Goal: Communication & Community: Answer question/provide support

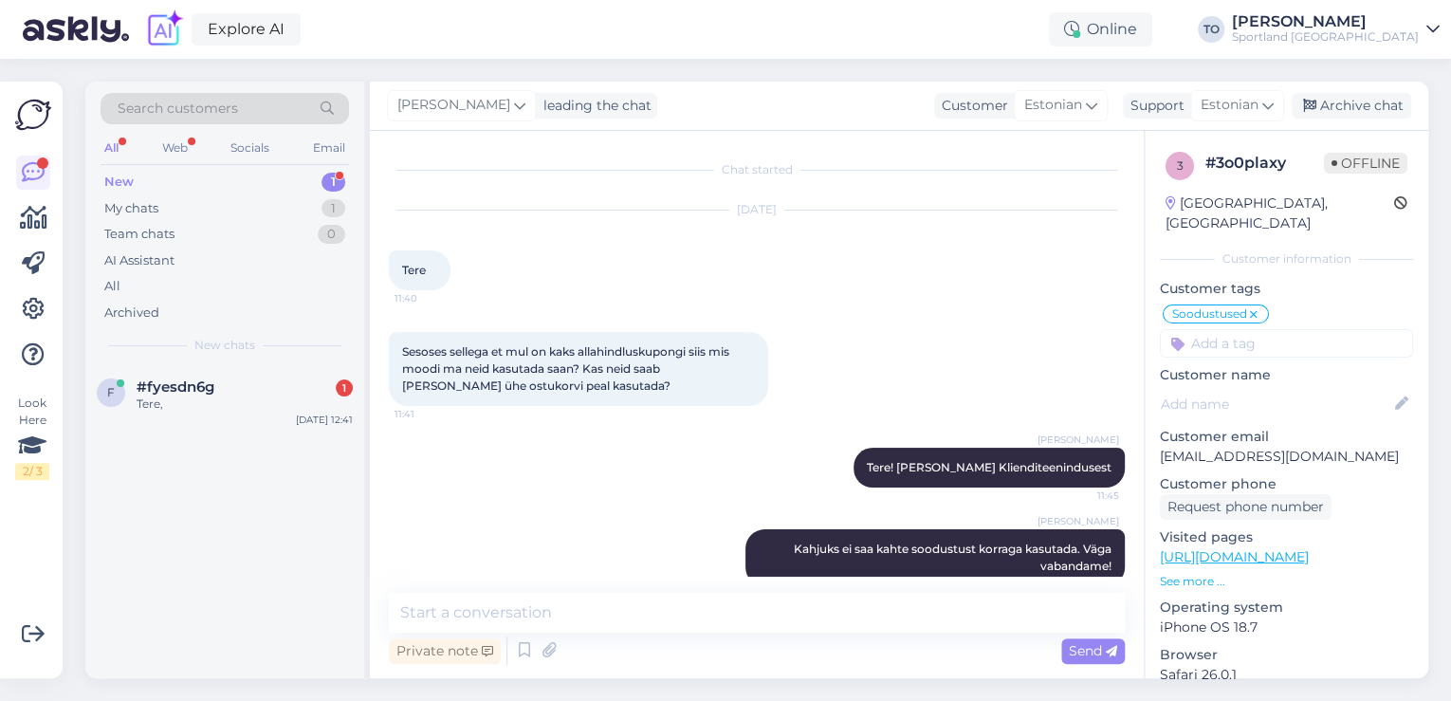
scroll to position [30, 0]
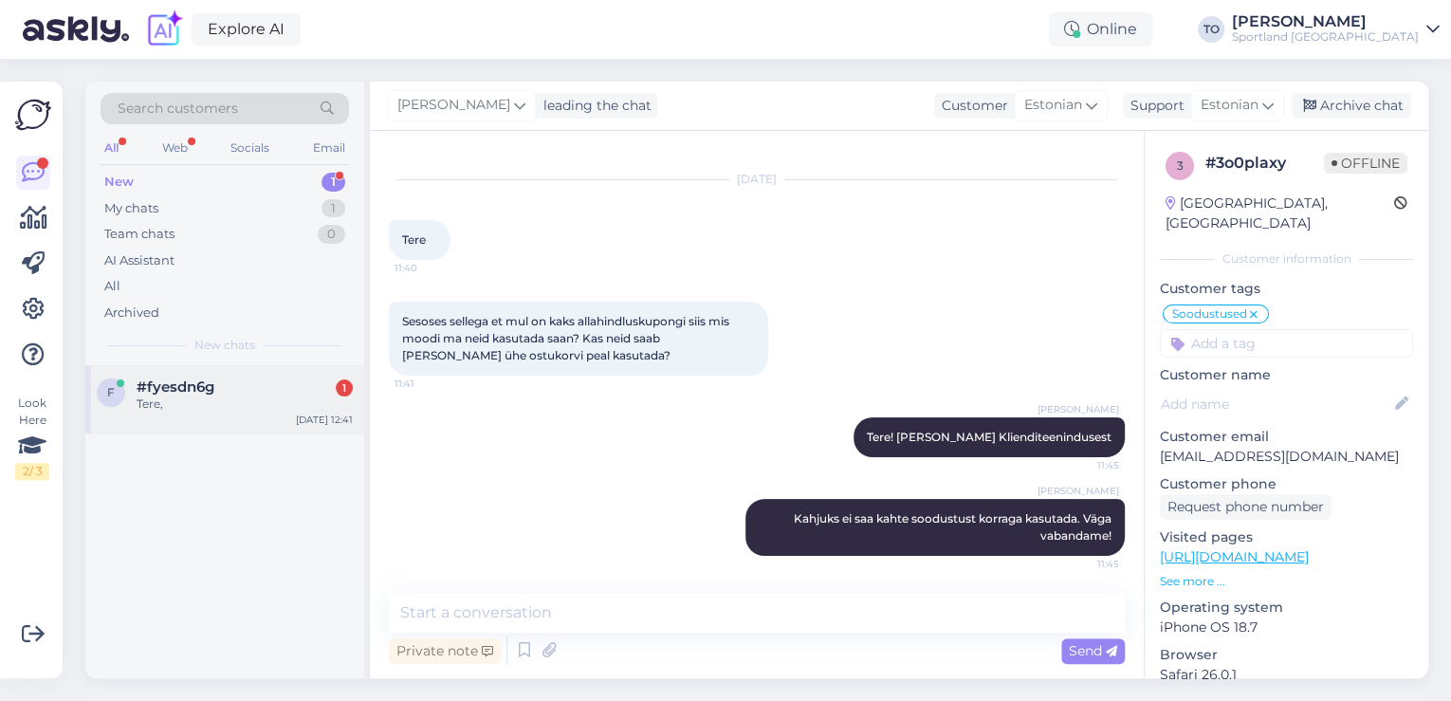
drag, startPoint x: 0, startPoint y: 0, endPoint x: 216, endPoint y: 390, distance: 445.7
click at [216, 390] on div "#fyesdn6g 1" at bounding box center [245, 386] width 216 height 17
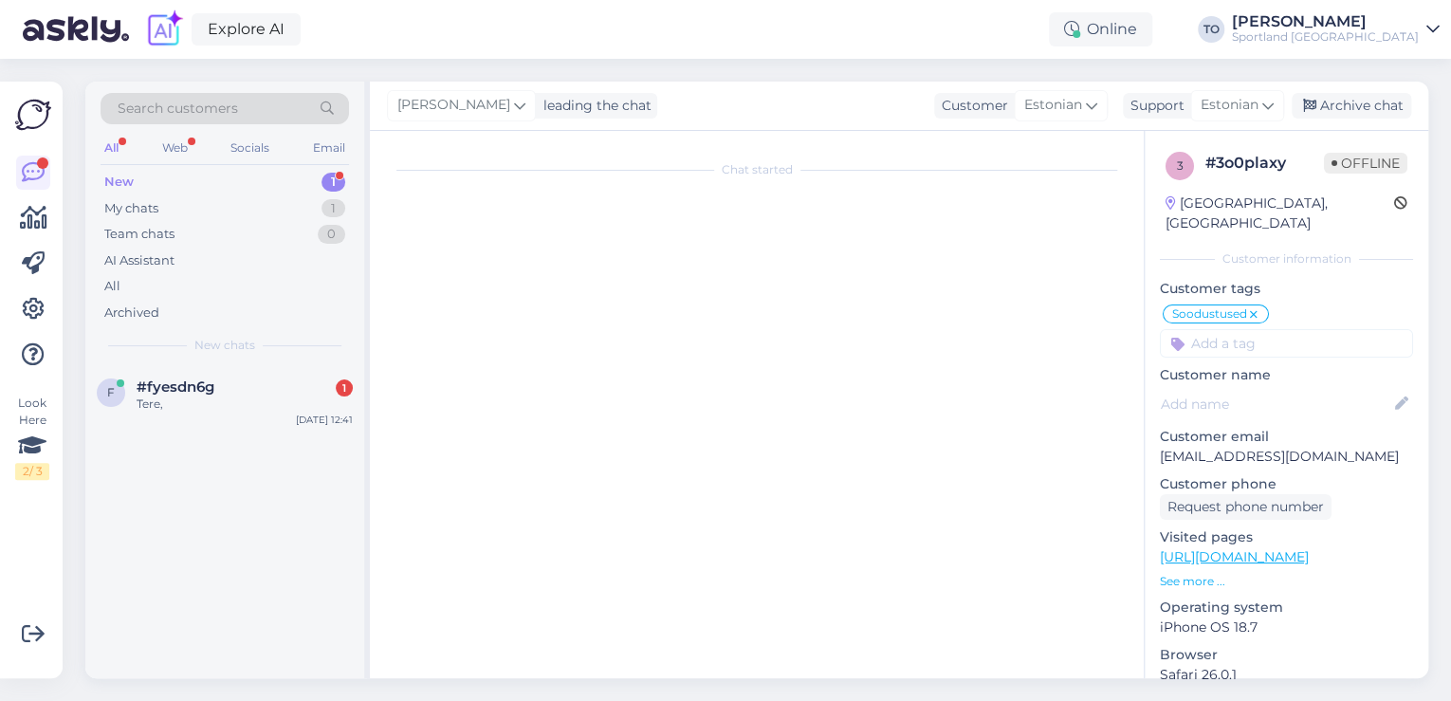
scroll to position [0, 0]
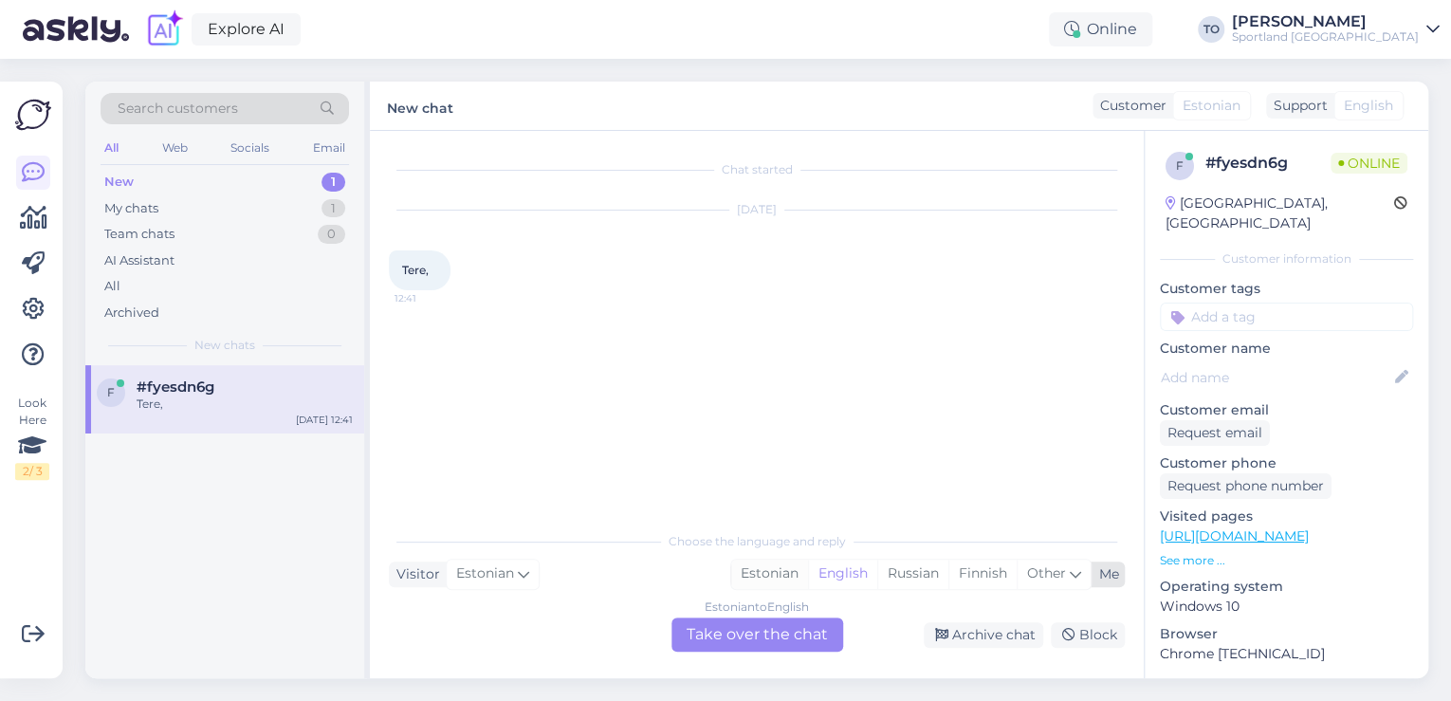
click at [797, 573] on div "Estonian" at bounding box center [769, 573] width 77 height 28
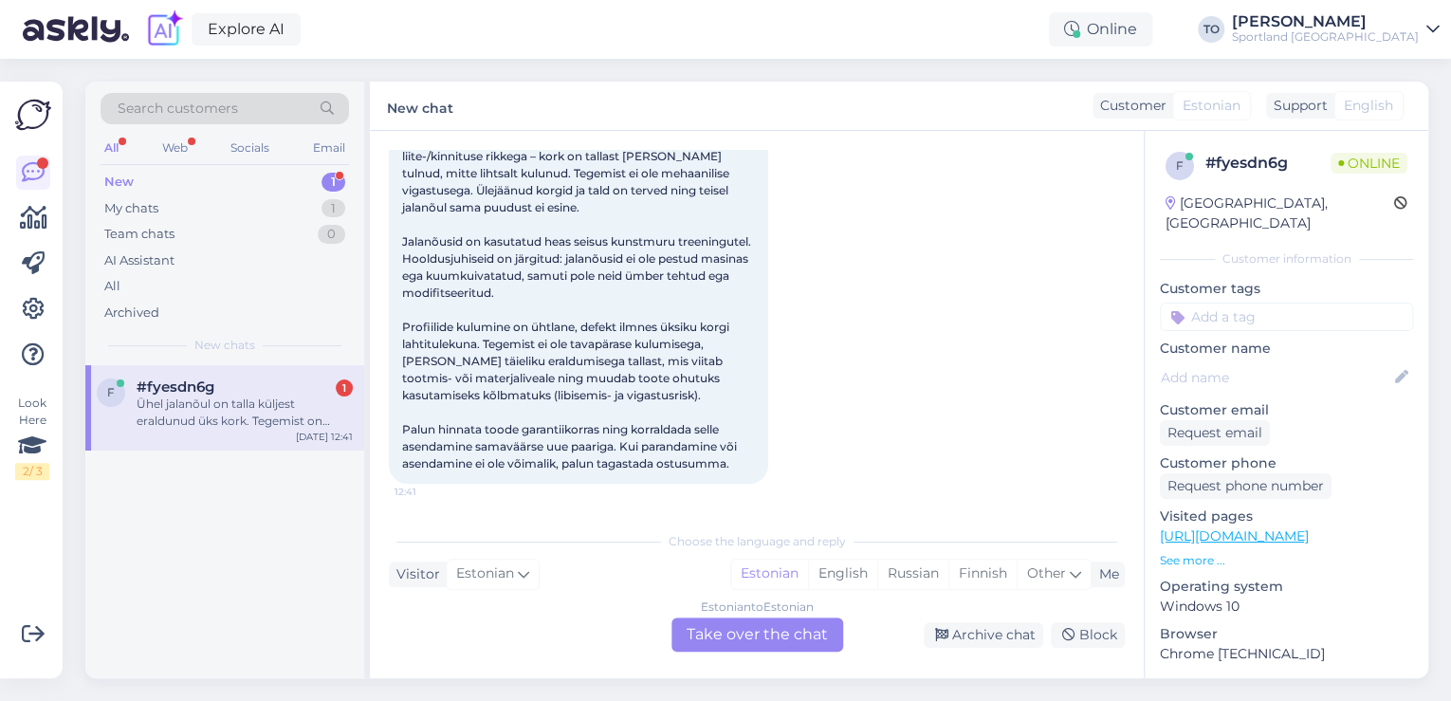
click at [782, 632] on div "Estonian to Estonian Take over the chat" at bounding box center [757, 634] width 172 height 34
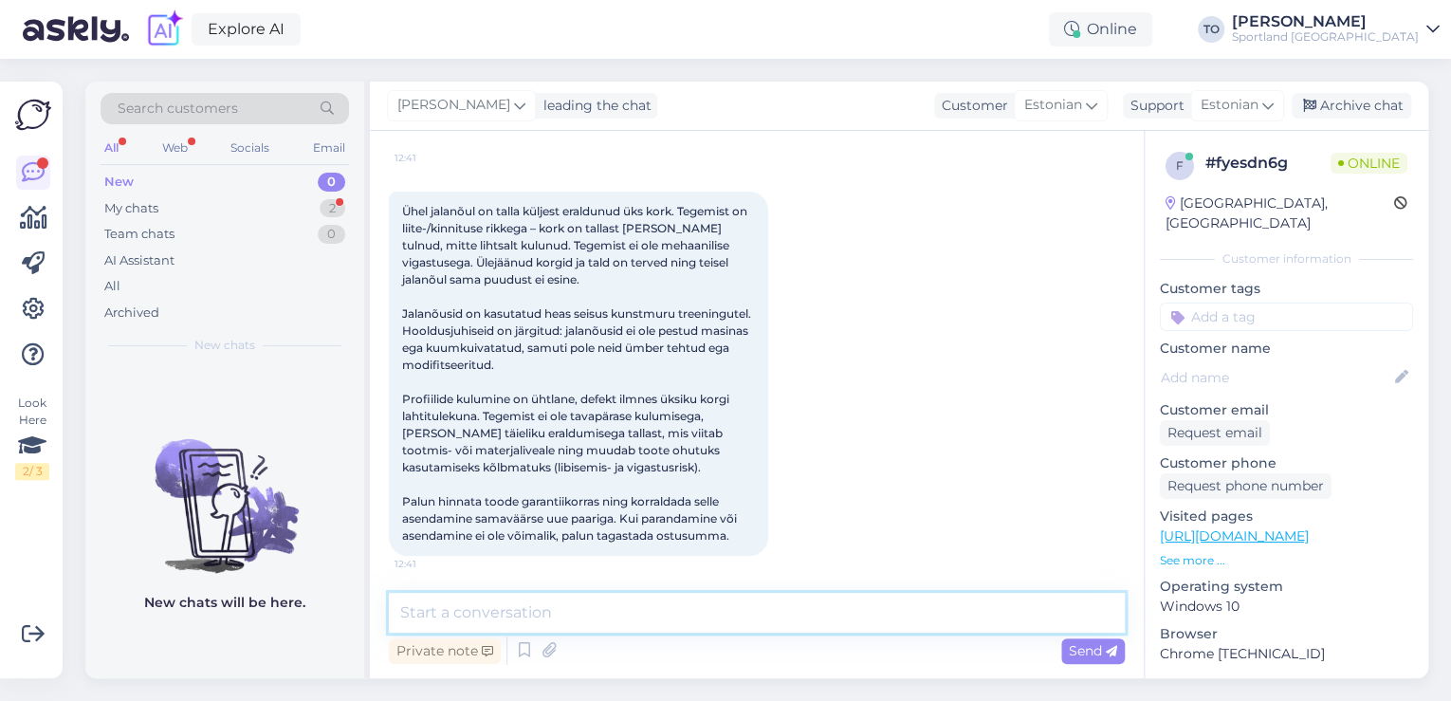
click at [680, 614] on textarea at bounding box center [757, 613] width 736 height 40
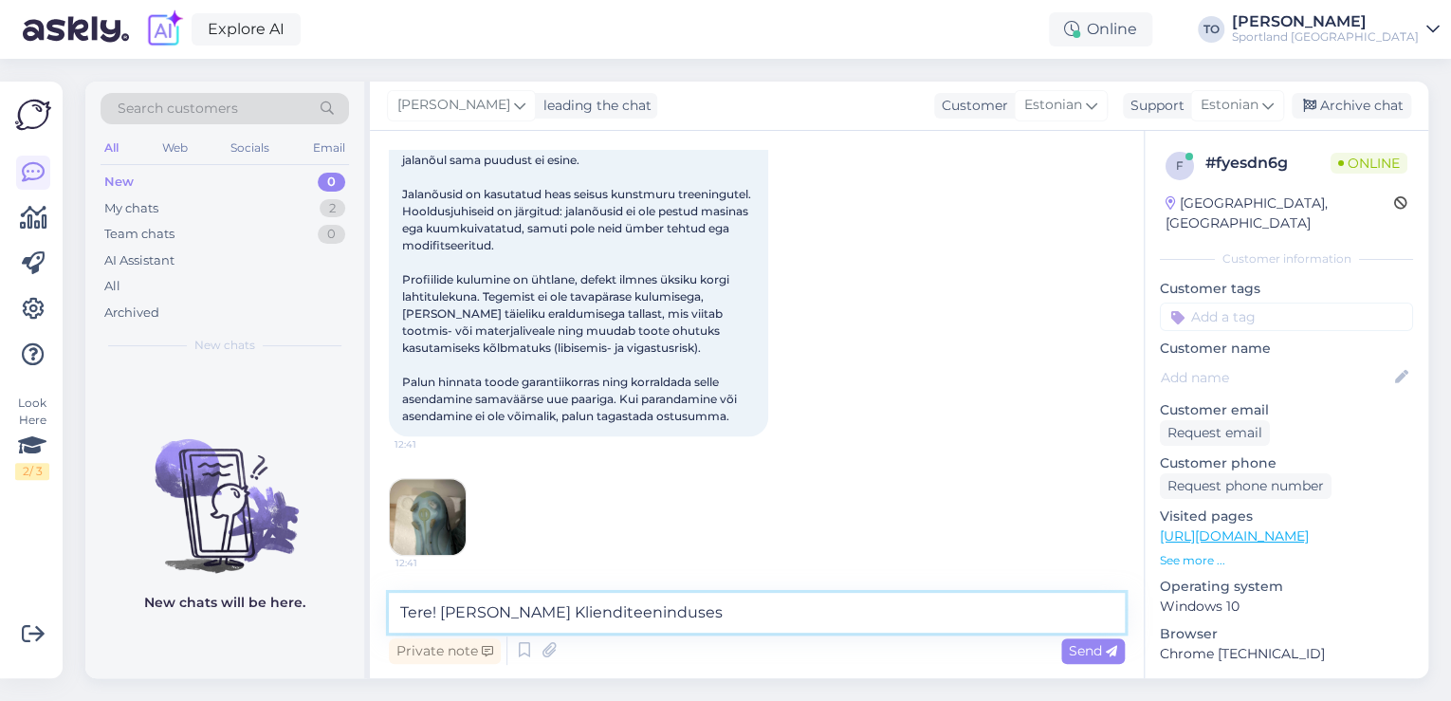
type textarea "Tere! [PERSON_NAME] Klienditeenindusest"
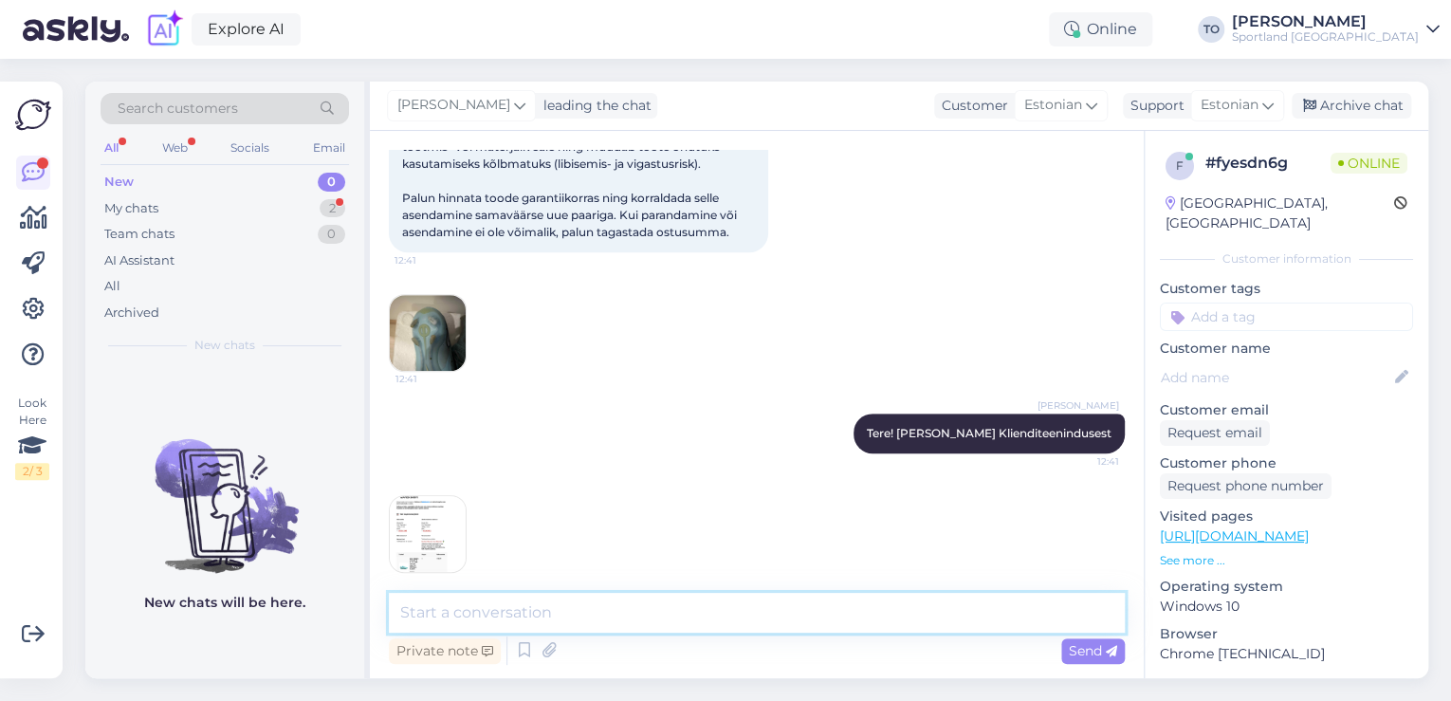
scroll to position [460, 0]
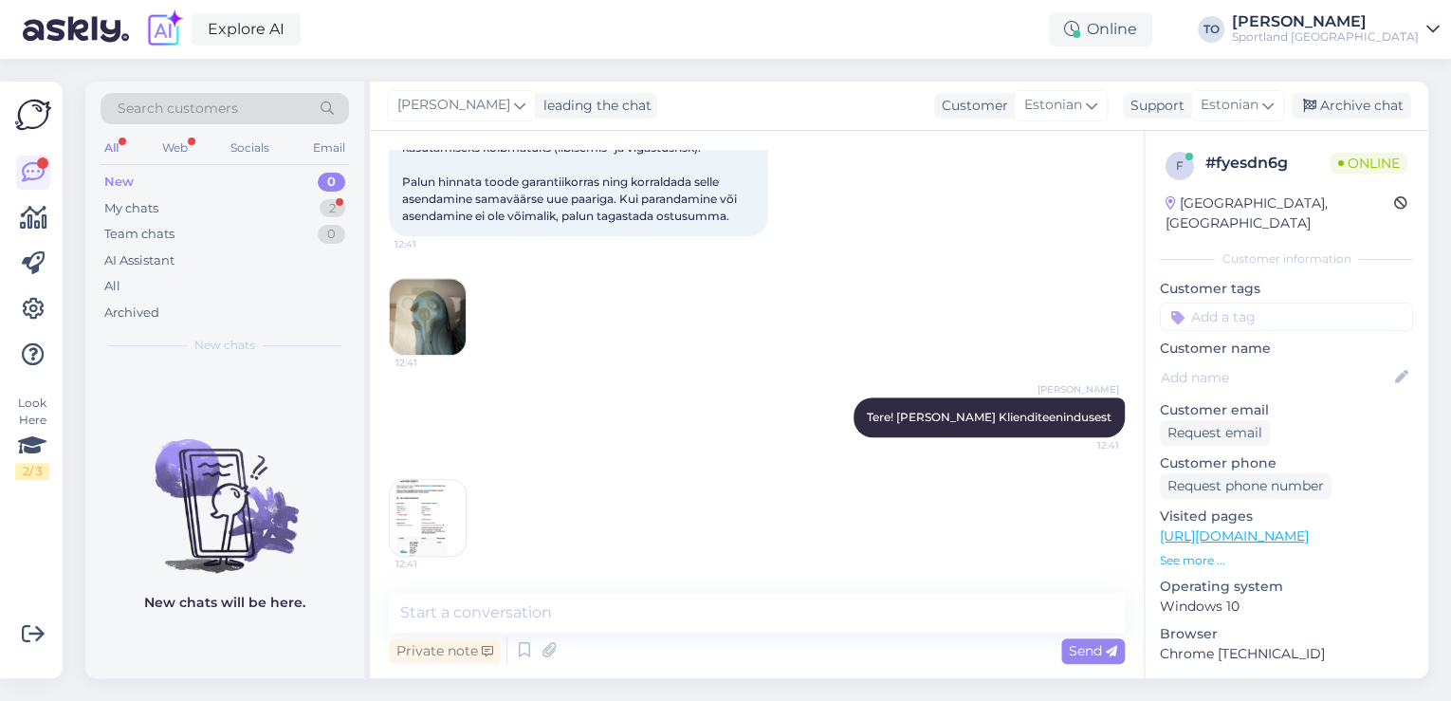
click at [417, 509] on img at bounding box center [428, 518] width 76 height 76
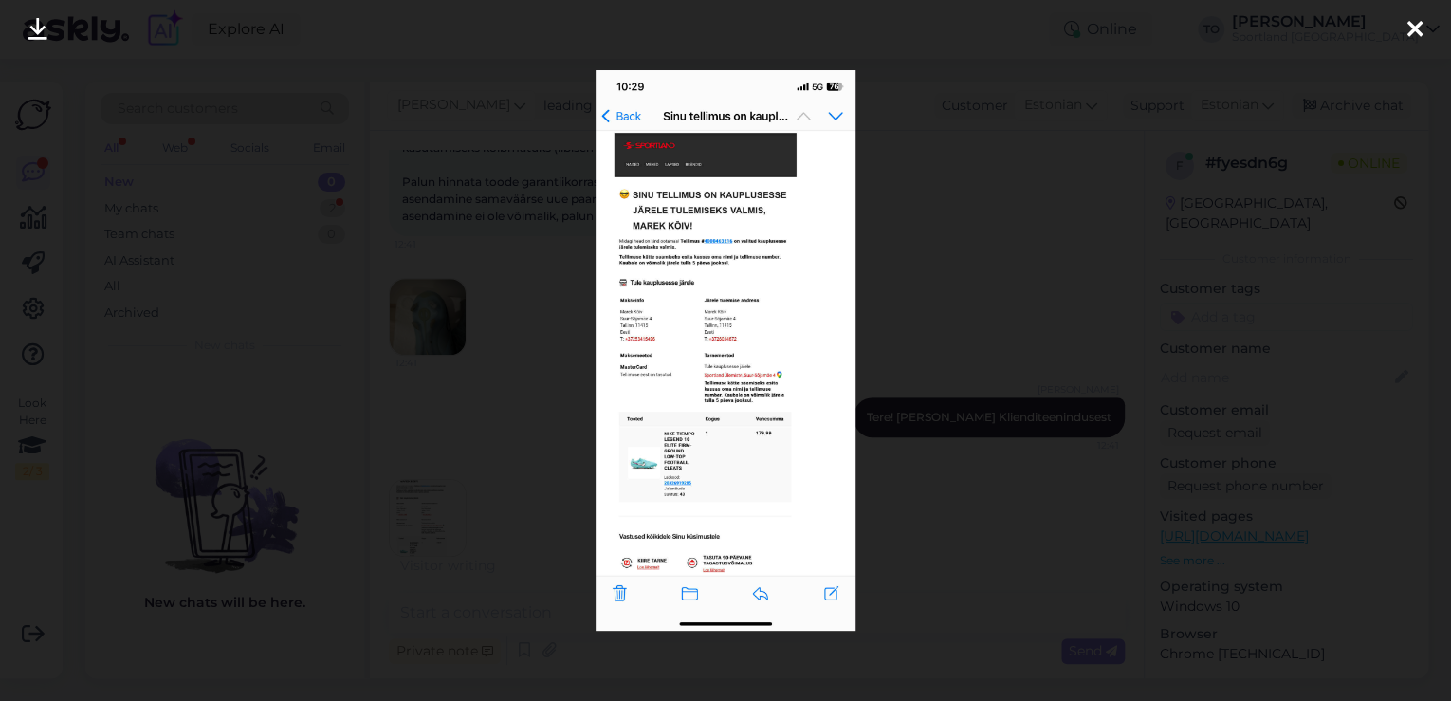
scroll to position [542, 0]
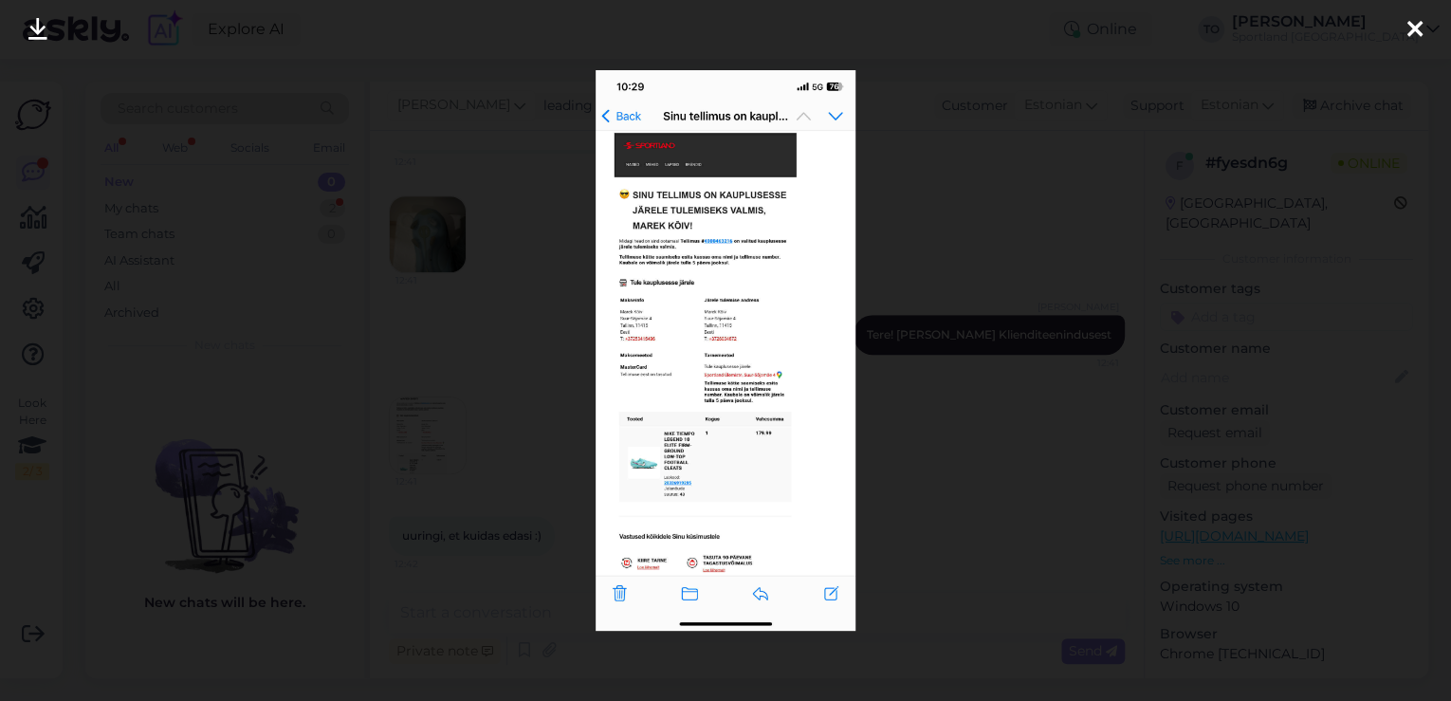
drag, startPoint x: 1415, startPoint y: 18, endPoint x: 1409, endPoint y: 27, distance: 10.3
click at [1415, 18] on icon at bounding box center [1414, 30] width 15 height 25
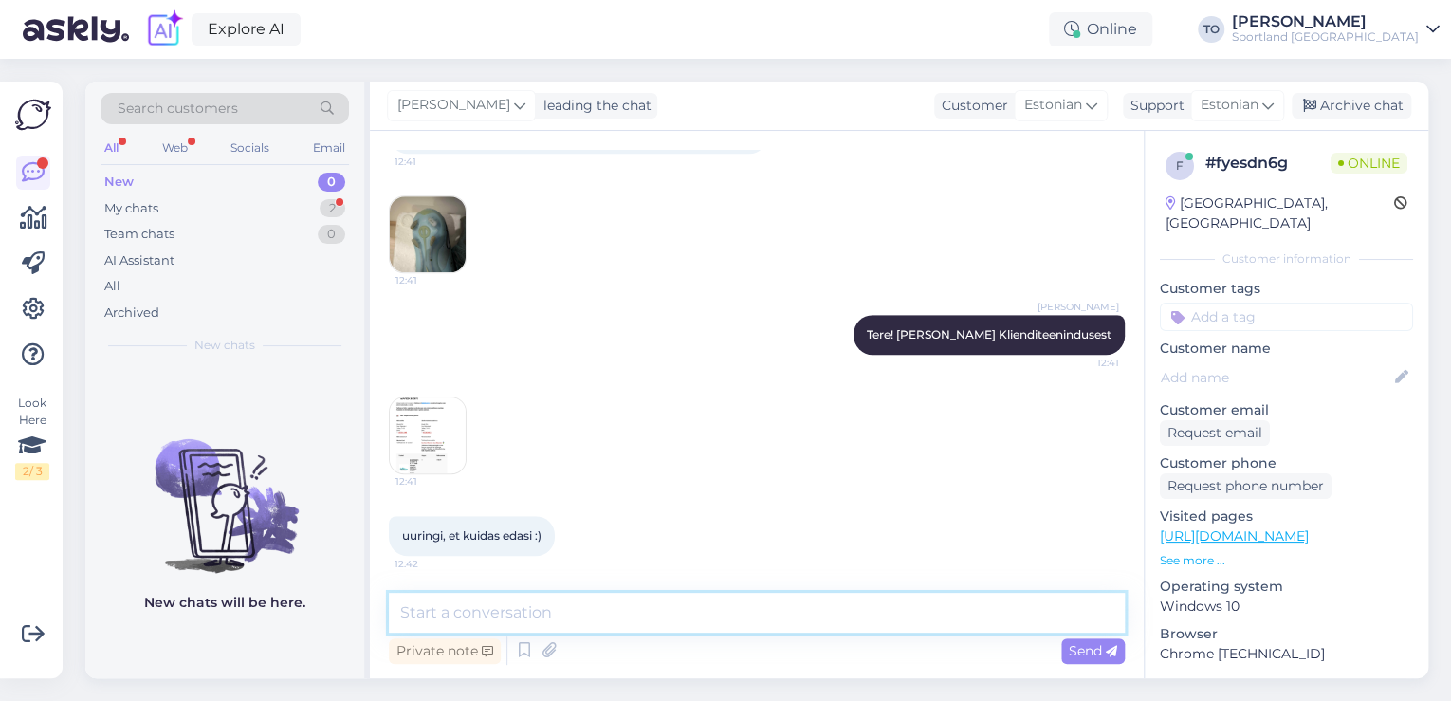
click at [587, 616] on textarea at bounding box center [757, 613] width 736 height 40
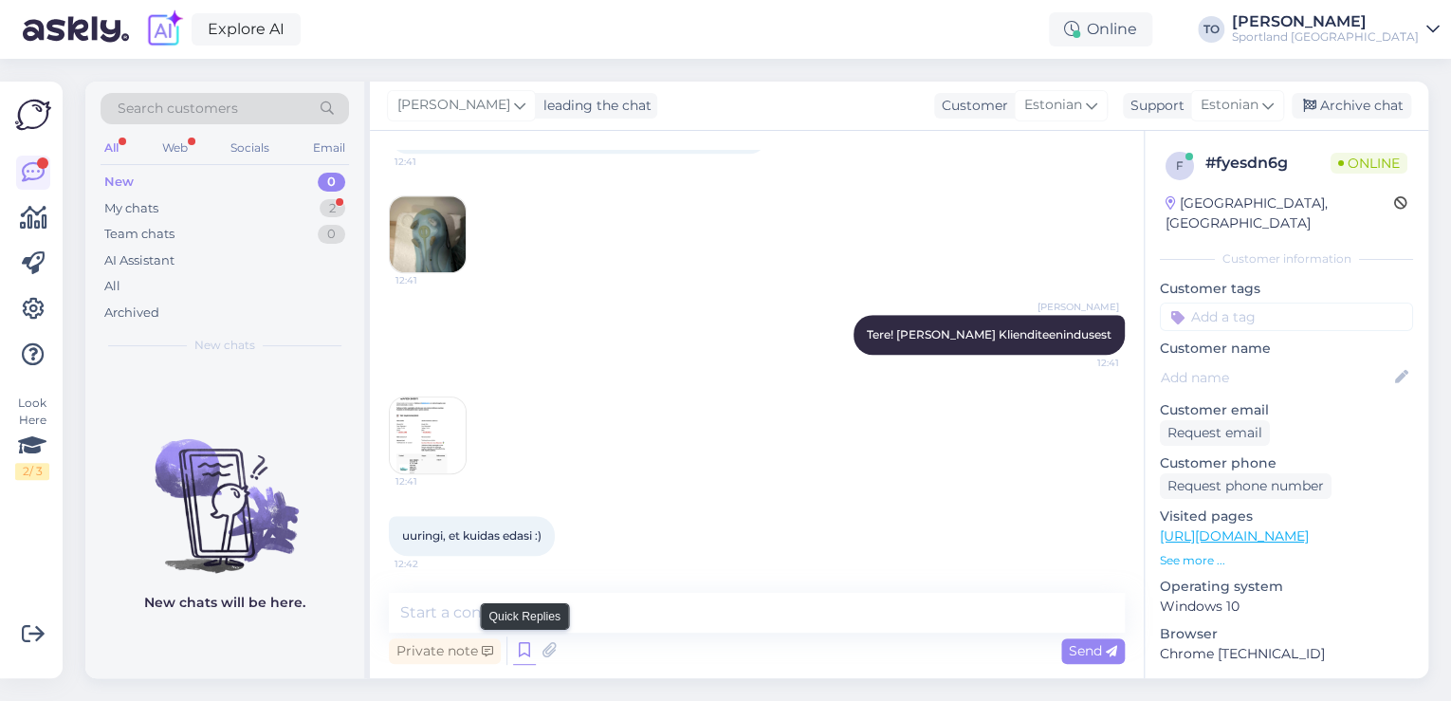
click at [519, 652] on icon at bounding box center [524, 650] width 23 height 28
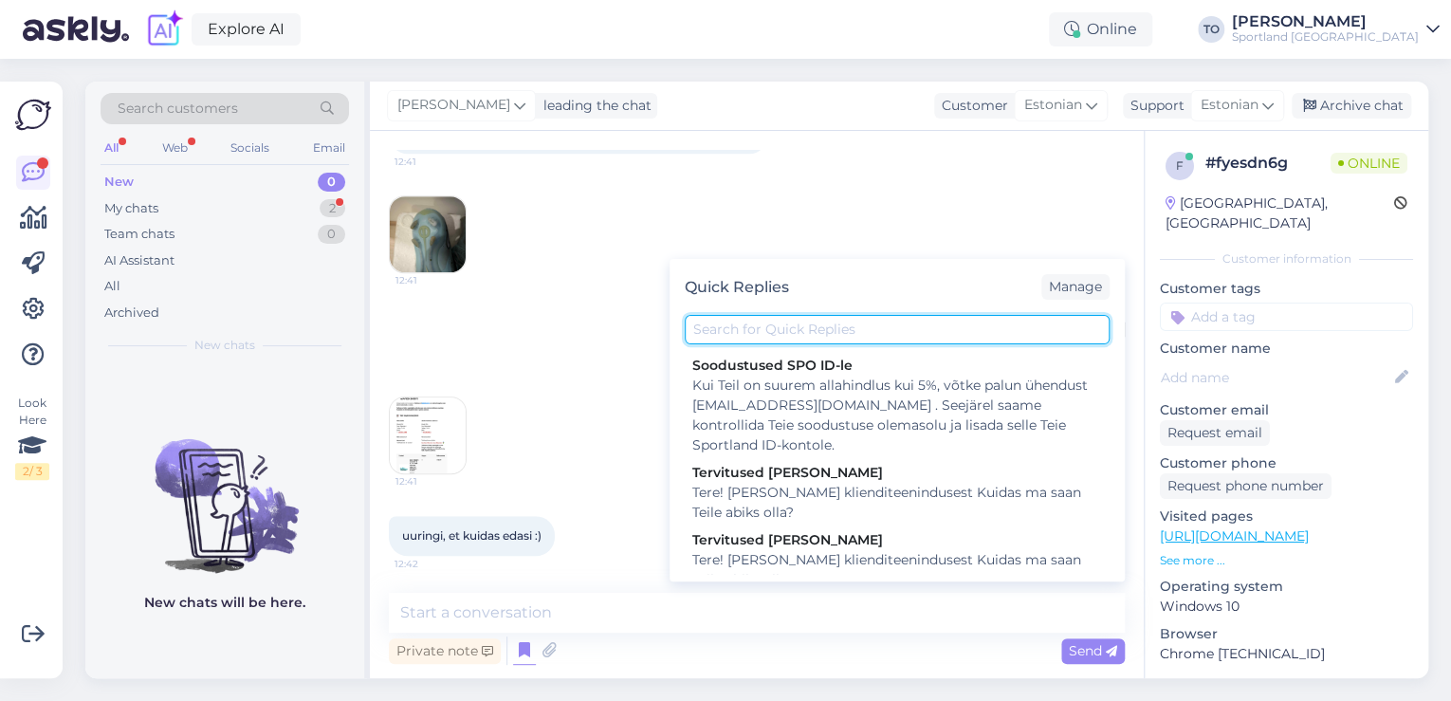
click at [728, 332] on input "text" at bounding box center [897, 329] width 425 height 29
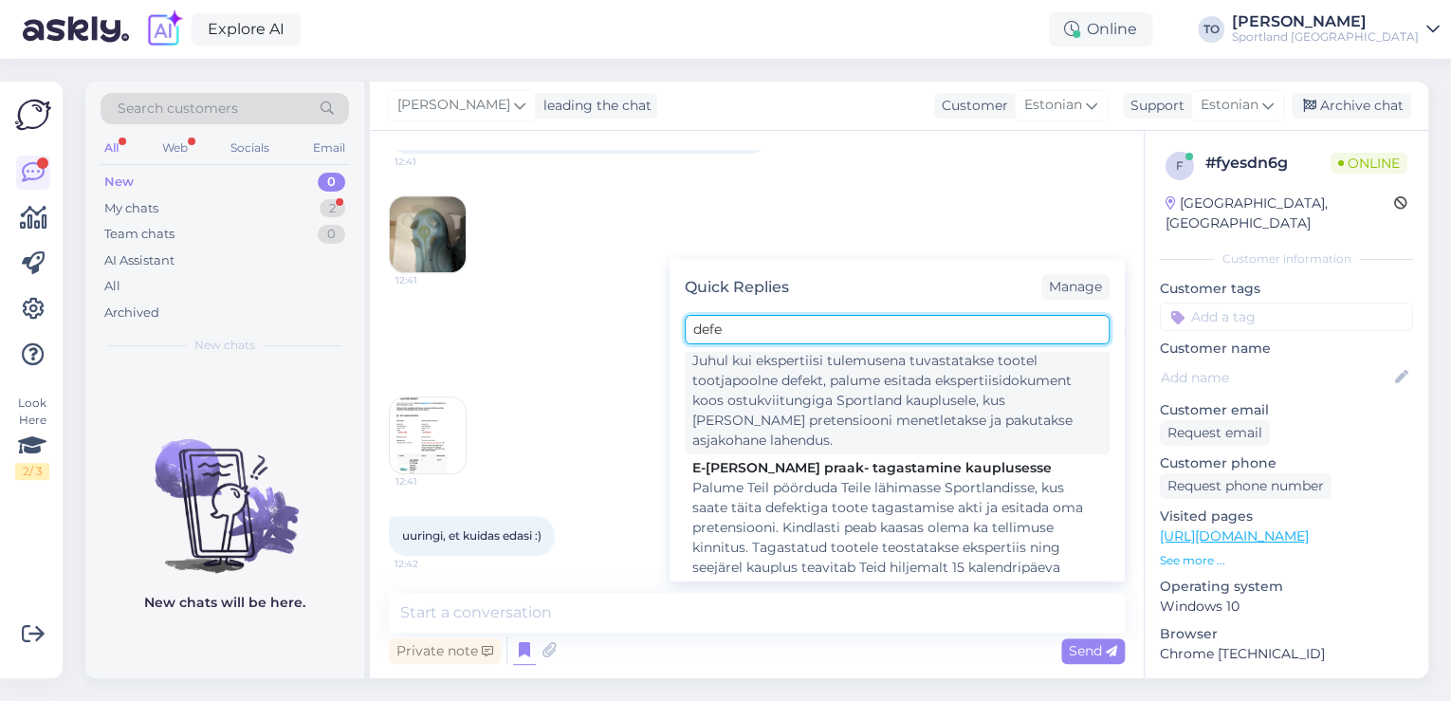
scroll to position [152, 0]
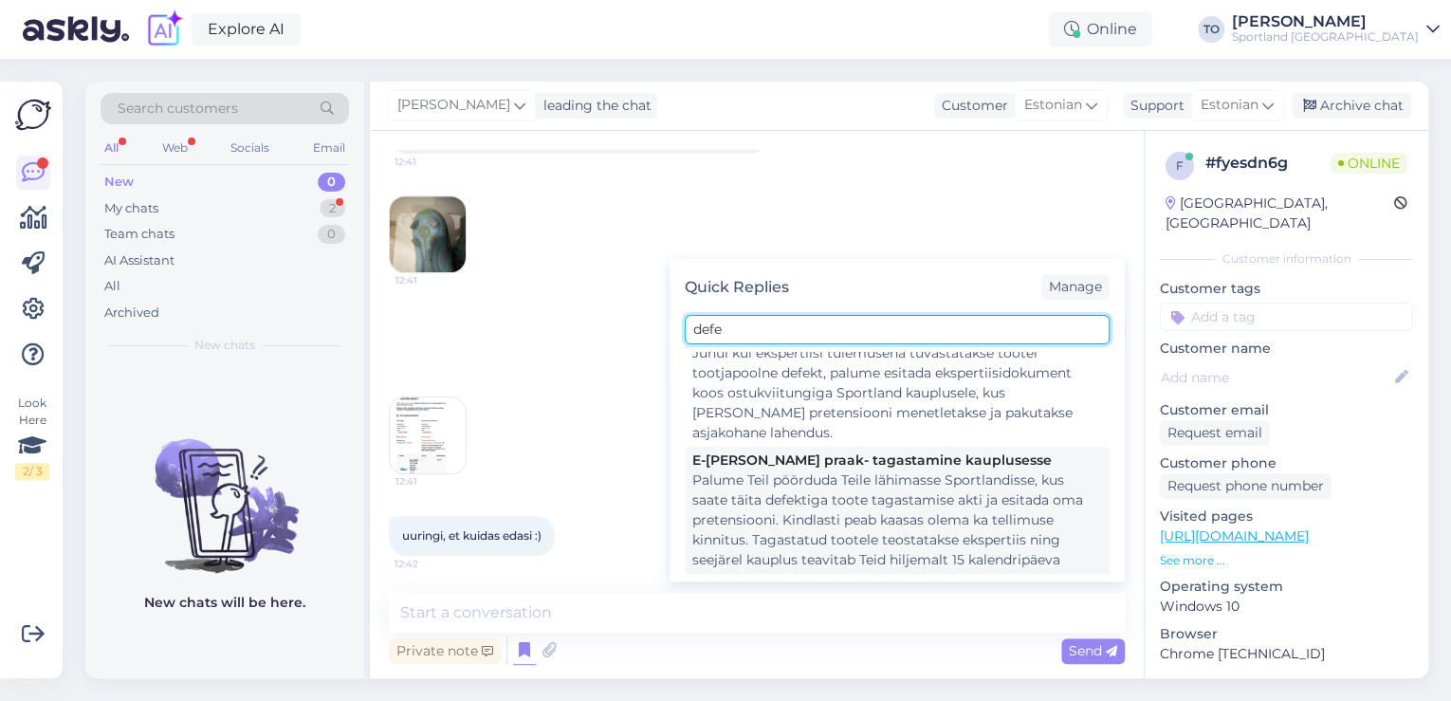
type input "defe"
click at [833, 490] on div "Palume Teil pöörduda Teile lähimasse Sportlandisse, kus saate täita defektiga t…" at bounding box center [897, 529] width 410 height 119
type textarea "Palume Teil pöörduda Teile lähimasse Sportlandisse, kus saate täita defektiga t…"
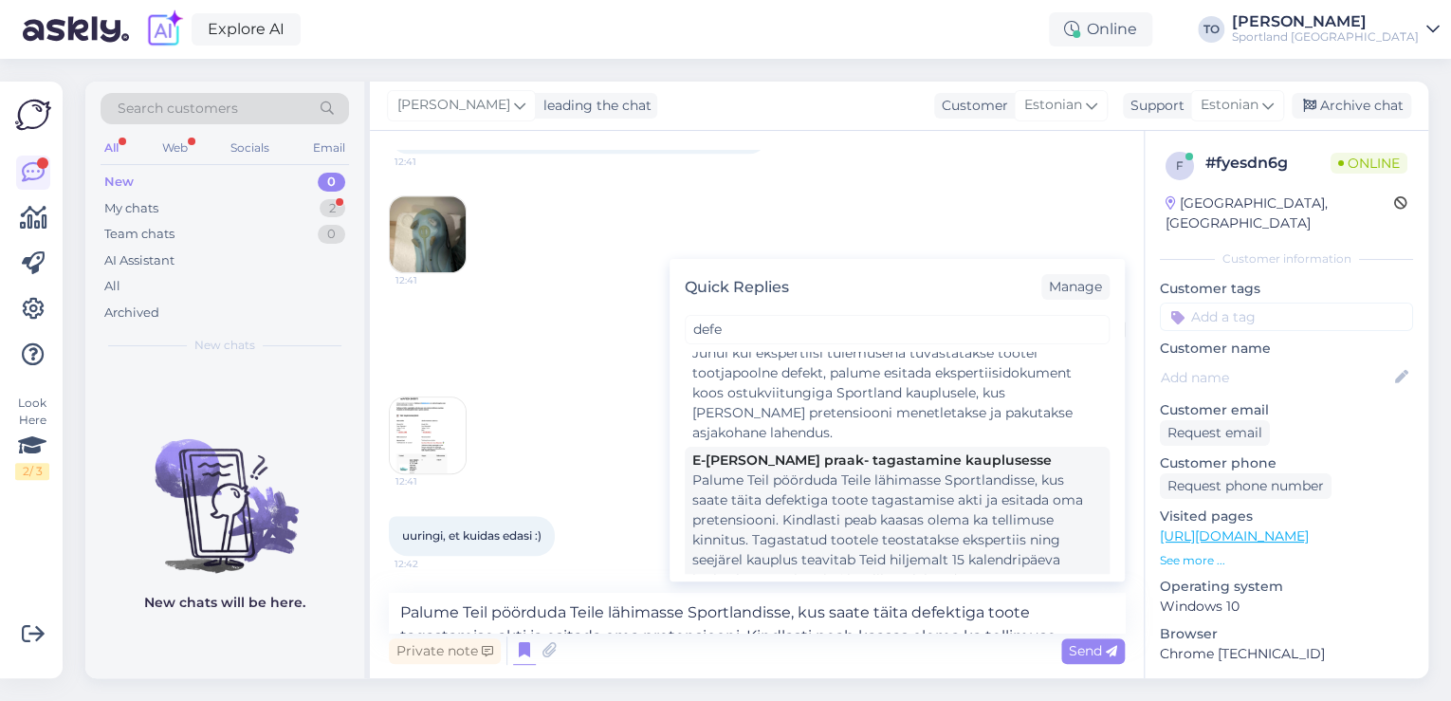
scroll to position [562, 0]
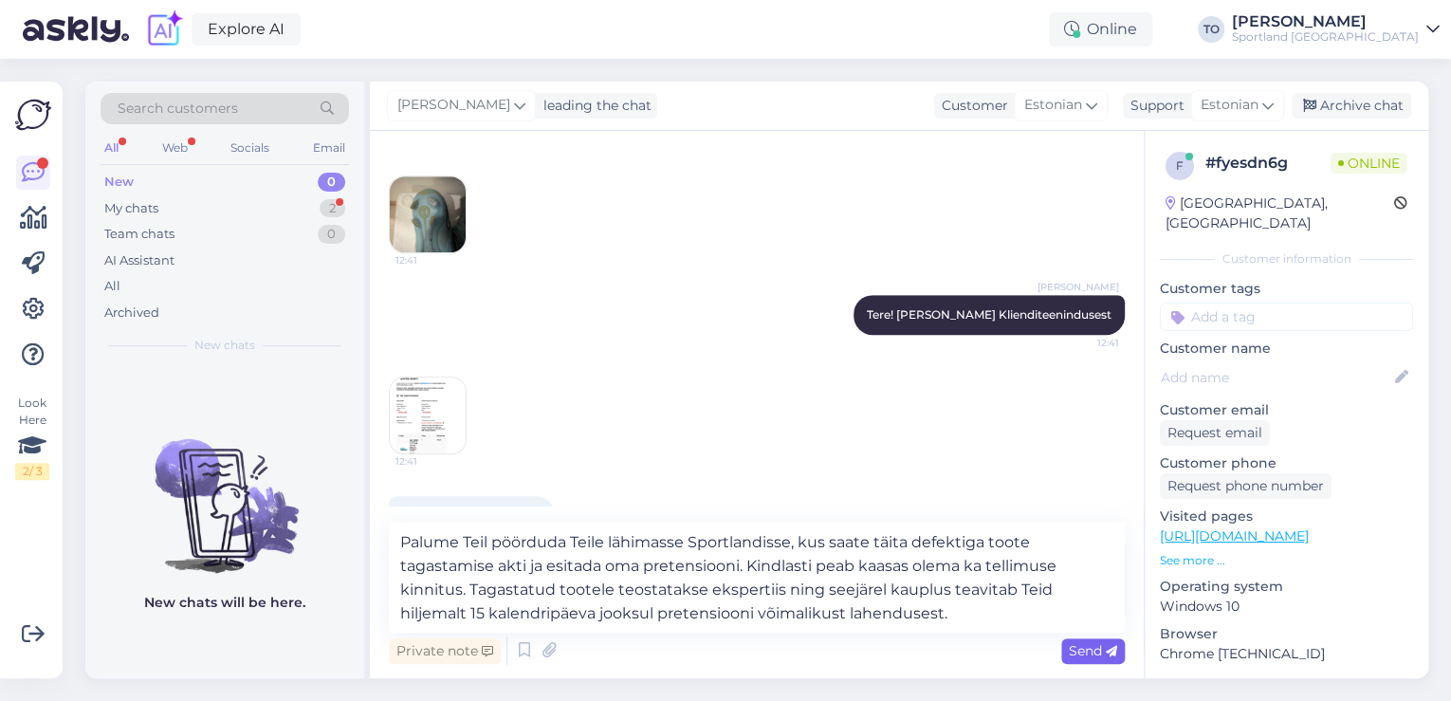
click at [1117, 657] on div "Send" at bounding box center [1093, 651] width 64 height 26
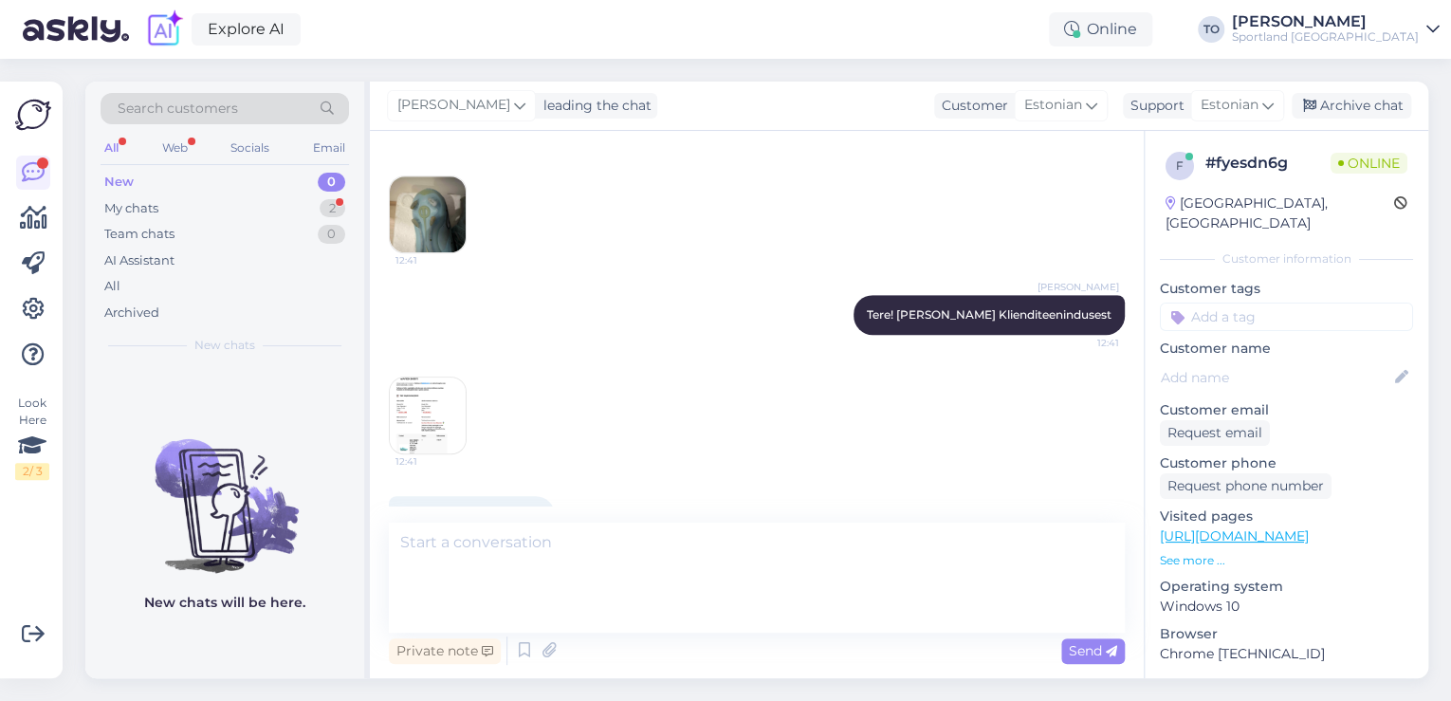
scroll to position [709, 0]
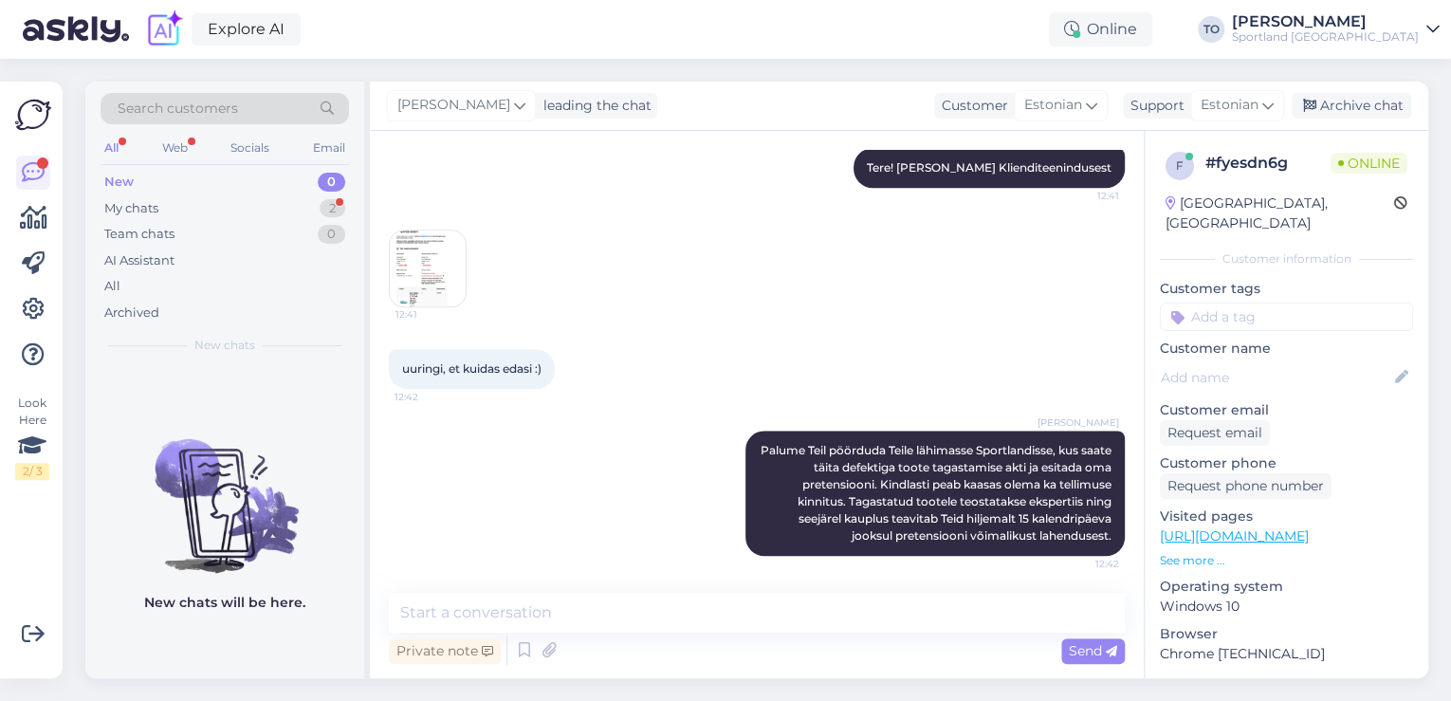
click at [1233, 302] on input at bounding box center [1286, 316] width 253 height 28
type input "defek"
click at [1263, 361] on span "Defektiga toode" at bounding box center [1286, 366] width 92 height 11
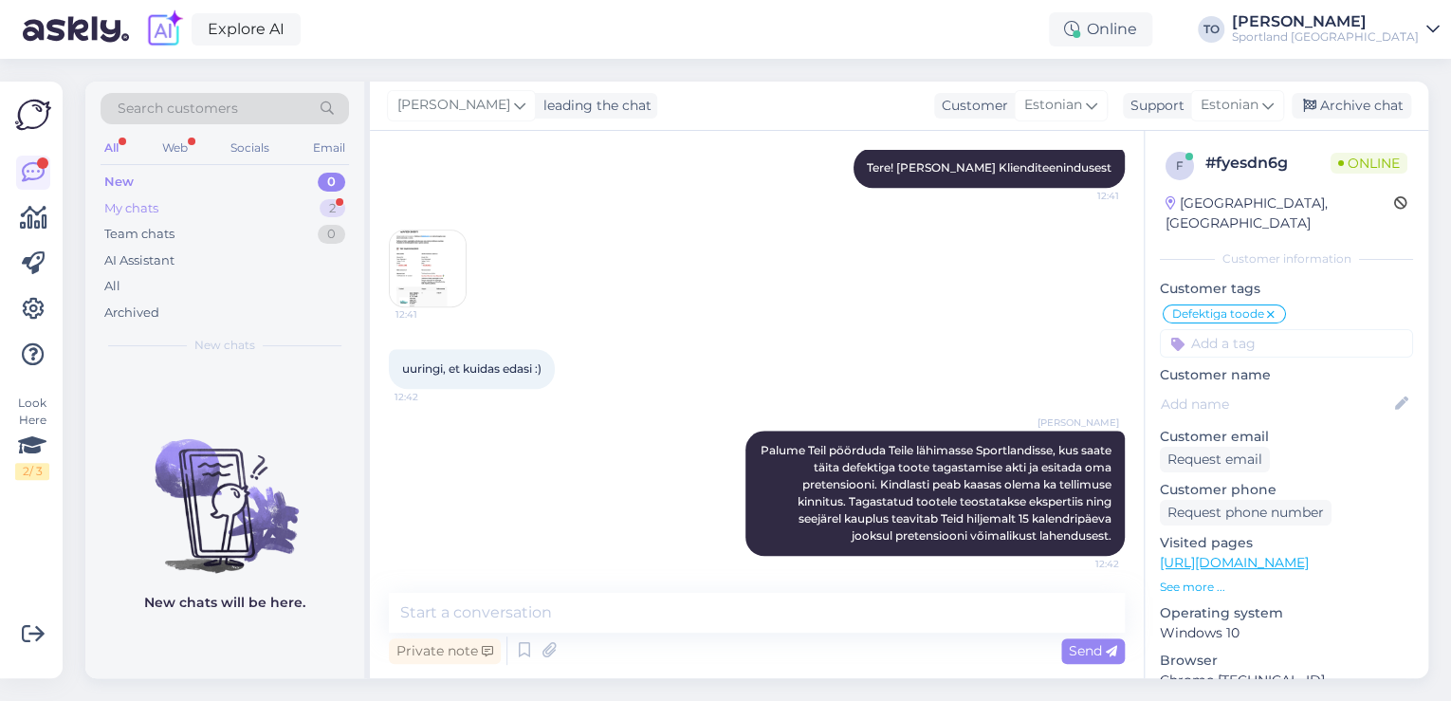
click at [287, 203] on div "My chats 2" at bounding box center [225, 208] width 248 height 27
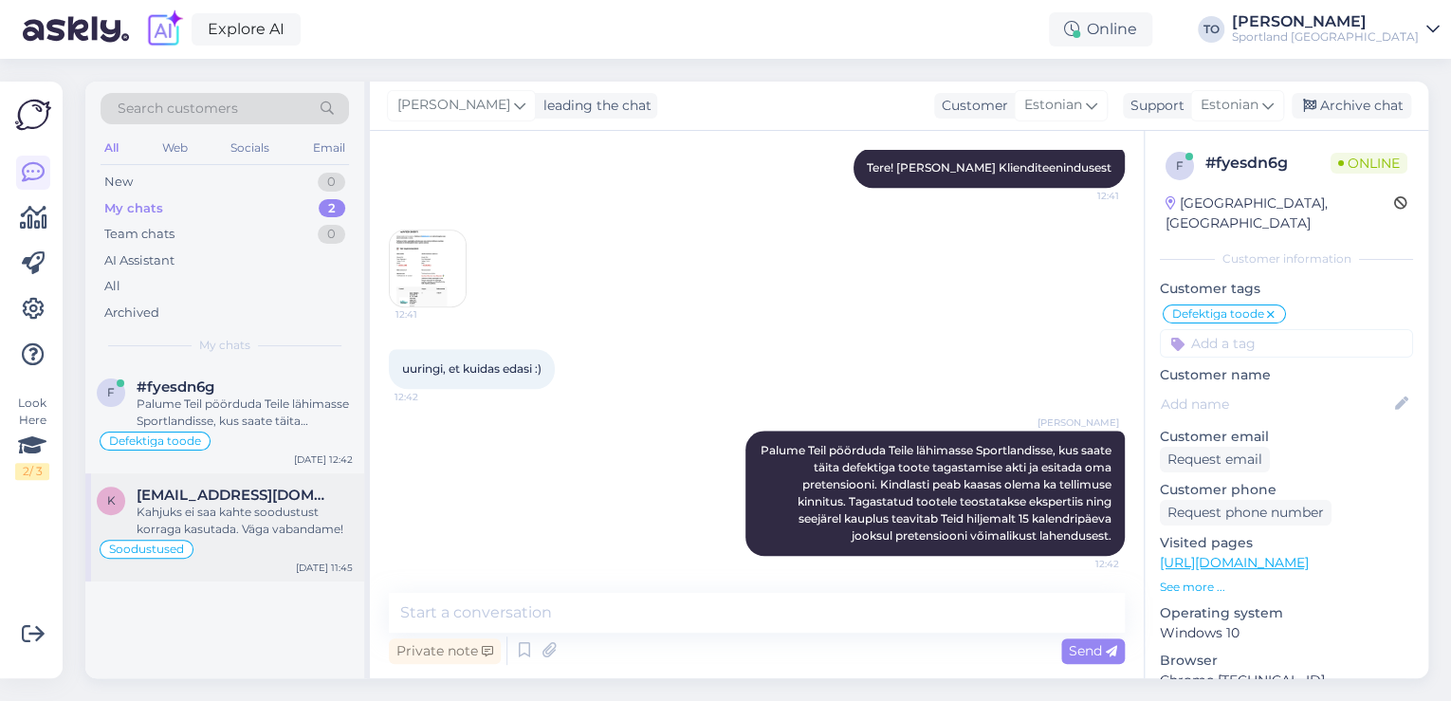
click at [305, 497] on span "[EMAIL_ADDRESS][DOMAIN_NAME]" at bounding box center [235, 494] width 197 height 17
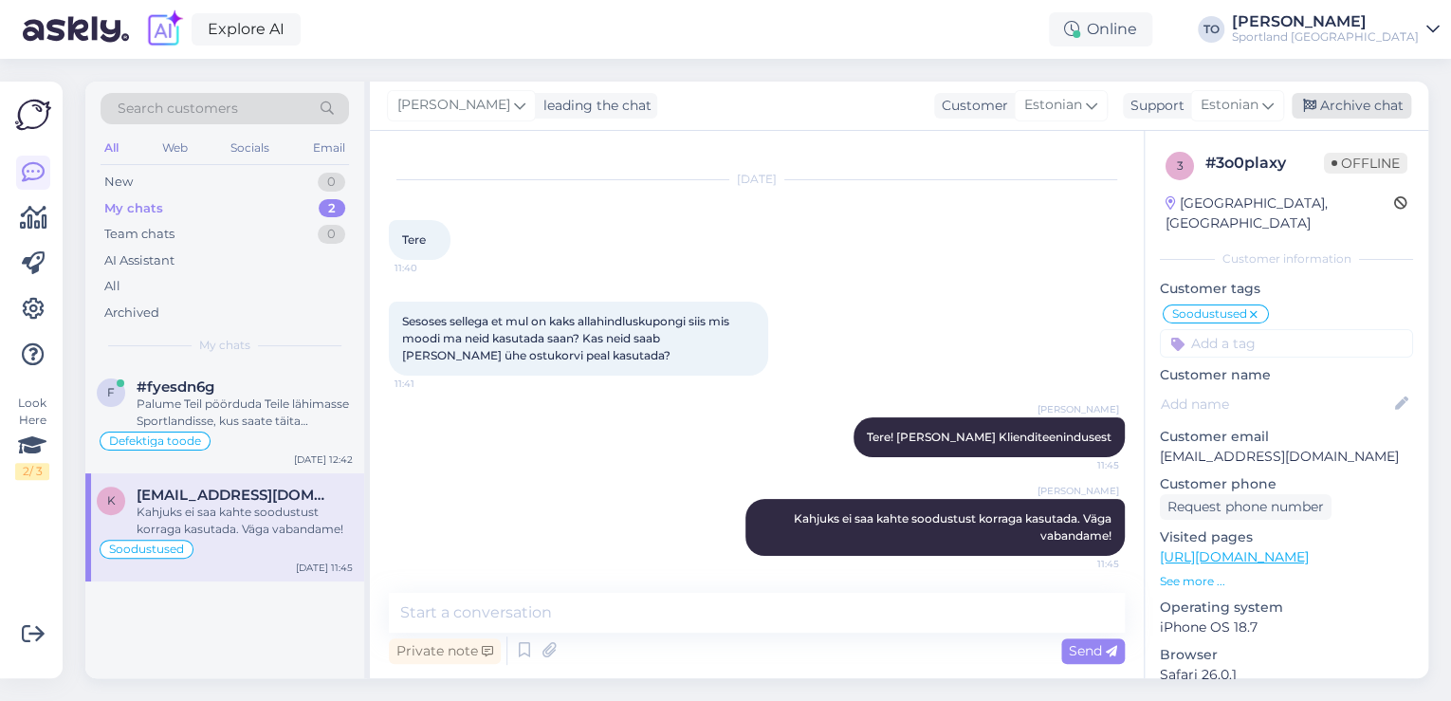
click at [1374, 111] on div "Archive chat" at bounding box center [1351, 106] width 119 height 26
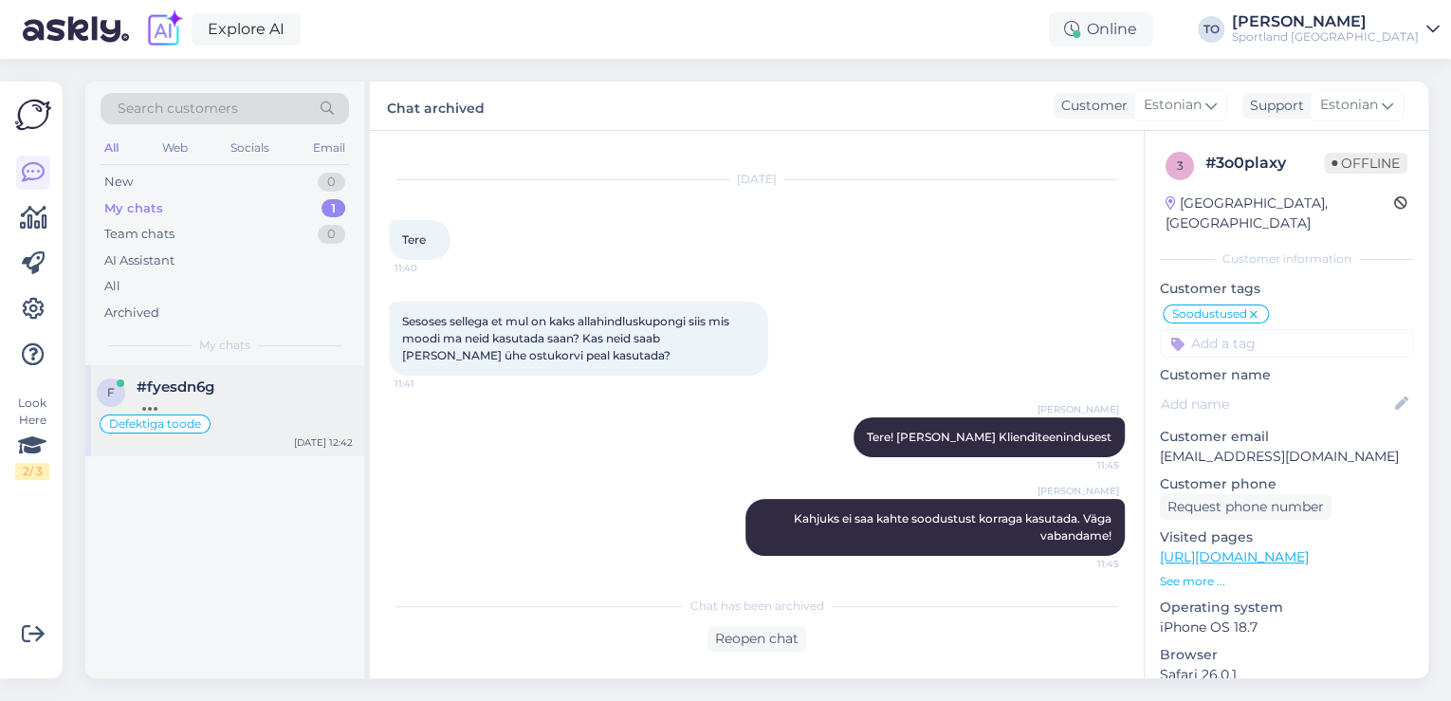
drag, startPoint x: 209, startPoint y: 389, endPoint x: 315, endPoint y: 402, distance: 107.0
click at [209, 389] on span "#fyesdn6g" at bounding box center [176, 386] width 78 height 17
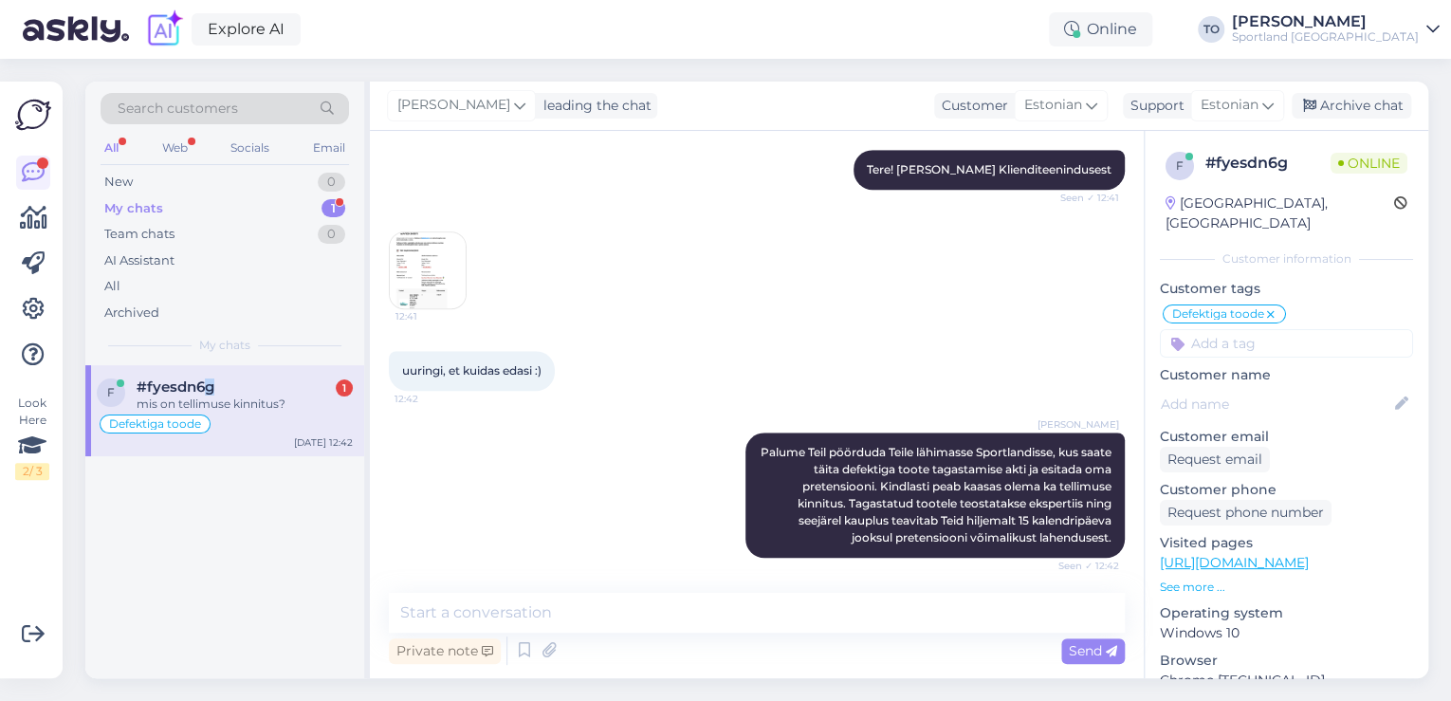
scroll to position [790, 0]
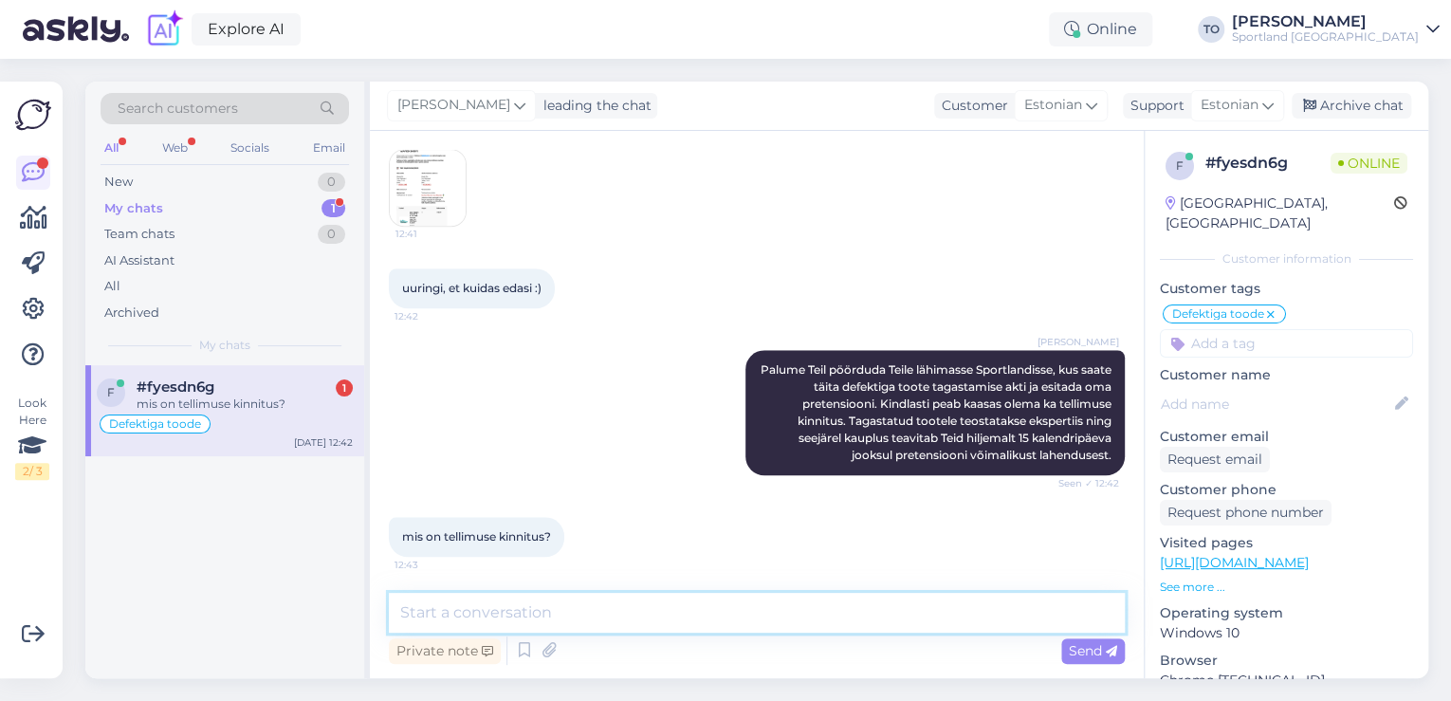
click at [553, 626] on textarea at bounding box center [757, 613] width 736 height 40
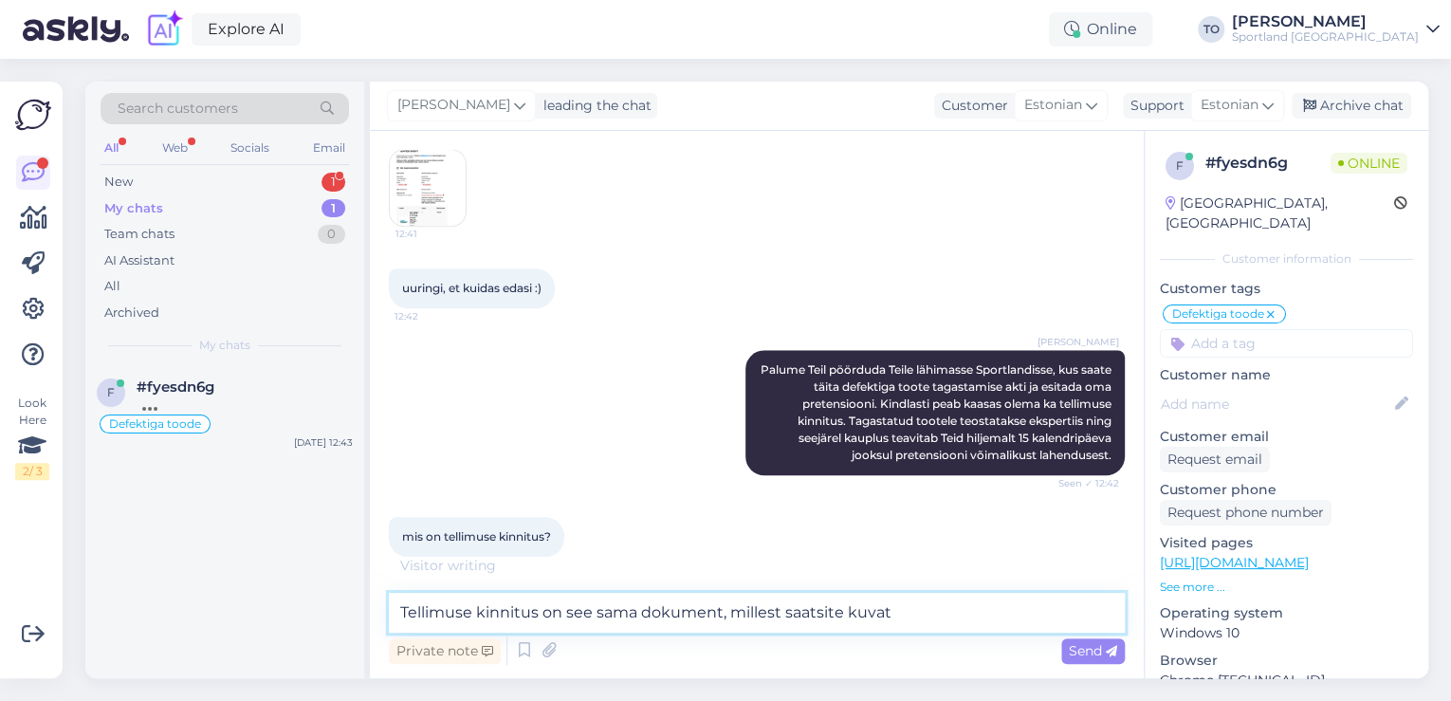
scroll to position [872, 0]
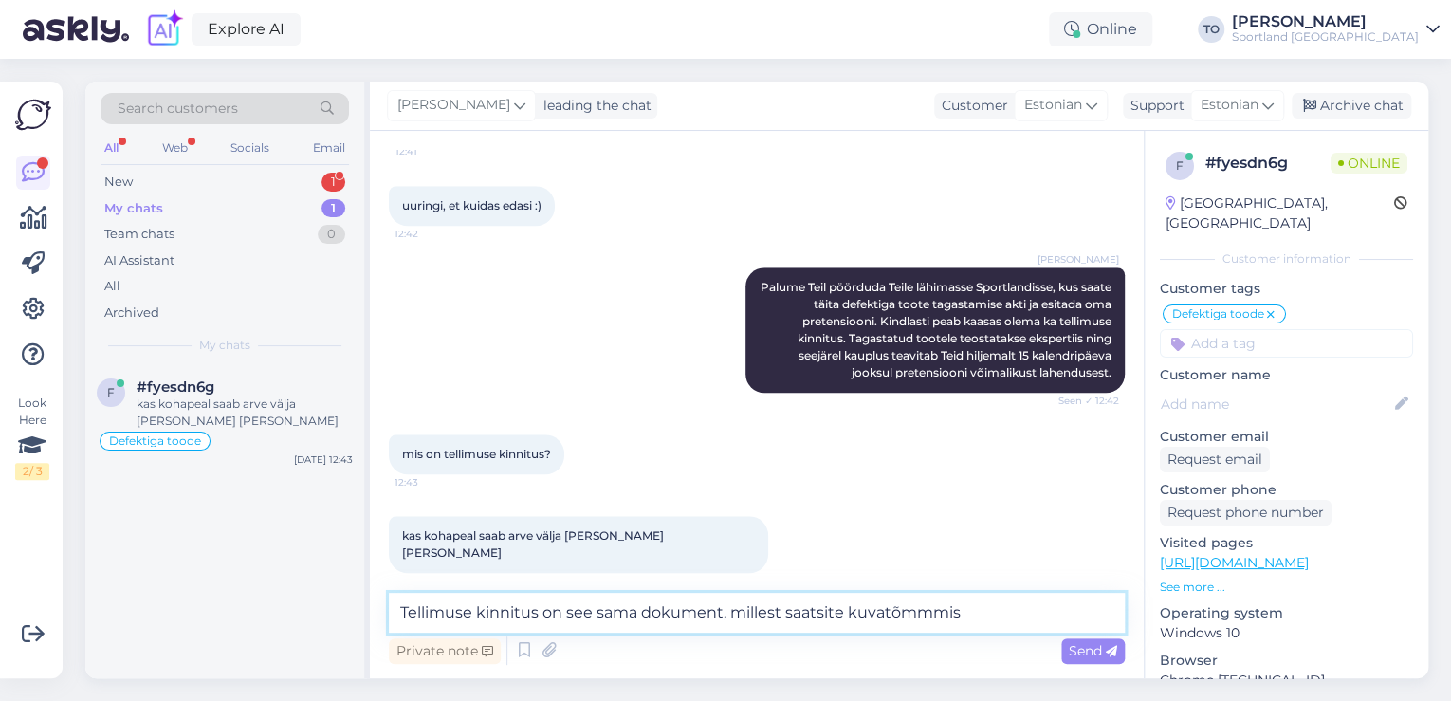
type textarea "Tellimuse kinnitus on see sama dokument, millest saatsite kuvatõmmmise"
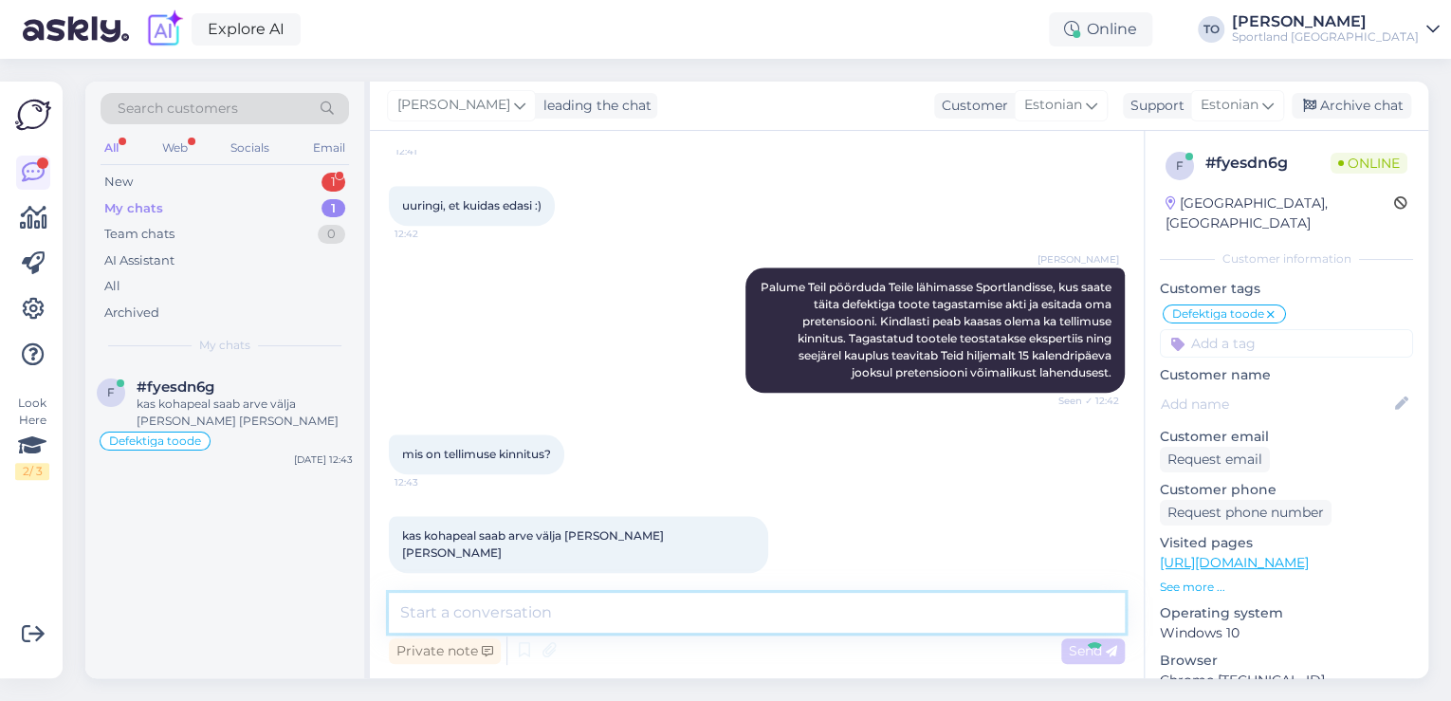
scroll to position [971, 0]
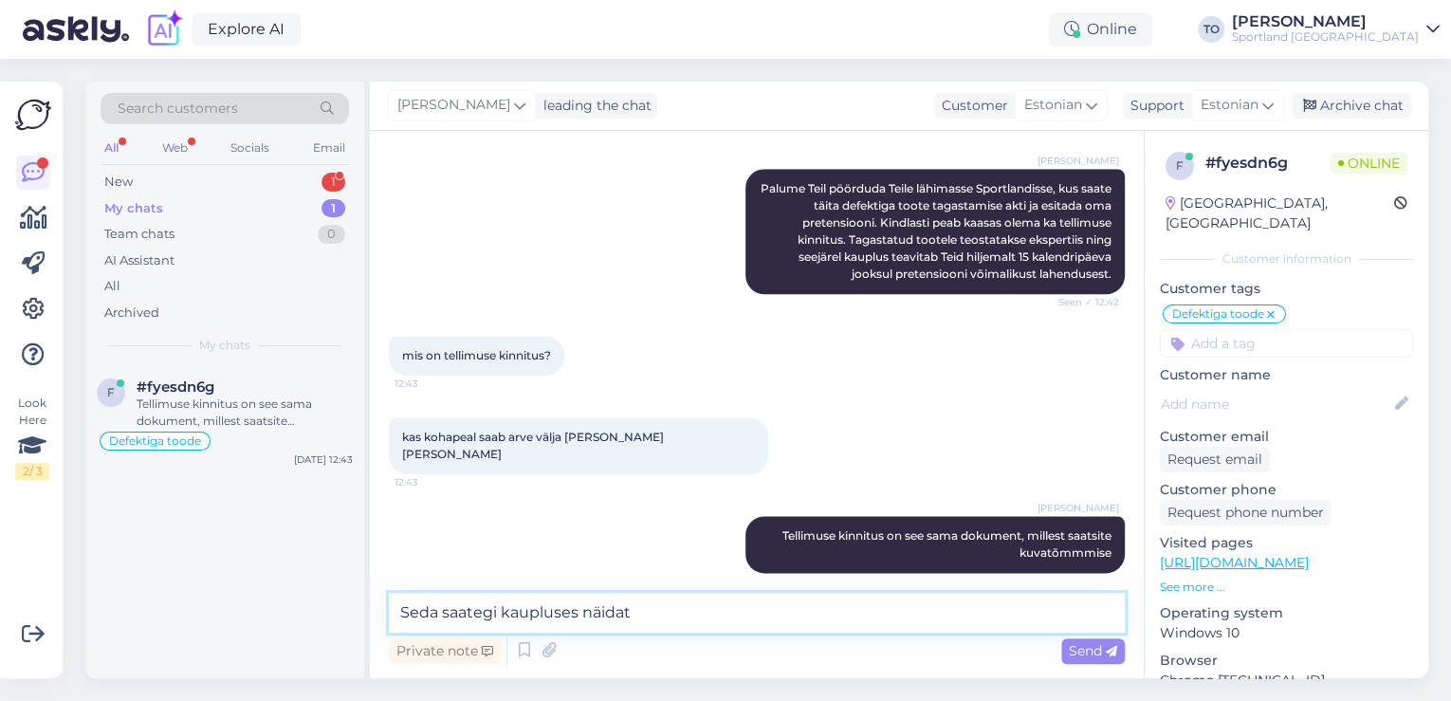
type textarea "Seda saategi kaupluses näidata"
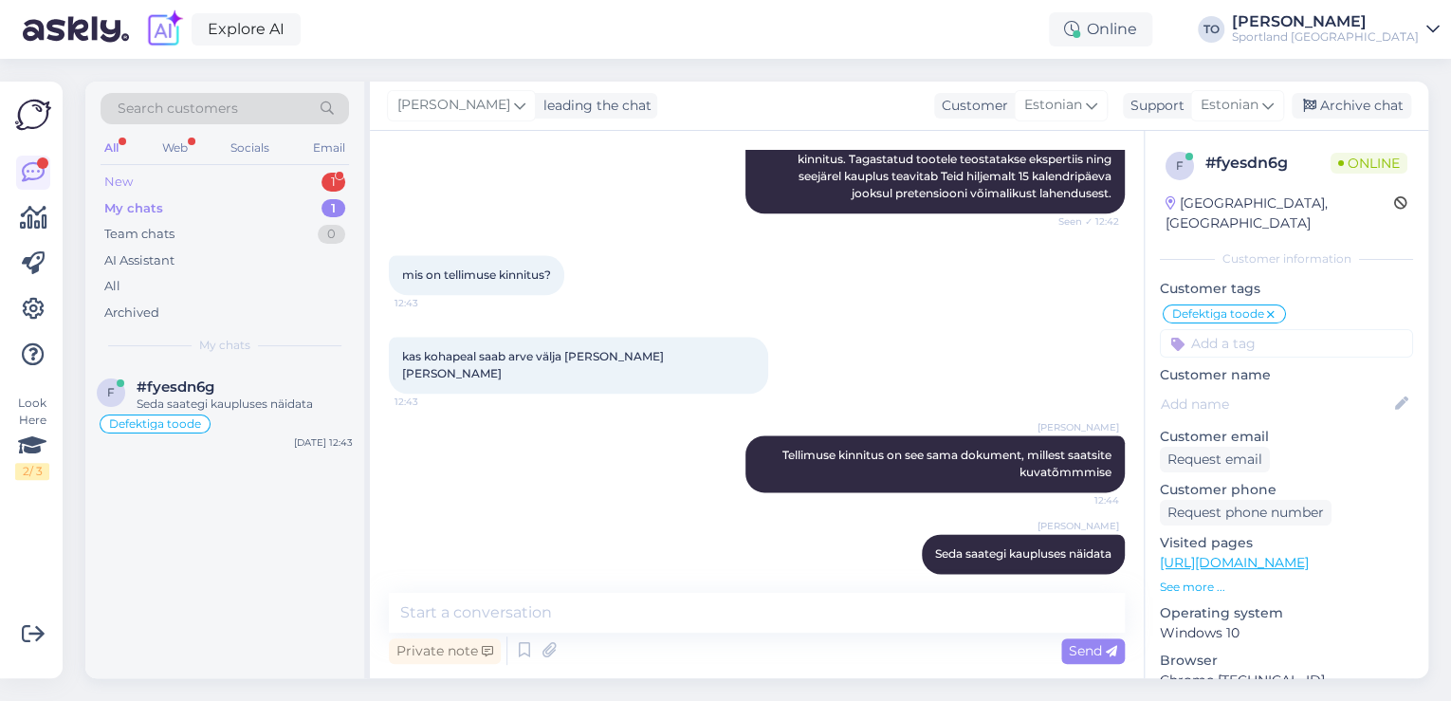
click at [230, 187] on div "New 1" at bounding box center [225, 182] width 248 height 27
click at [250, 405] on div "Tere. Tellisin e-poest 04.10 jalgratta. Näitas, et ratas jõuab 08.10 [PERSON_NA…" at bounding box center [245, 412] width 216 height 34
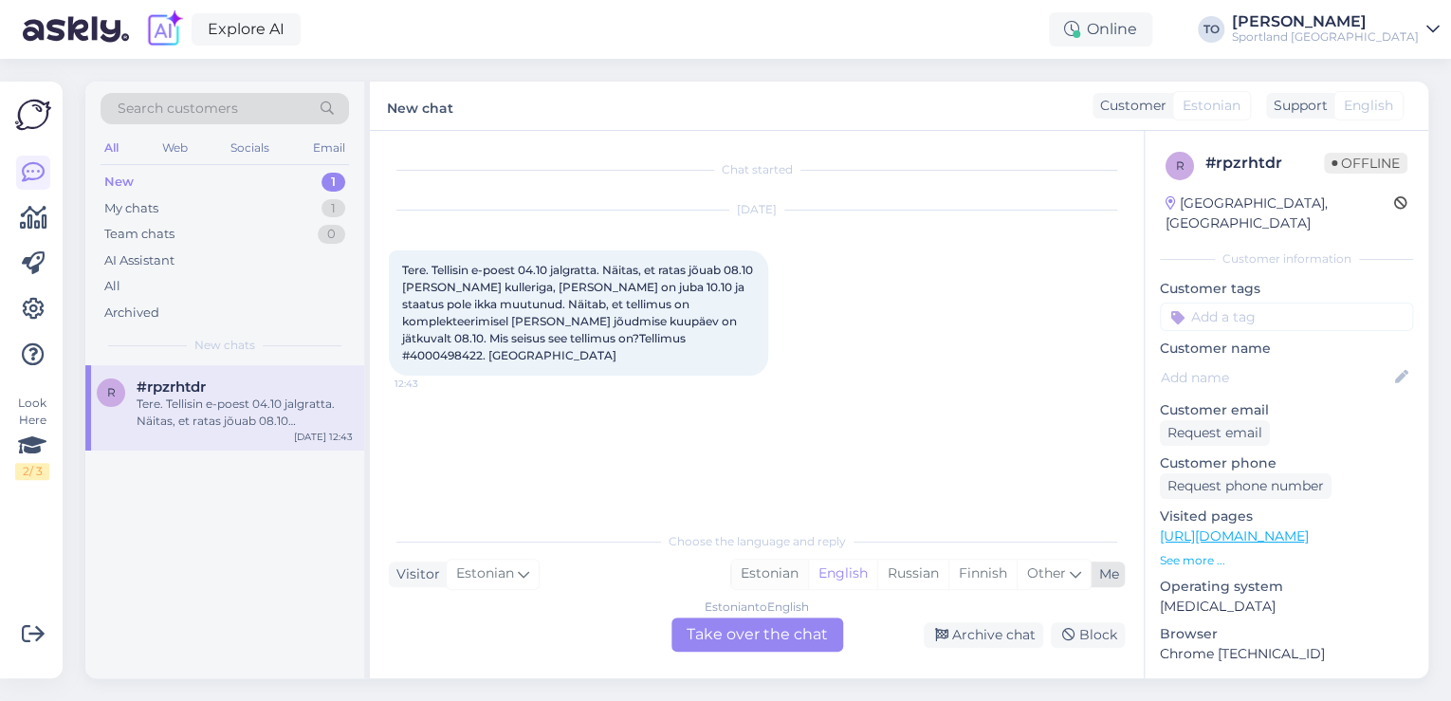
click at [760, 571] on div "Estonian" at bounding box center [769, 573] width 77 height 28
click at [739, 645] on div "Estonian to Estonian Take over the chat" at bounding box center [757, 634] width 172 height 34
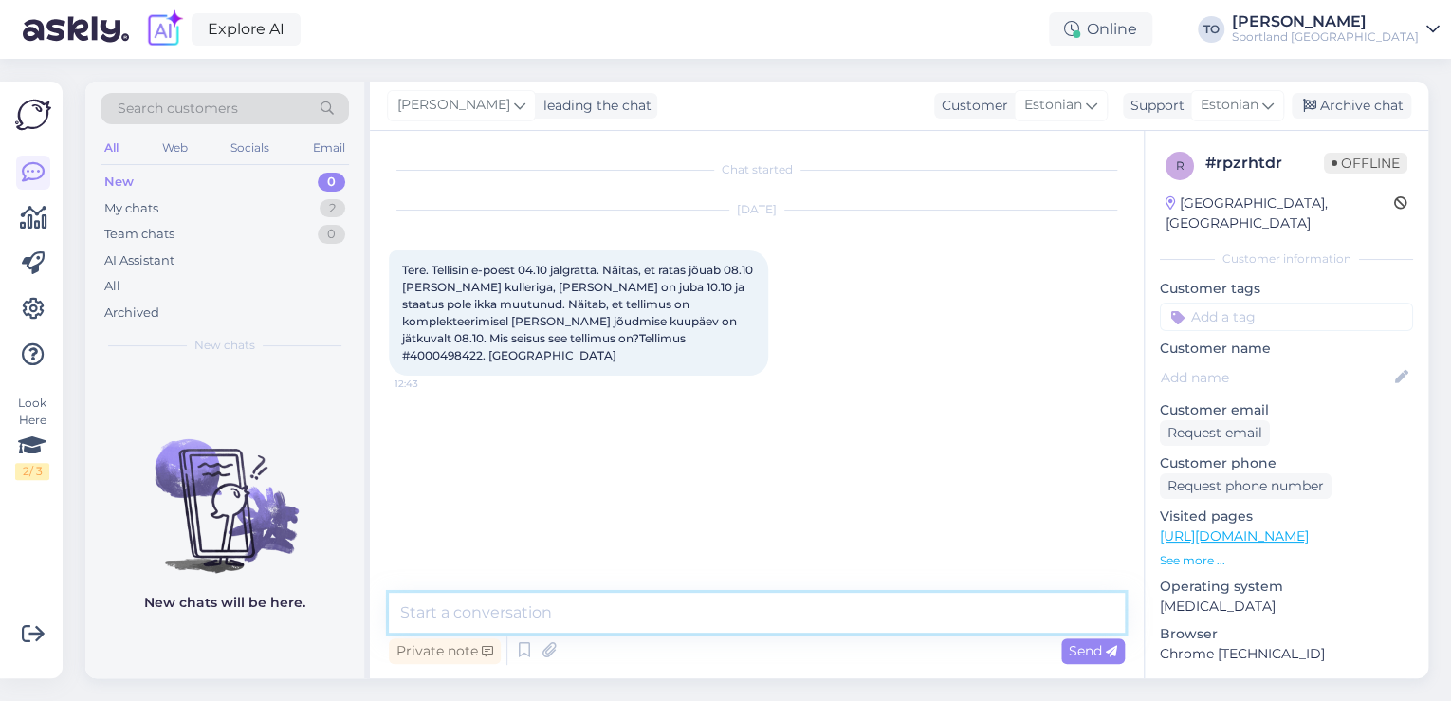
click at [696, 627] on textarea at bounding box center [757, 613] width 736 height 40
type textarea "Tere! [PERSON_NAME] Klienditeenindusest"
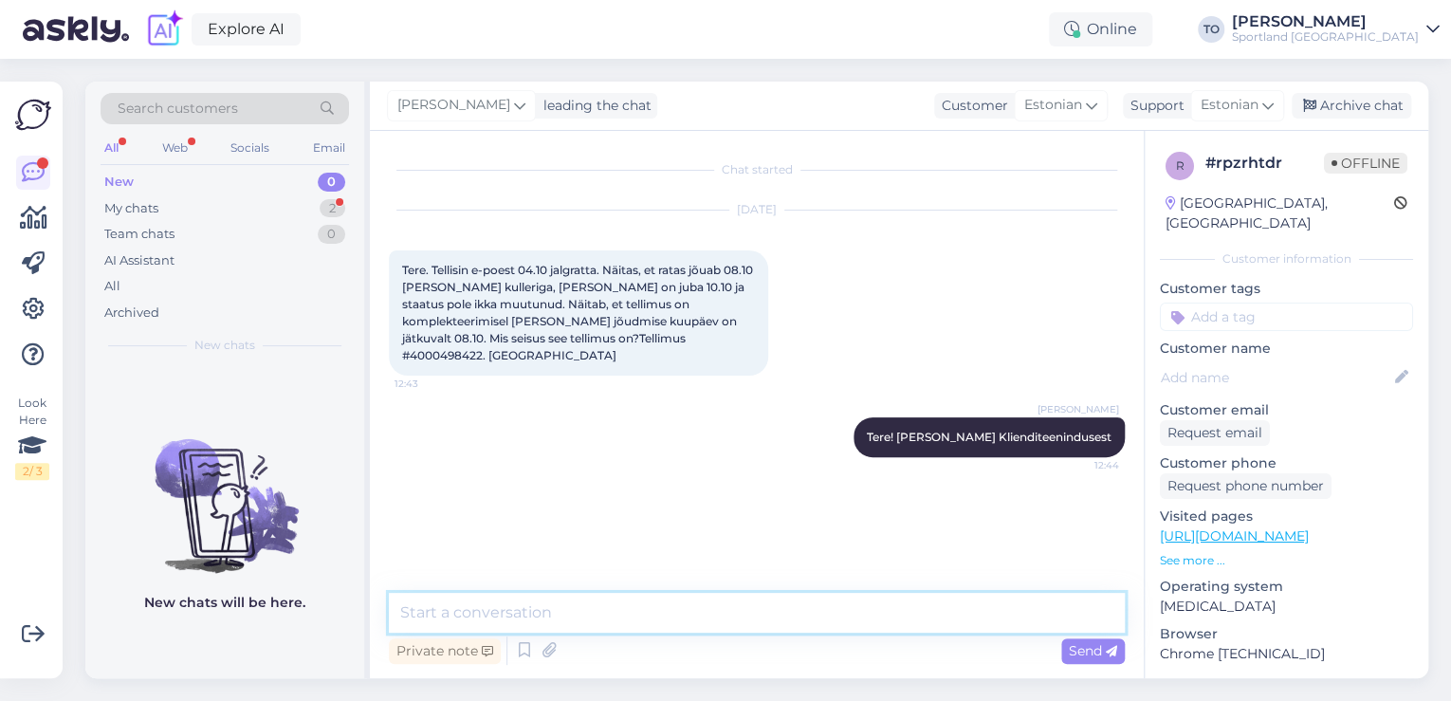
click at [605, 605] on textarea at bounding box center [757, 613] width 736 height 40
type textarea "Üks hetk, kohe vaatan tellimuse üle"
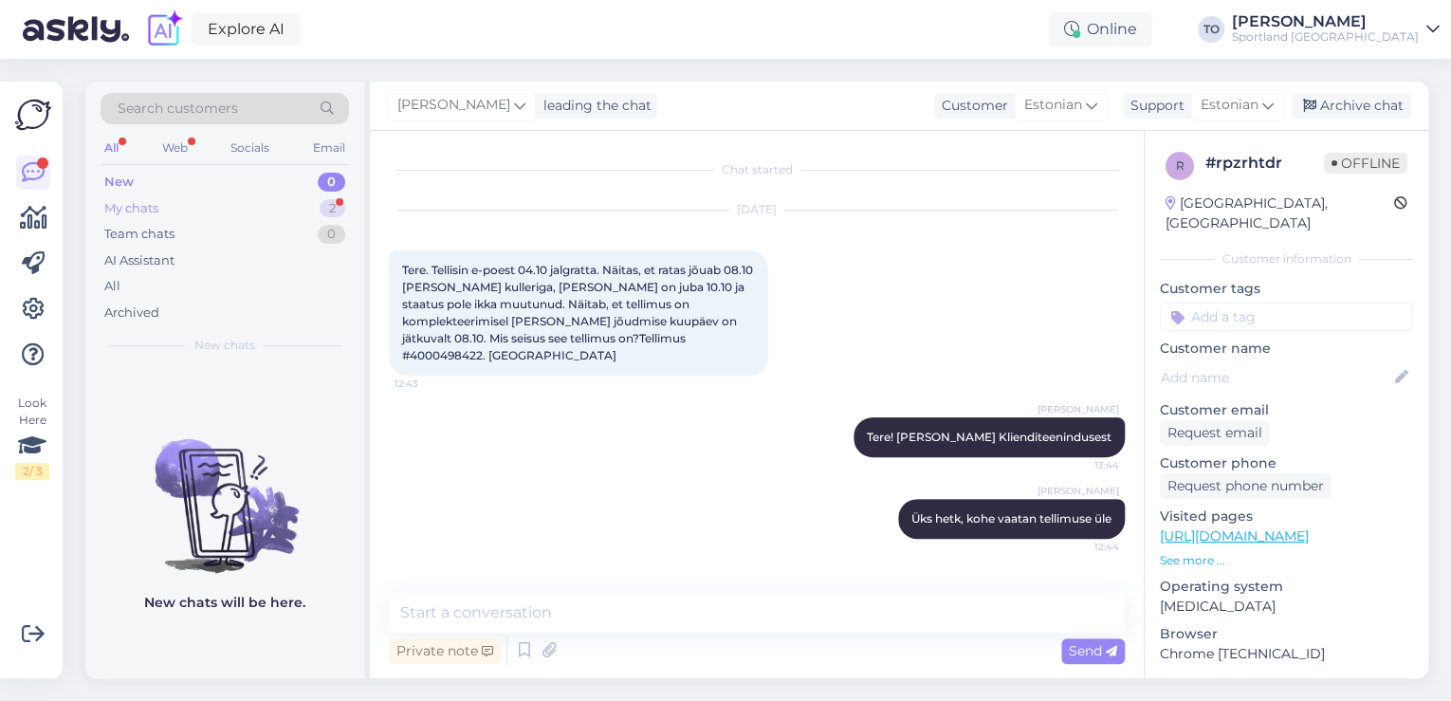
click at [334, 202] on div "2" at bounding box center [333, 208] width 26 height 19
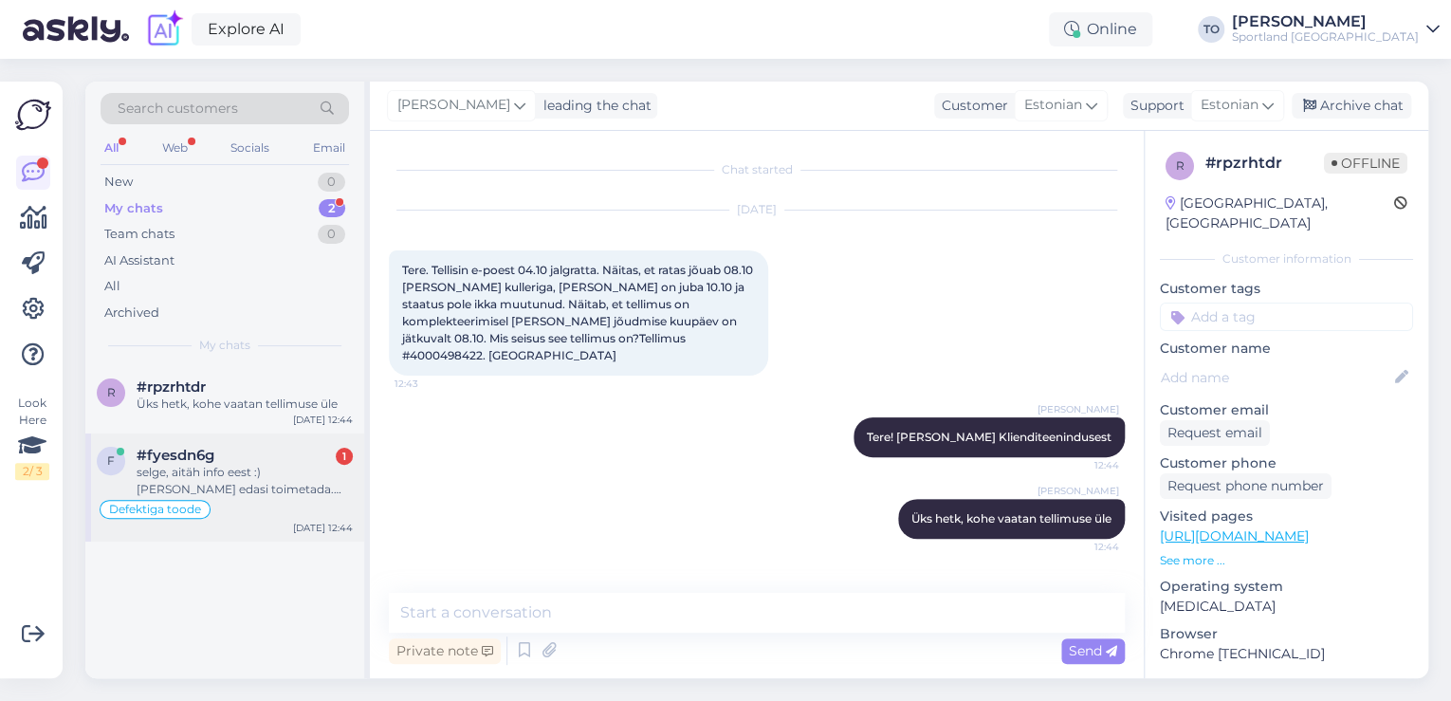
click at [314, 456] on div "#fyesdn6g 1" at bounding box center [245, 455] width 216 height 17
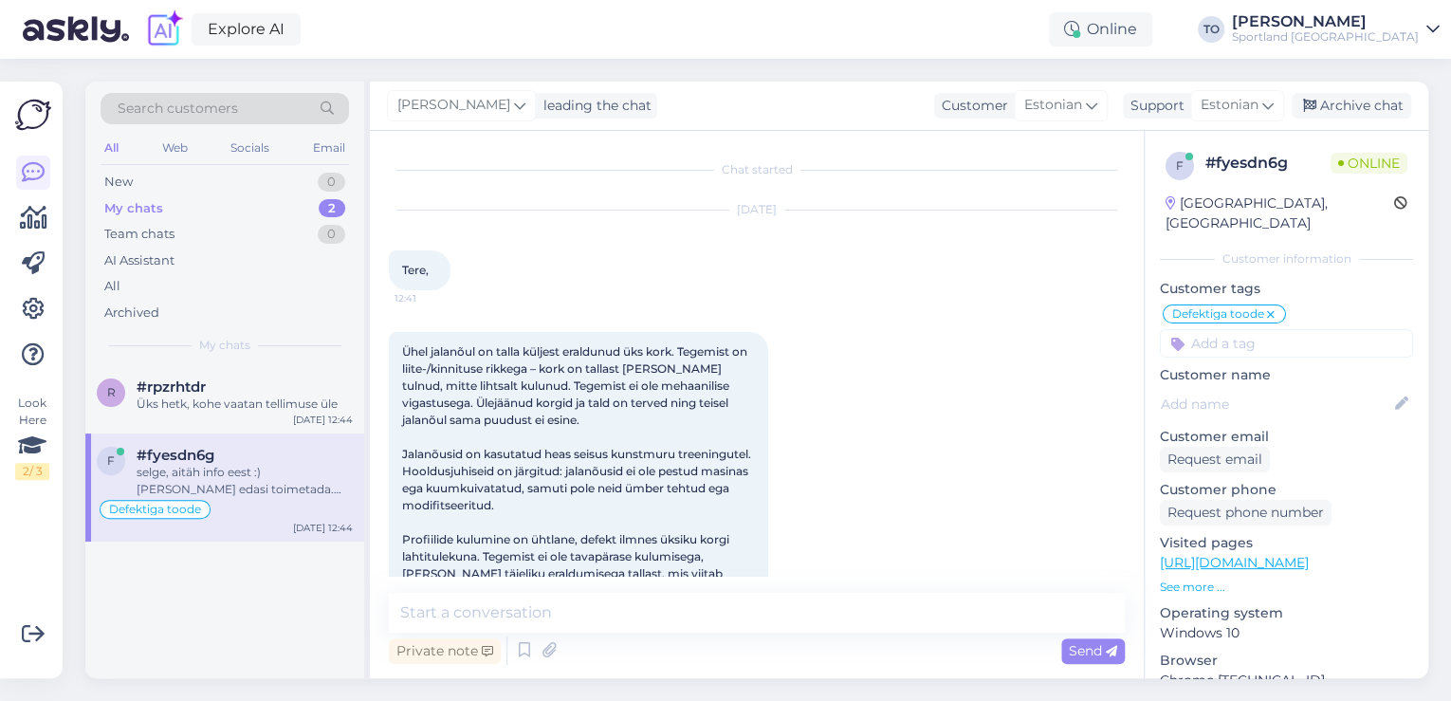
scroll to position [1150, 0]
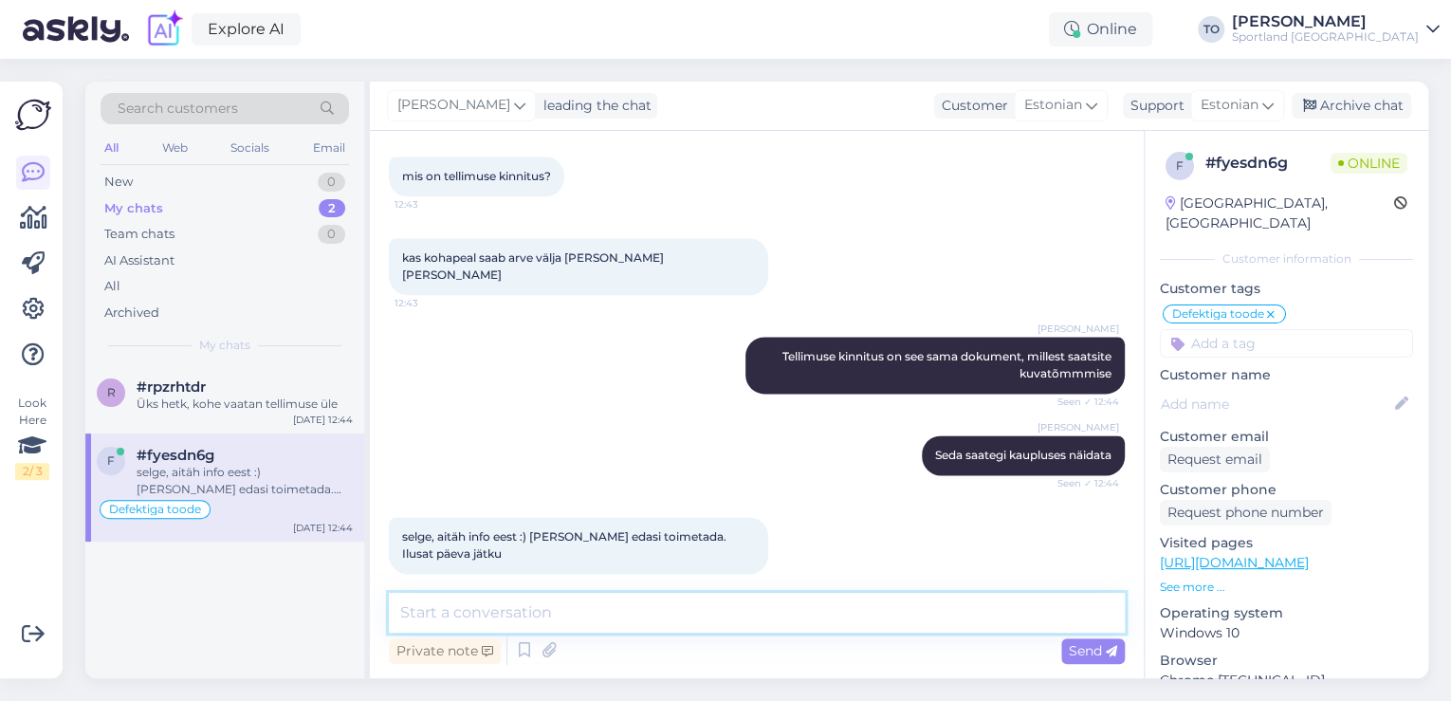
click at [671, 622] on textarea at bounding box center [757, 613] width 736 height 40
type textarea "Palun :) Teilegi ilusat päeva!"
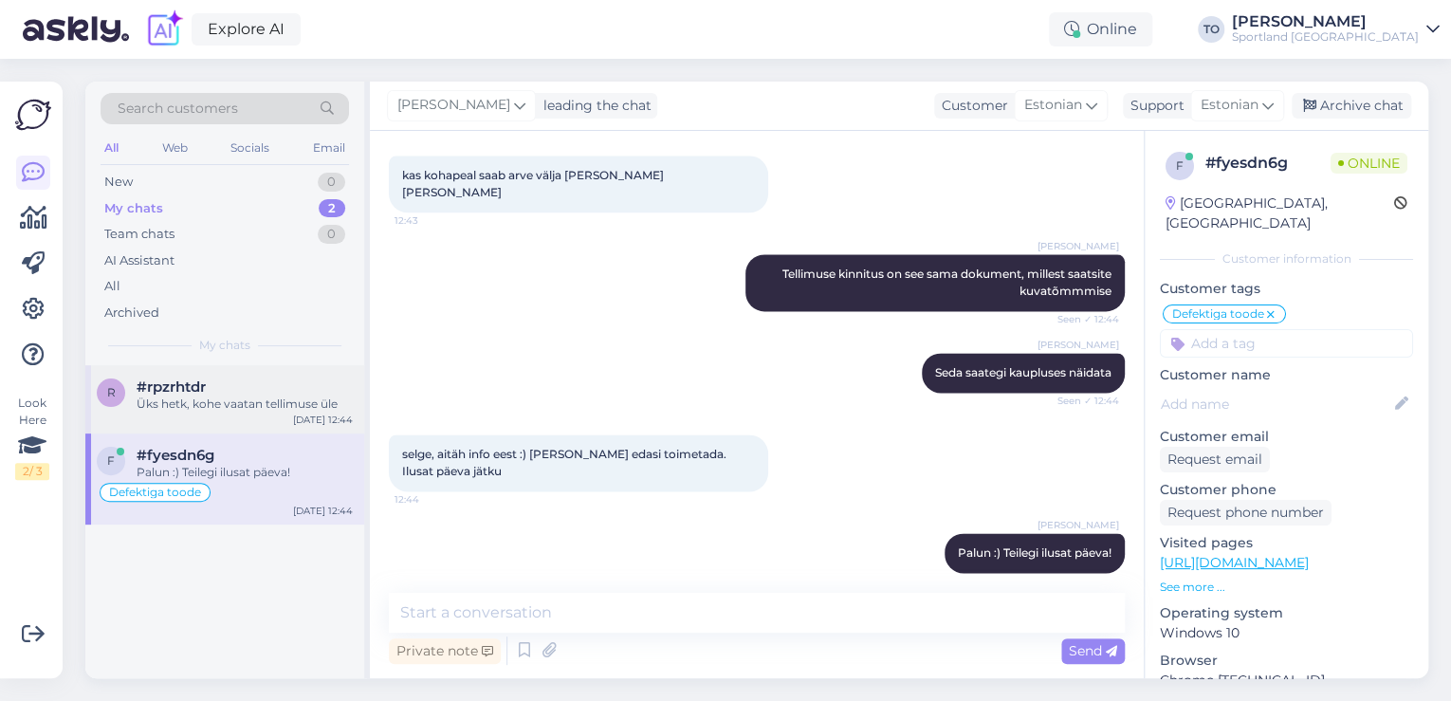
click at [250, 405] on div "Üks hetk, kohe vaatan tellimuse üle" at bounding box center [245, 403] width 216 height 17
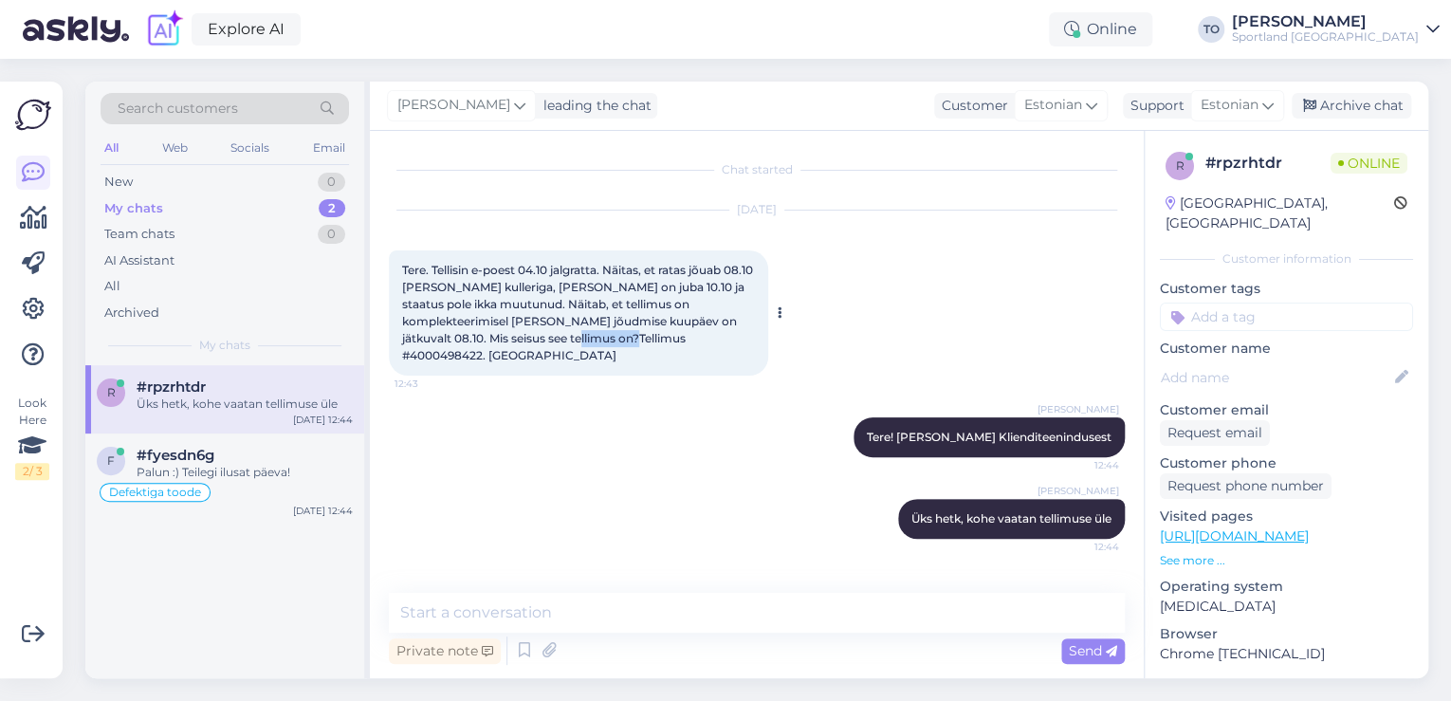
drag, startPoint x: 535, startPoint y: 336, endPoint x: 601, endPoint y: 339, distance: 66.4
click at [601, 339] on span "Tere. Tellisin e-poest 04.10 jalgratta. Näitas, et ratas jõuab 08.10 [PERSON_NA…" at bounding box center [579, 313] width 354 height 100
copy span "4000498422"
click at [834, 596] on textarea at bounding box center [757, 613] width 736 height 40
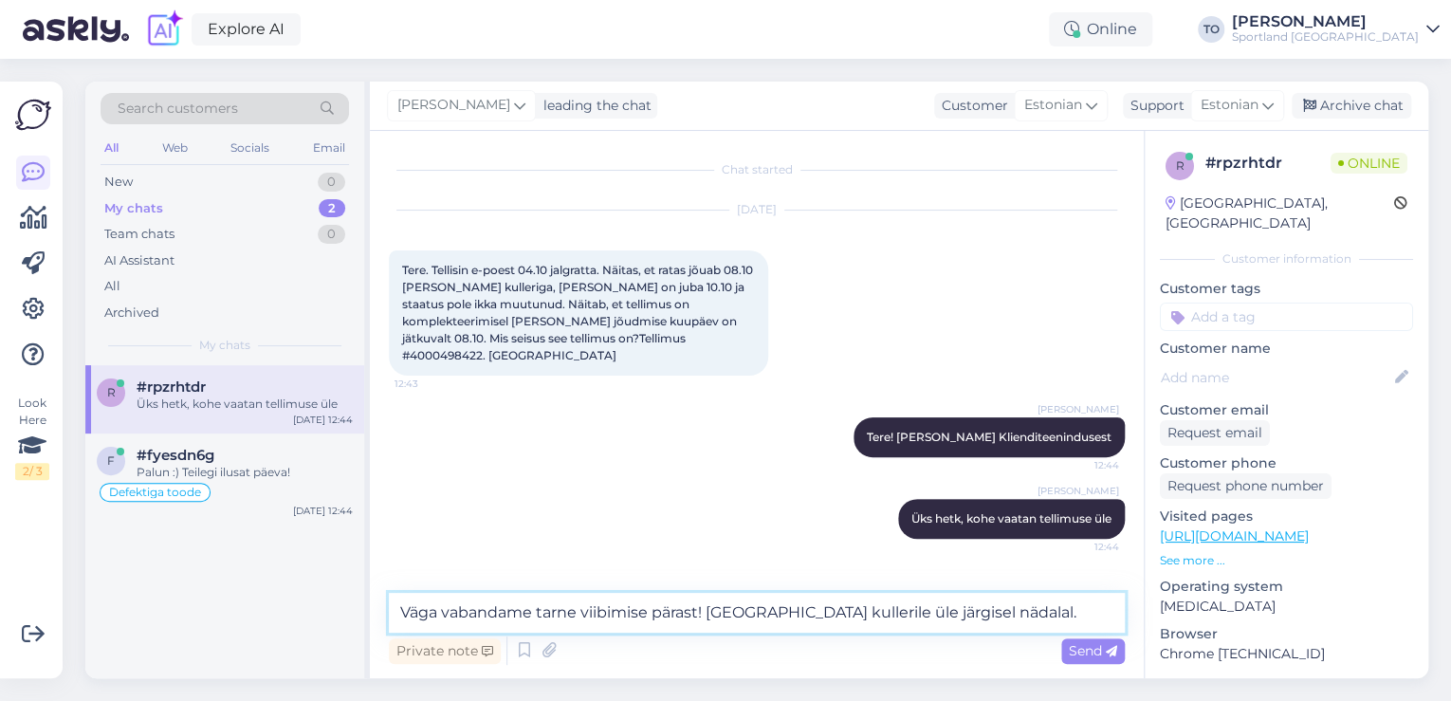
click at [1099, 615] on textarea "Väga vabandame tarne viibimise pärast! [GEOGRAPHIC_DATA] kullerile üle järgisel…" at bounding box center [757, 613] width 736 height 40
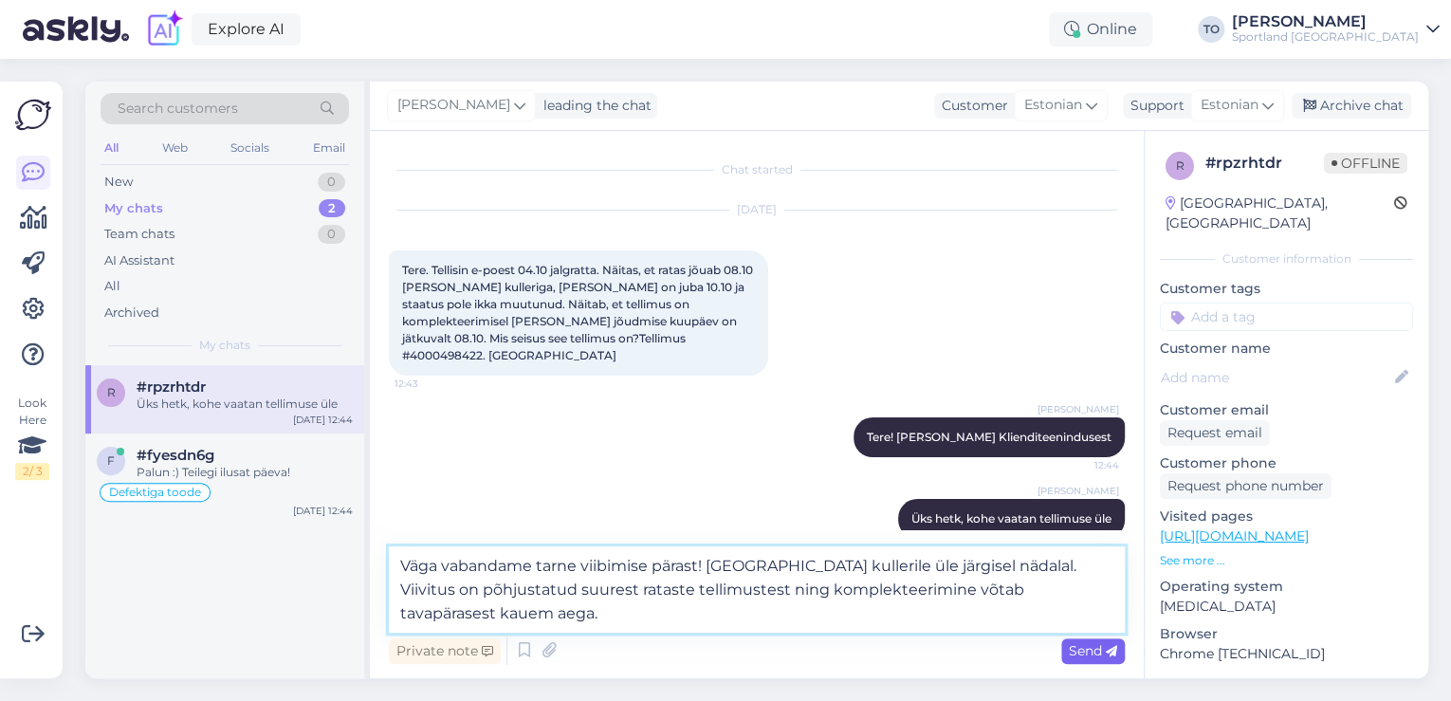
type textarea "Väga vabandame tarne viibimise pärast! [GEOGRAPHIC_DATA] kullerile üle järgisel…"
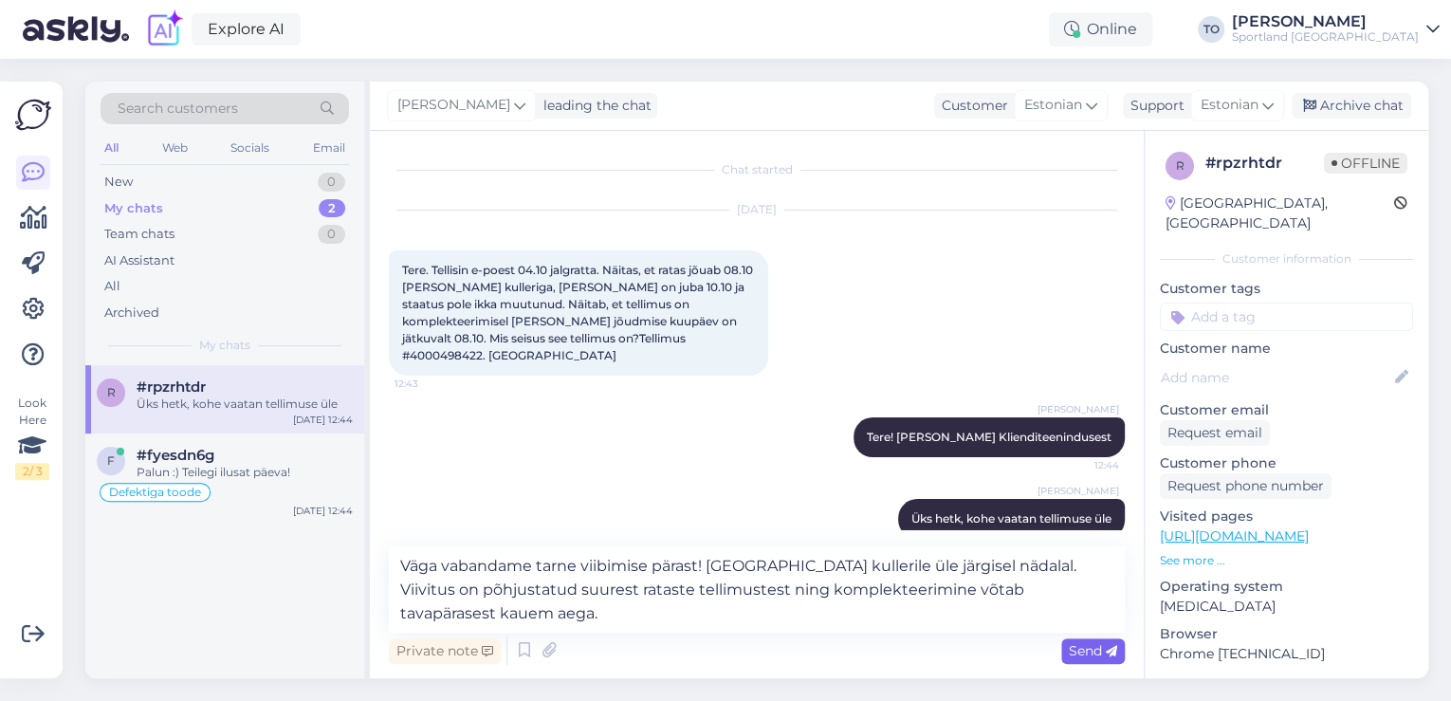
click at [1061, 651] on div "Send" at bounding box center [1093, 651] width 64 height 26
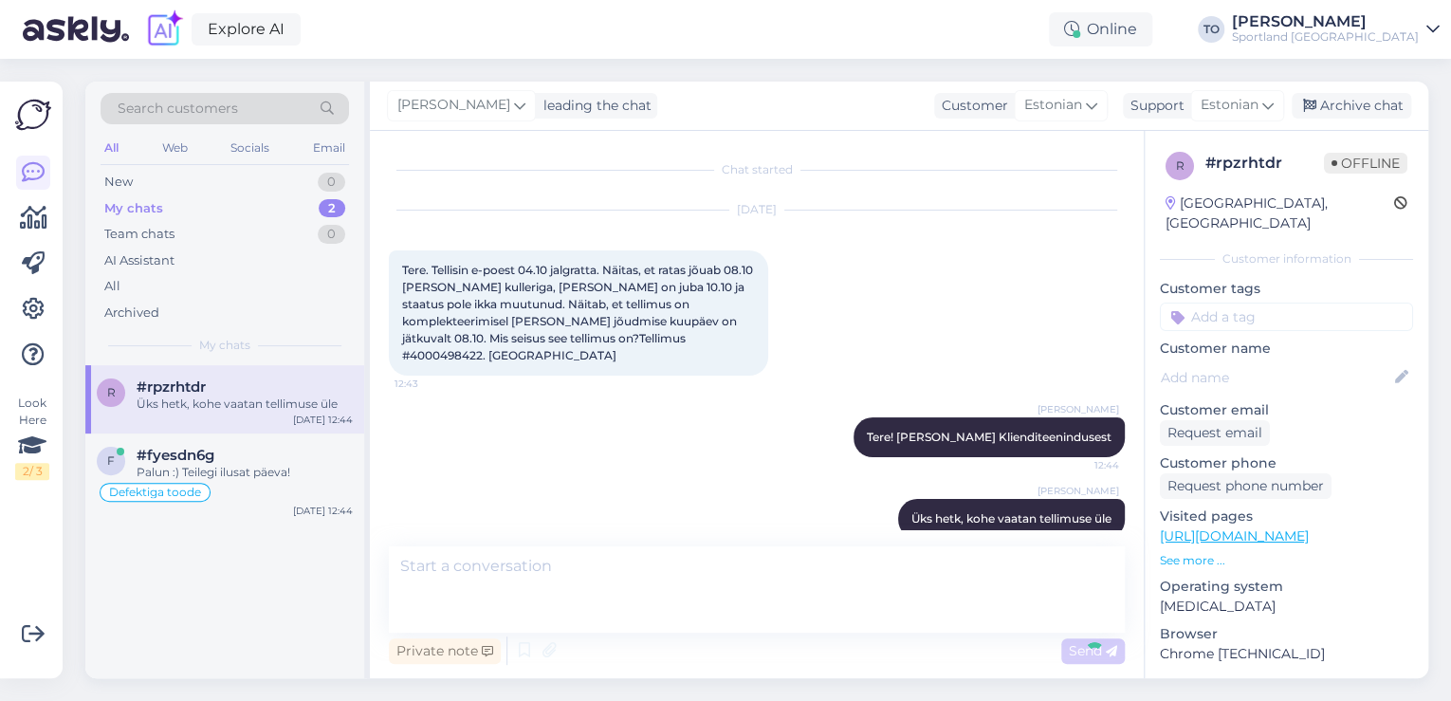
scroll to position [99, 0]
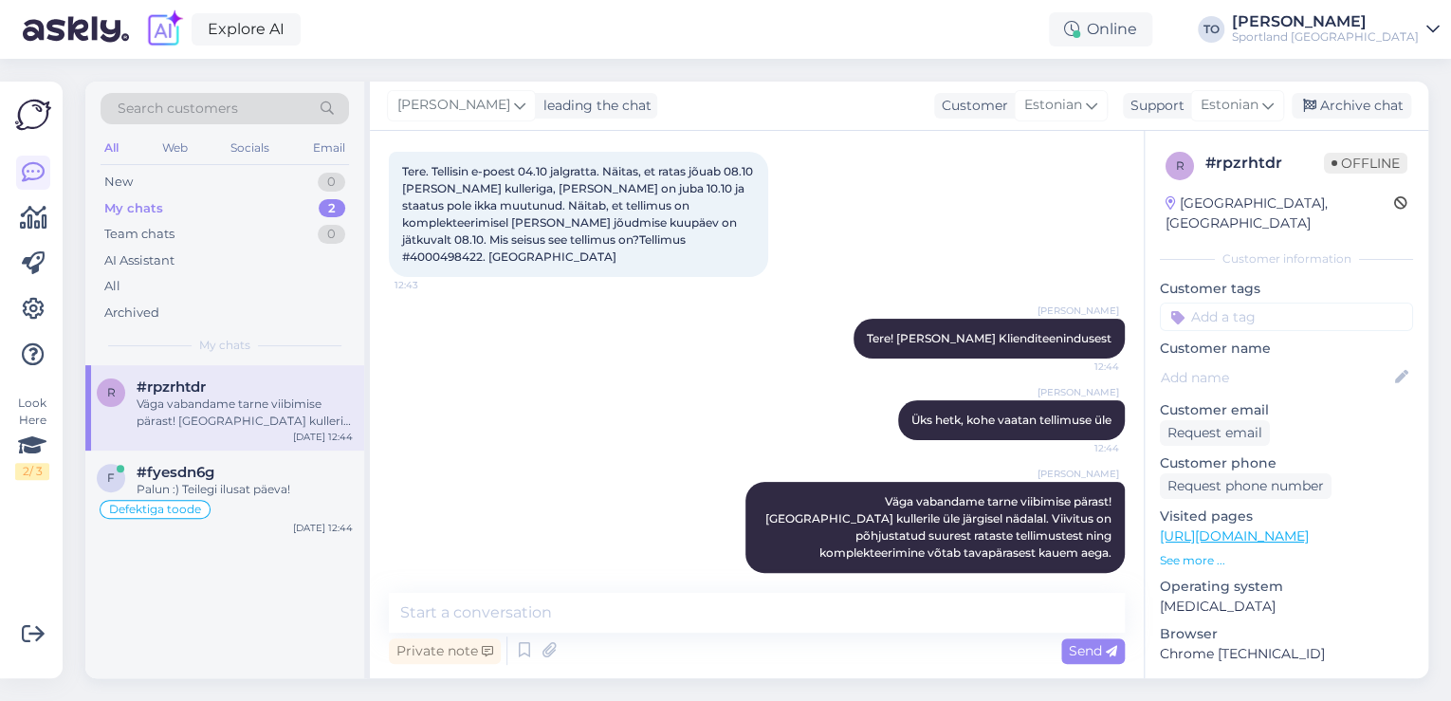
click at [1271, 302] on input at bounding box center [1286, 316] width 253 height 28
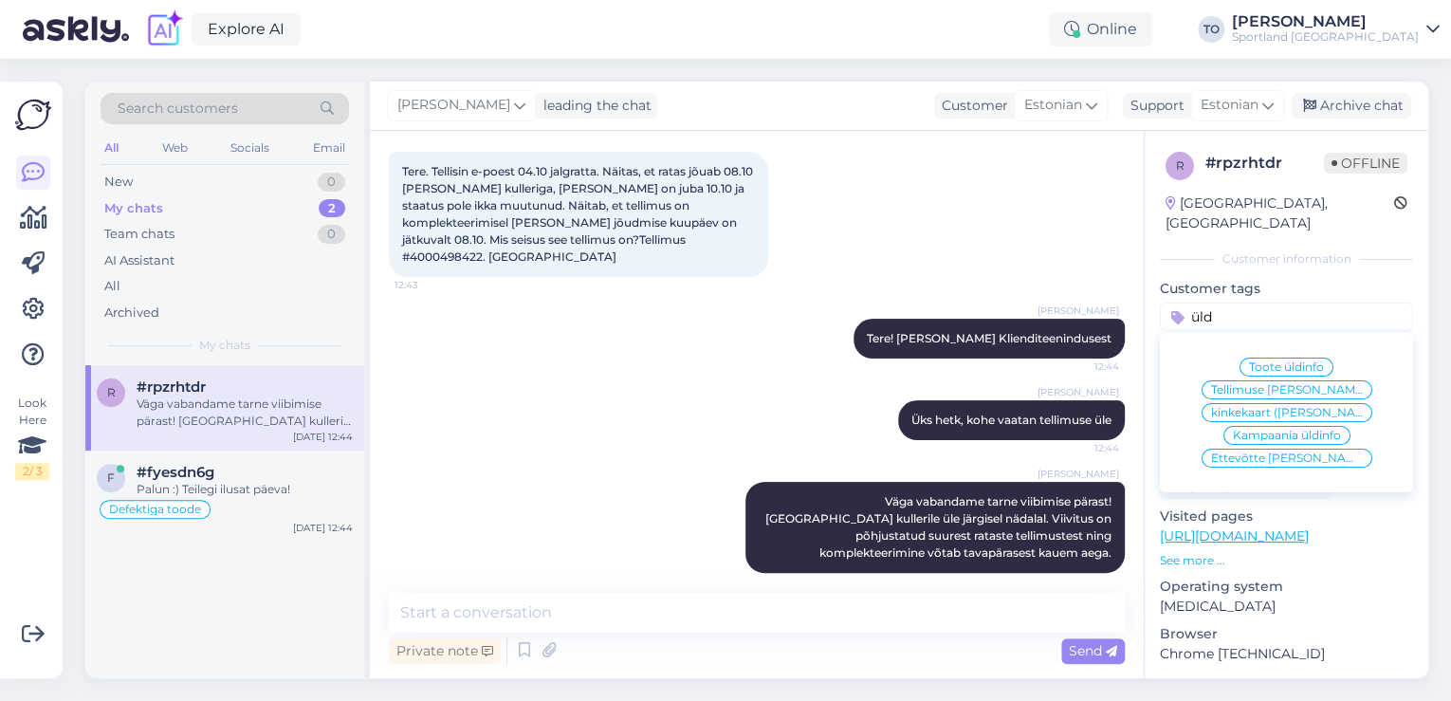
type input "üld"
click at [1315, 384] on span "Tellimuse [PERSON_NAME] info" at bounding box center [1287, 389] width 152 height 11
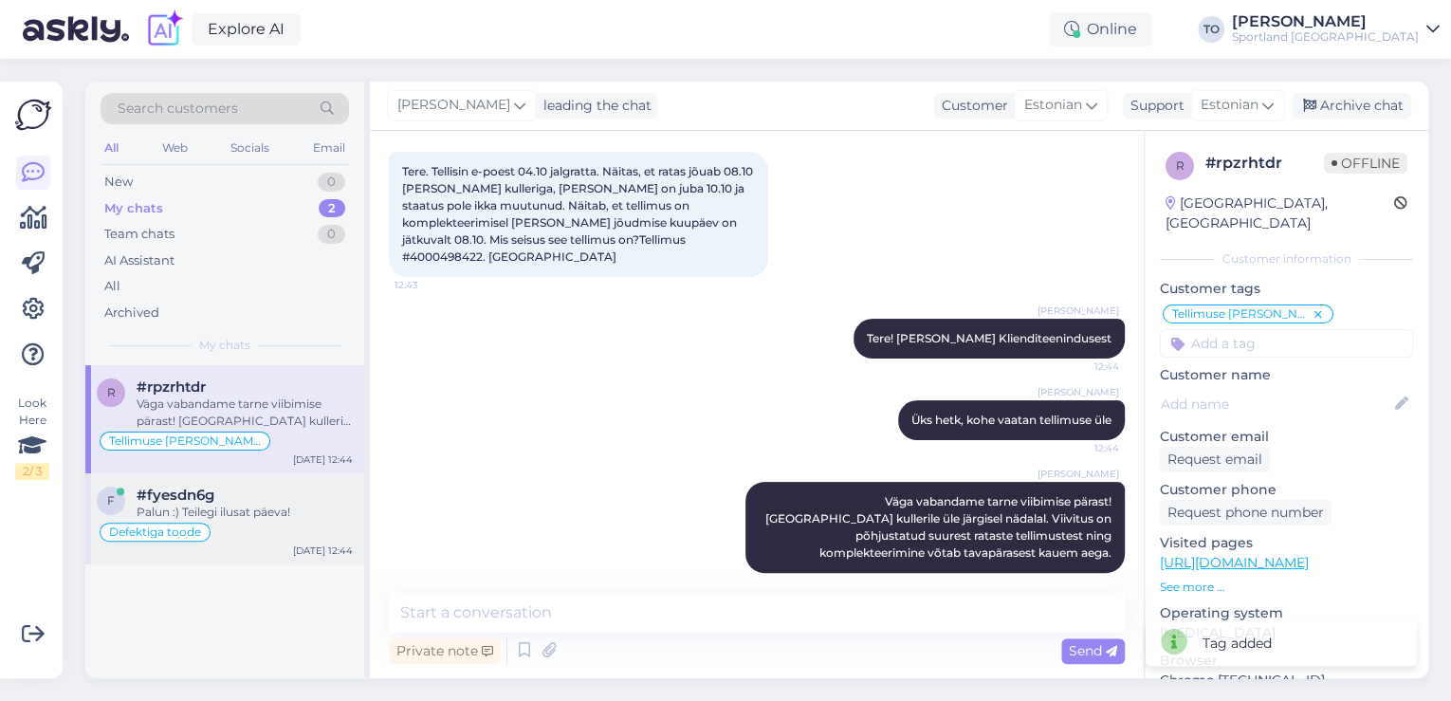
click at [252, 525] on div "Defektiga toode" at bounding box center [225, 532] width 256 height 23
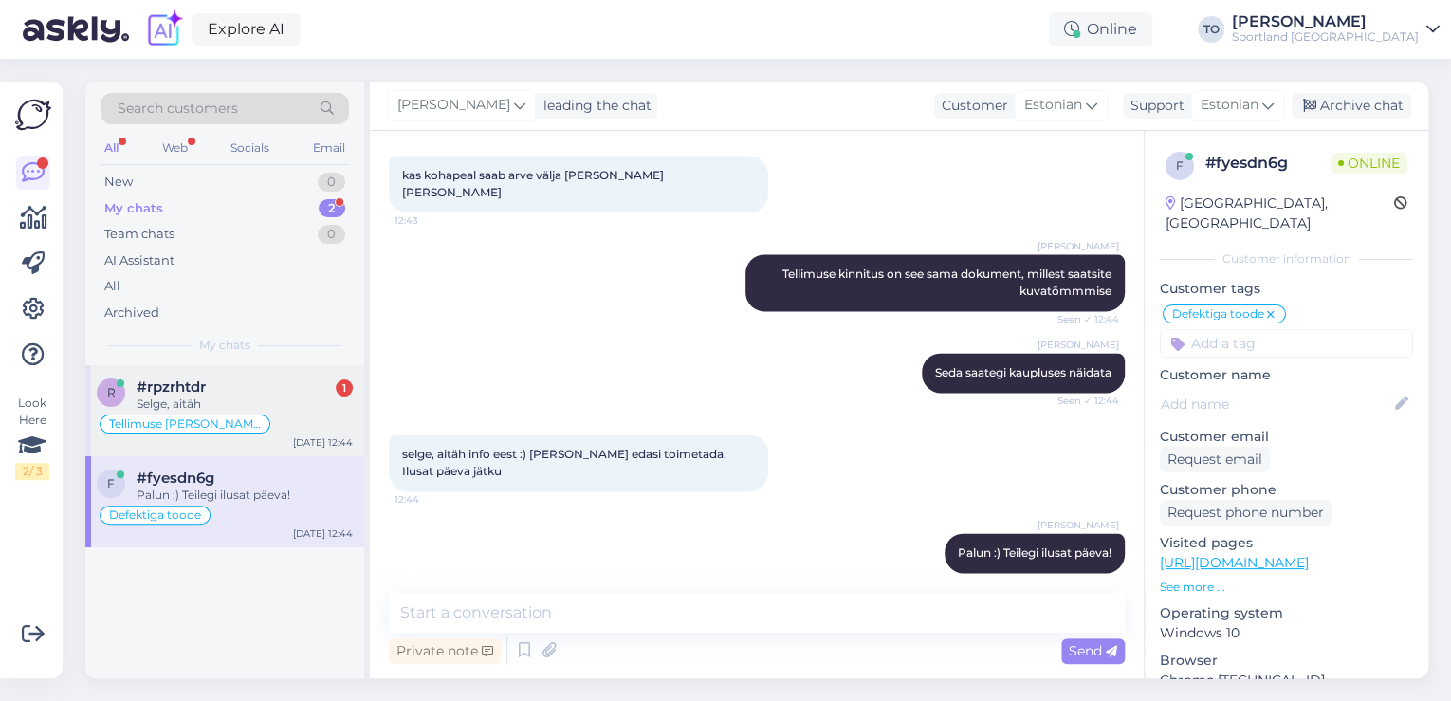
click at [286, 381] on div "#rpzrhtdr 1" at bounding box center [245, 386] width 216 height 17
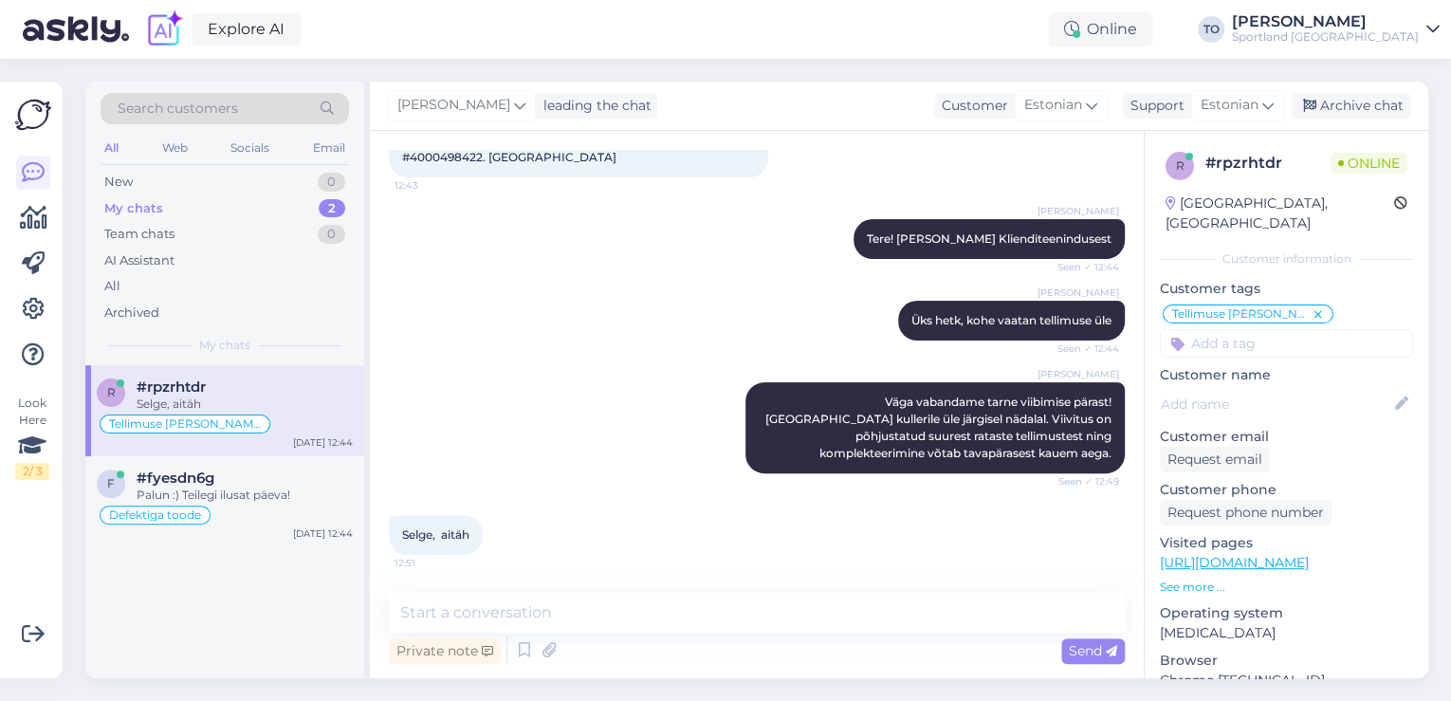
scroll to position [180, 0]
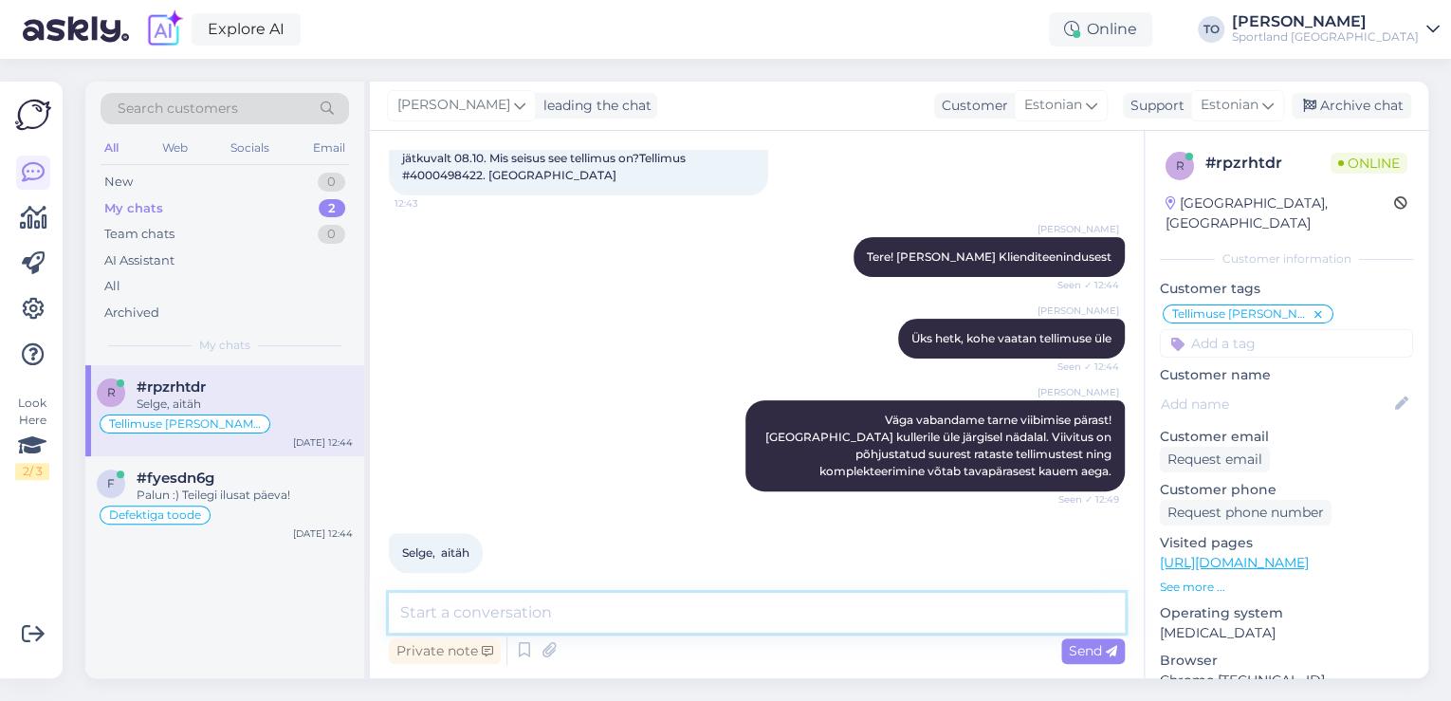
click at [612, 611] on textarea at bounding box center [757, 613] width 736 height 40
type textarea "Palun. Kas hetkel saan veel kuidagi abiks olla?"
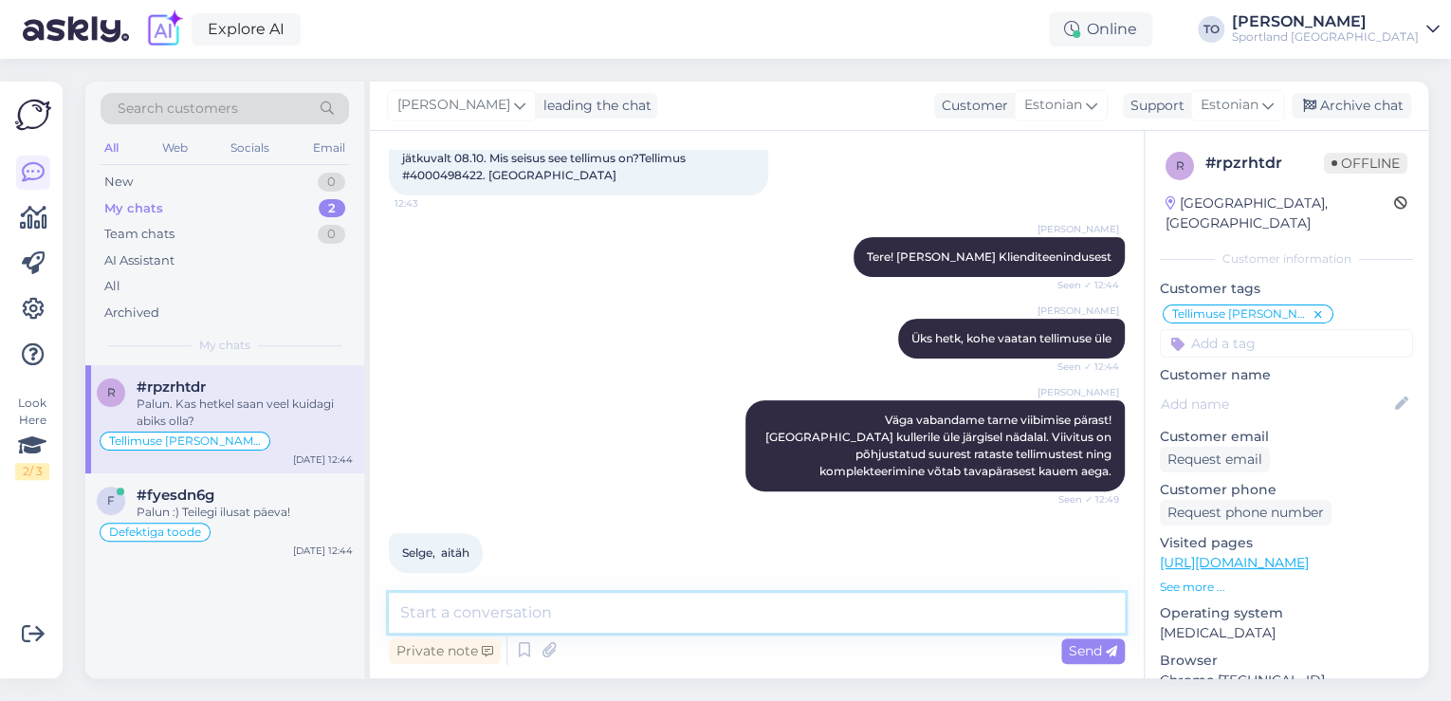
scroll to position [262, 0]
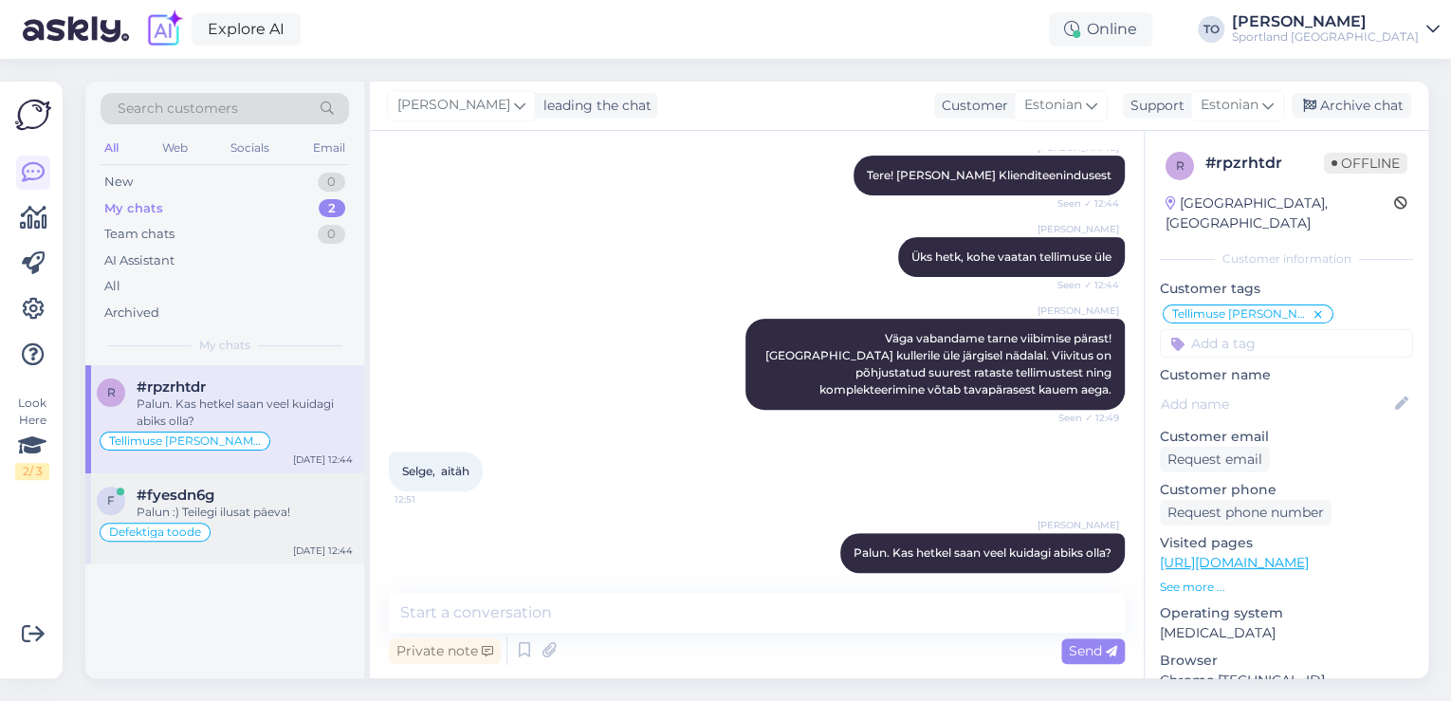
click at [257, 521] on div "Defektiga toode" at bounding box center [225, 532] width 256 height 23
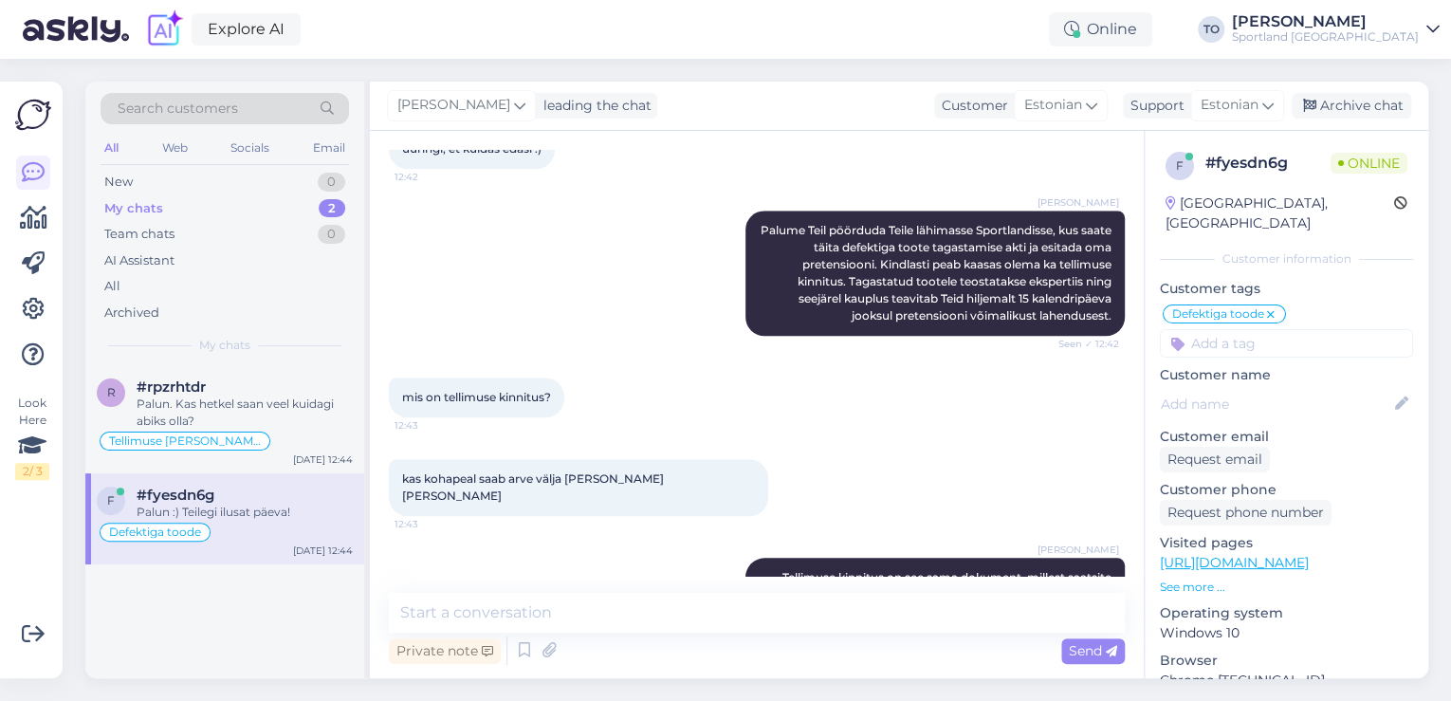
scroll to position [1233, 0]
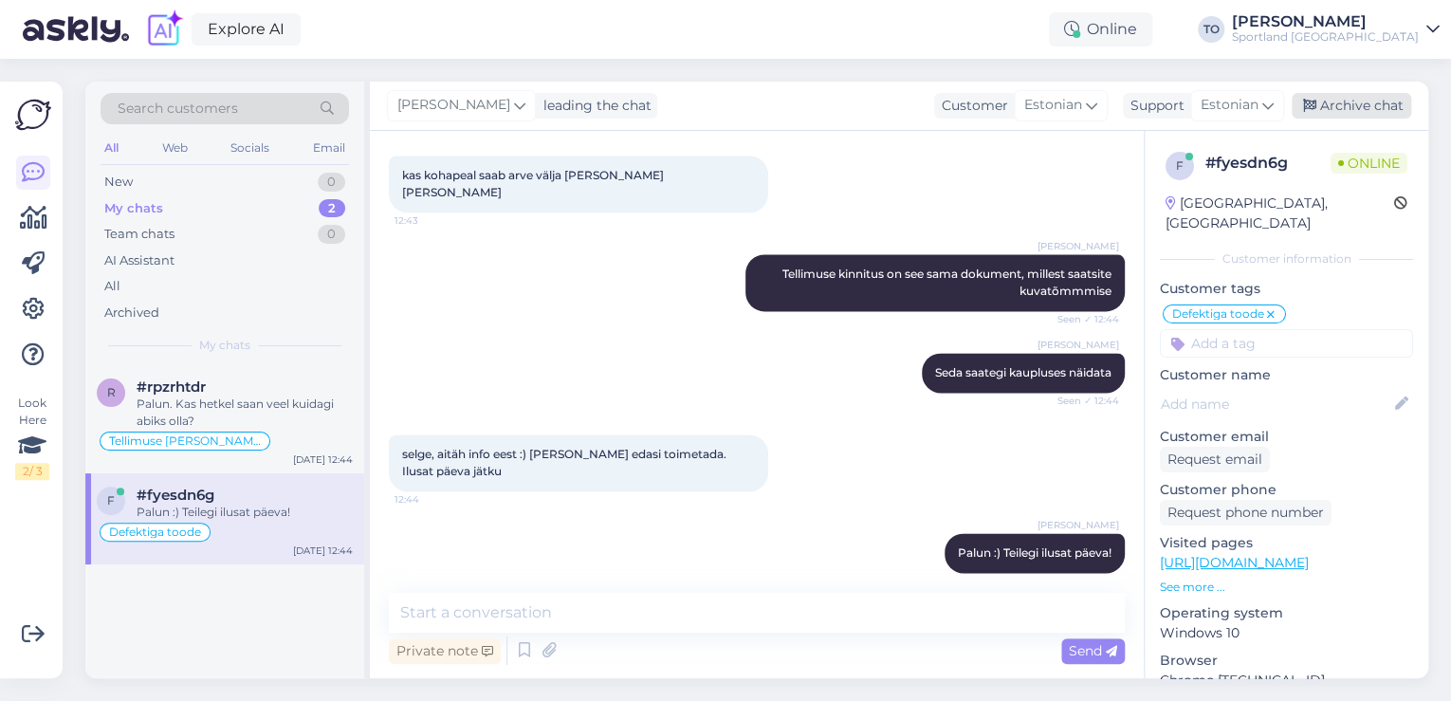
click at [1337, 102] on div "Archive chat" at bounding box center [1351, 106] width 119 height 26
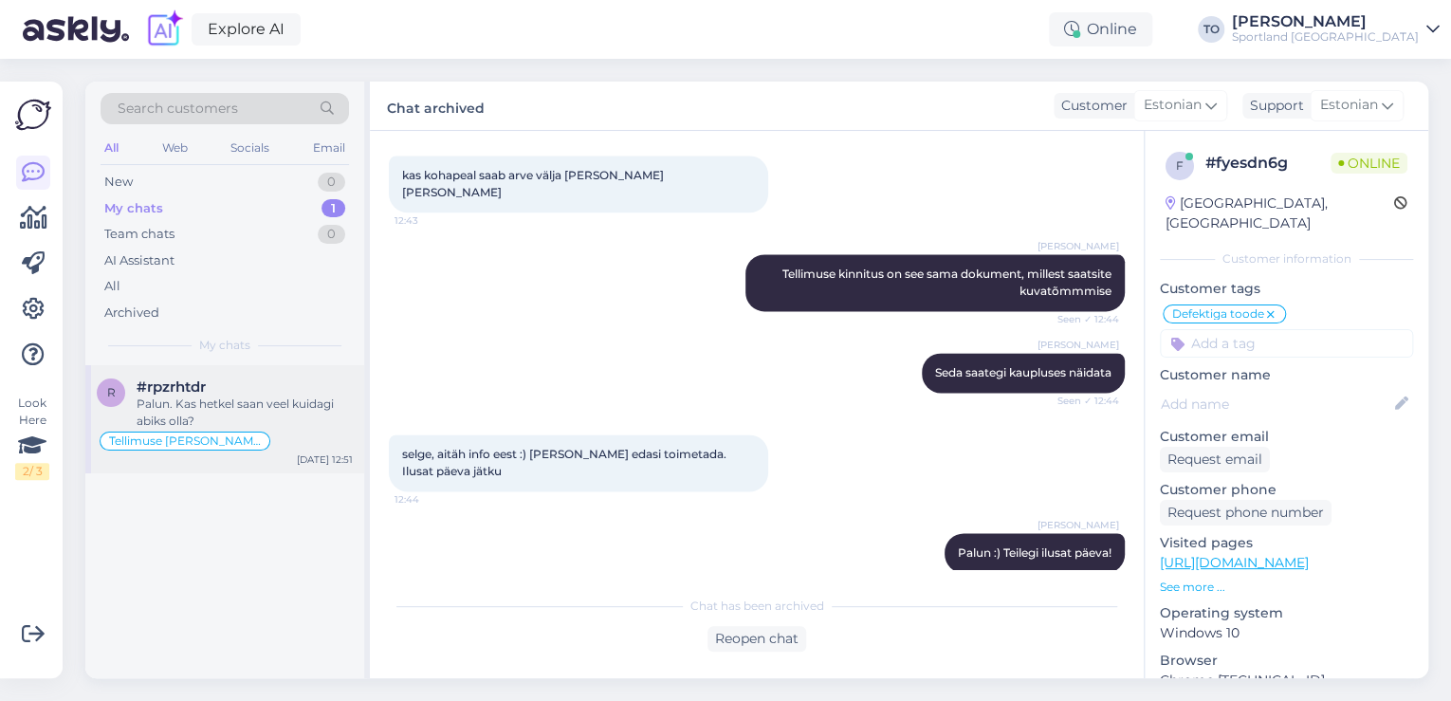
click at [221, 416] on div "Palun. Kas hetkel saan veel kuidagi abiks olla?" at bounding box center [245, 412] width 216 height 34
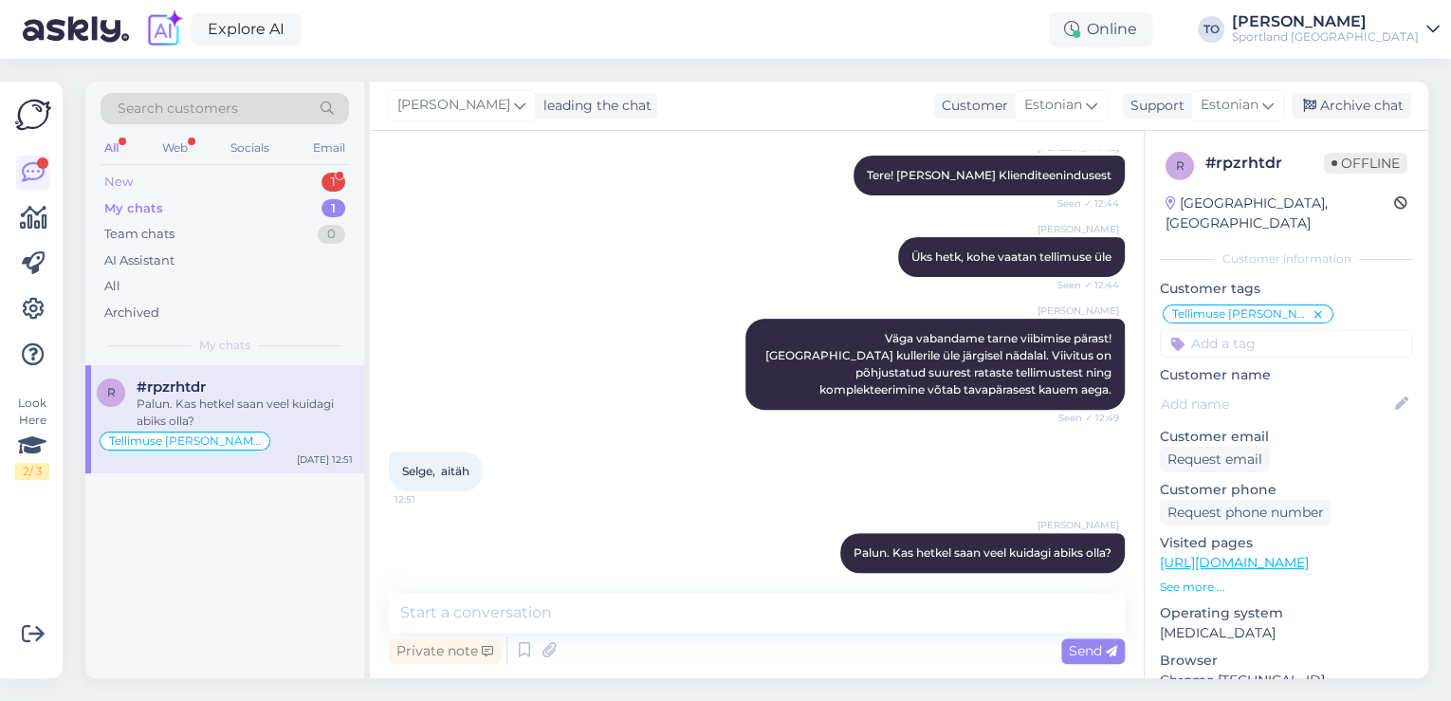
click at [197, 178] on div "New 1" at bounding box center [225, 182] width 248 height 27
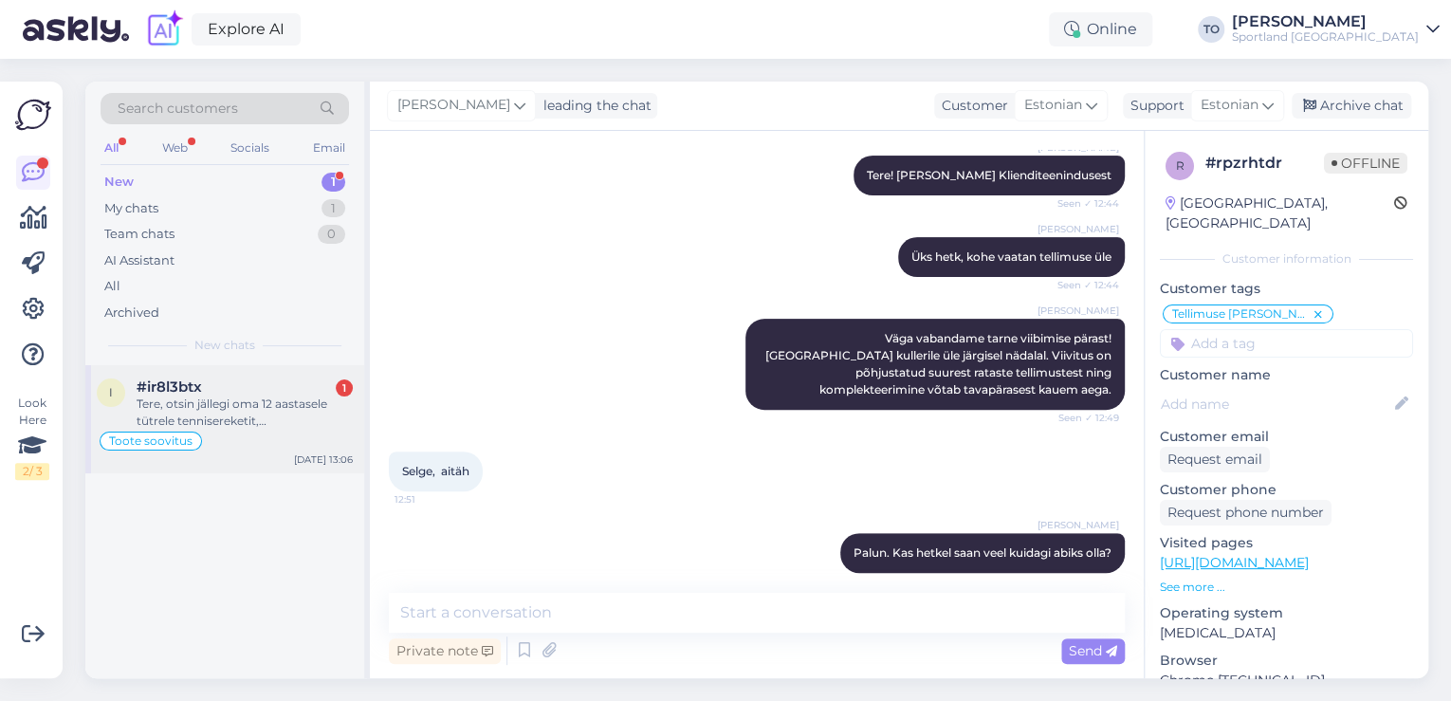
click at [250, 407] on div "Tere, otsin jällegi oma 12 aastasele tütrele tennisereketit, [PERSON_NAME] soov…" at bounding box center [245, 412] width 216 height 34
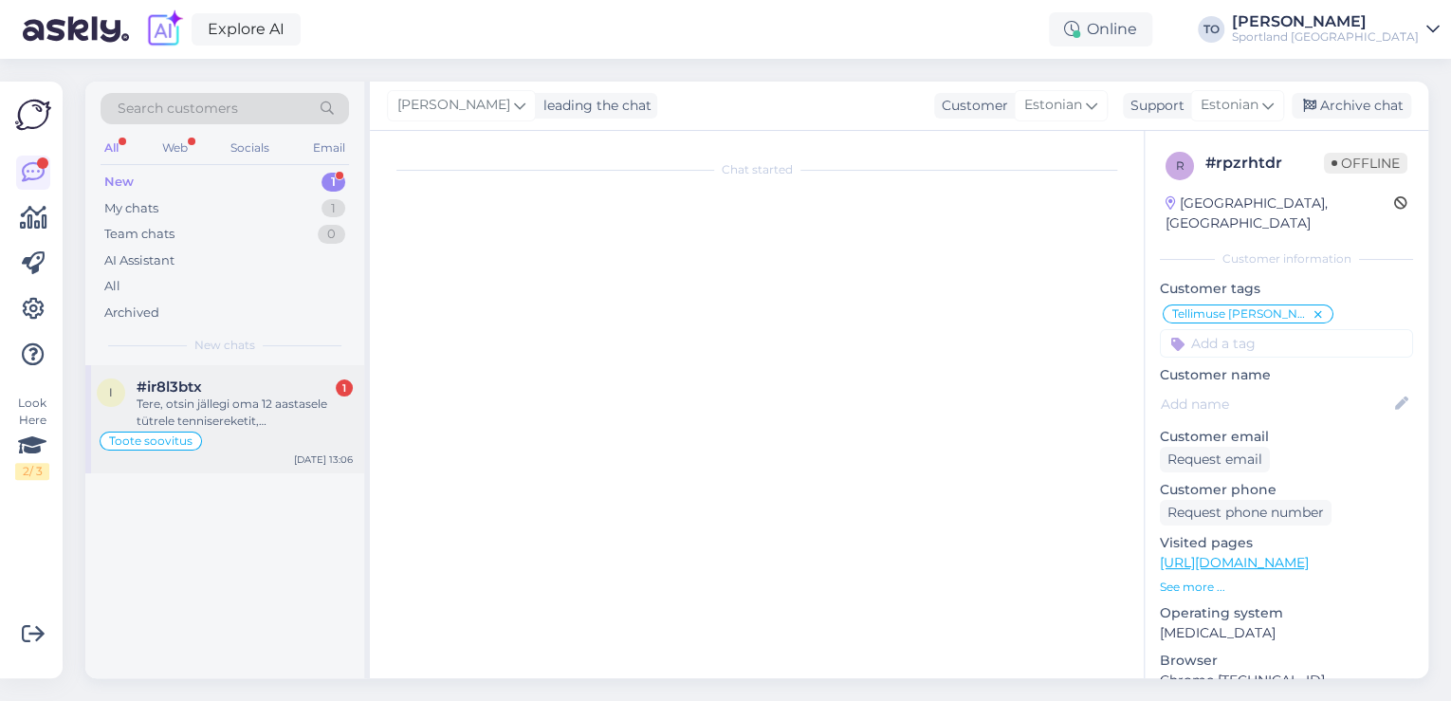
scroll to position [649, 0]
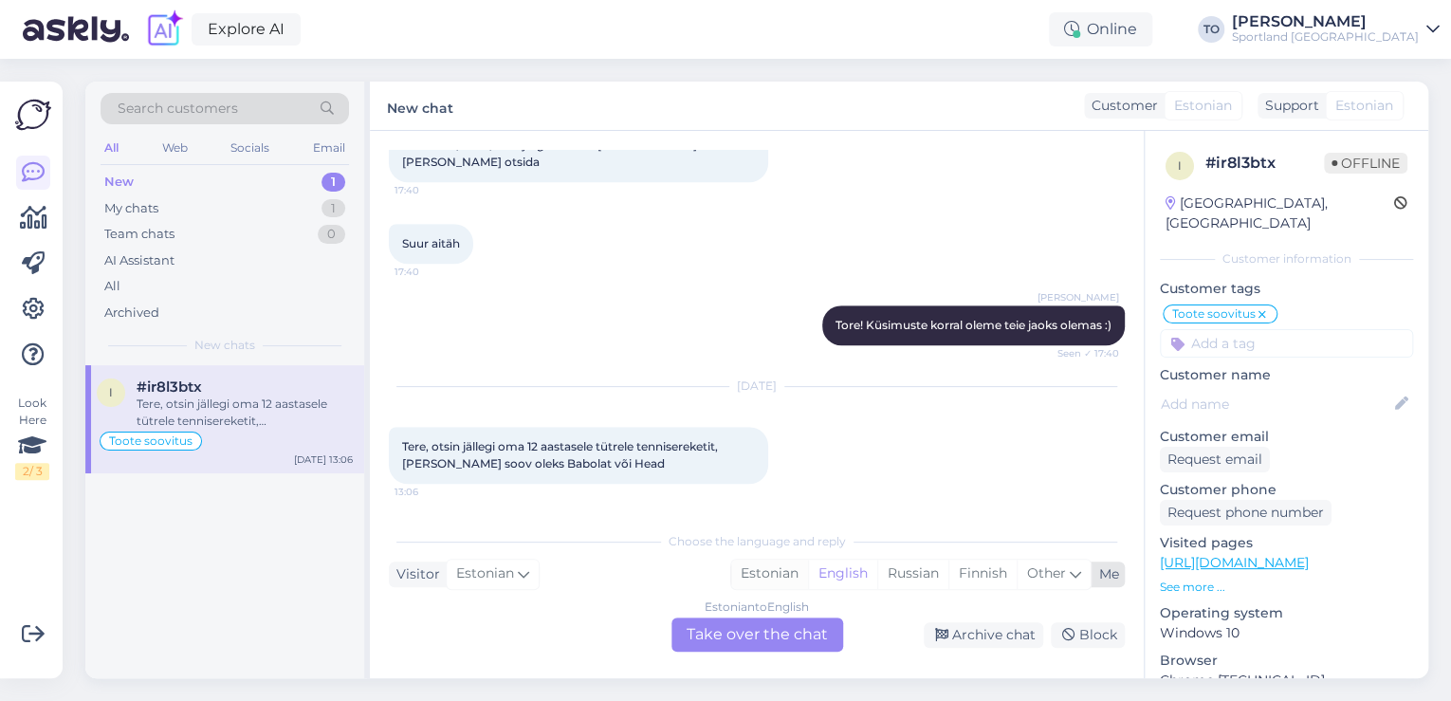
click at [792, 572] on div "Estonian" at bounding box center [769, 573] width 77 height 28
click at [752, 637] on div "Estonian to Estonian Take over the chat" at bounding box center [757, 634] width 172 height 34
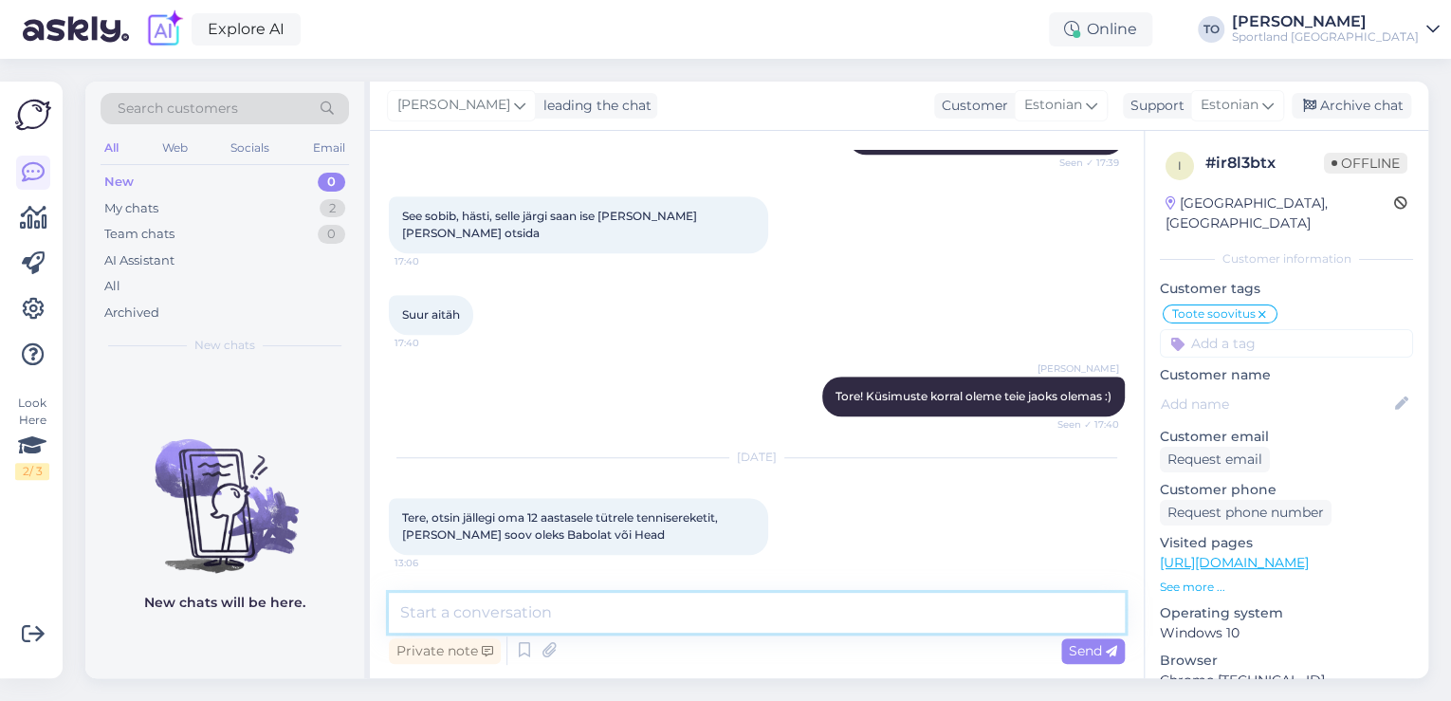
drag, startPoint x: 752, startPoint y: 637, endPoint x: 698, endPoint y: 615, distance: 58.3
click at [698, 615] on textarea at bounding box center [757, 613] width 736 height 40
type textarea "Tere! [PERSON_NAME] Klienditeenindusest"
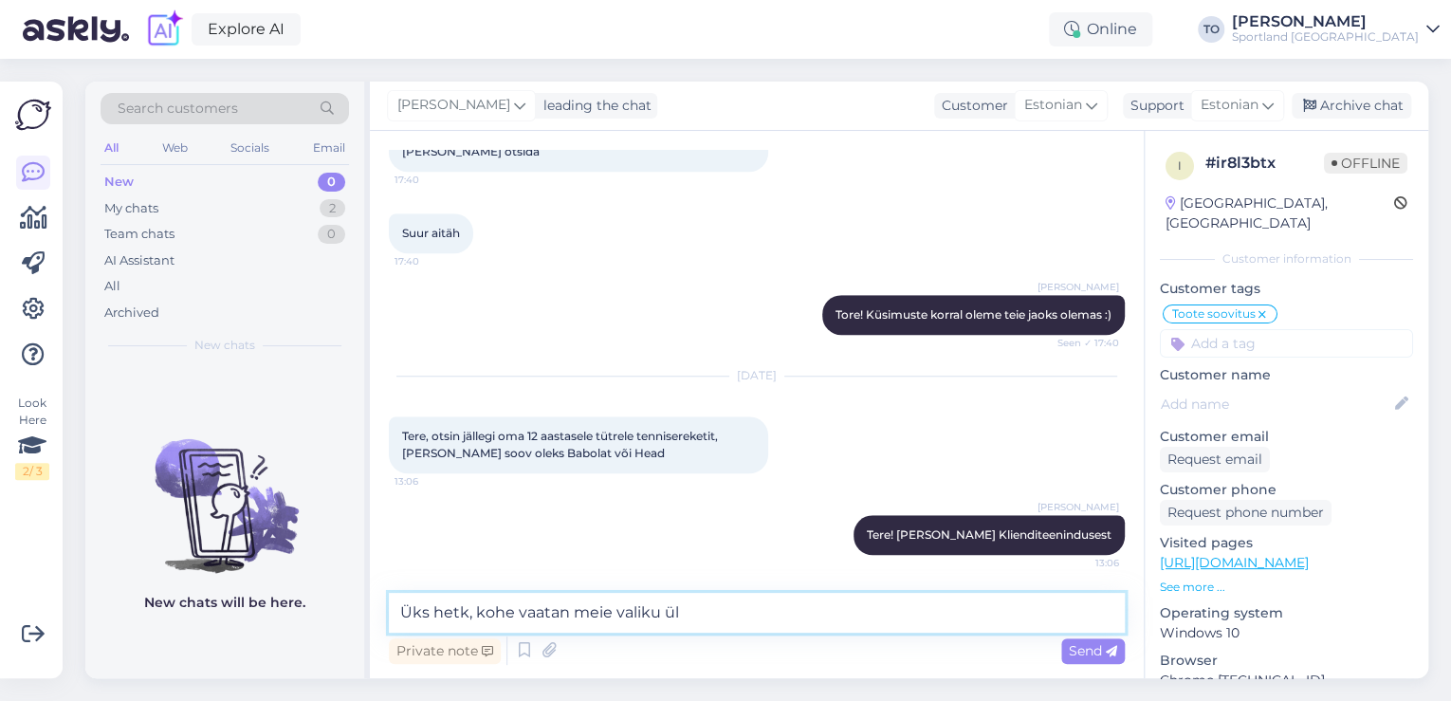
type textarea "Üks hetk, kohe vaatan meie valiku üle"
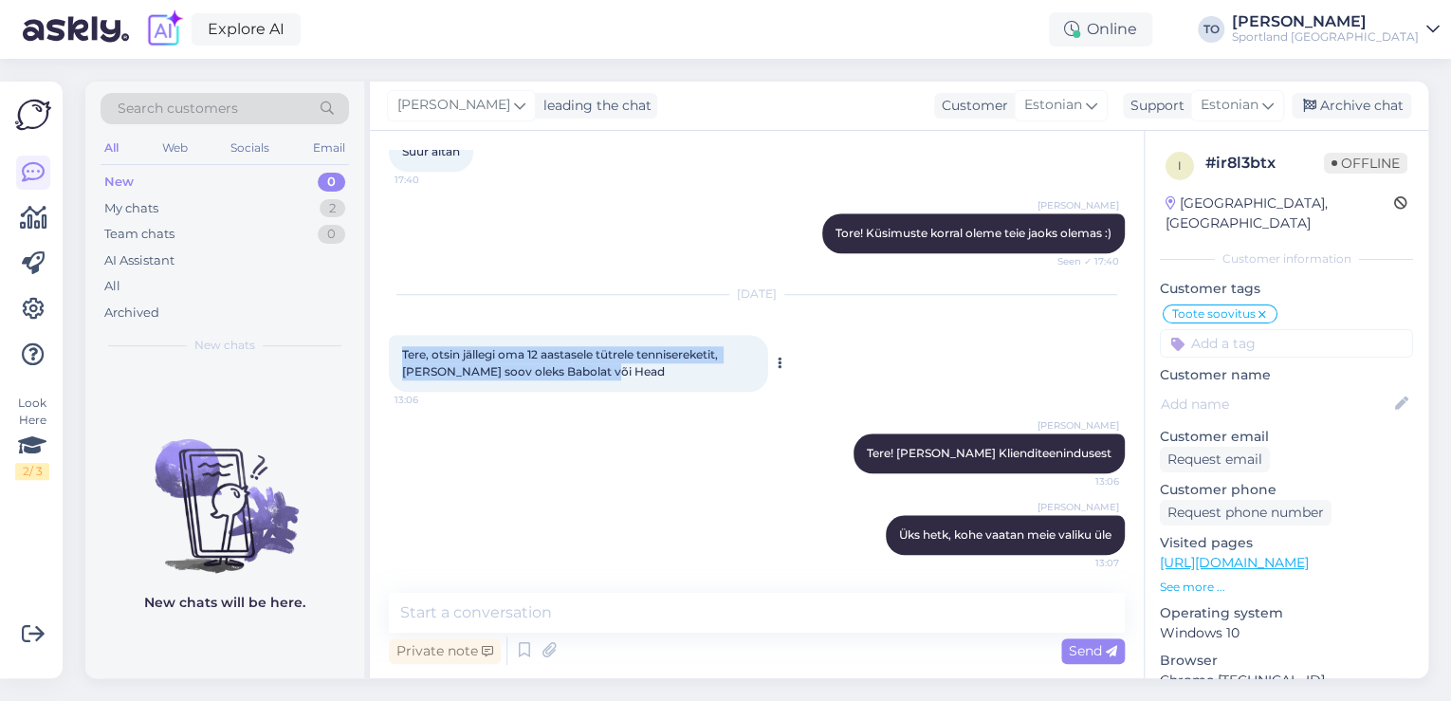
drag, startPoint x: 404, startPoint y: 352, endPoint x: 617, endPoint y: 375, distance: 214.6
click at [617, 375] on div "Tere, otsin jällegi oma 12 aastasele tütrele tennisereketit, [PERSON_NAME] soov…" at bounding box center [578, 363] width 379 height 57
copy span "Tere, otsin jällegi oma 12 aastasele tütrele tennisereketit, [PERSON_NAME] soov…"
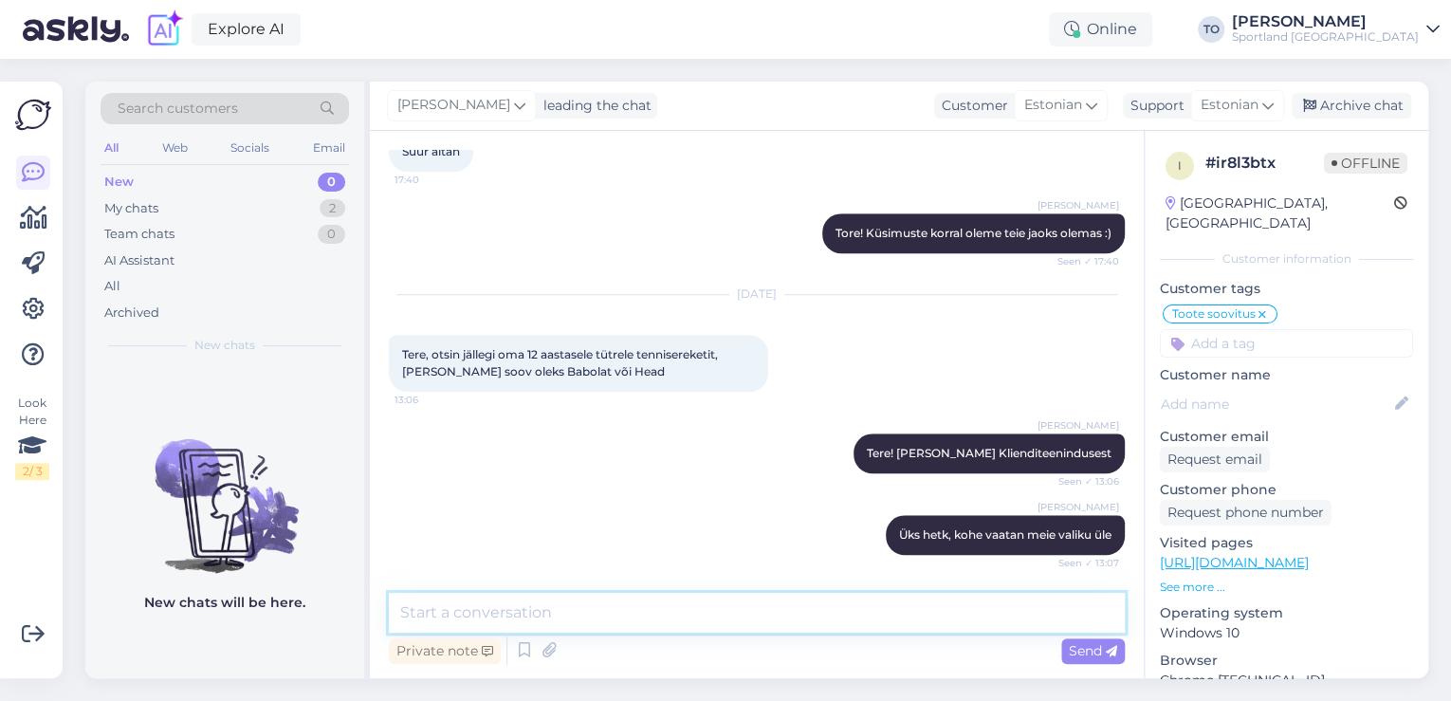
click at [550, 612] on textarea at bounding box center [757, 613] width 736 height 40
paste textarea "[URL][DOMAIN_NAME][DOMAIN_NAME]"
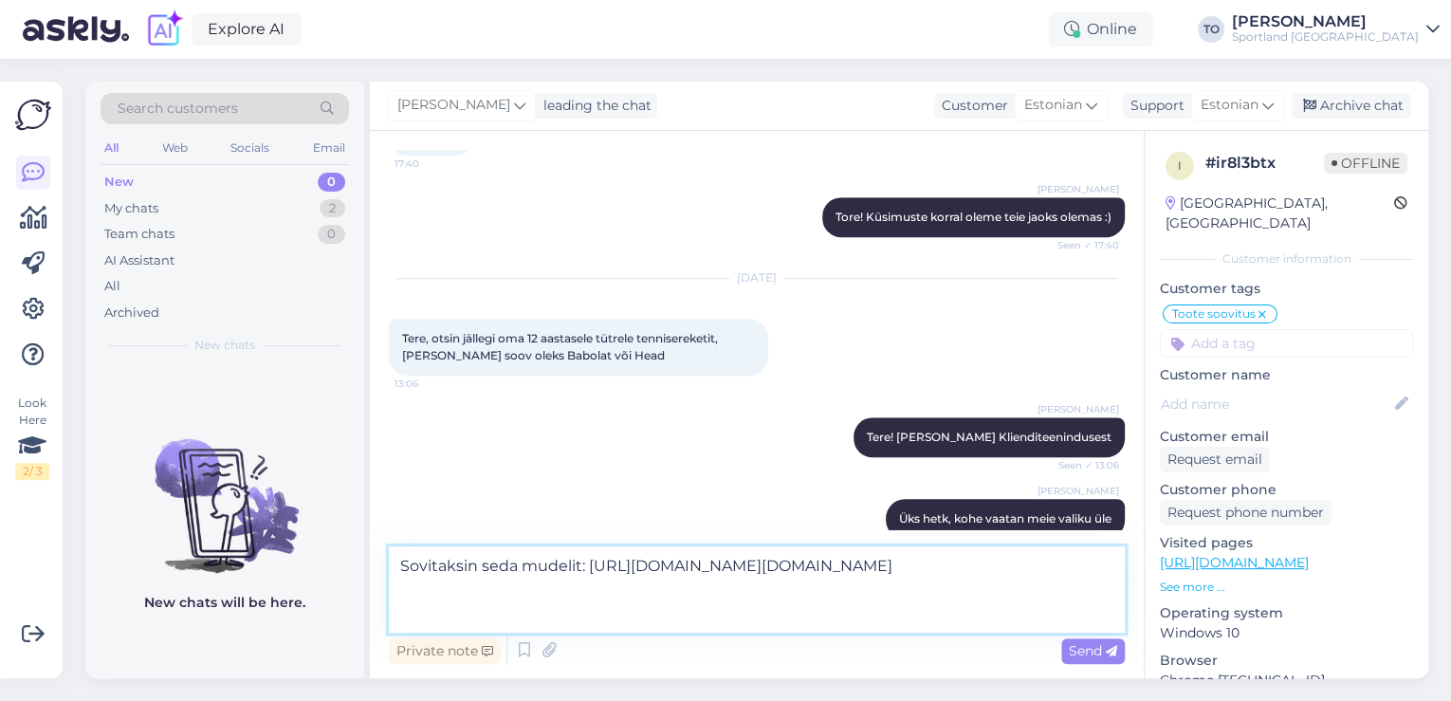
type textarea "Sovitaksin seda mudelit: [URL][DOMAIN_NAME][DOMAIN_NAME]"
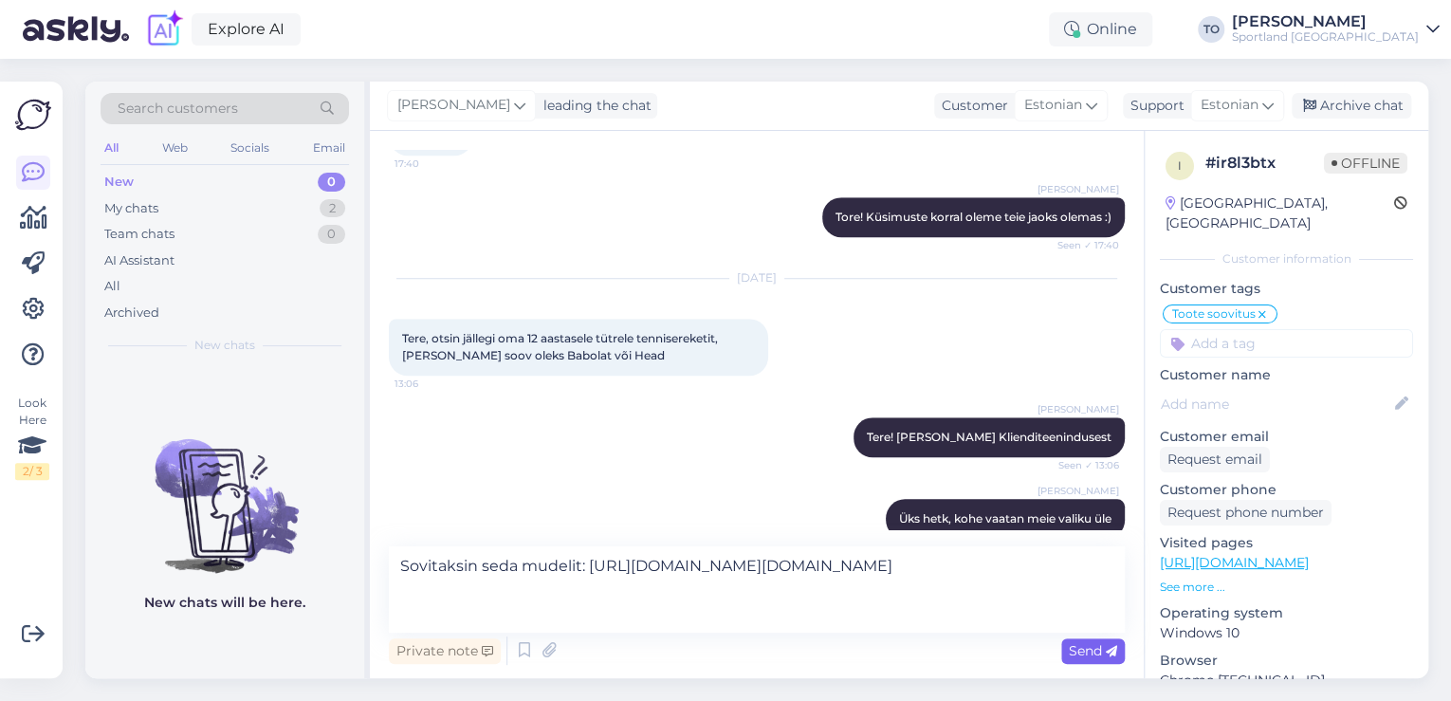
click at [1076, 653] on span "Send" at bounding box center [1093, 650] width 48 height 17
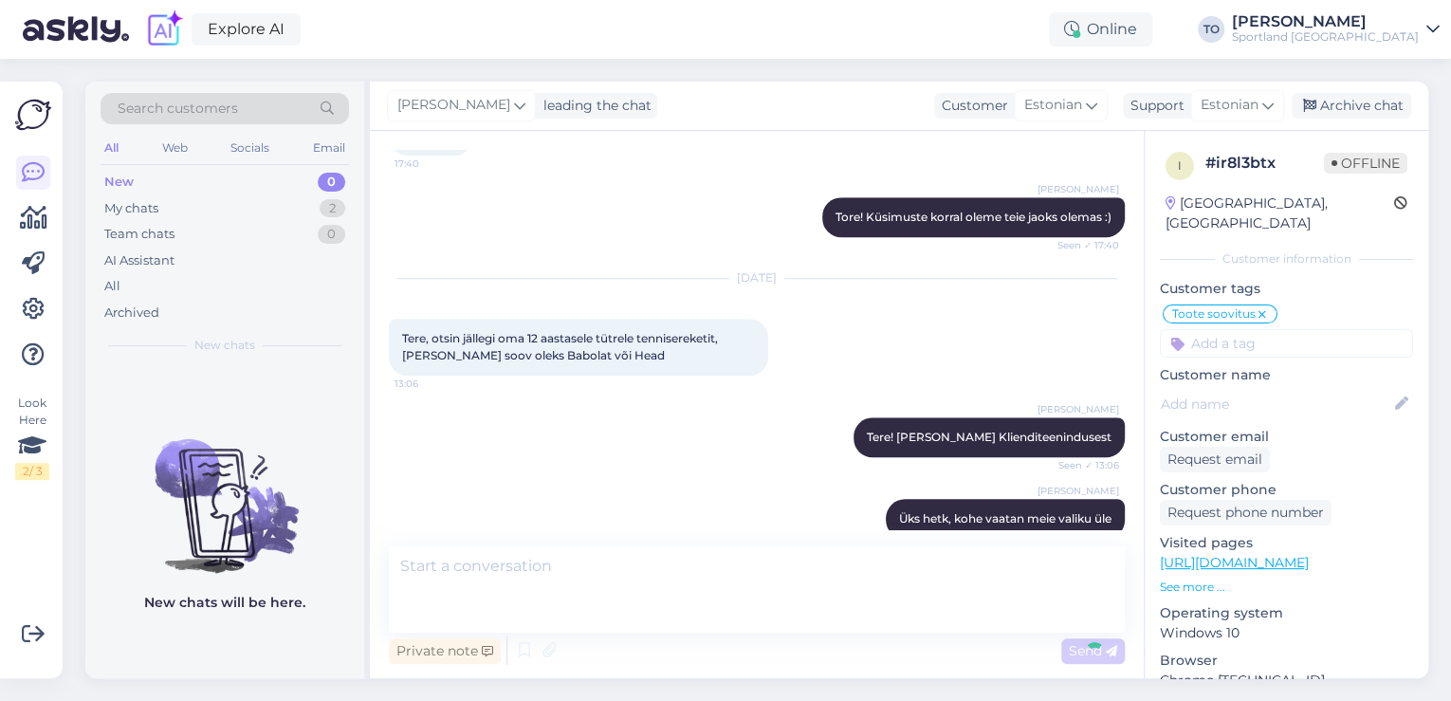
scroll to position [855, 0]
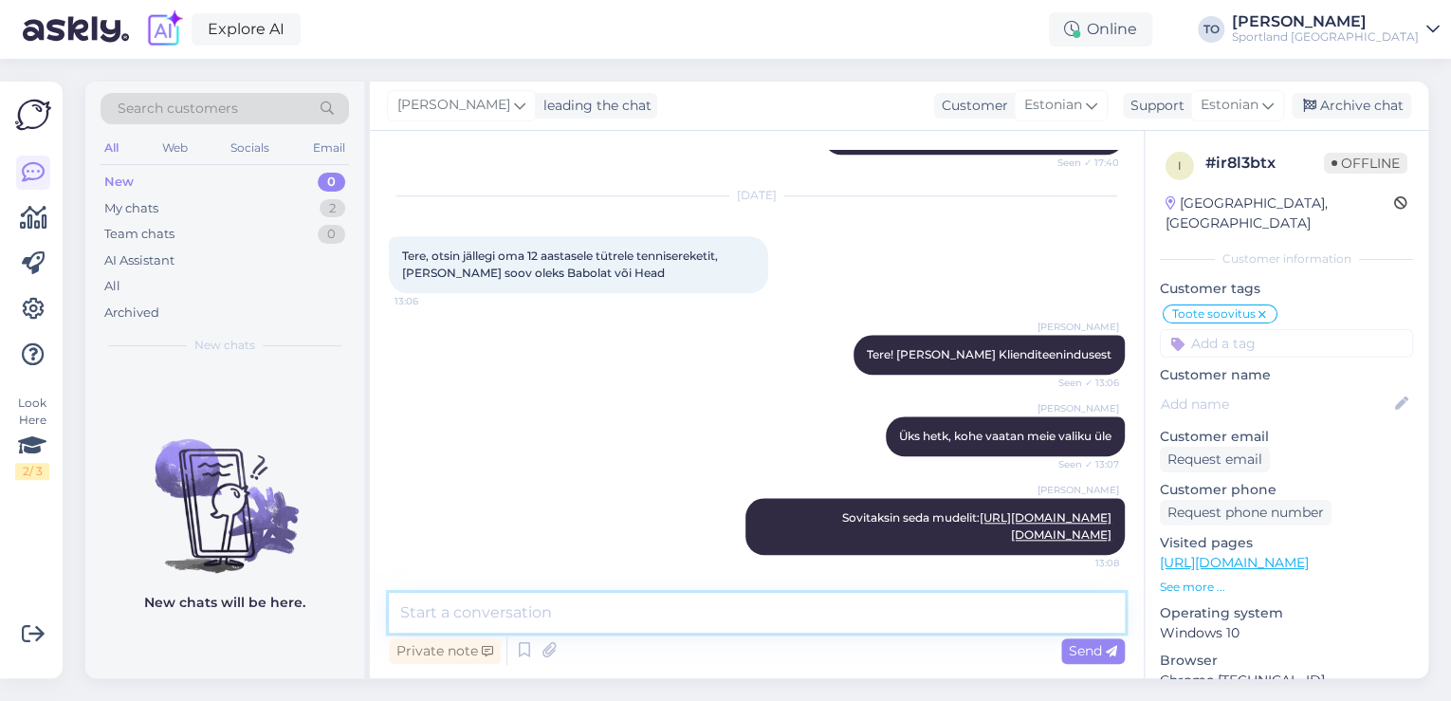
click at [781, 611] on textarea at bounding box center [757, 613] width 736 height 40
paste textarea "mõeldud juunioridele kõrgemasse vanusrühma (umbes 10‑13 a). Saab head [PERSON_N…"
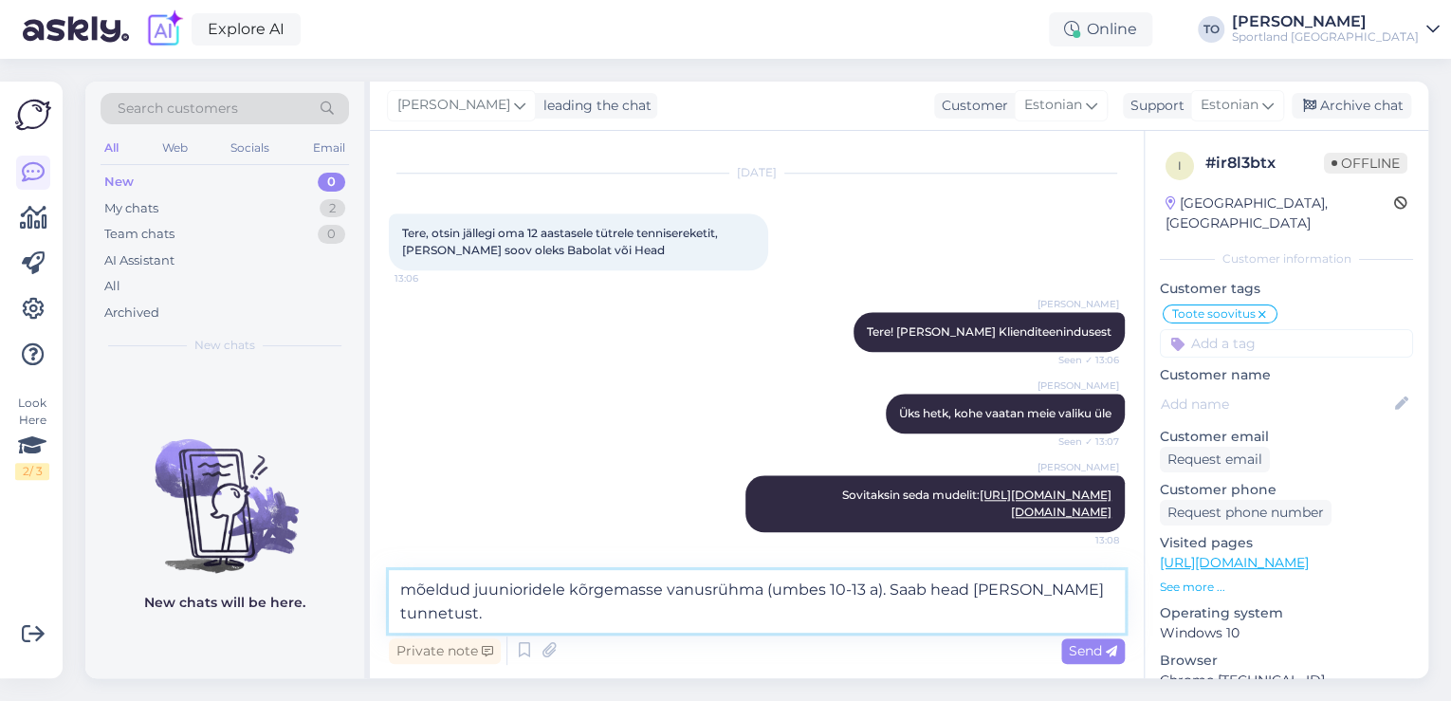
click at [416, 595] on textarea "mõeldud juunioridele kõrgemasse vanusrühma (umbes 10‑13 a). Saab head [PERSON_N…" at bounding box center [757, 601] width 736 height 63
drag, startPoint x: 926, startPoint y: 591, endPoint x: 890, endPoint y: 592, distance: 35.1
click at [890, 592] on textarea "Mõeldud juunioridele kõrgemasse vanusrühma (umbes 10‑13 a). Saab head [PERSON_N…" at bounding box center [757, 601] width 736 height 63
drag, startPoint x: 941, startPoint y: 591, endPoint x: 890, endPoint y: 592, distance: 50.3
click at [890, 592] on textarea "Mõeldud juunioridele kõrgemasse vanusrühma (umbes 10‑13 a). Saab head [PERSON_N…" at bounding box center [757, 601] width 736 height 63
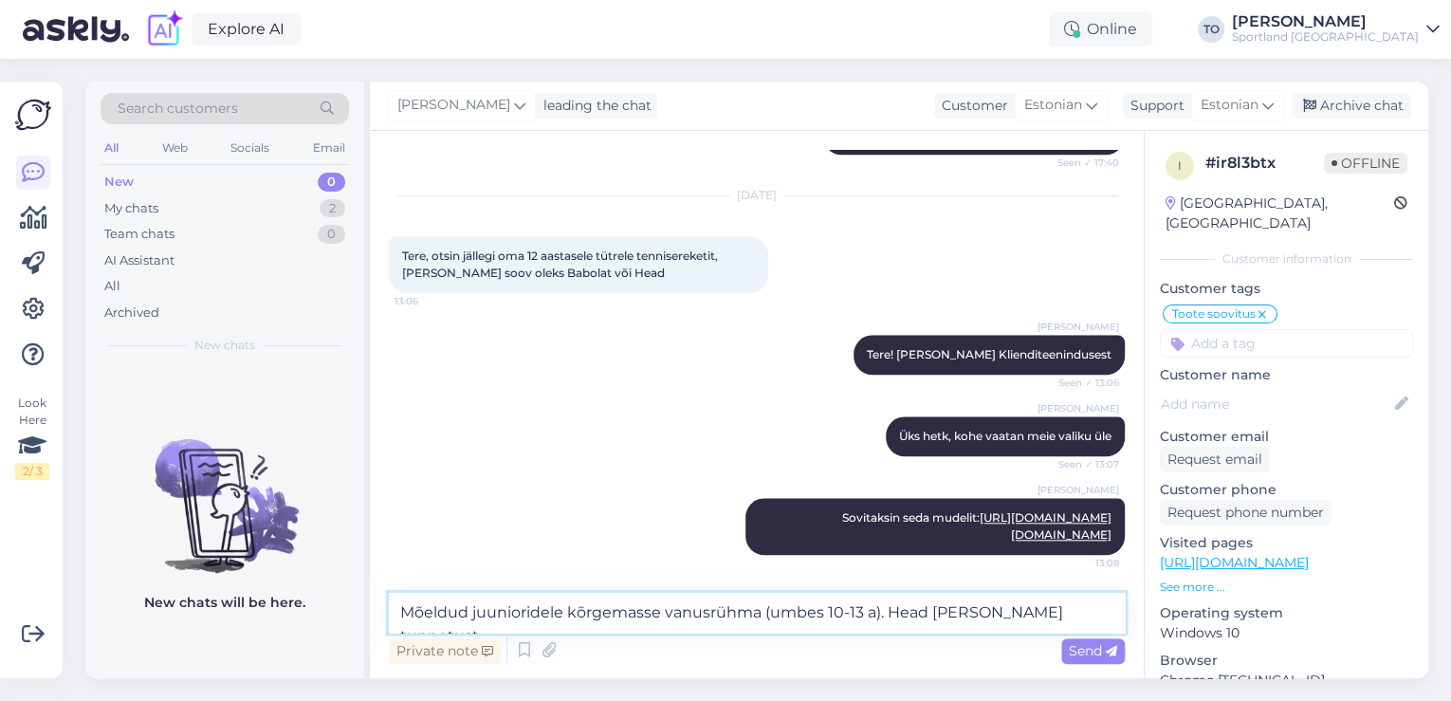
click at [923, 607] on textarea "Mõeldud juunioridele kõrgemasse vanusrühma (umbes 10‑13 a). Head [PERSON_NAME] …" at bounding box center [757, 613] width 736 height 40
click at [963, 611] on textarea "Mõeldud juunioridele kõrgemasse vanusrühma (umbes 10‑13 a). Hea [PERSON_NAME] t…" at bounding box center [757, 613] width 736 height 40
click at [1064, 612] on textarea "Mõeldud juunioridele kõrgemasse vanusrühma (umbes 10‑13 a). Hea [PERSON_NAME] t…" at bounding box center [757, 613] width 736 height 40
click at [957, 610] on textarea "Mõeldud juunioridele kõrgemasse vanusrühma (umbes 10‑13 a). Hea [PERSON_NAME] t…" at bounding box center [757, 613] width 736 height 40
click at [1094, 603] on textarea "Mõeldud juunioridele kõrgemasse vanusrühma (umbes 10‑13 a). Hea [PERSON_NAME] t…" at bounding box center [757, 613] width 736 height 40
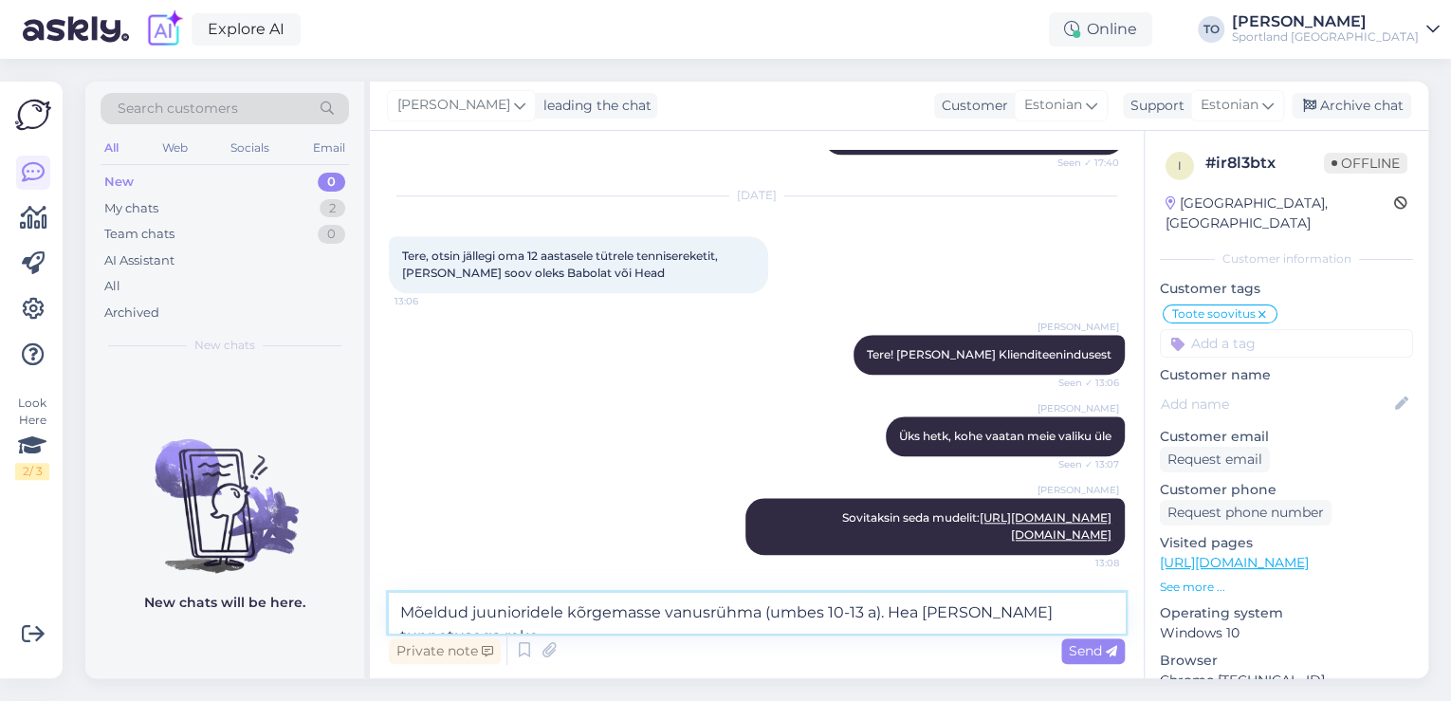
type textarea "Mõeldud juunioridele kõrgemasse vanusrühma (umbes 10‑13 a). Hea [PERSON_NAME] t…"
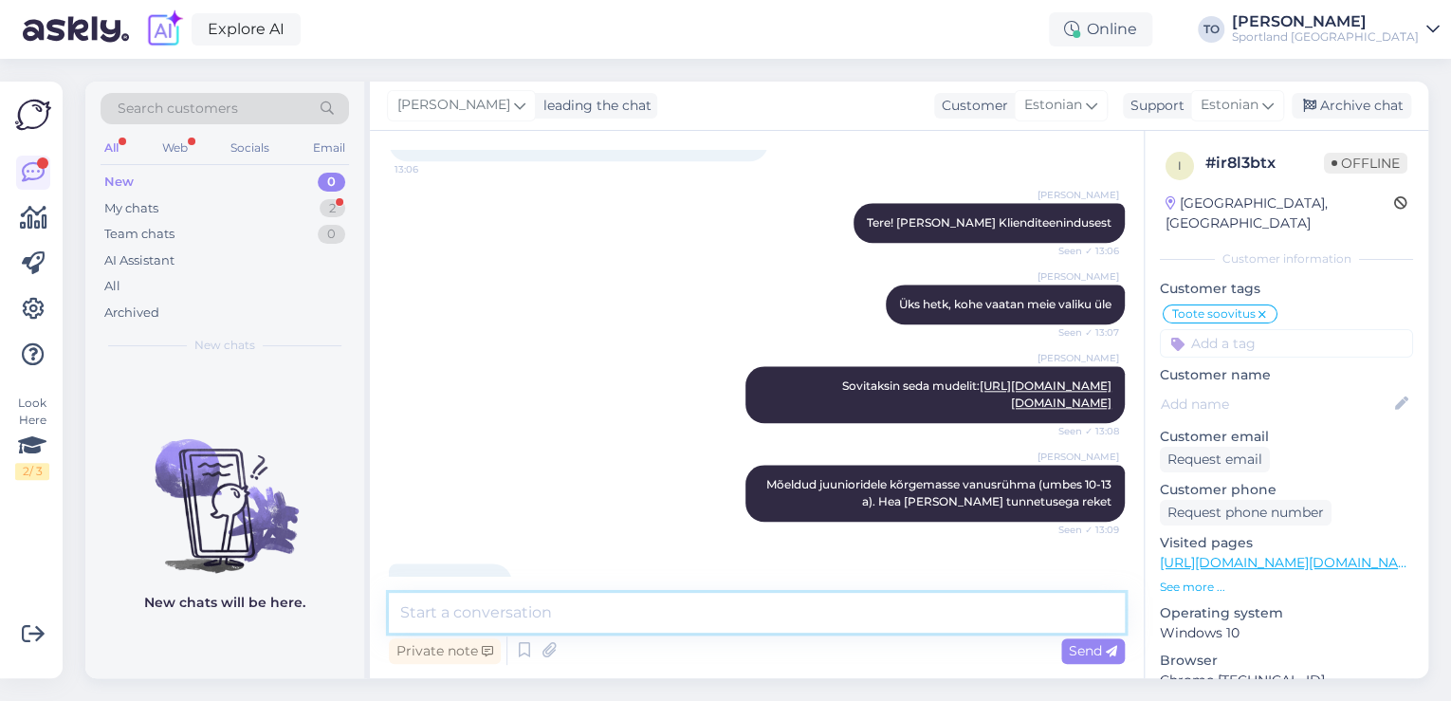
scroll to position [1117, 0]
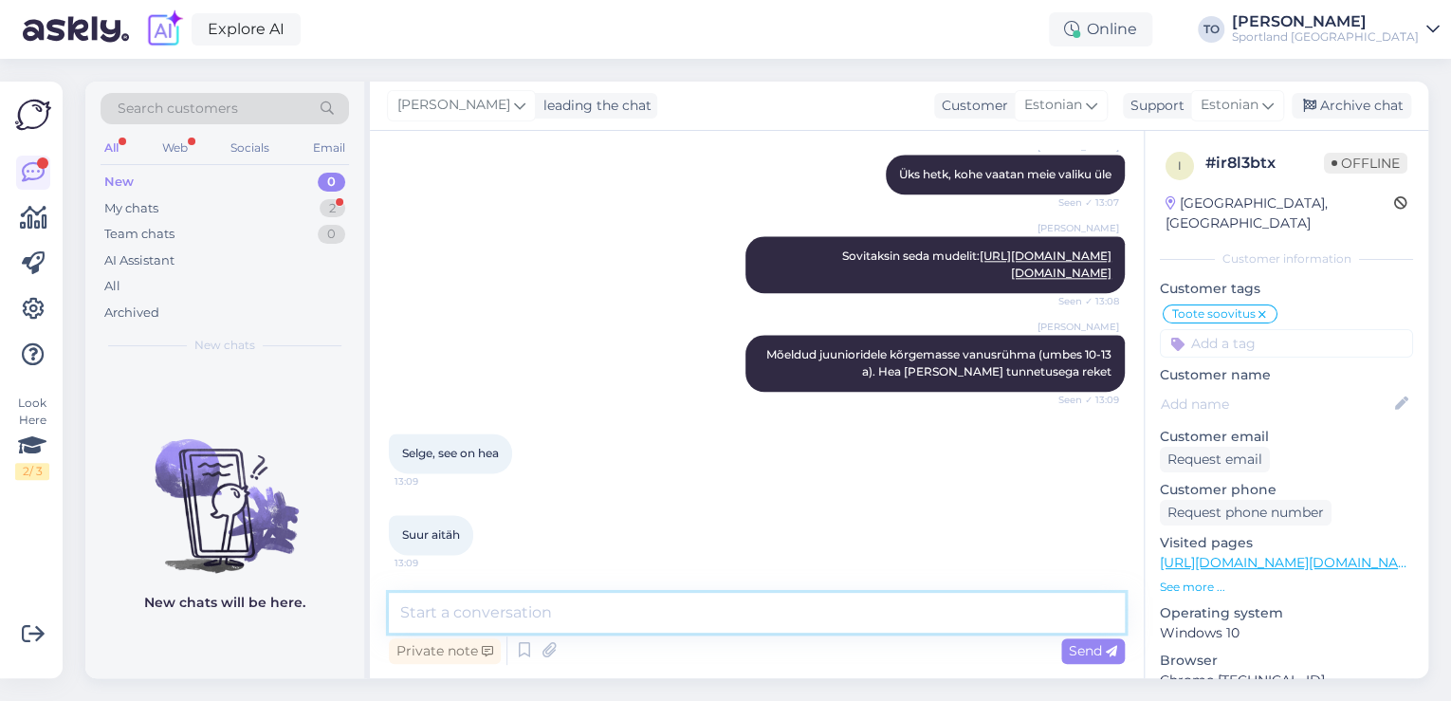
click at [617, 610] on textarea at bounding box center [757, 613] width 736 height 40
type textarea "Palun :)"
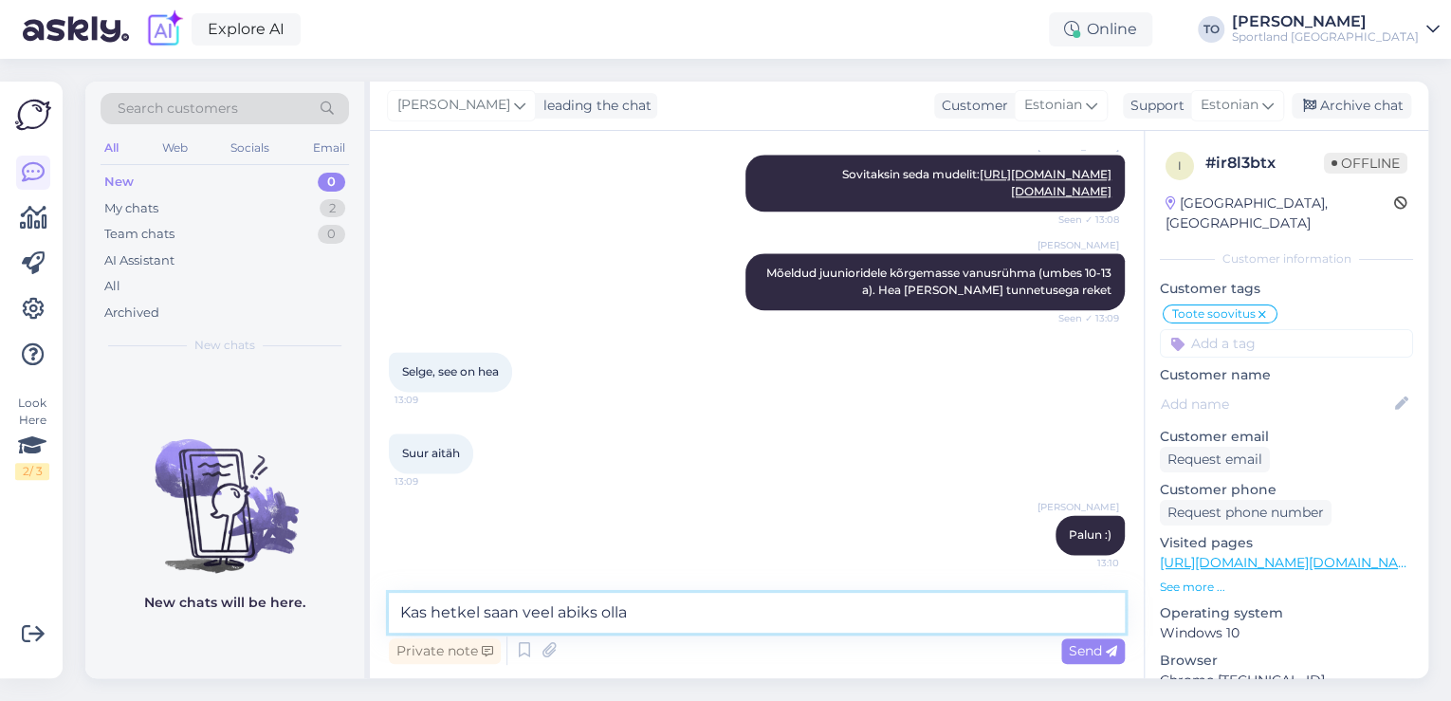
type textarea "Kas hetkel saan veel abiks olla?"
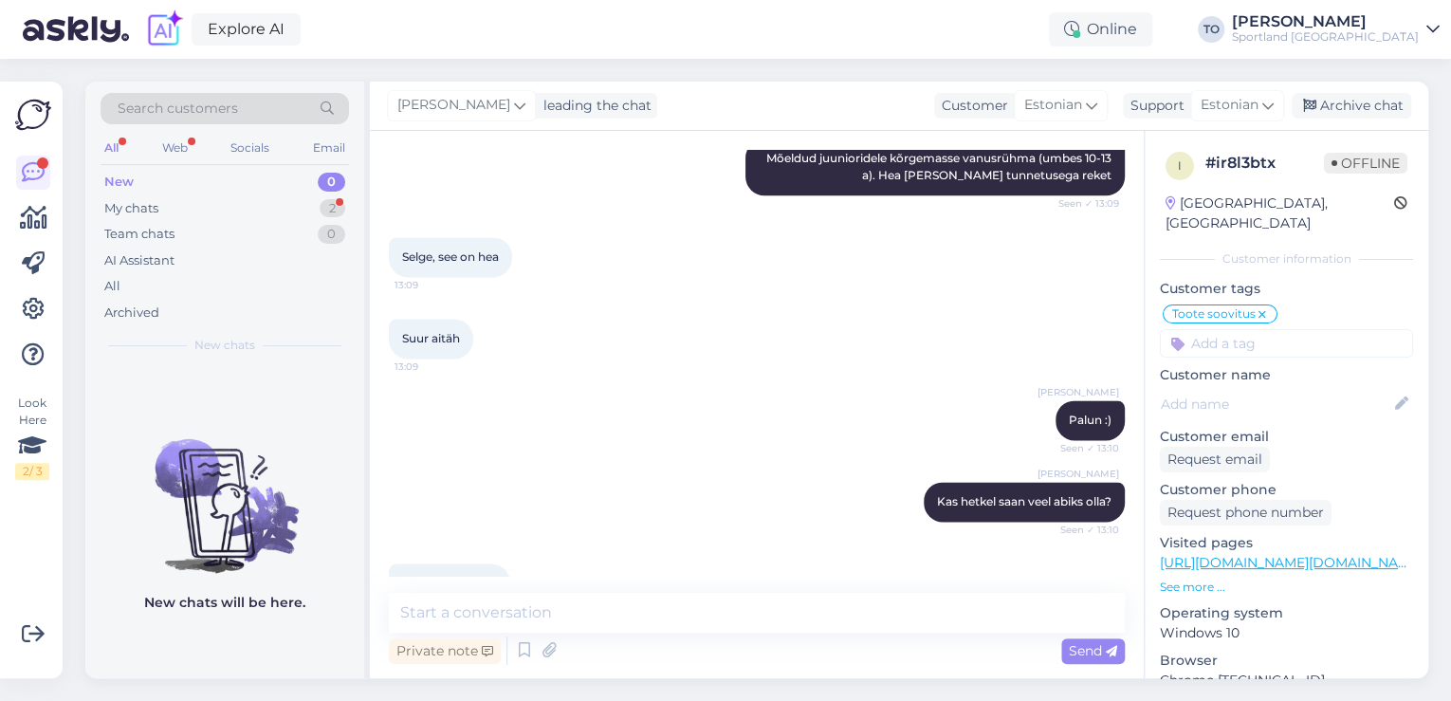
scroll to position [1362, 0]
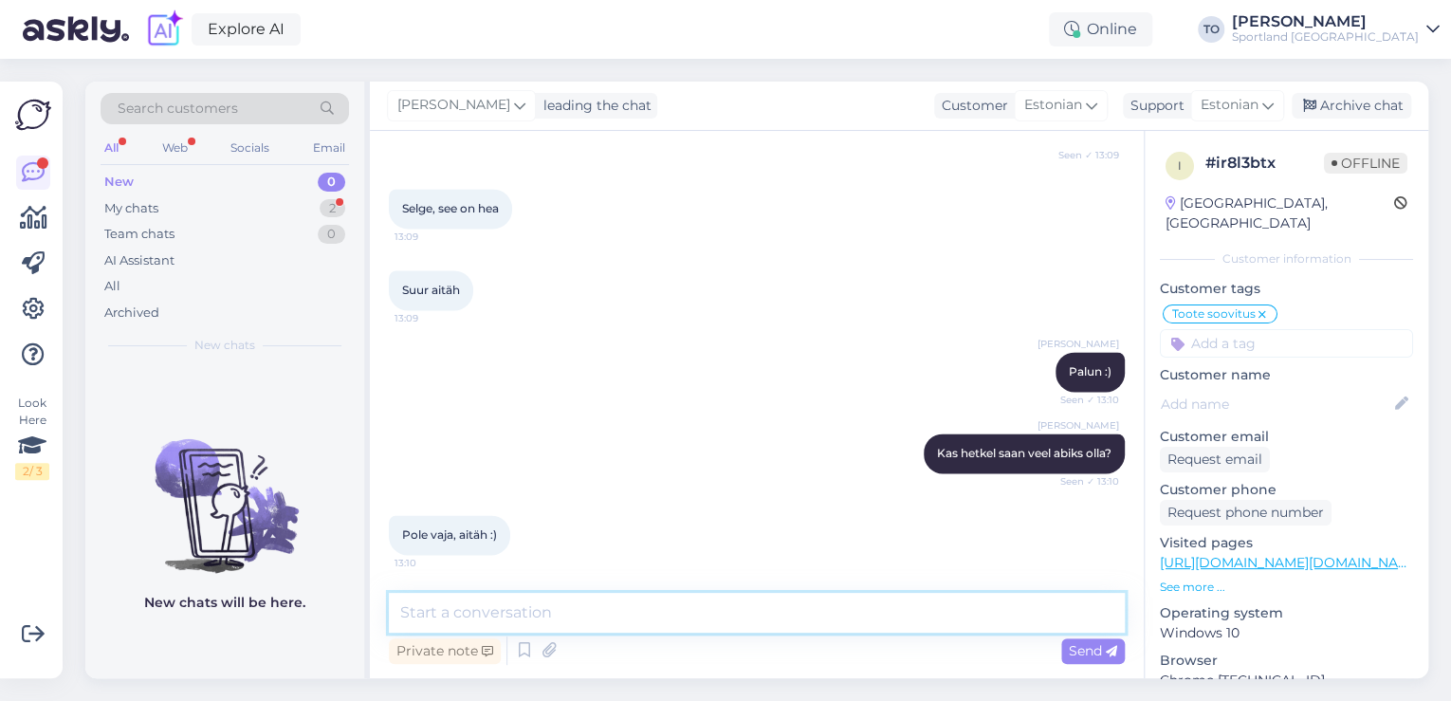
click at [499, 611] on textarea at bounding box center [757, 613] width 736 height 40
type textarea "Ilusat päeva jätku!"
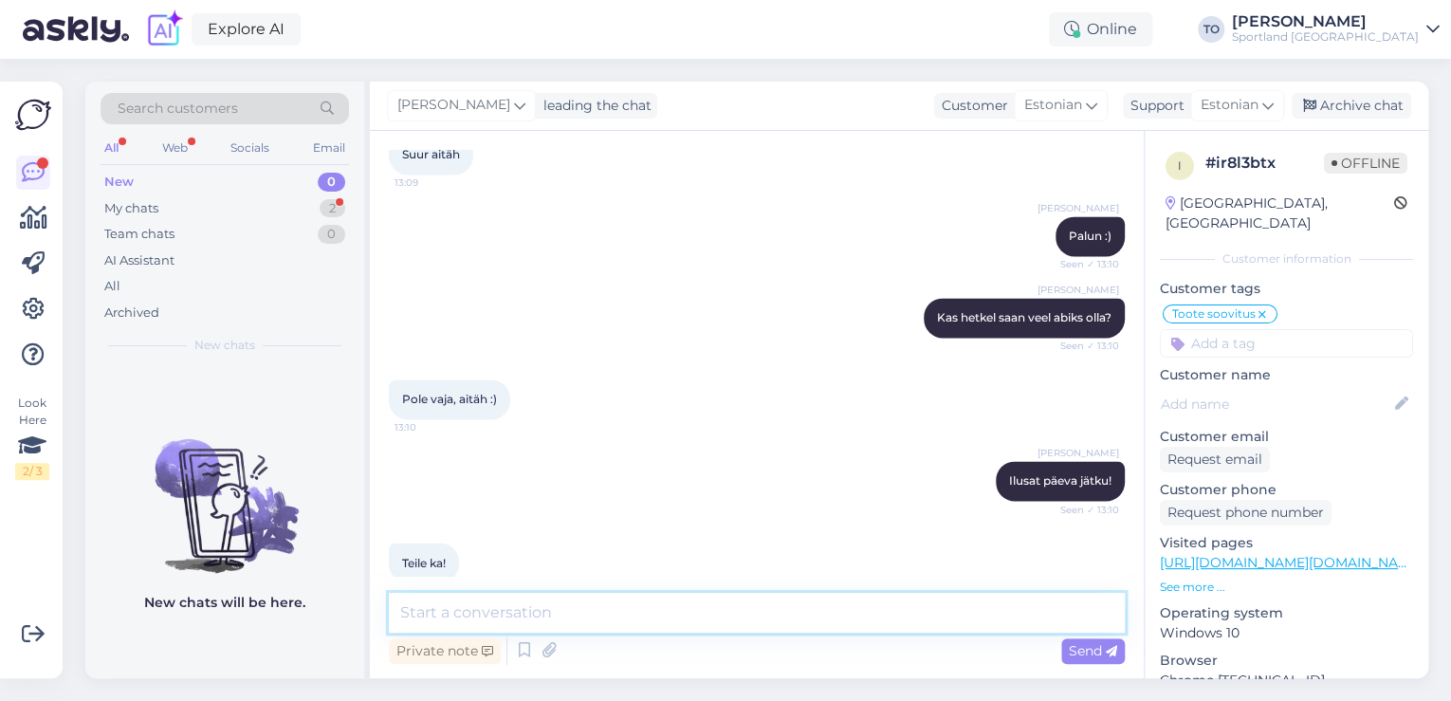
scroll to position [1525, 0]
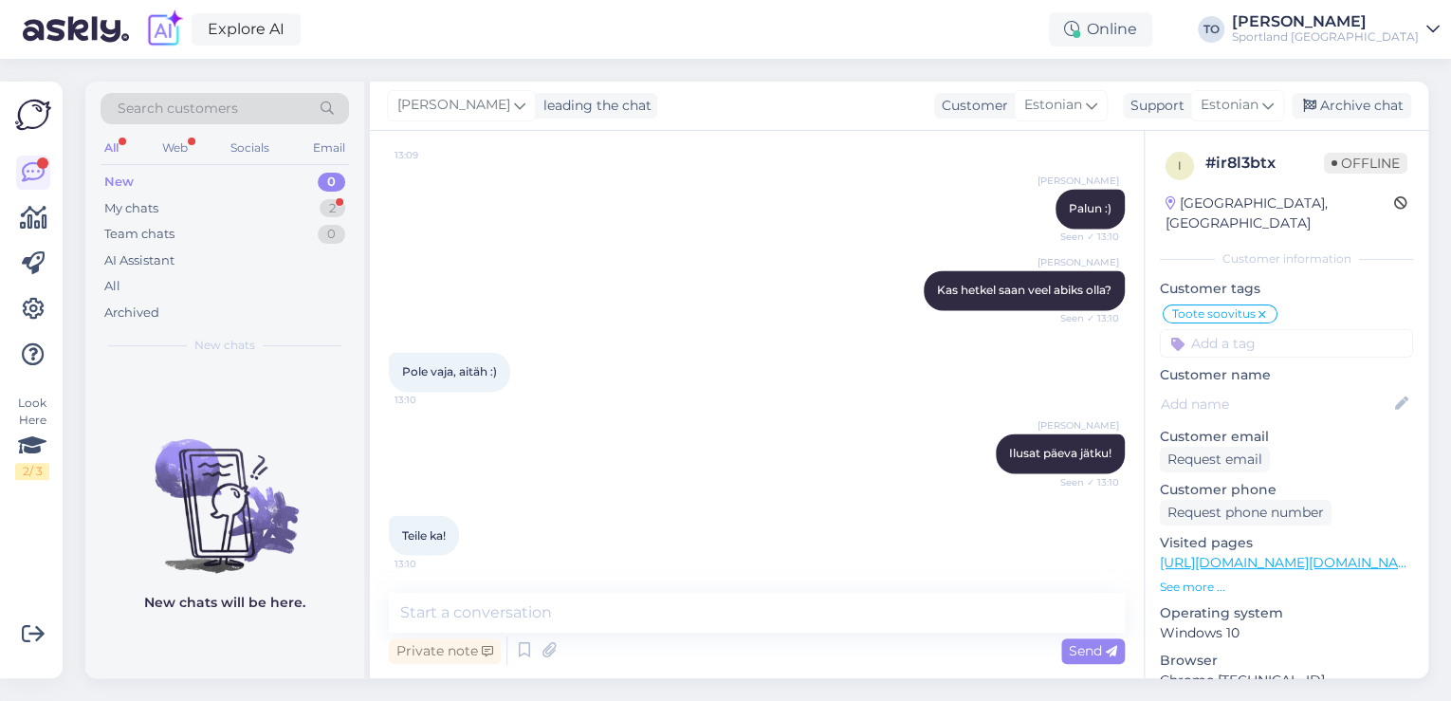
drag, startPoint x: 1342, startPoint y: 98, endPoint x: 1309, endPoint y: 148, distance: 60.2
click at [1342, 98] on div "Archive chat" at bounding box center [1351, 106] width 119 height 26
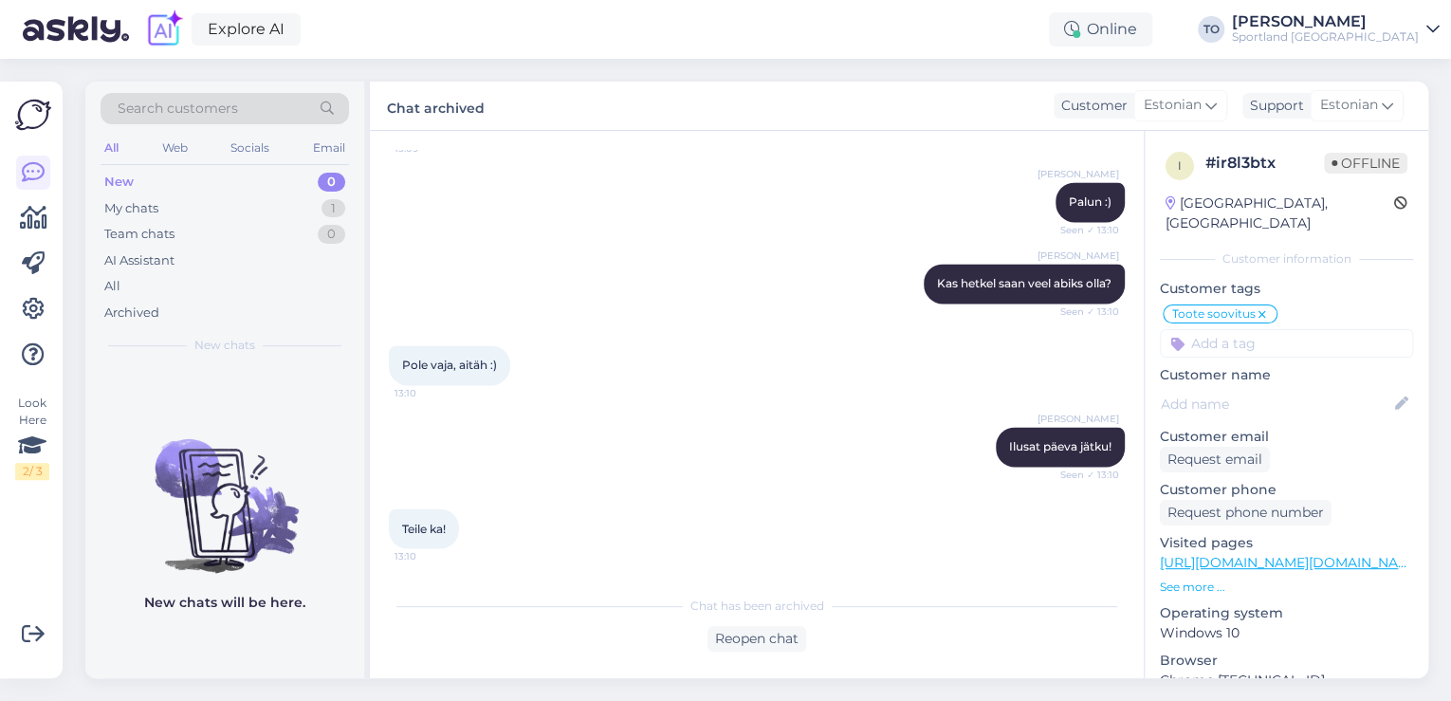
scroll to position [1532, 0]
click at [267, 201] on div "My chats 1" at bounding box center [225, 208] width 248 height 27
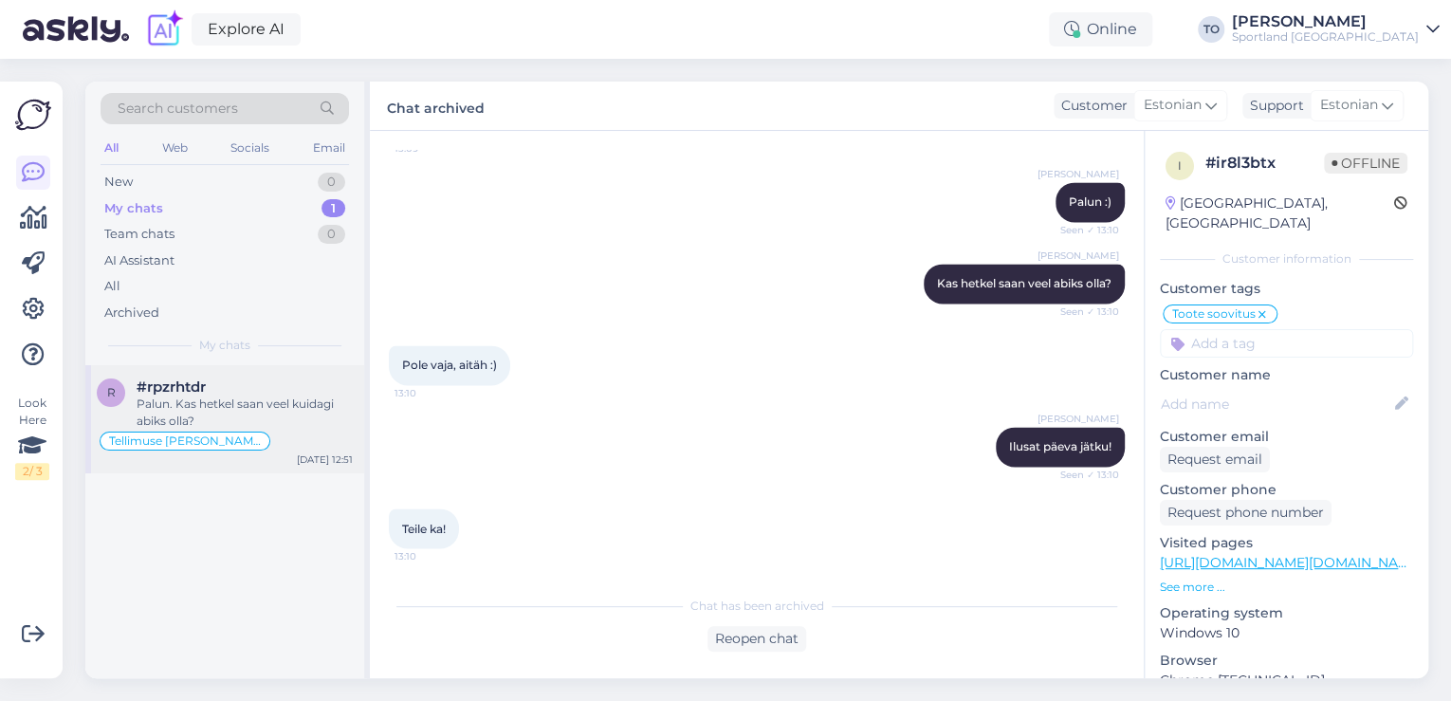
click at [275, 398] on div "Palun. Kas hetkel saan veel kuidagi abiks olla?" at bounding box center [245, 412] width 216 height 34
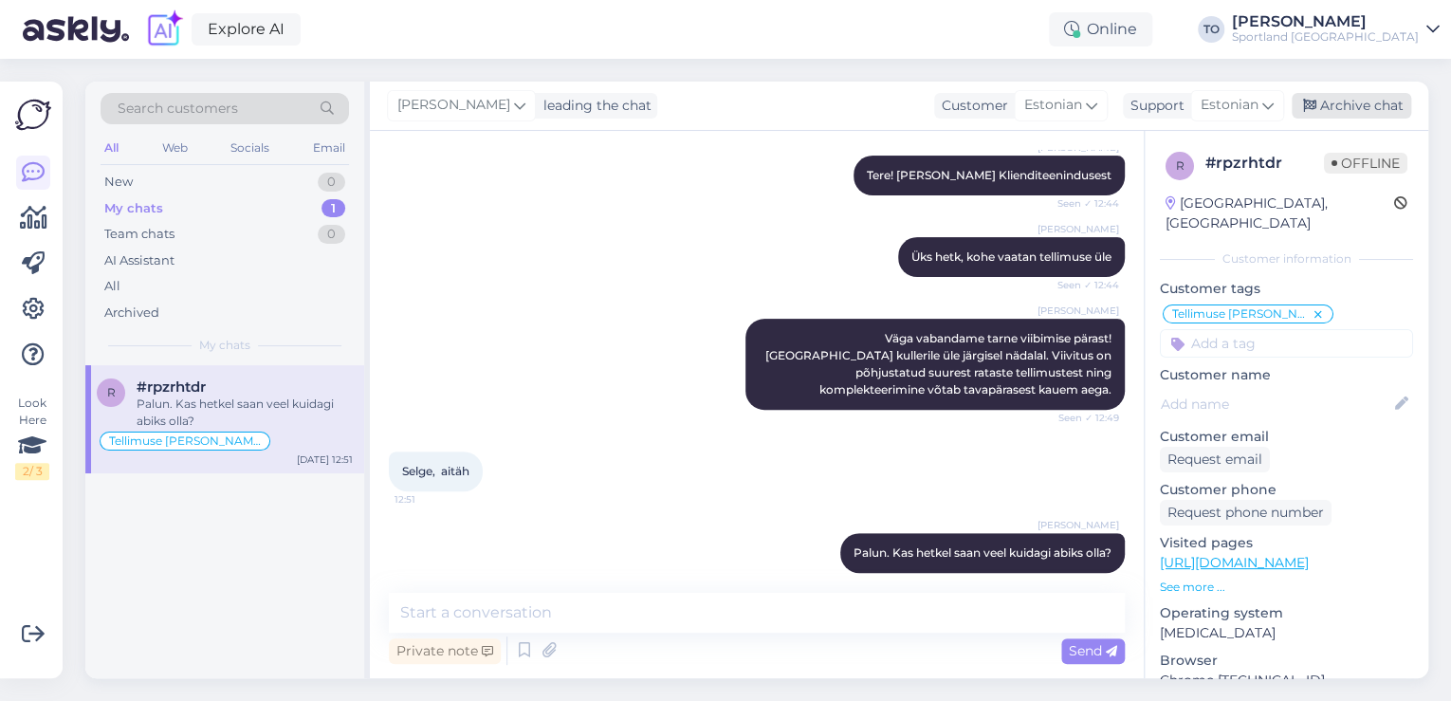
click at [1324, 103] on div "Archive chat" at bounding box center [1351, 106] width 119 height 26
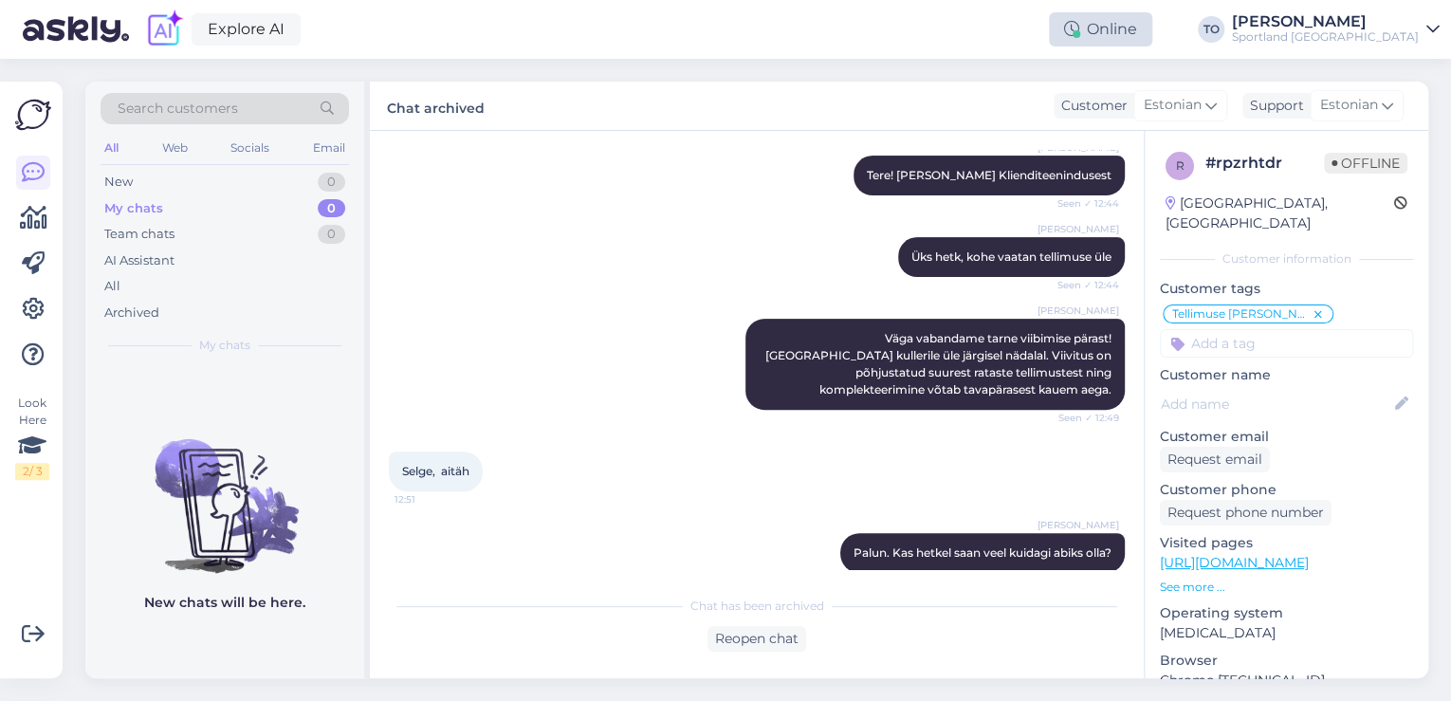
click at [1152, 38] on div "Online" at bounding box center [1100, 29] width 103 height 34
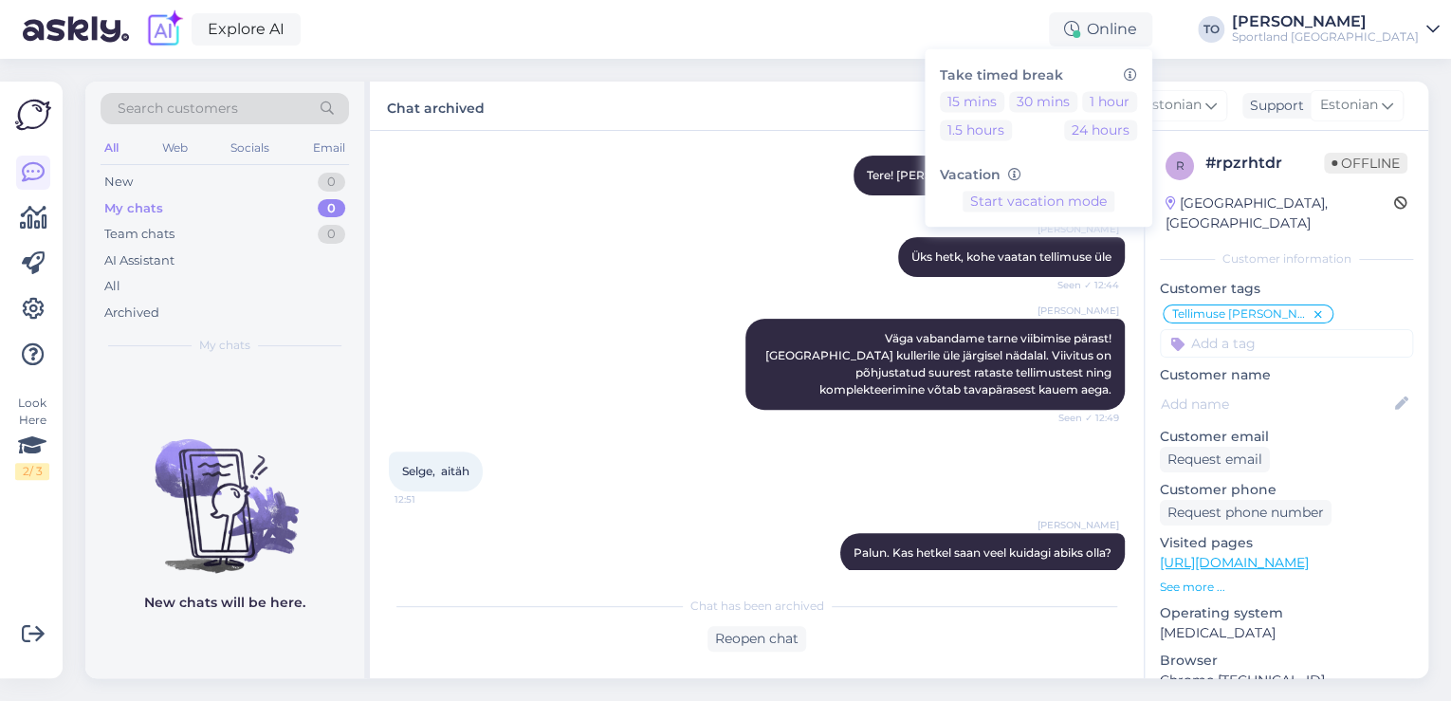
click at [778, 24] on div "Explore AI Online Take timed break 15 mins 30 mins 1 hour 1.5 hours 24 hours Va…" at bounding box center [725, 29] width 1451 height 59
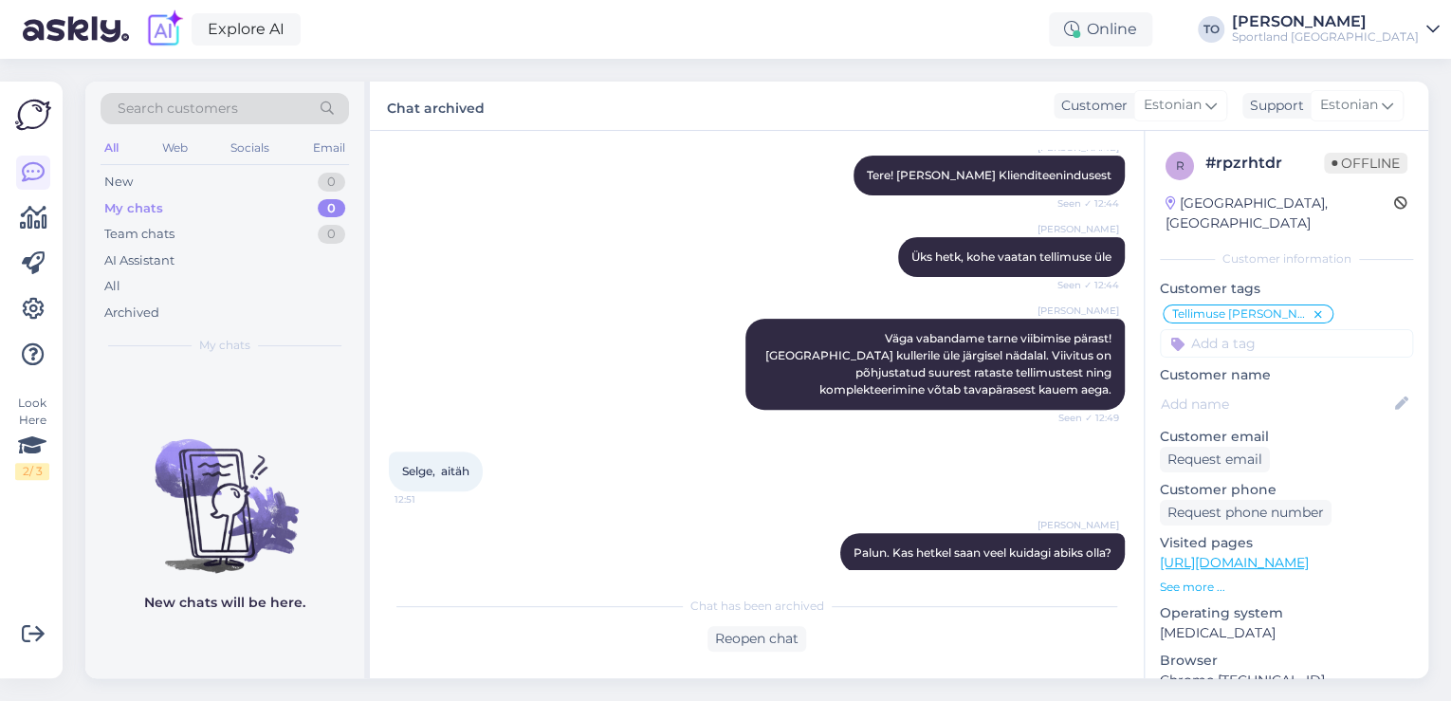
click at [1415, 20] on div "[PERSON_NAME]" at bounding box center [1325, 21] width 187 height 15
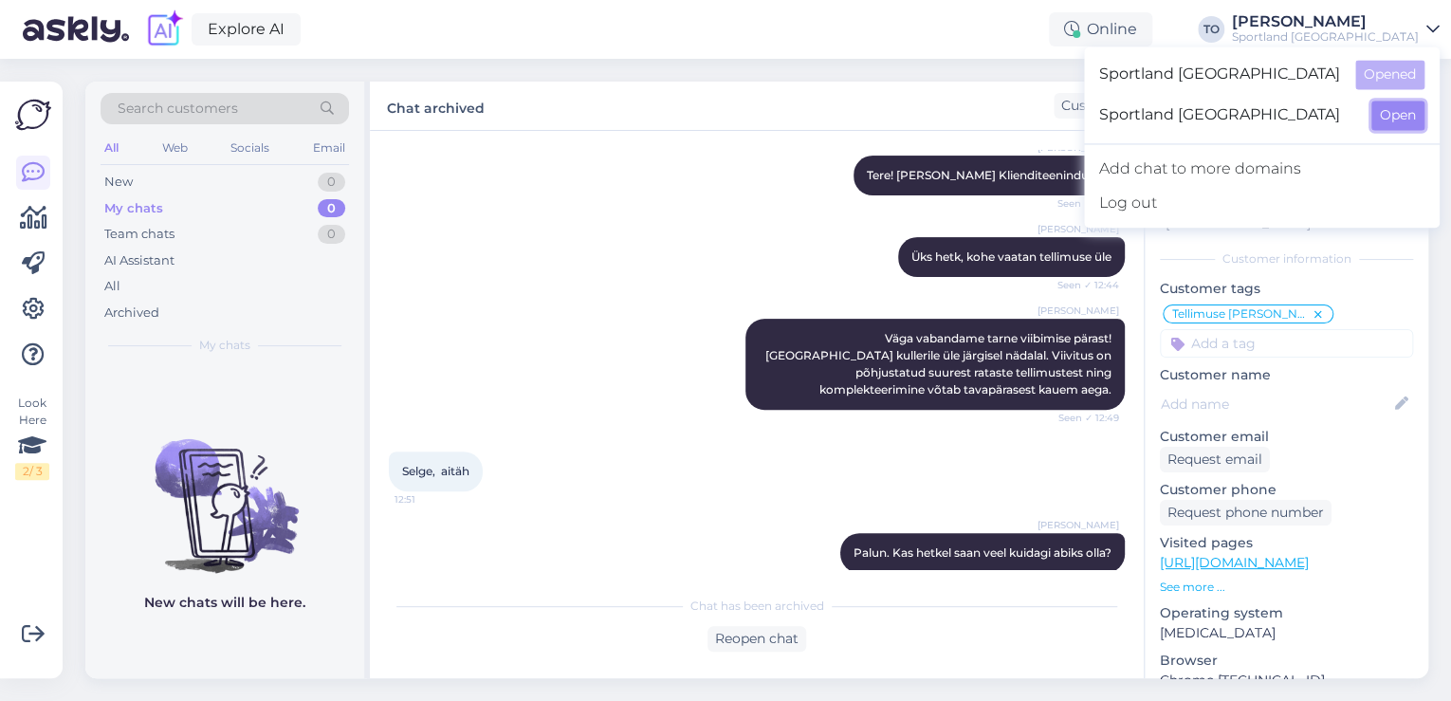
click at [1397, 106] on button "Open" at bounding box center [1397, 115] width 53 height 29
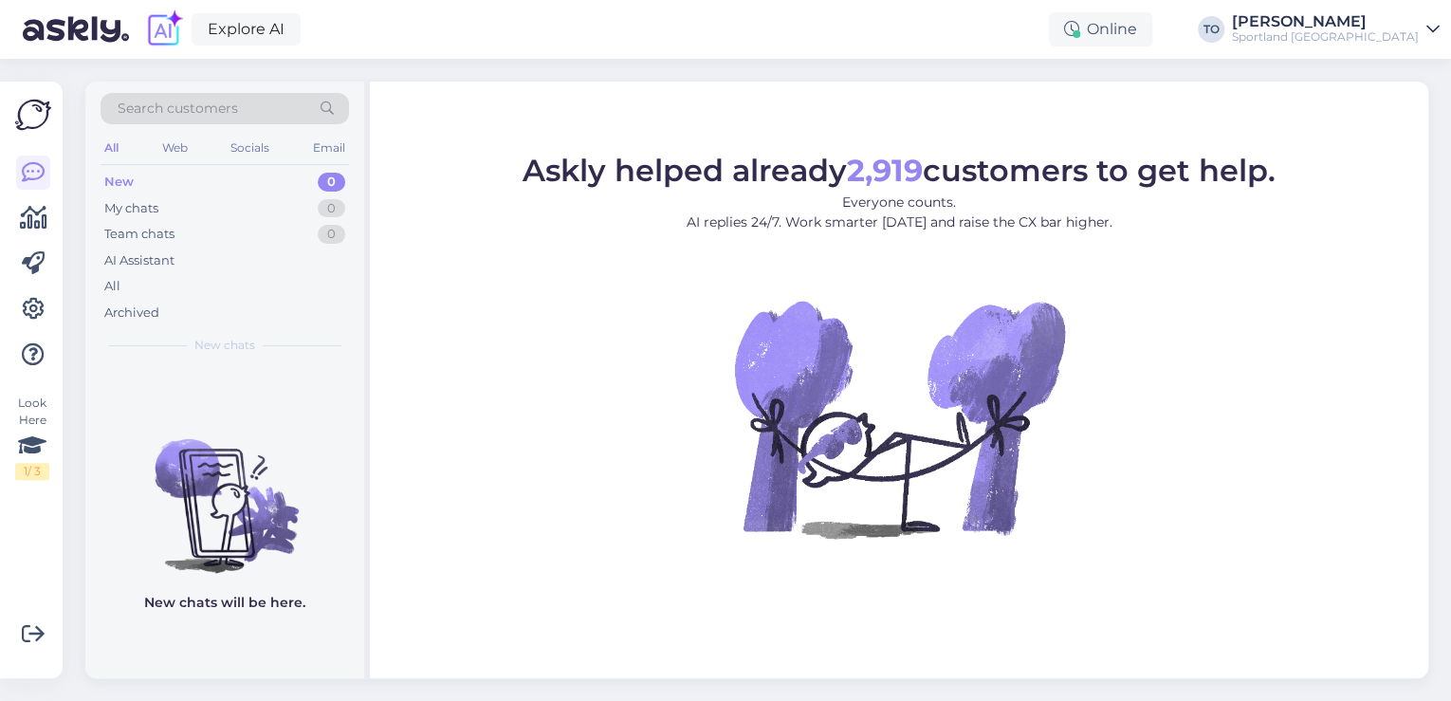
click at [1393, 34] on div "Sportland [GEOGRAPHIC_DATA]" at bounding box center [1325, 36] width 187 height 15
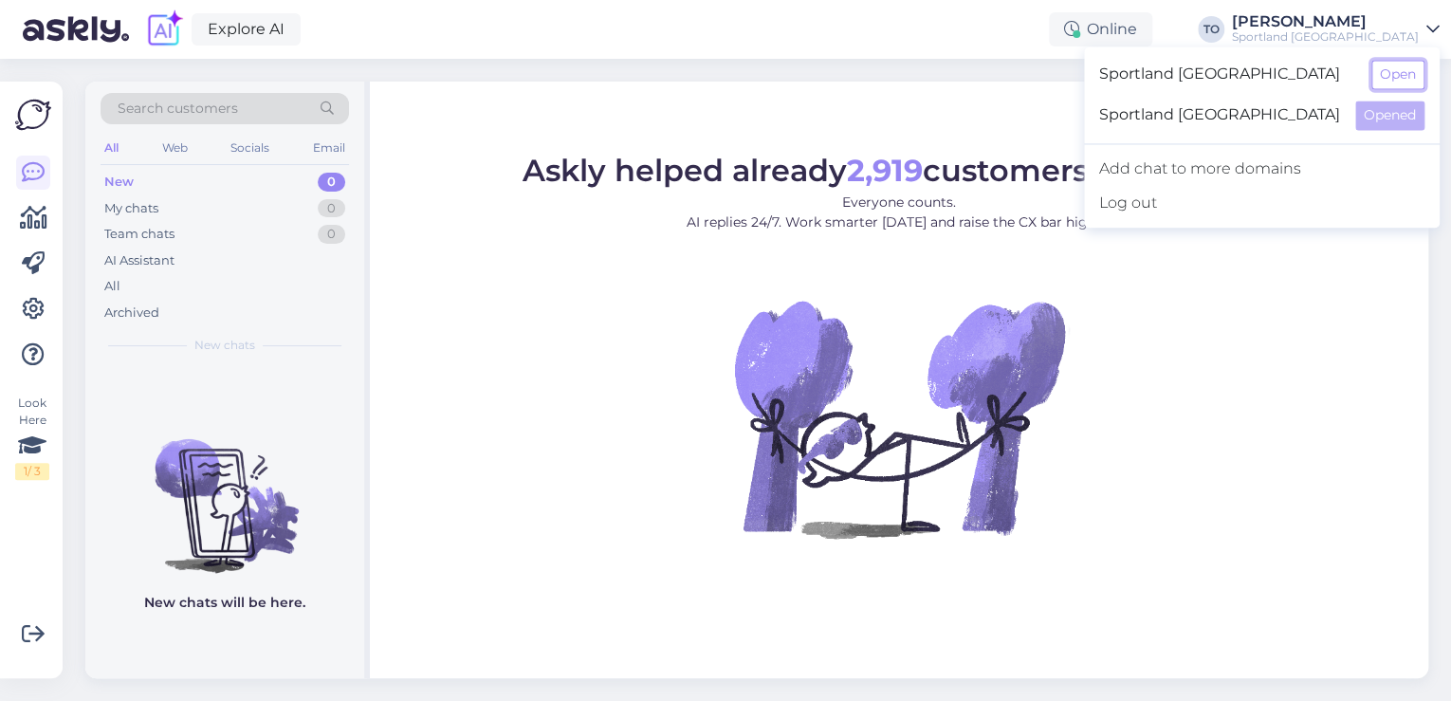
click at [1388, 74] on button "Open" at bounding box center [1397, 74] width 53 height 29
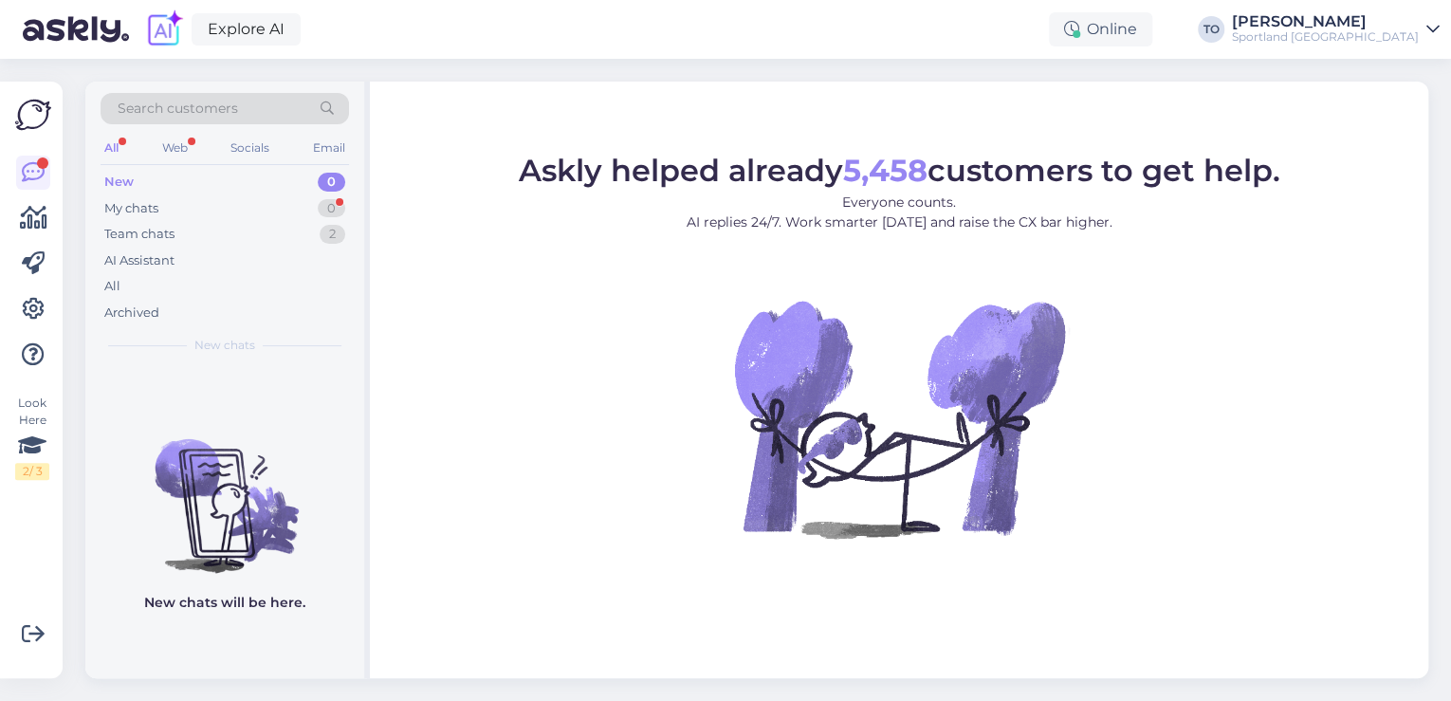
click at [1404, 32] on div "Sportland [GEOGRAPHIC_DATA]" at bounding box center [1325, 36] width 187 height 15
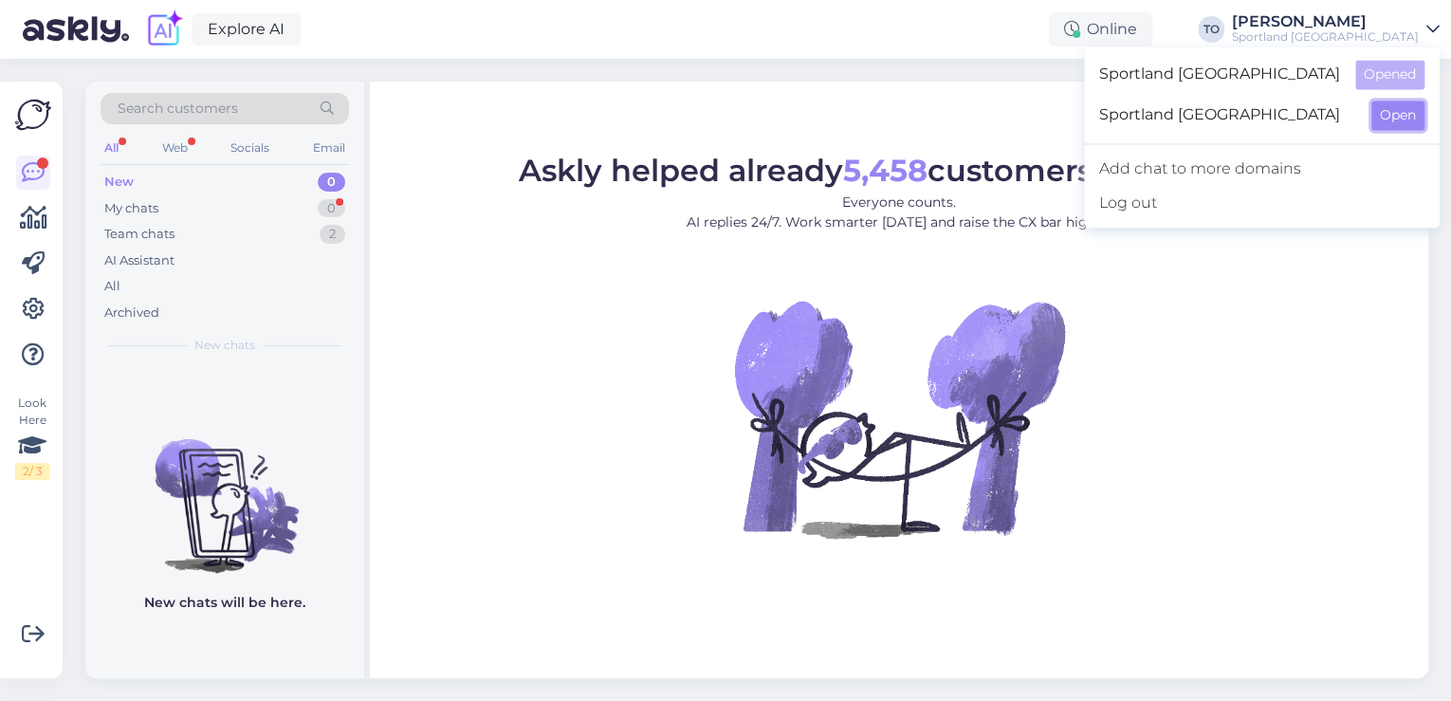
click at [1419, 121] on button "Open" at bounding box center [1397, 115] width 53 height 29
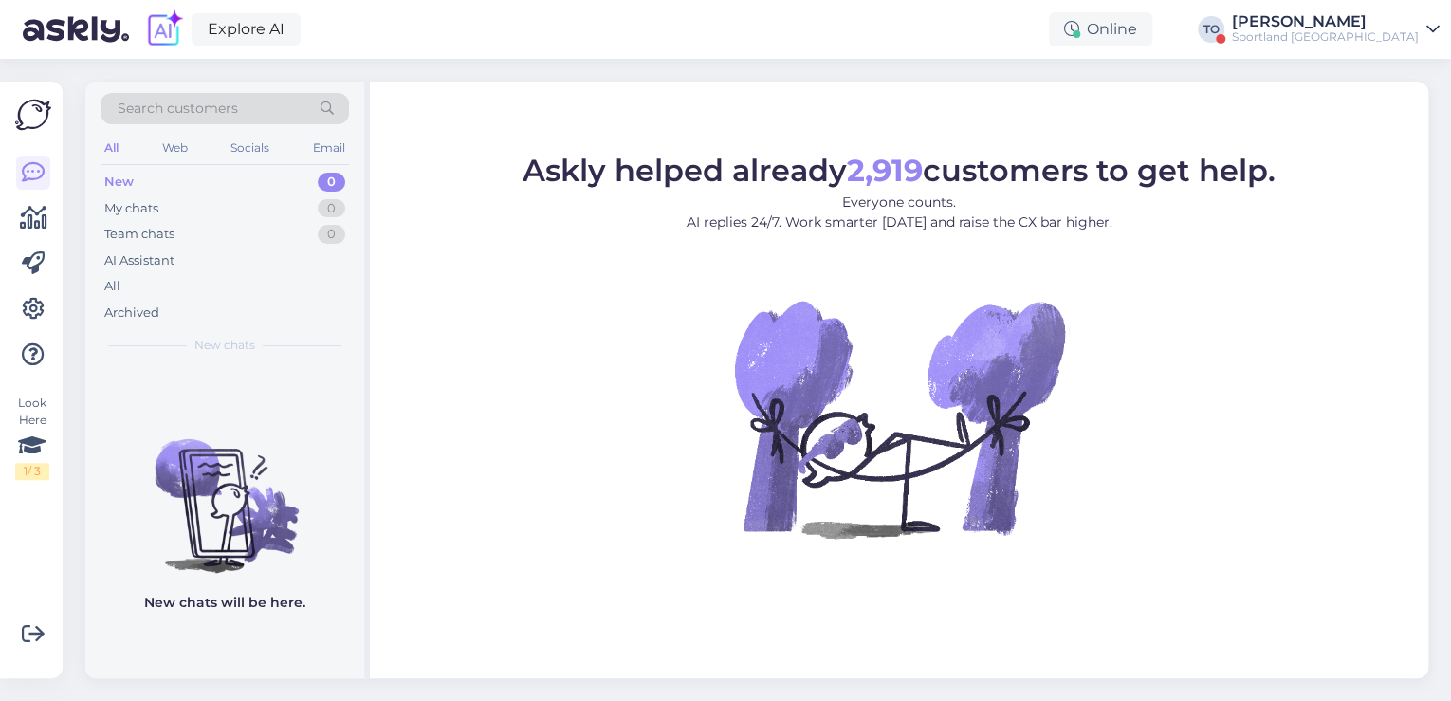
click at [1411, 22] on div "[PERSON_NAME]" at bounding box center [1325, 21] width 187 height 15
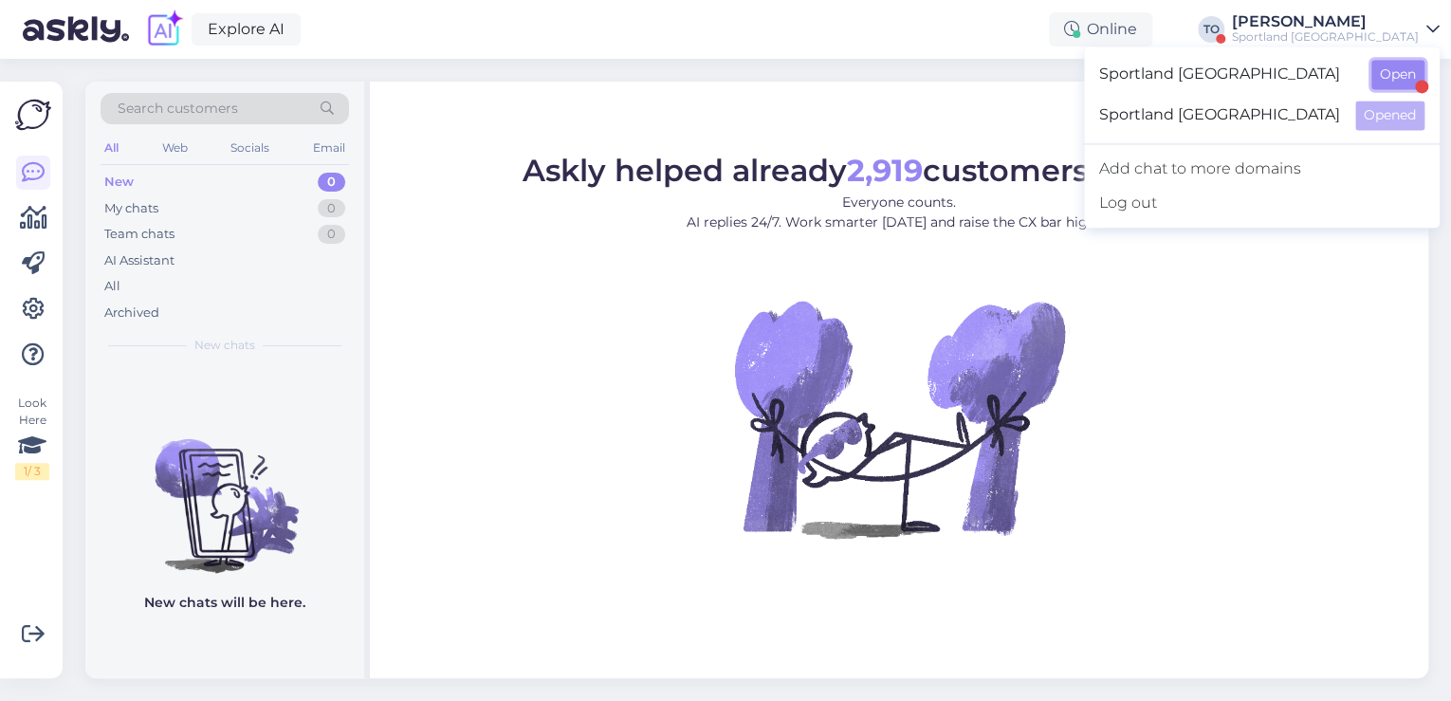
click at [1398, 67] on button "Open" at bounding box center [1397, 74] width 53 height 29
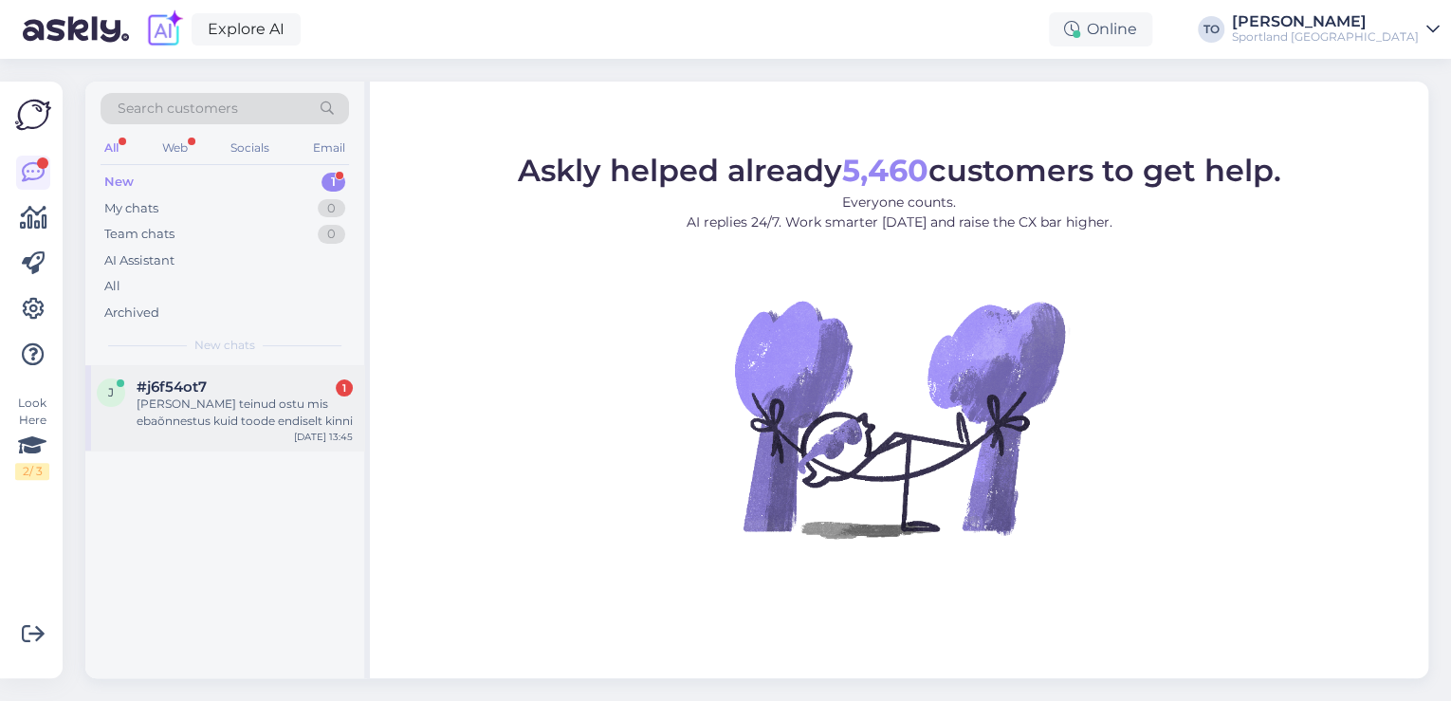
click at [263, 433] on div "j #j6f54ot7 1 [PERSON_NAME] teinud ostu mis ebaõnnestus kuid toode endiselt kin…" at bounding box center [224, 407] width 279 height 85
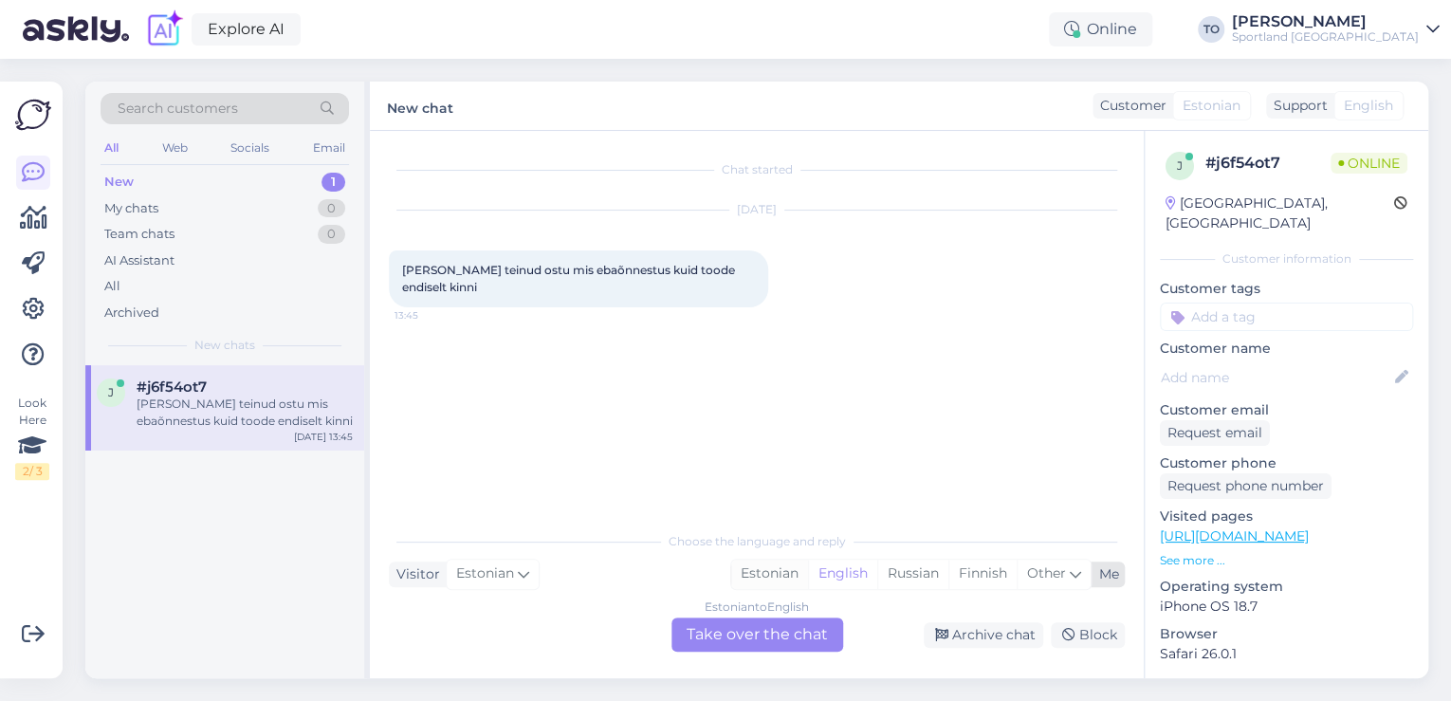
click at [773, 575] on div "Estonian" at bounding box center [769, 573] width 77 height 28
click at [764, 630] on div "Estonian to Estonian Take over the chat" at bounding box center [757, 634] width 172 height 34
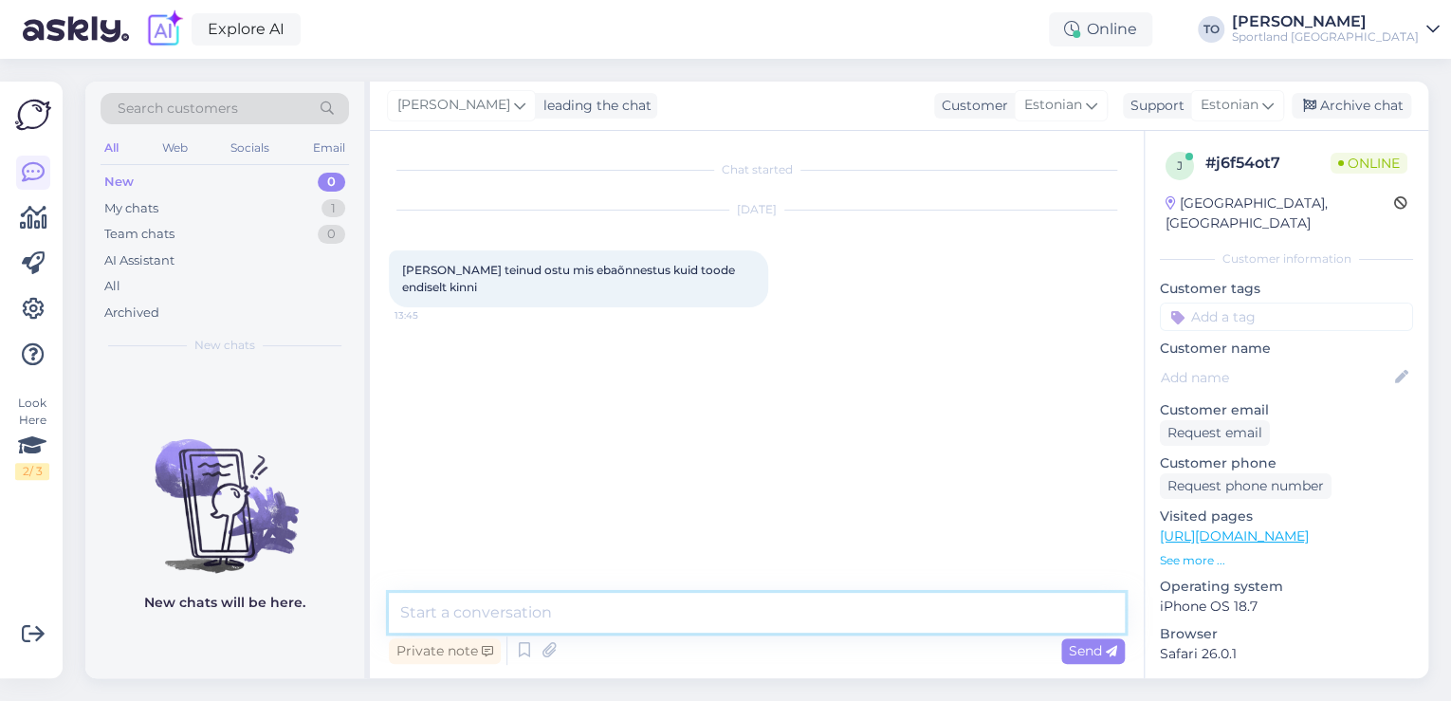
click at [647, 622] on textarea at bounding box center [757, 613] width 736 height 40
type textarea "Tere! [PERSON_NAME] Klienditeenindusest"
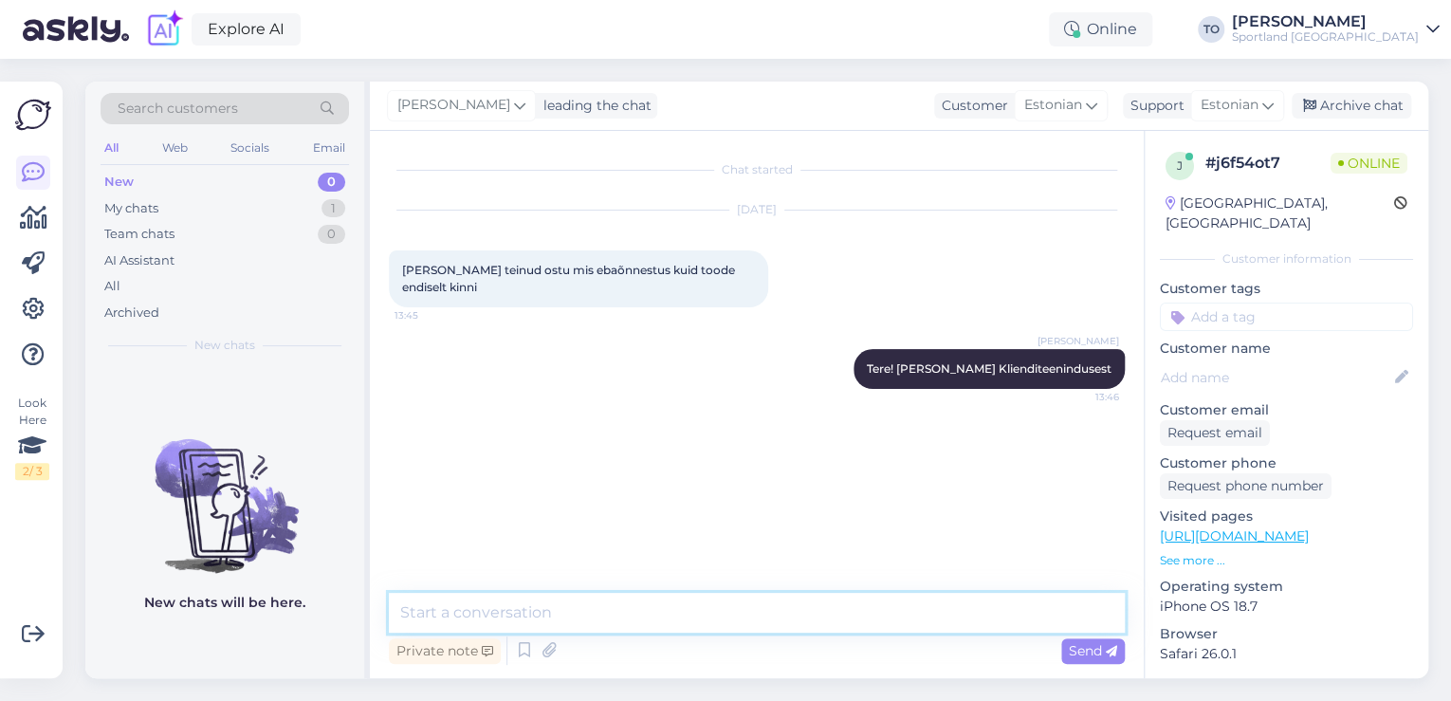
click at [647, 622] on textarea at bounding box center [757, 613] width 736 height 40
type textarea "[PERSON_NAME] nimele proovisite tellimust teha?"
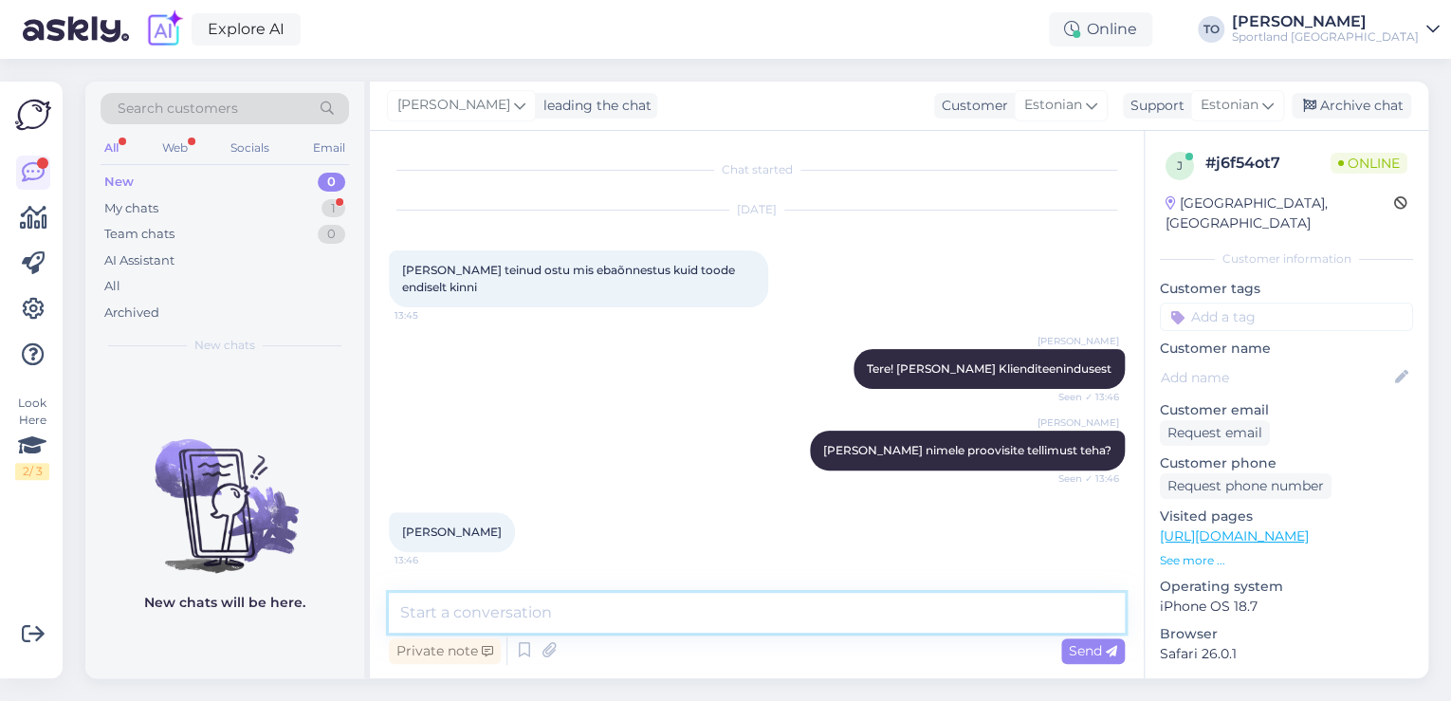
click at [565, 614] on textarea at bounding box center [757, 613] width 736 height 40
type textarea "Tänan, kohe uurin täpsemalt"
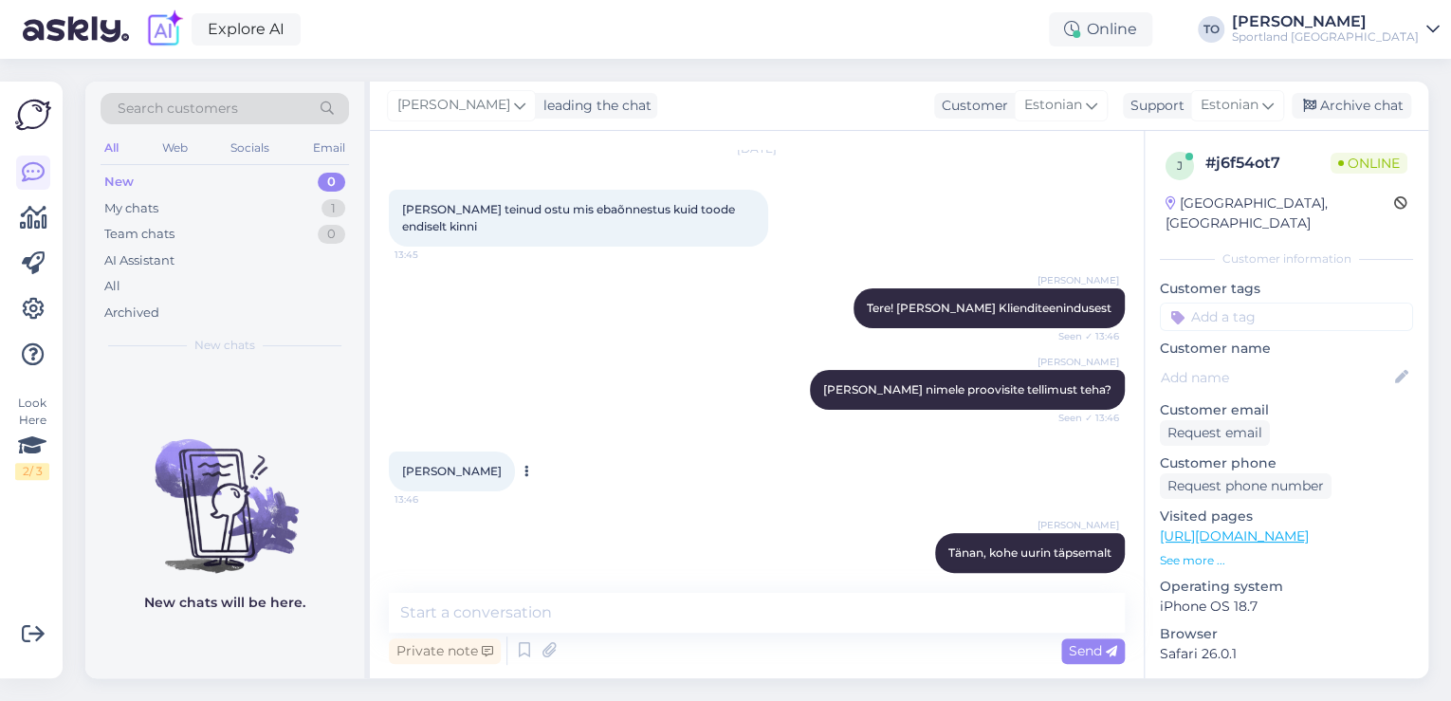
drag, startPoint x: 445, startPoint y: 454, endPoint x: 489, endPoint y: 454, distance: 44.6
click at [489, 464] on span "[PERSON_NAME]" at bounding box center [452, 471] width 100 height 14
copy span "[PERSON_NAME]"
click at [700, 628] on textarea at bounding box center [757, 613] width 736 height 40
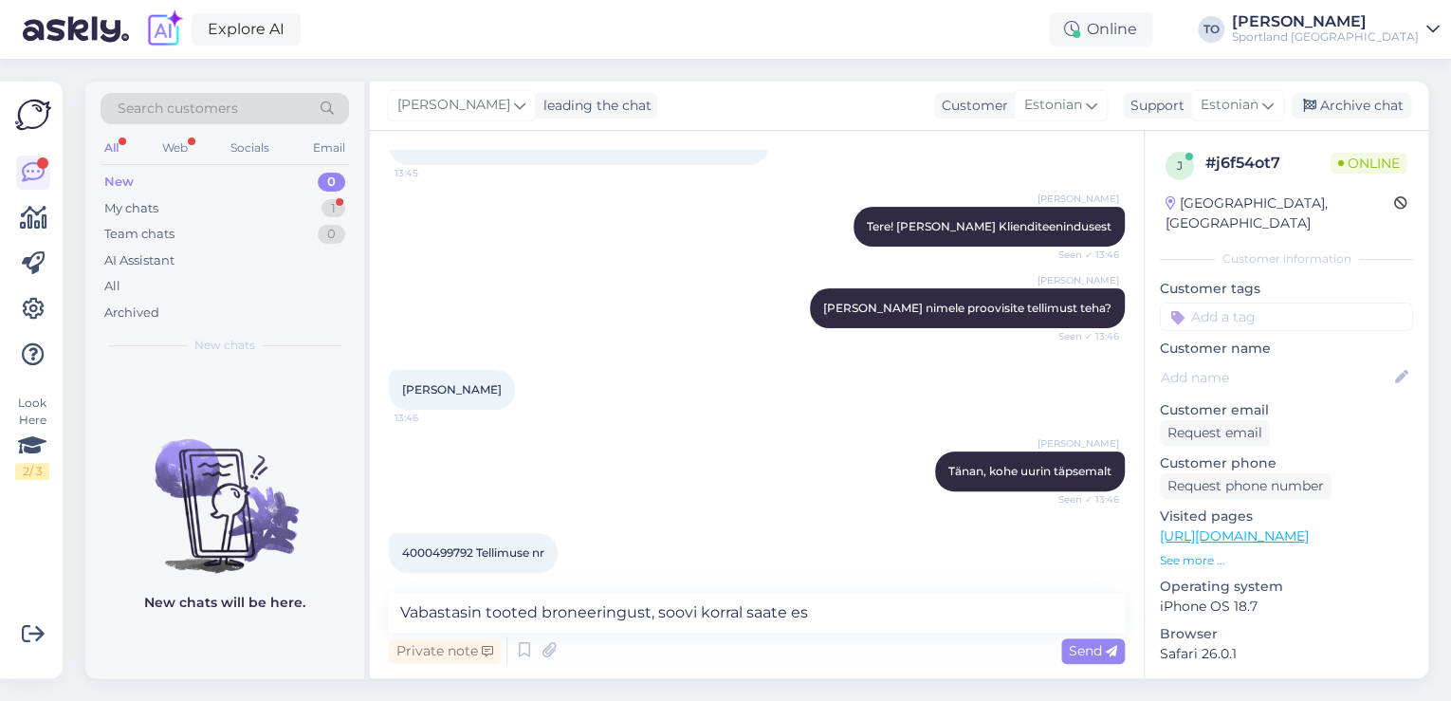
scroll to position [163, 0]
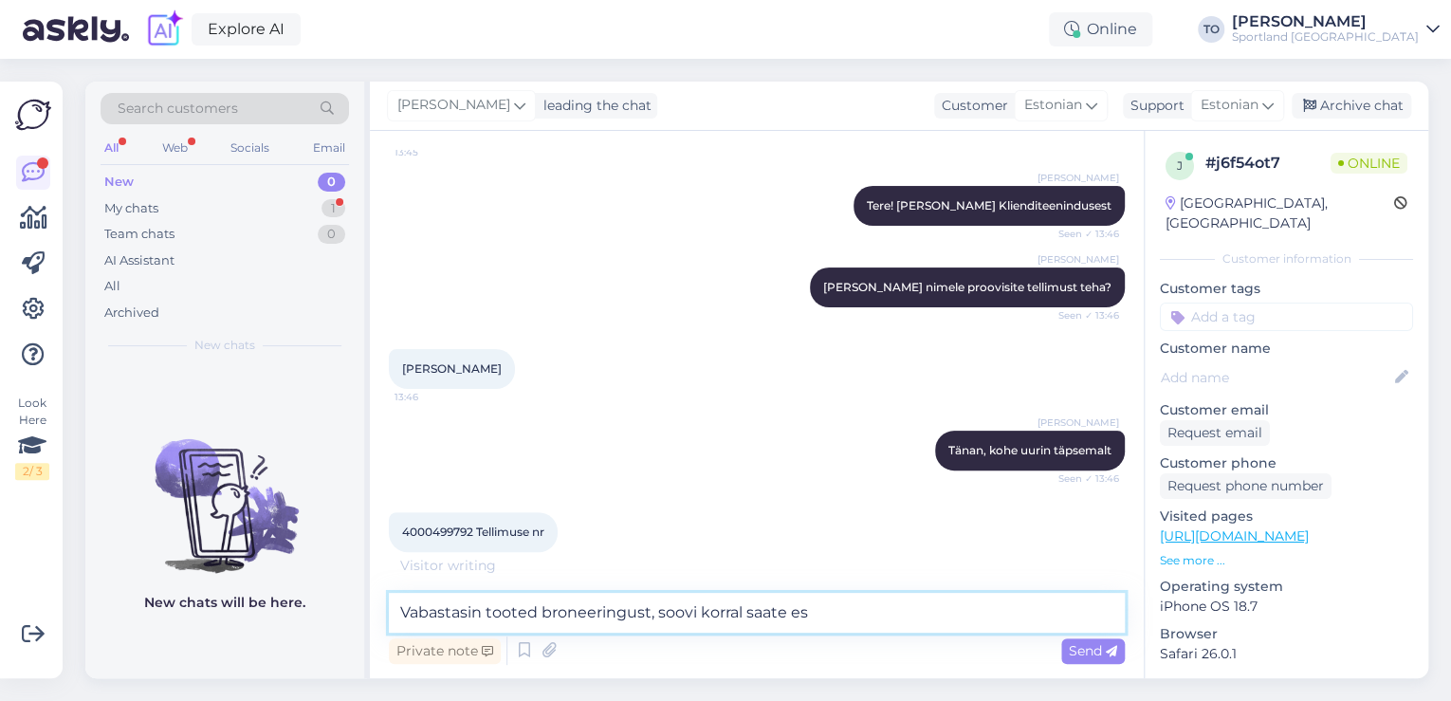
click at [865, 609] on textarea "Vabastasin tooted broneeringust, soovi korral saate es" at bounding box center [757, 613] width 736 height 40
click at [399, 612] on textarea "Vabastasin tooted broneeringust, soovi korral saate es" at bounding box center [757, 613] width 736 height 40
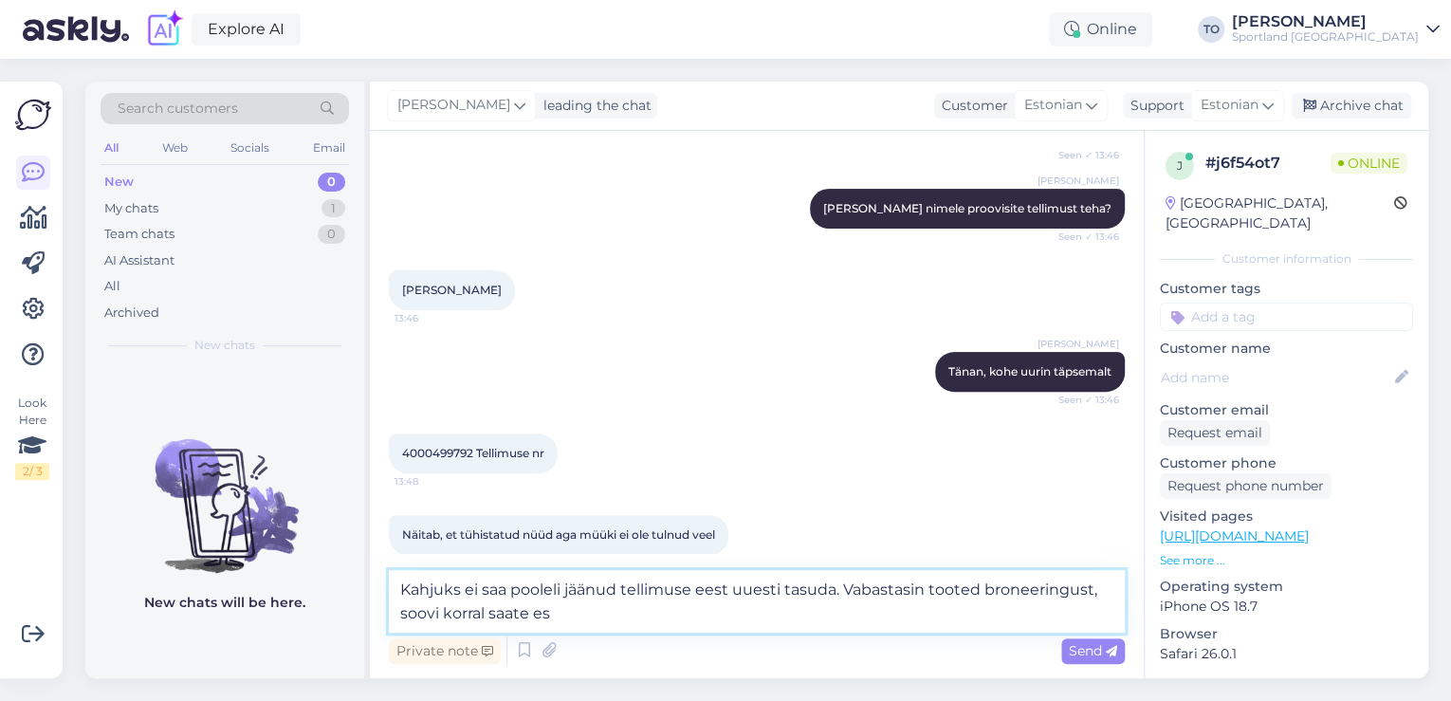
scroll to position [247, 0]
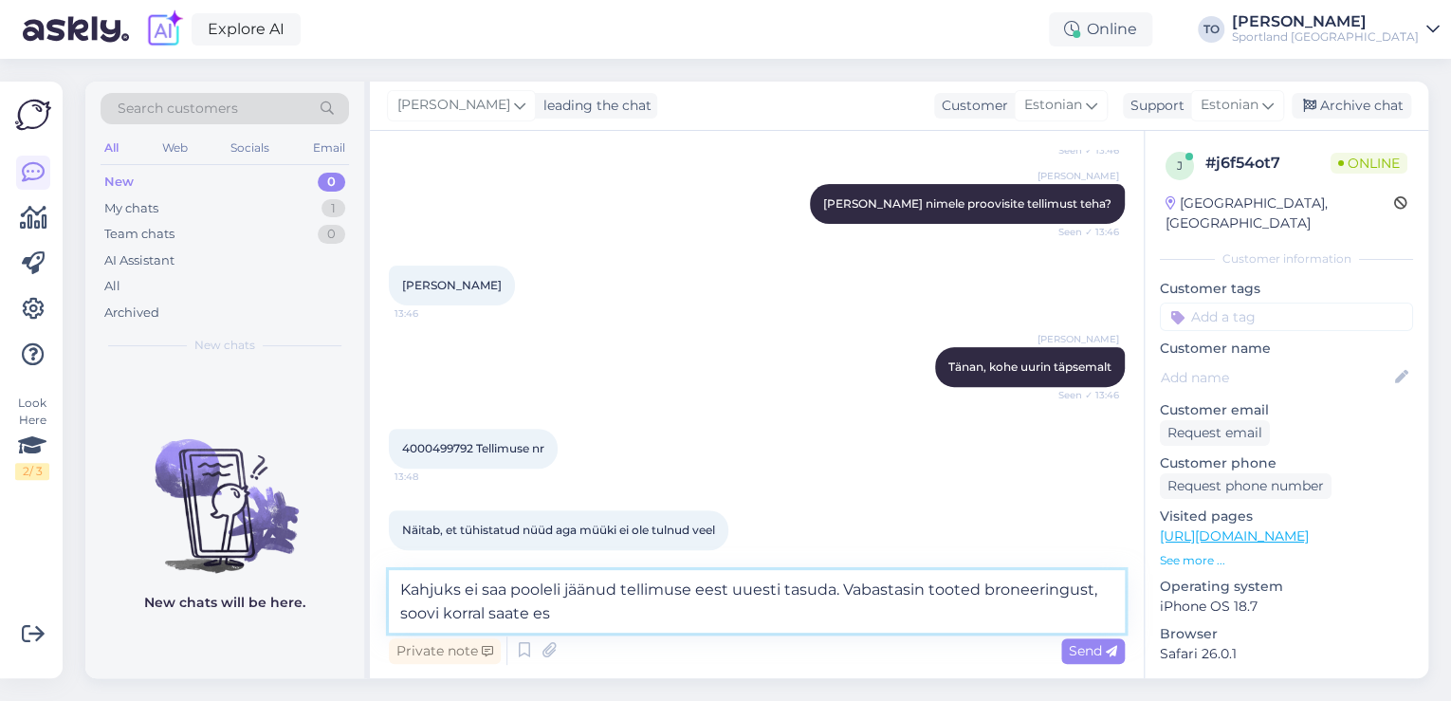
click at [565, 584] on textarea "Kahjuks ei saa pooleli jäänud tellimuse eest uuesti tasuda. Vabastasin tooted b…" at bounding box center [757, 601] width 736 height 63
click at [631, 617] on textarea "Kahjuks ei saa poolelijäänud tellimuse eest uuesti tasuda. Vabastasin tooted br…" at bounding box center [757, 601] width 736 height 63
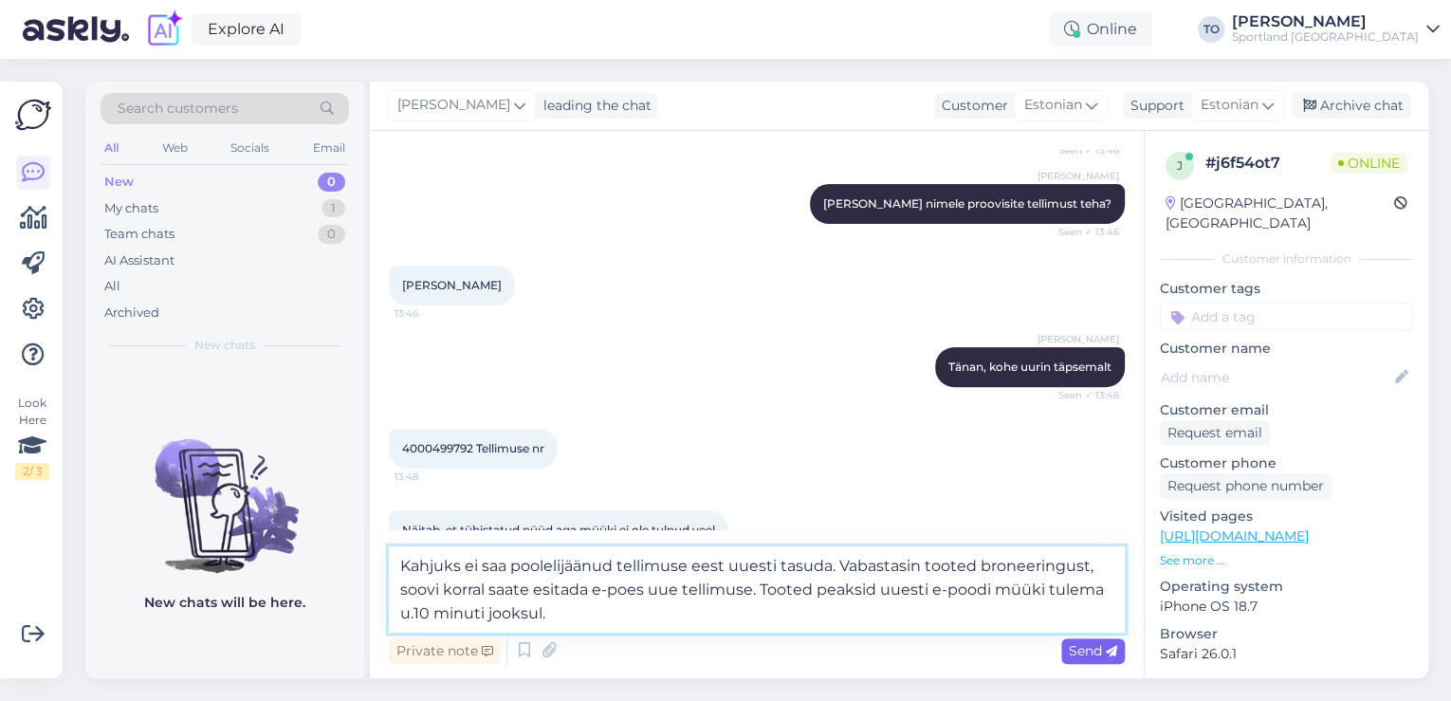
type textarea "Kahjuks ei saa poolelijäänud tellimuse eest uuesti tasuda. Vabastasin tooted br…"
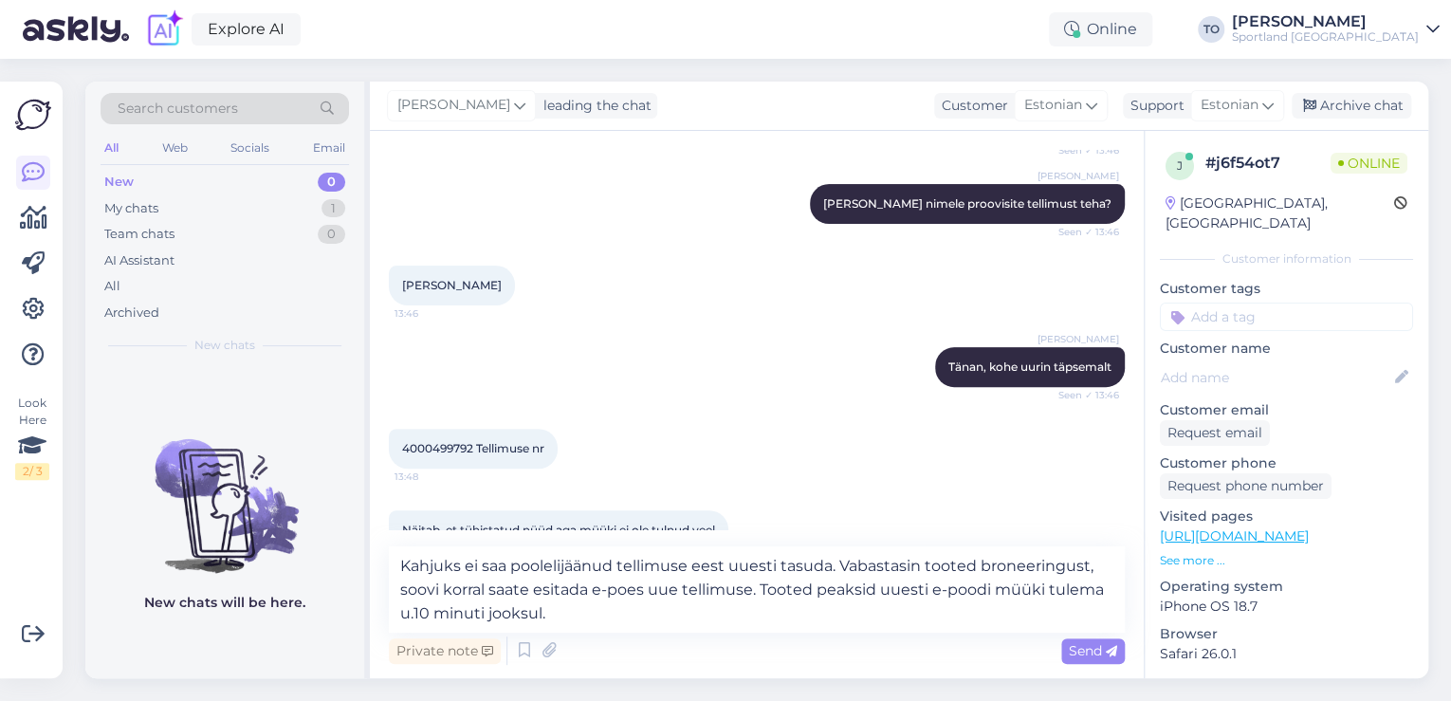
drag, startPoint x: 1092, startPoint y: 650, endPoint x: 1056, endPoint y: 675, distance: 44.2
click at [1092, 651] on span "Send" at bounding box center [1093, 650] width 48 height 17
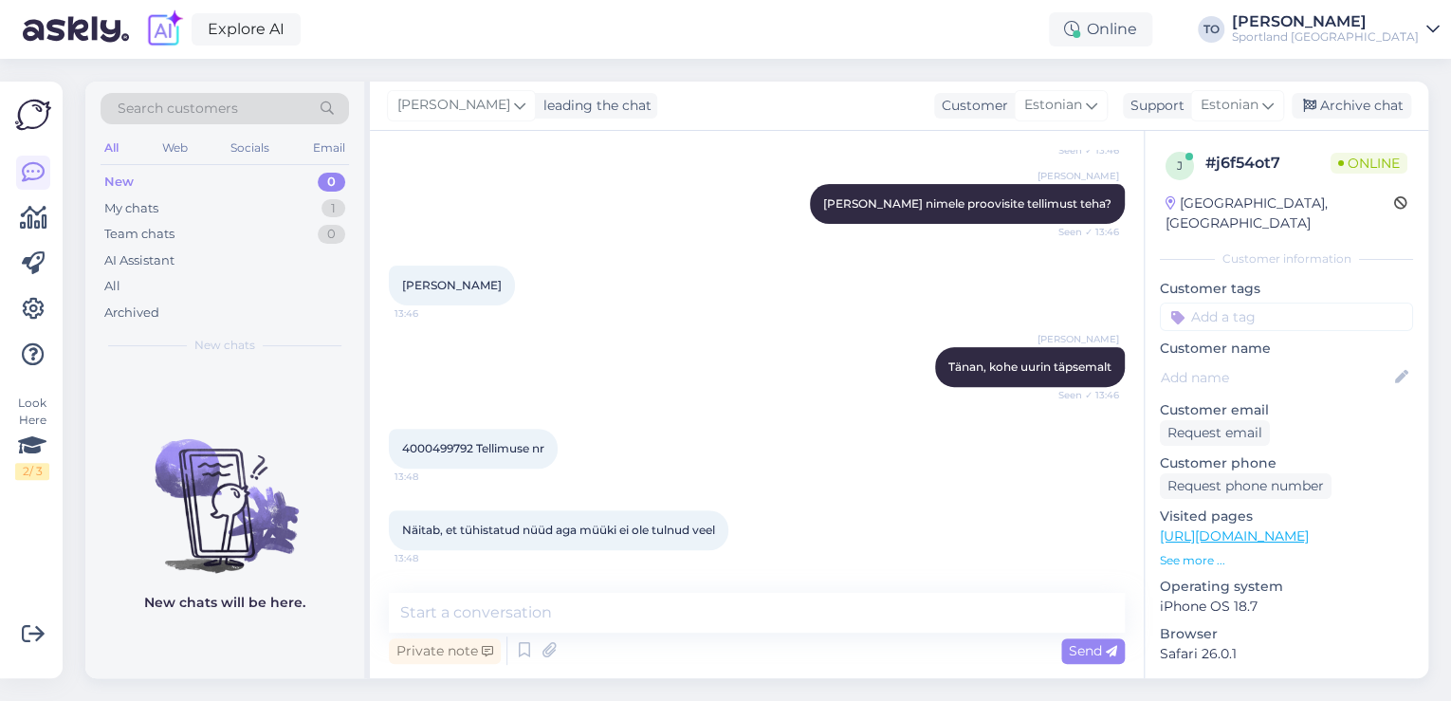
scroll to position [357, 0]
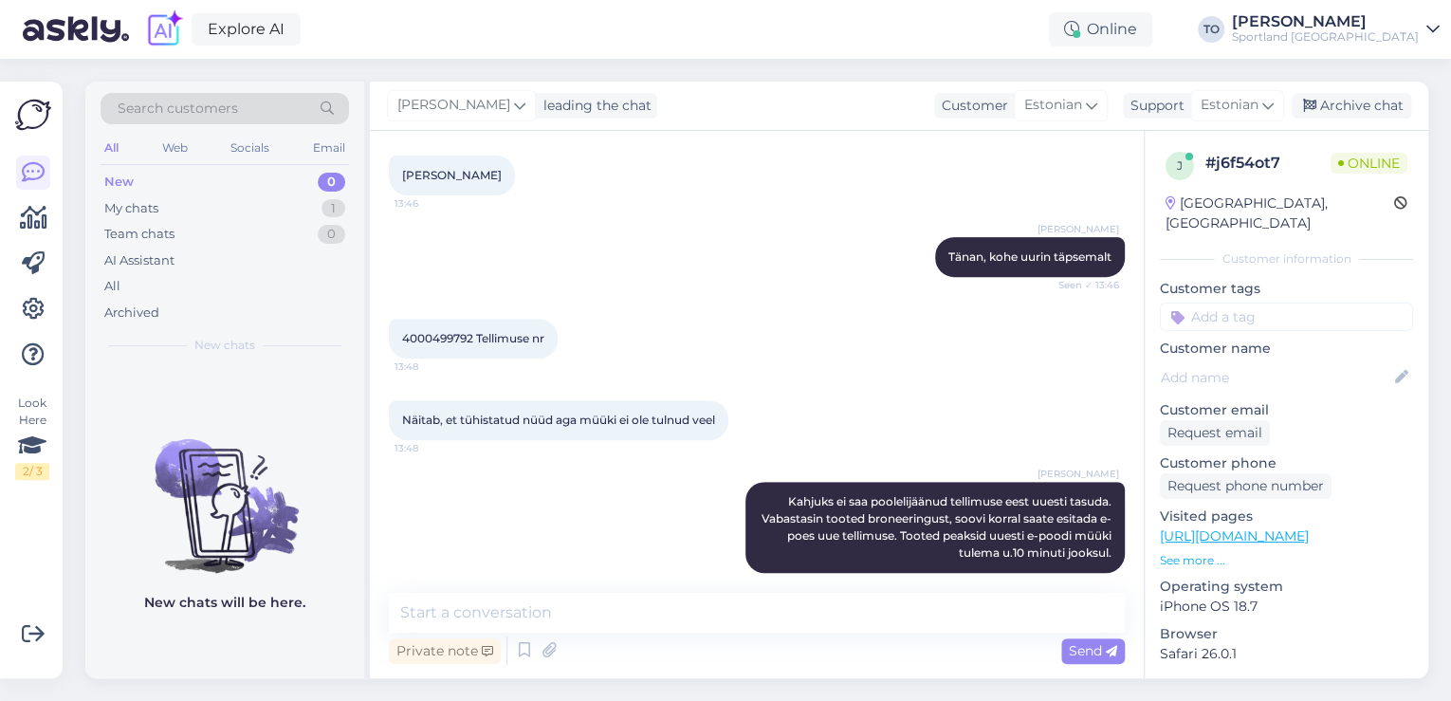
click at [1358, 302] on input at bounding box center [1286, 316] width 253 height 28
type input "tühis"
click at [1320, 361] on span "Tellimuse tühistamine" at bounding box center [1286, 366] width 125 height 11
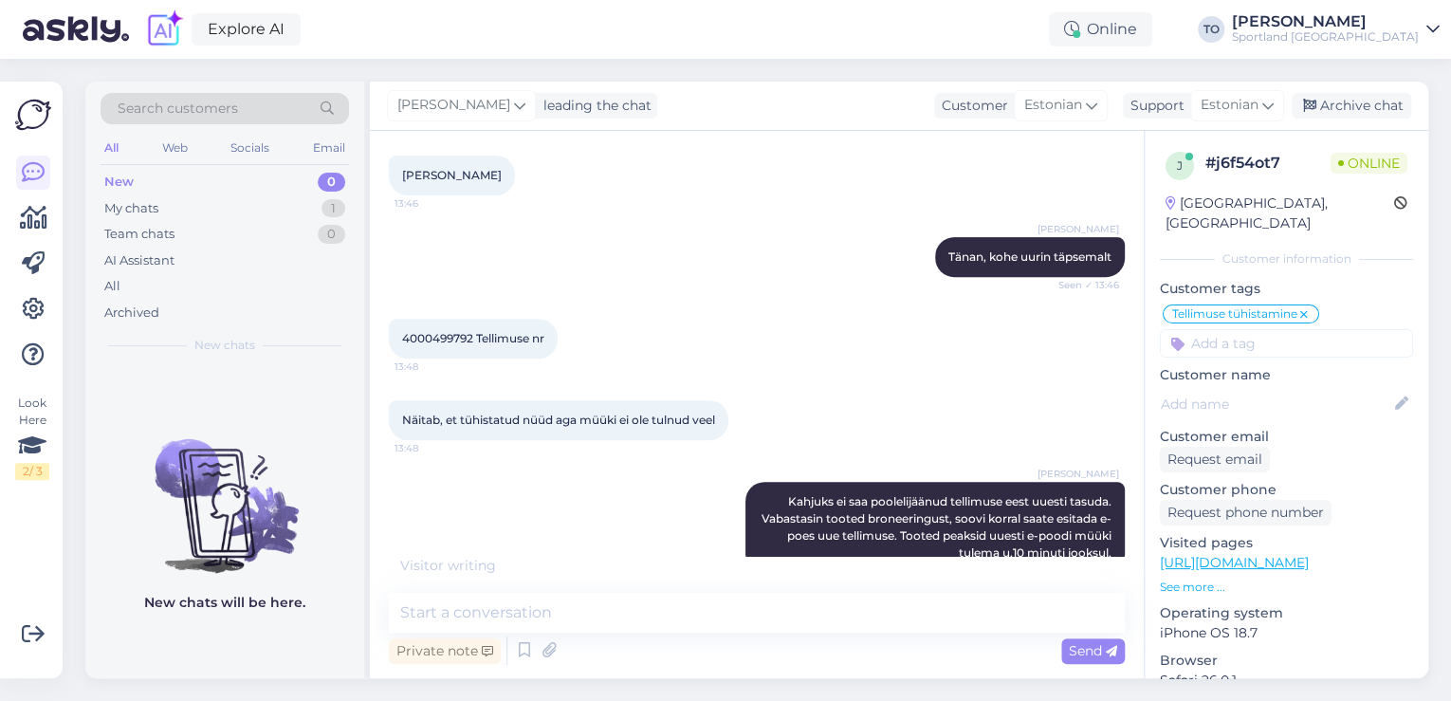
scroll to position [438, 0]
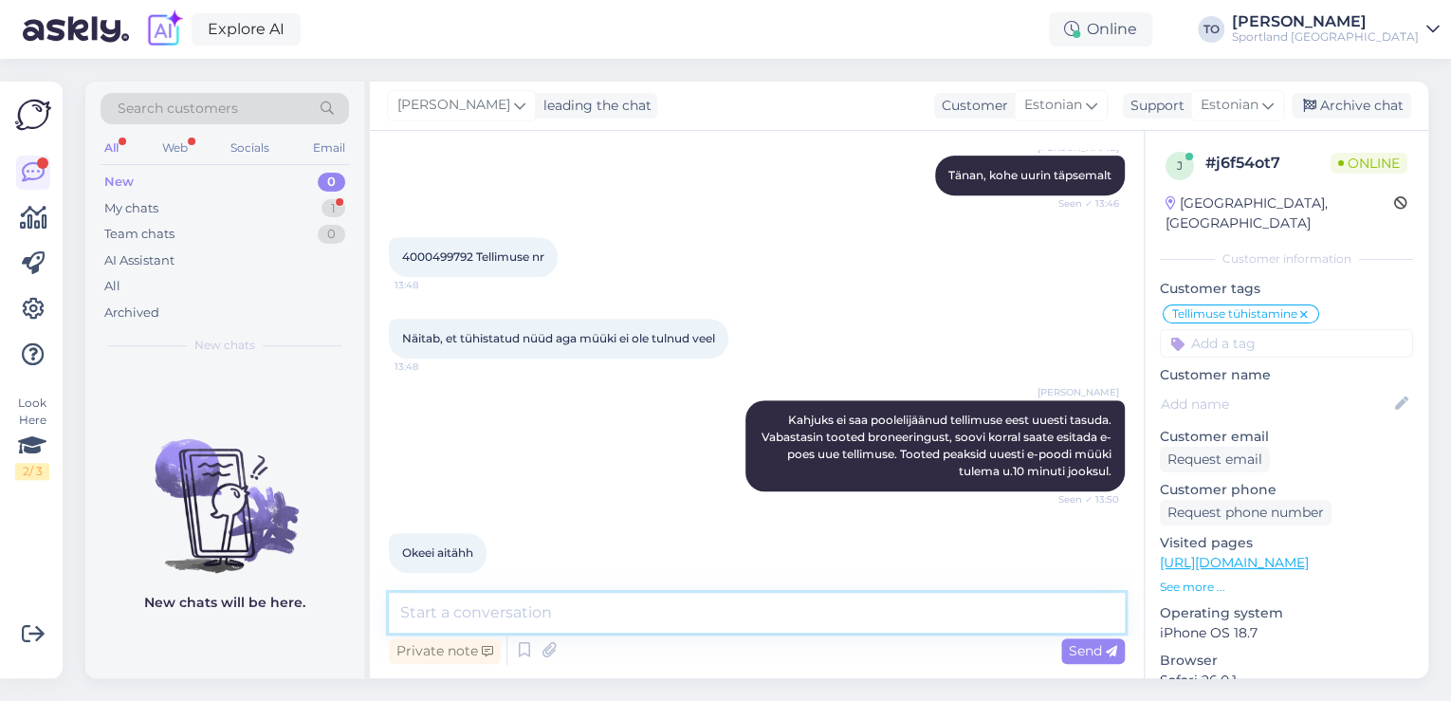
click at [523, 595] on textarea at bounding box center [757, 613] width 736 height 40
type textarea "p"
type textarea "Palun :) kas hetkel saan veel abiks olla?"
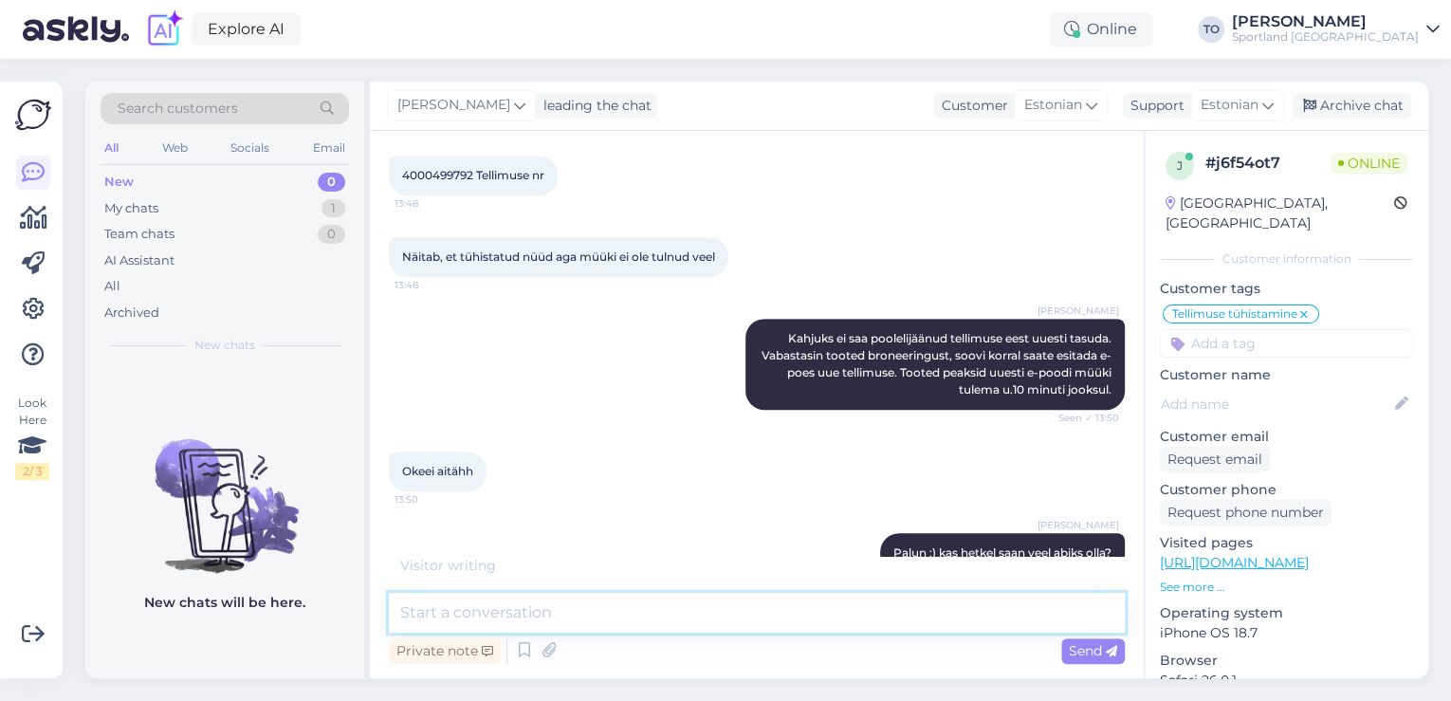
scroll to position [601, 0]
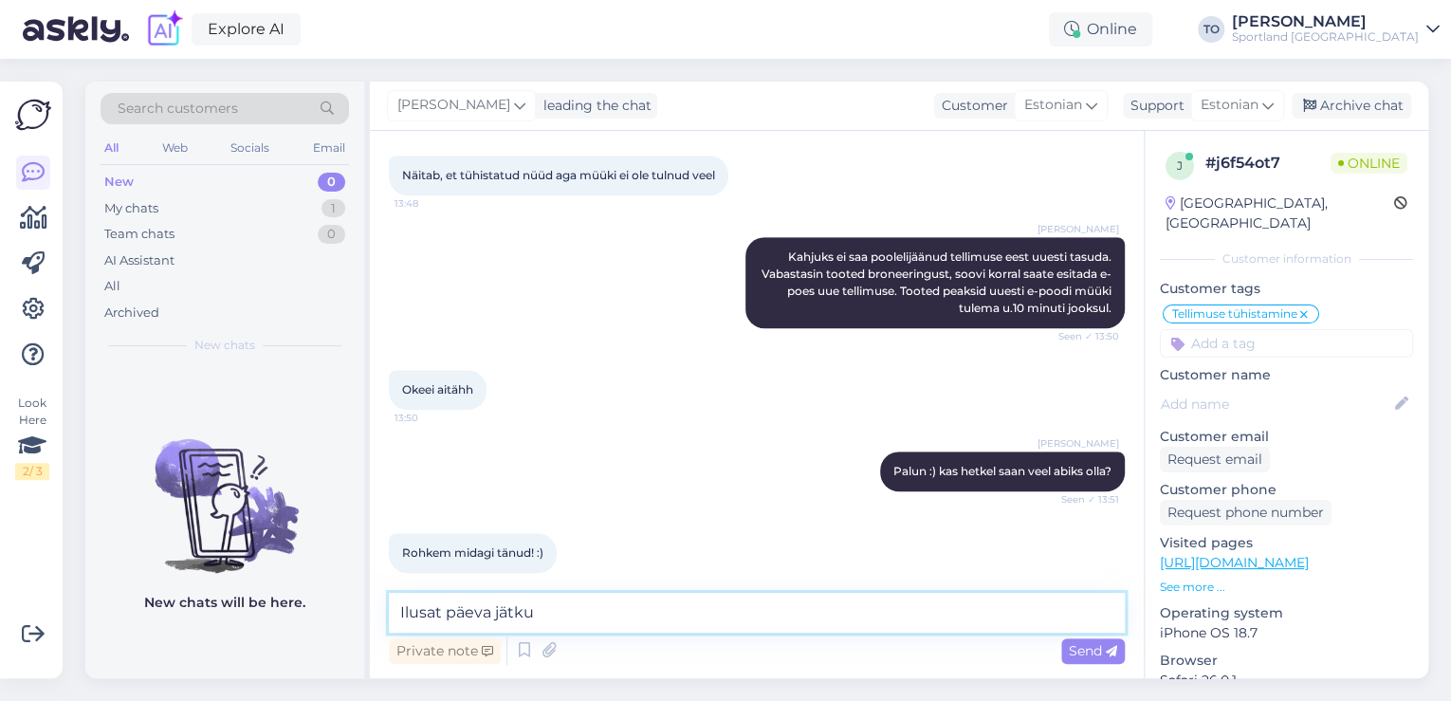
type textarea "Ilusat päeva jätku!"
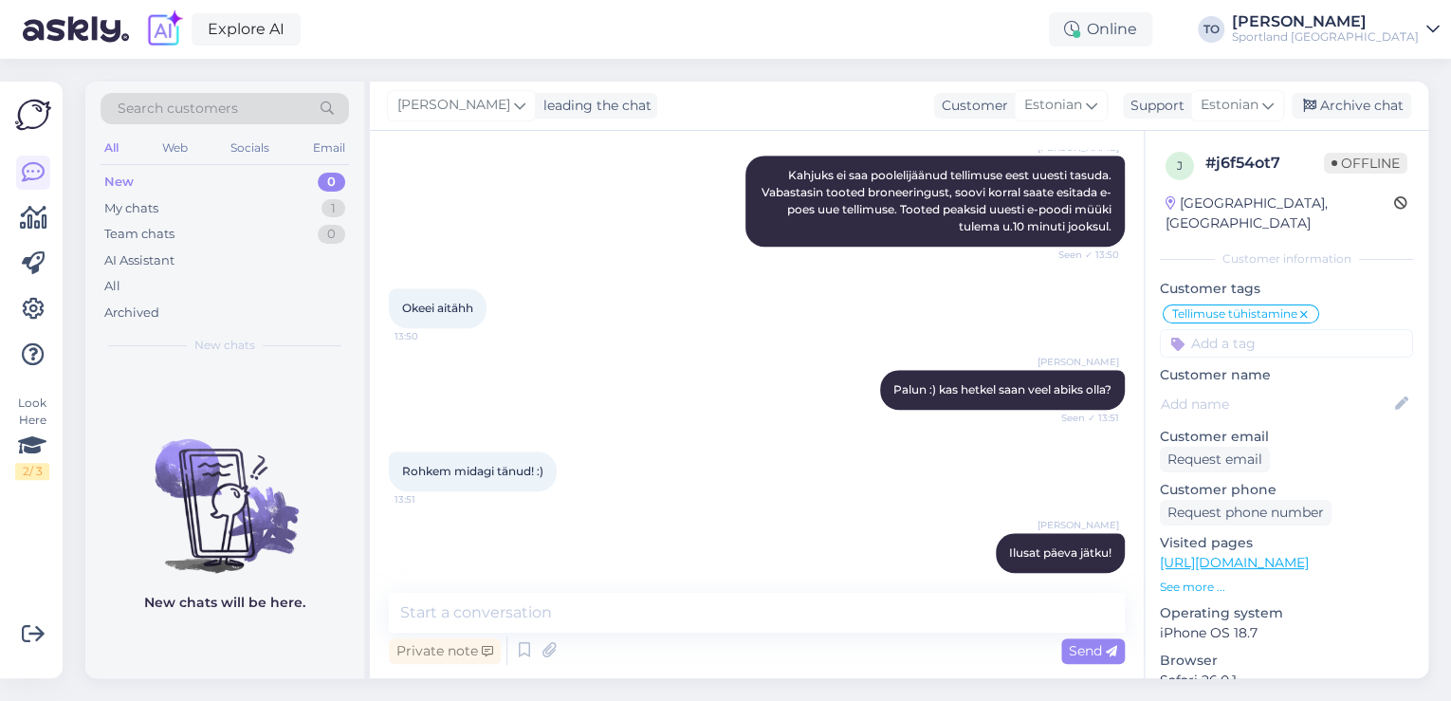
click at [1370, 26] on div "[PERSON_NAME]" at bounding box center [1325, 21] width 187 height 15
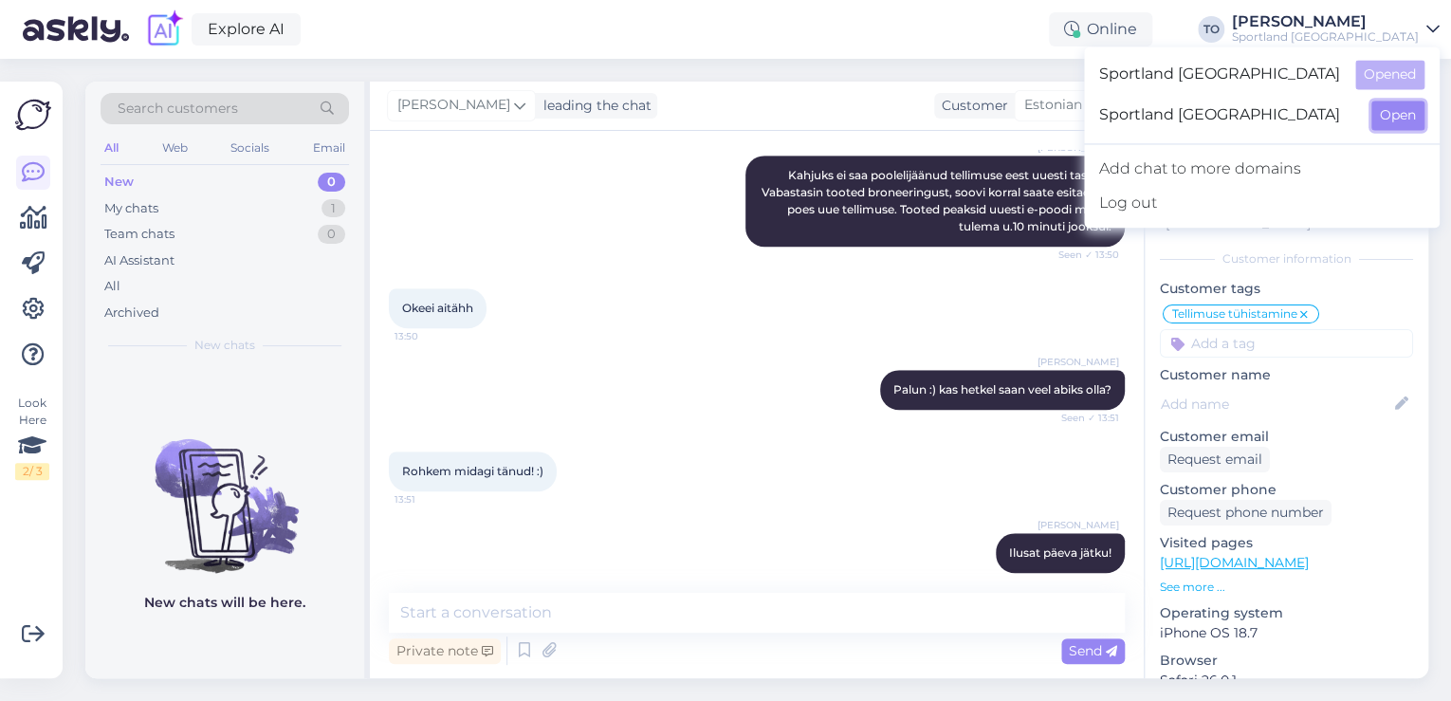
click at [1392, 110] on button "Open" at bounding box center [1397, 115] width 53 height 29
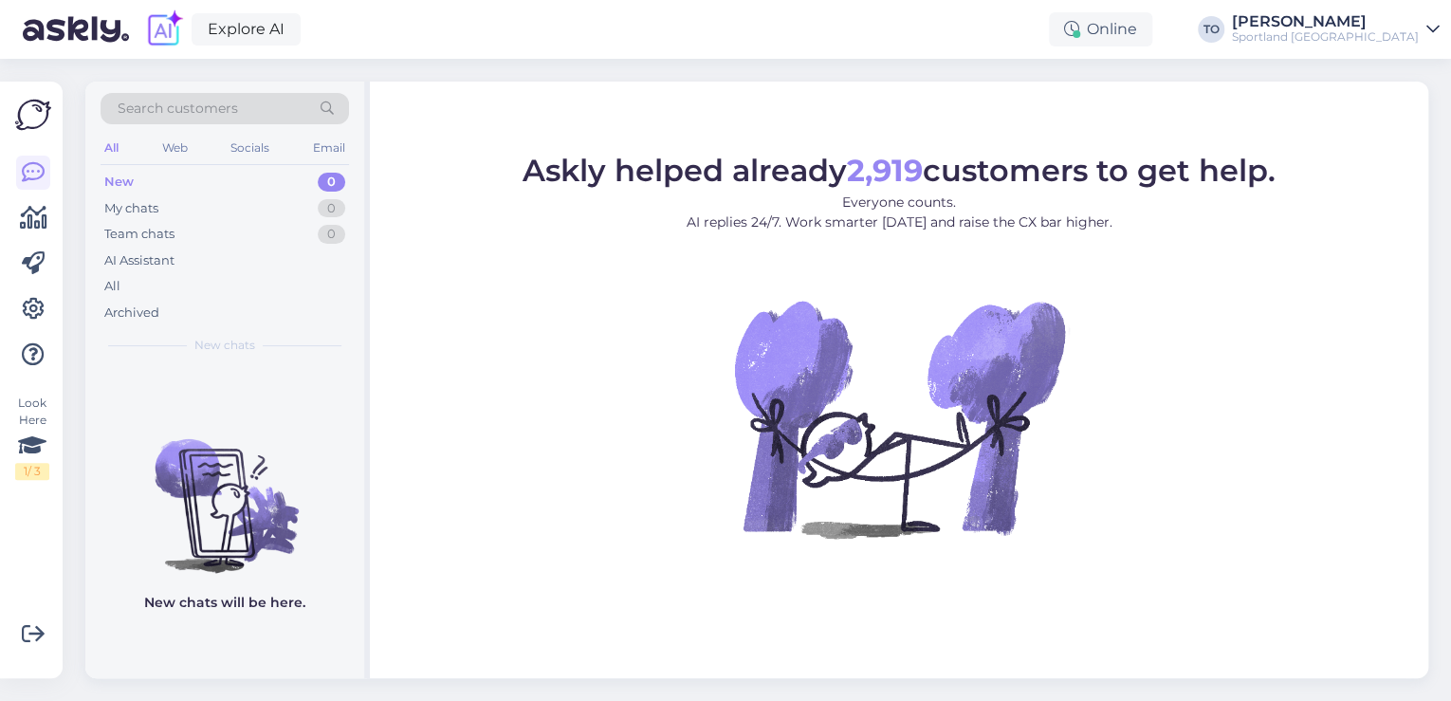
click at [274, 113] on div "Search customers" at bounding box center [225, 108] width 248 height 31
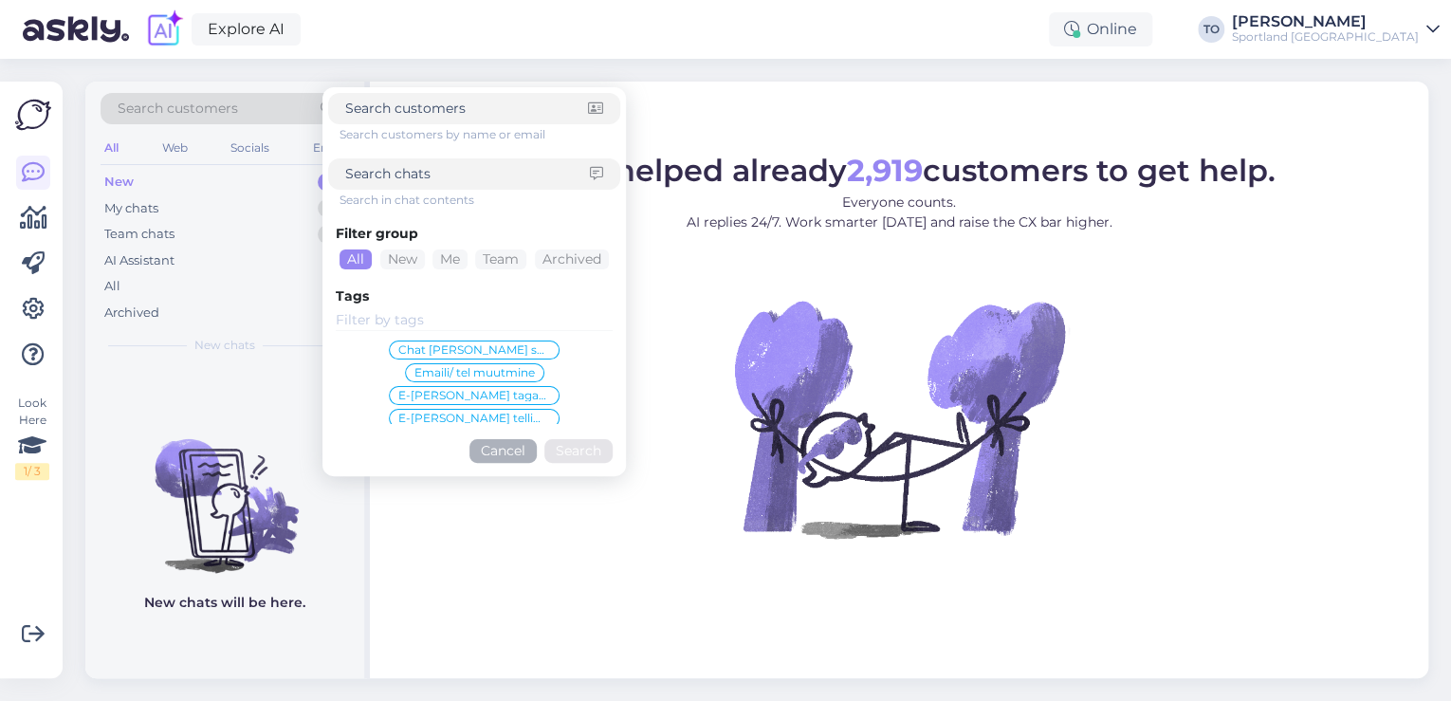
click at [454, 177] on input at bounding box center [467, 174] width 245 height 20
paste input "19000001337"
type input "19000001337"
click at [577, 443] on button "Search" at bounding box center [578, 451] width 68 height 24
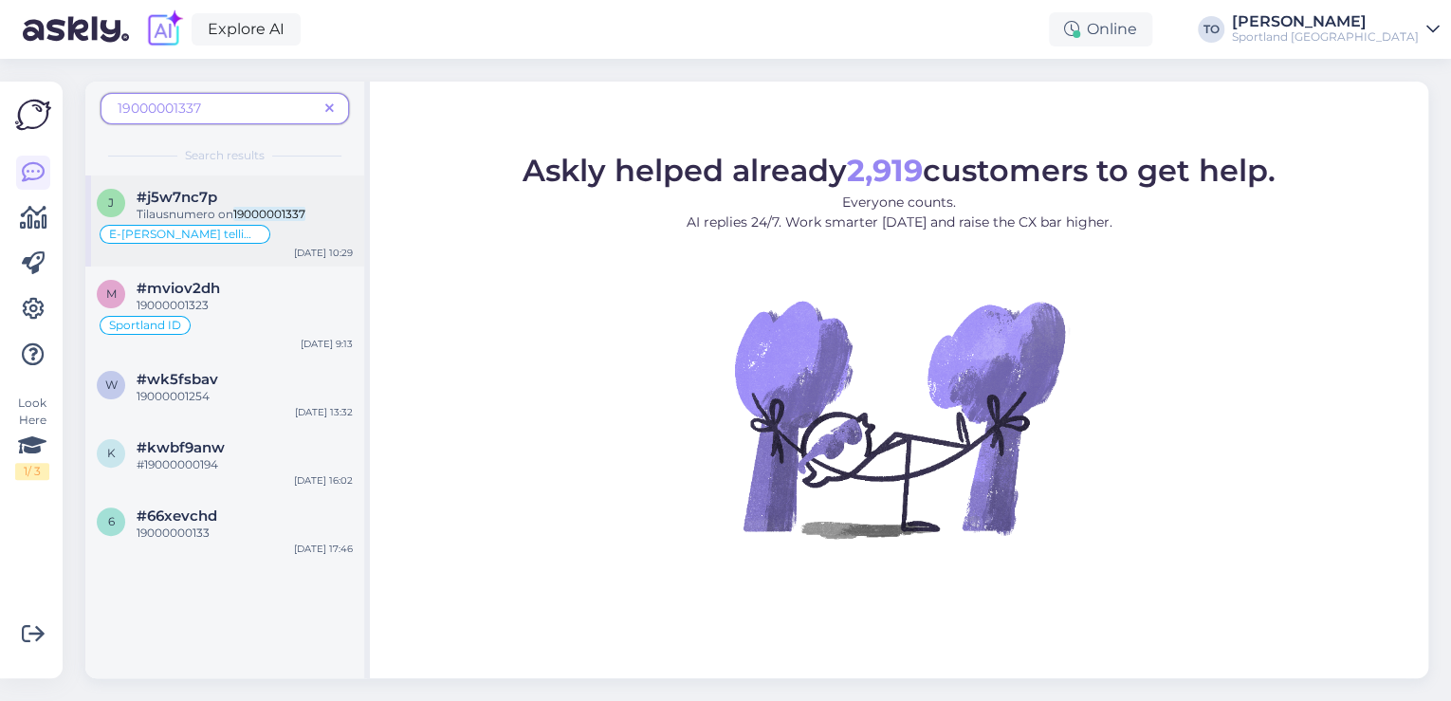
click at [261, 201] on div "#j5w7nc7p" at bounding box center [245, 197] width 216 height 17
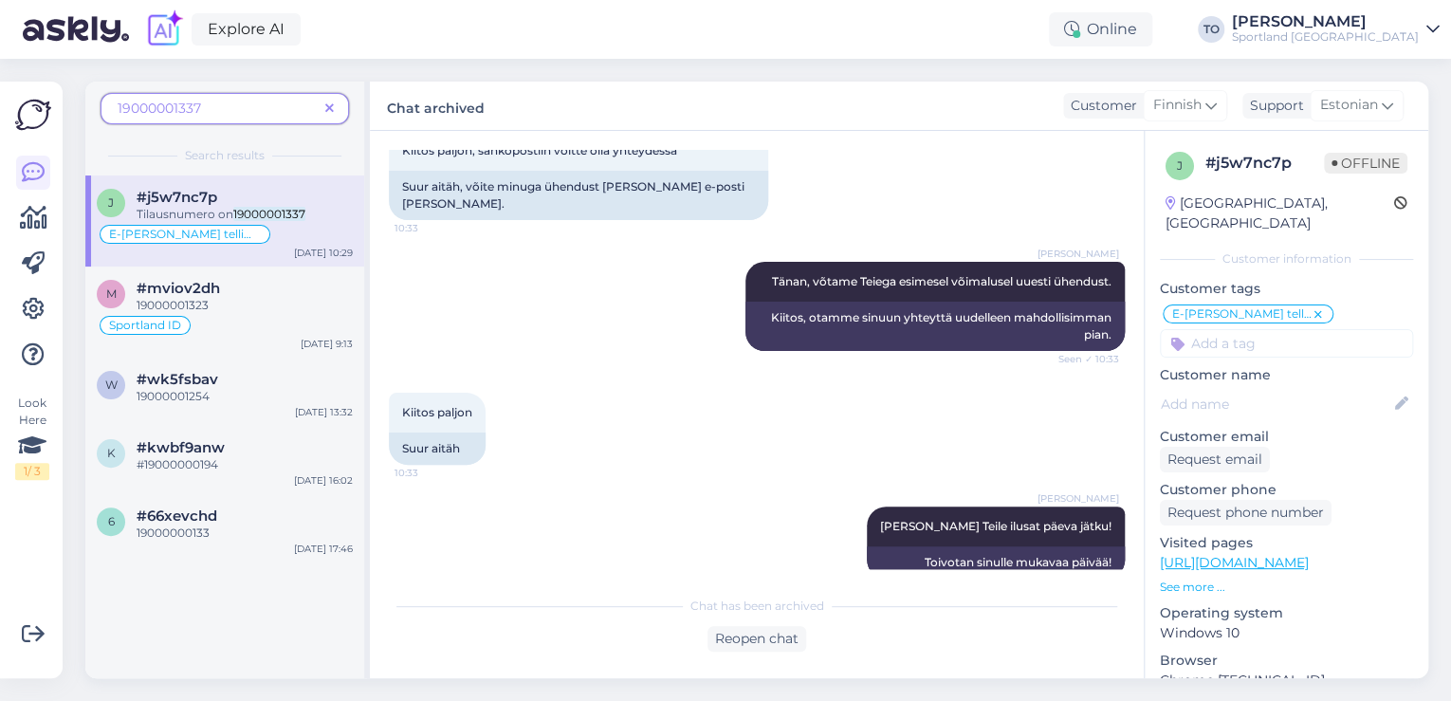
scroll to position [1230, 0]
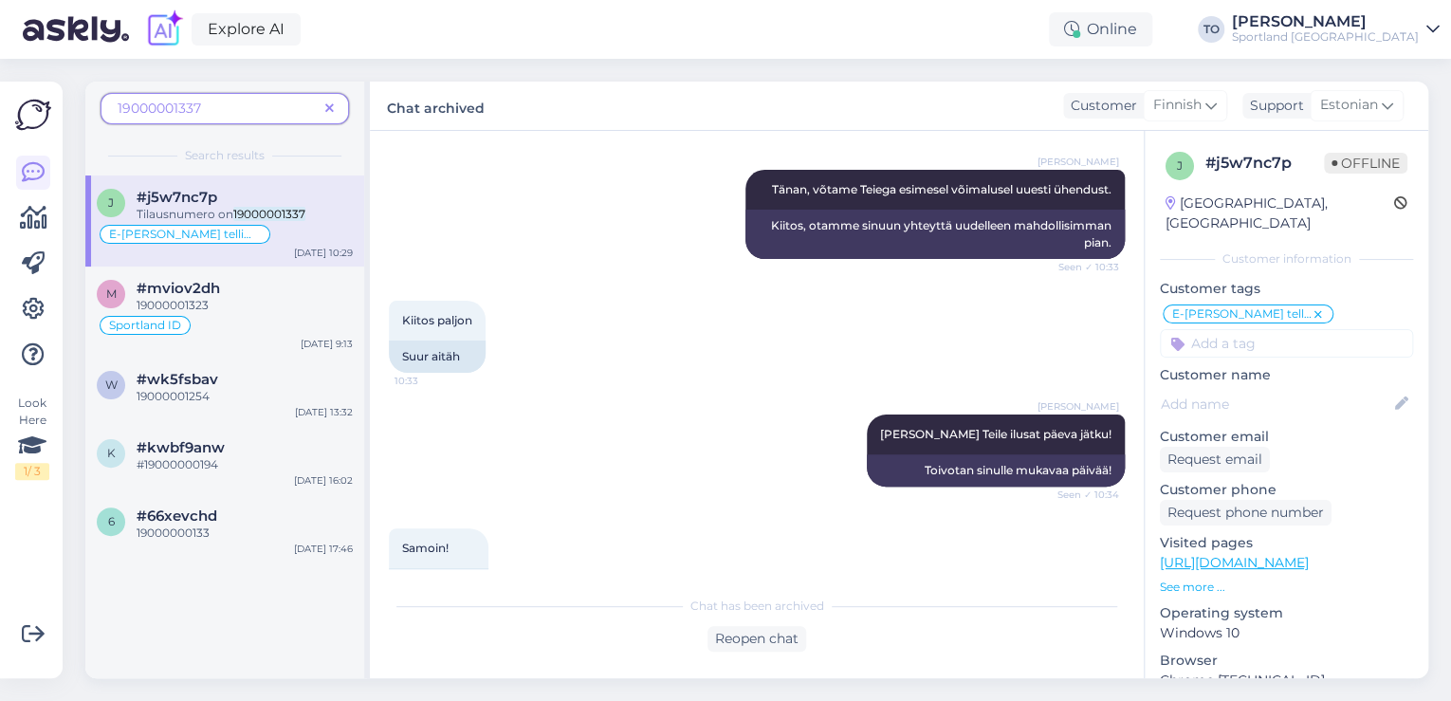
drag, startPoint x: 334, startPoint y: 106, endPoint x: 358, endPoint y: 195, distance: 92.5
click at [334, 106] on icon at bounding box center [329, 108] width 9 height 13
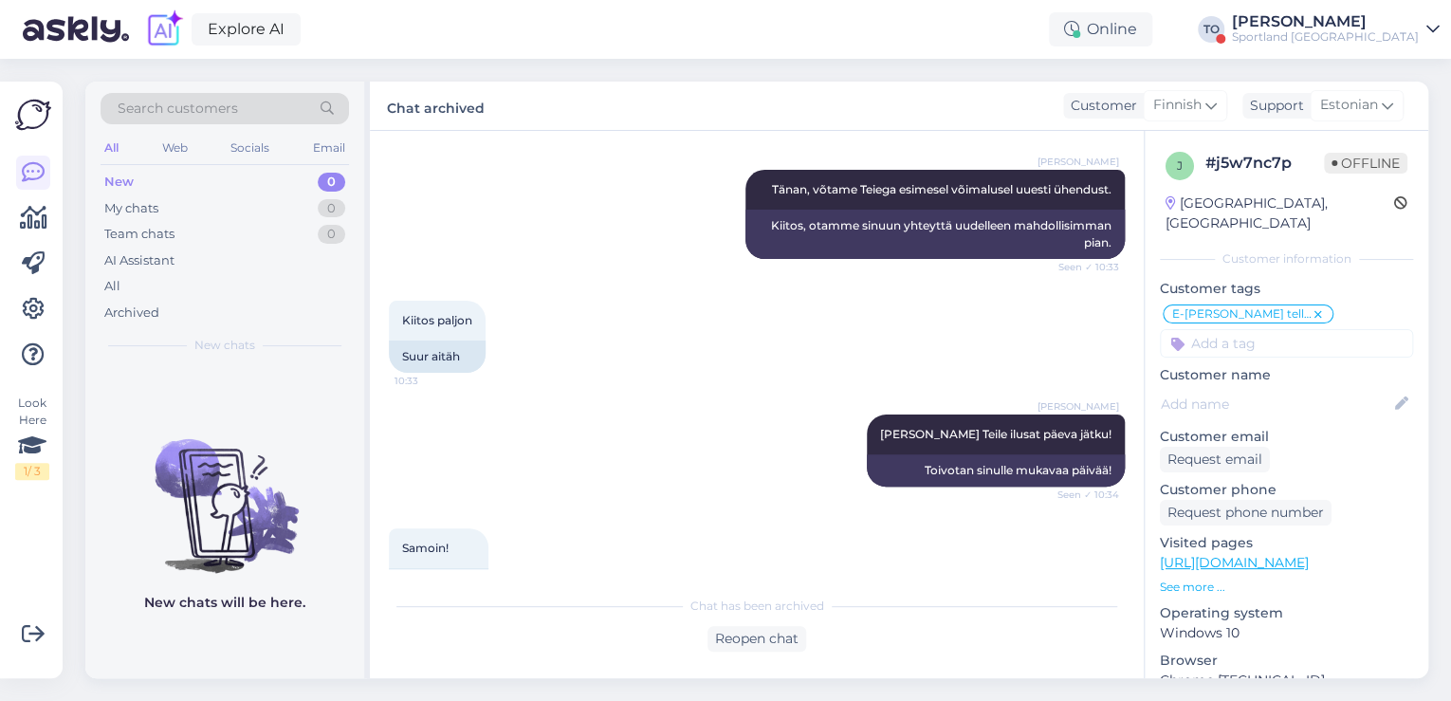
drag, startPoint x: 1338, startPoint y: 25, endPoint x: 1347, endPoint y: 39, distance: 16.6
click at [1338, 25] on div "[PERSON_NAME]" at bounding box center [1325, 21] width 187 height 15
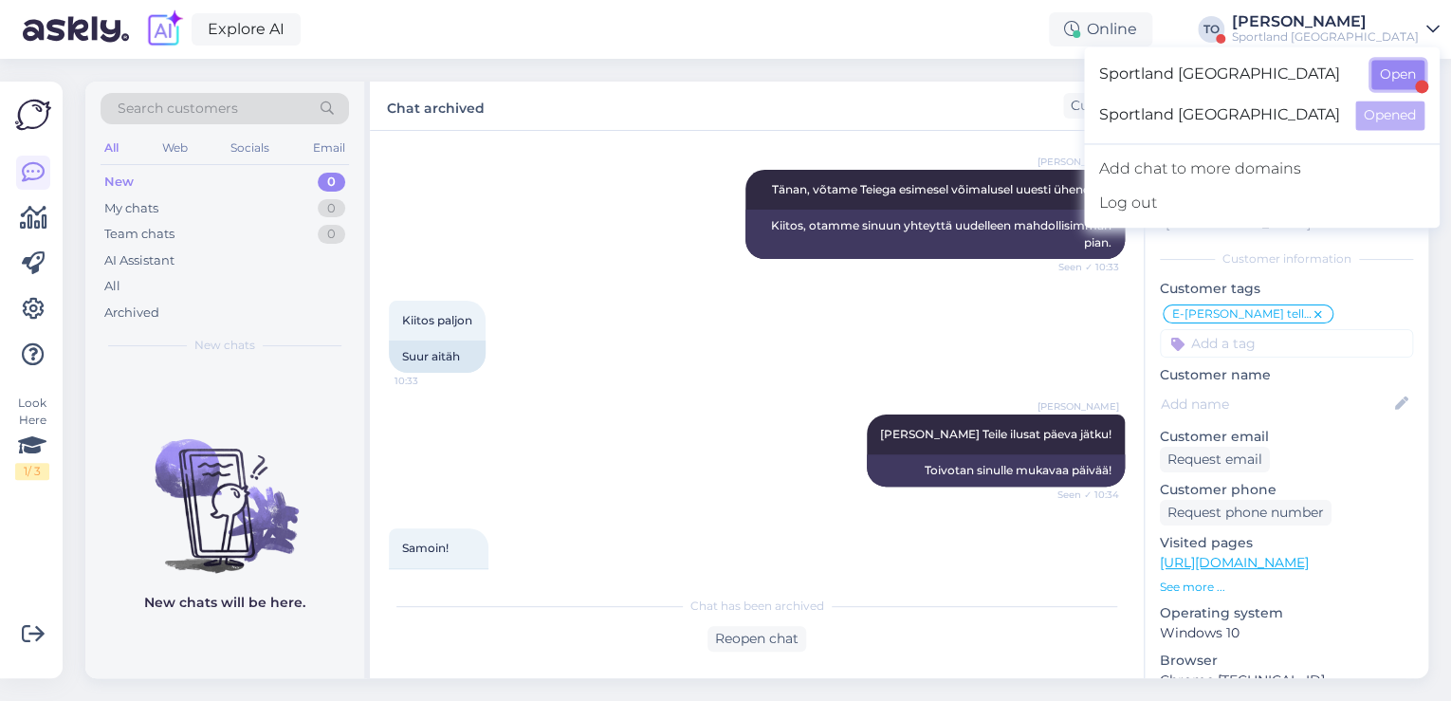
click at [1388, 67] on button "Open" at bounding box center [1397, 74] width 53 height 29
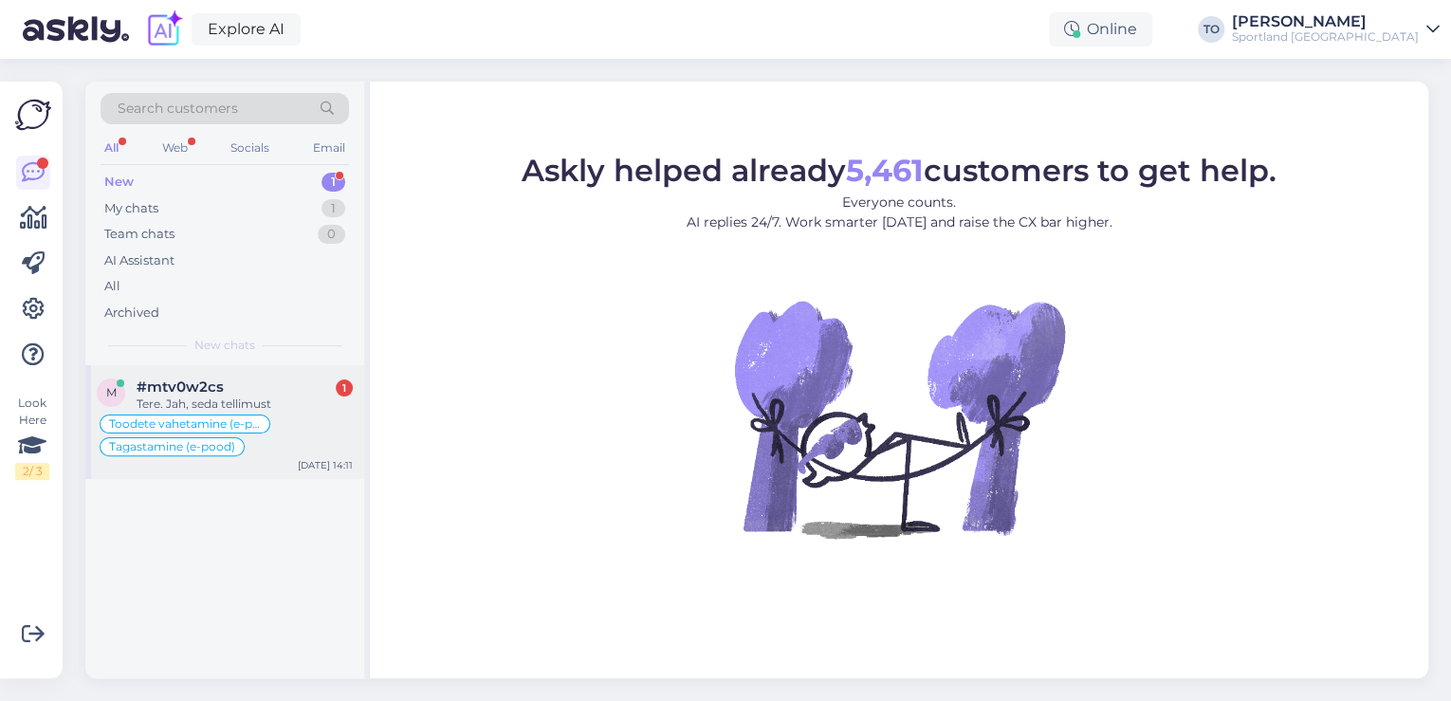
click at [276, 417] on div "Toodete vahetamine (e-pood) Tagastamine (e-pood)" at bounding box center [225, 435] width 256 height 46
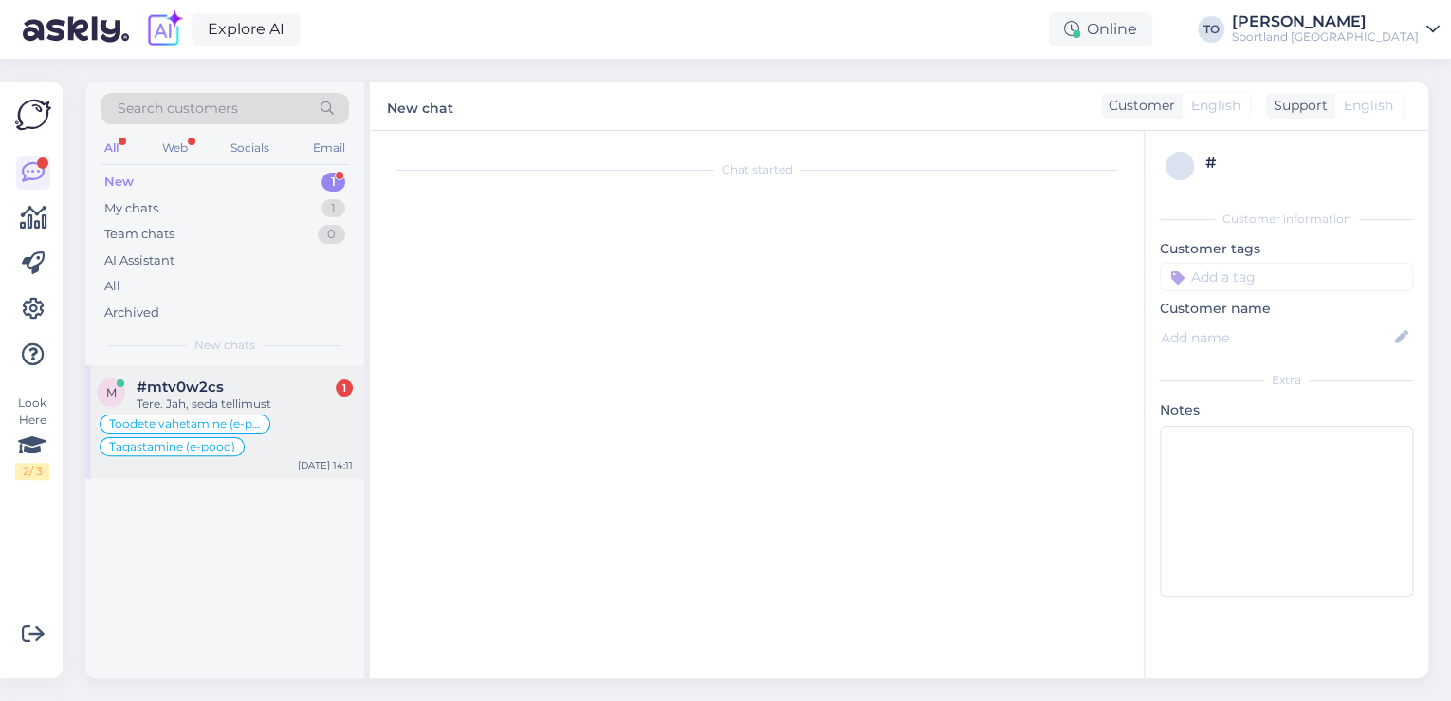
scroll to position [1506, 0]
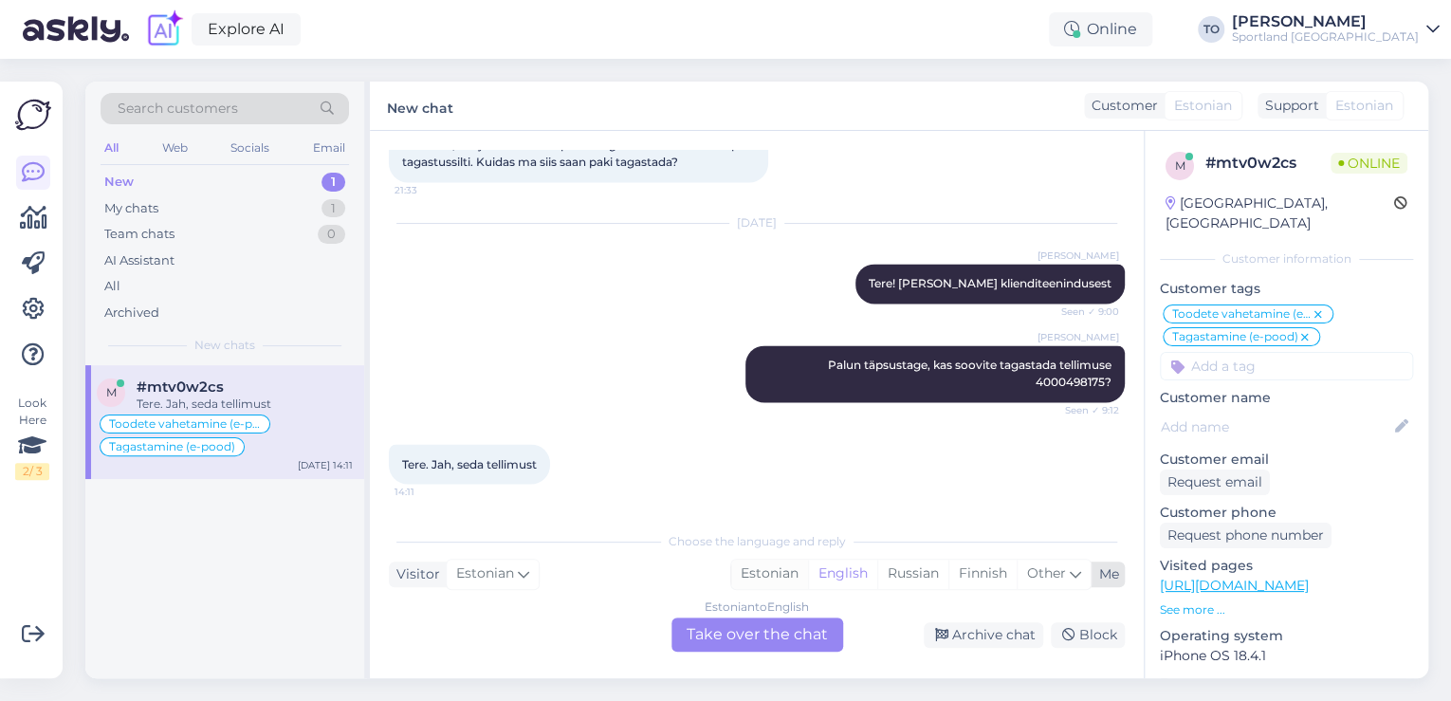
click at [761, 573] on div "Estonian" at bounding box center [769, 573] width 77 height 28
click at [780, 637] on div "Estonian to Estonian Take over the chat" at bounding box center [757, 634] width 172 height 34
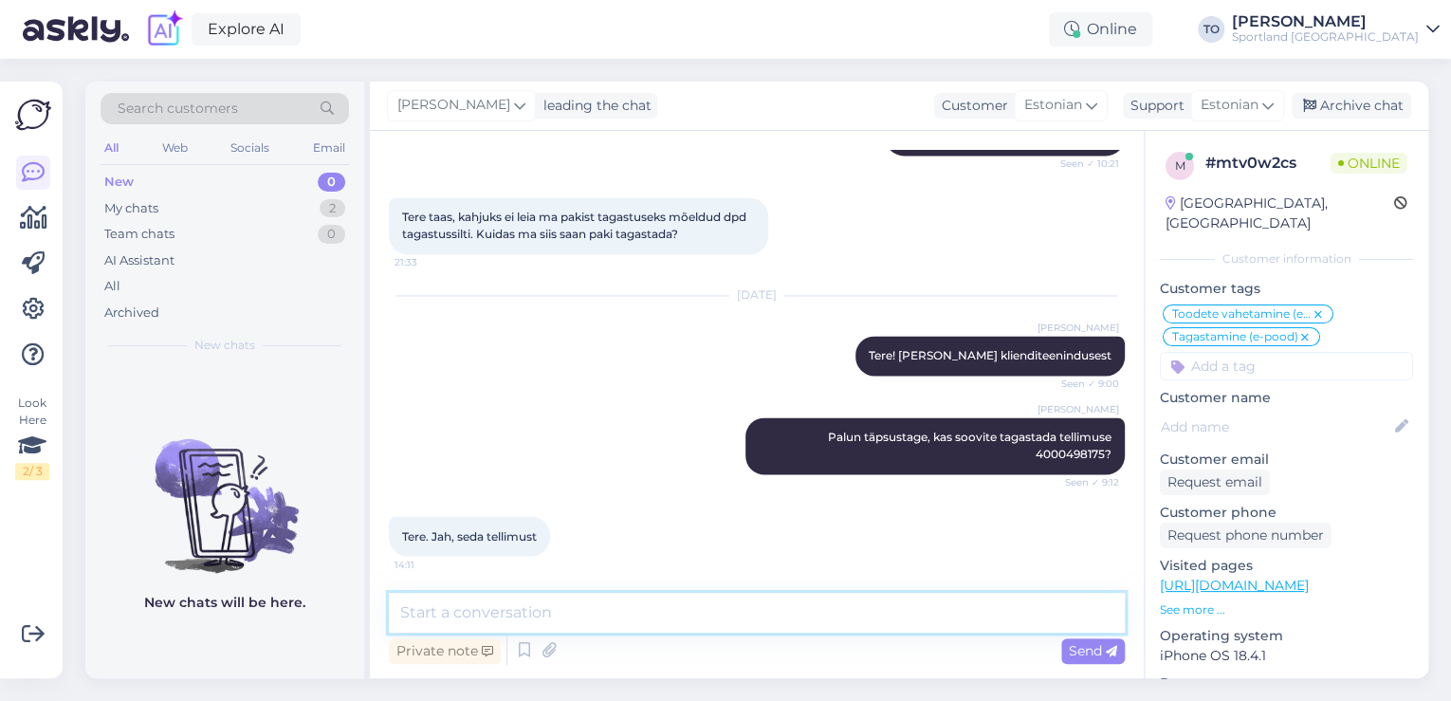
click at [663, 625] on textarea at bounding box center [757, 613] width 736 height 40
type textarea "Tere! [PERSON_NAME] Klienditeenindusest"
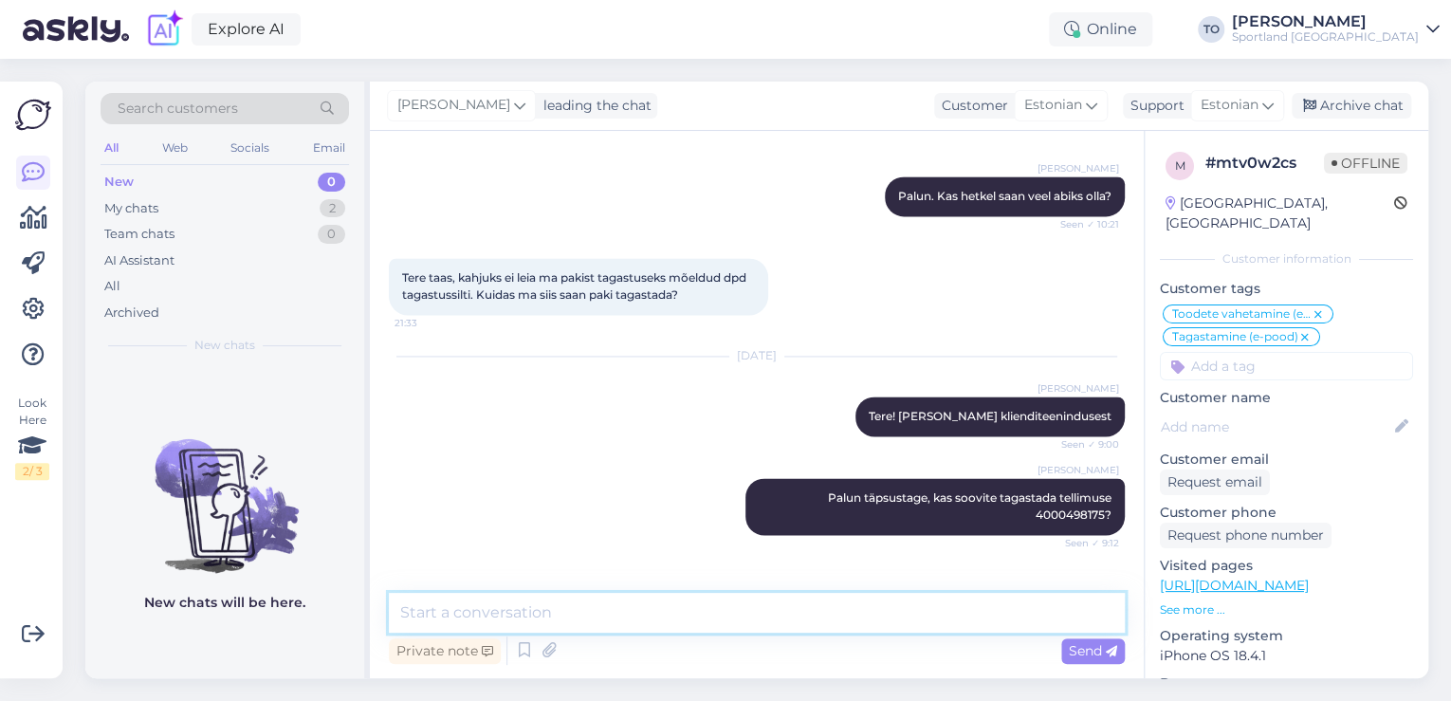
scroll to position [1515, 0]
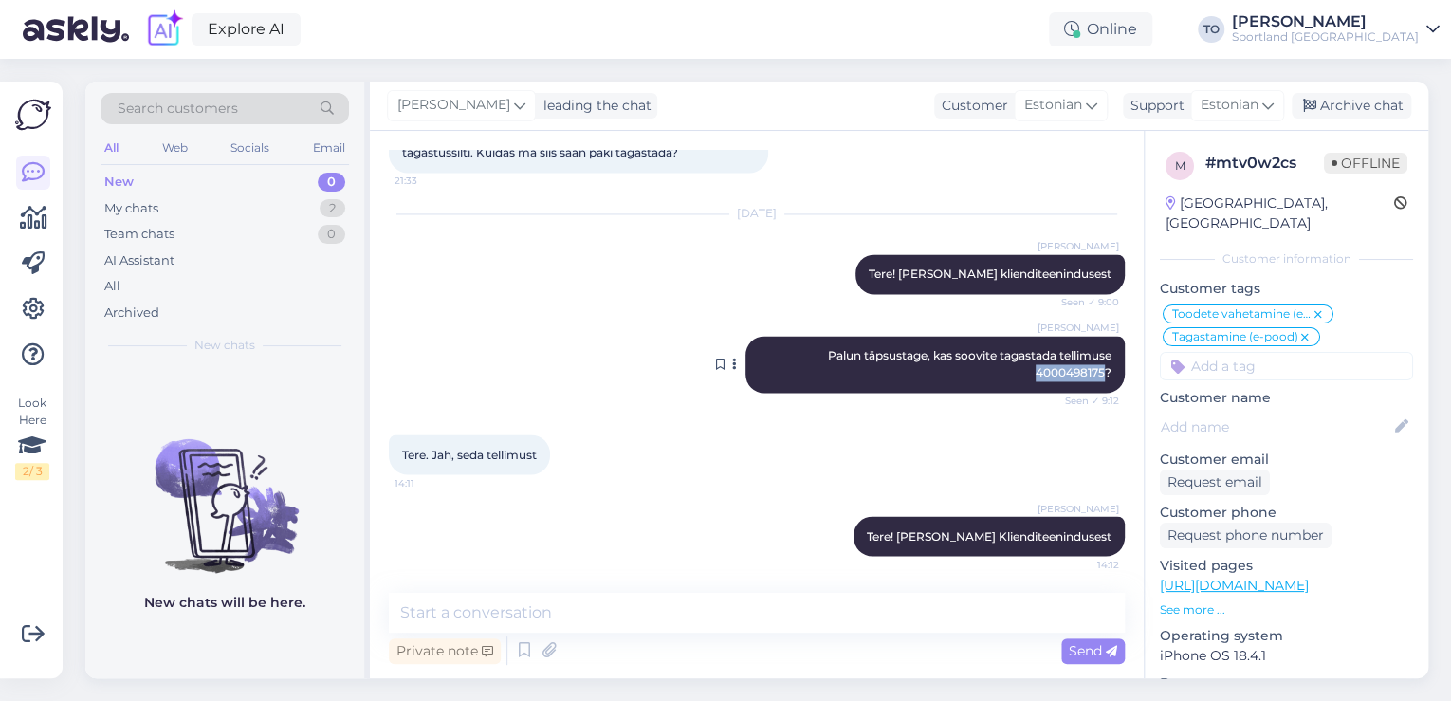
drag, startPoint x: 1024, startPoint y: 376, endPoint x: 1092, endPoint y: 373, distance: 68.3
click at [1092, 373] on span "Palun täpsustage, kas soovite tagastada tellimuse 4000498175?" at bounding box center [971, 363] width 286 height 31
copy span "4000498175"
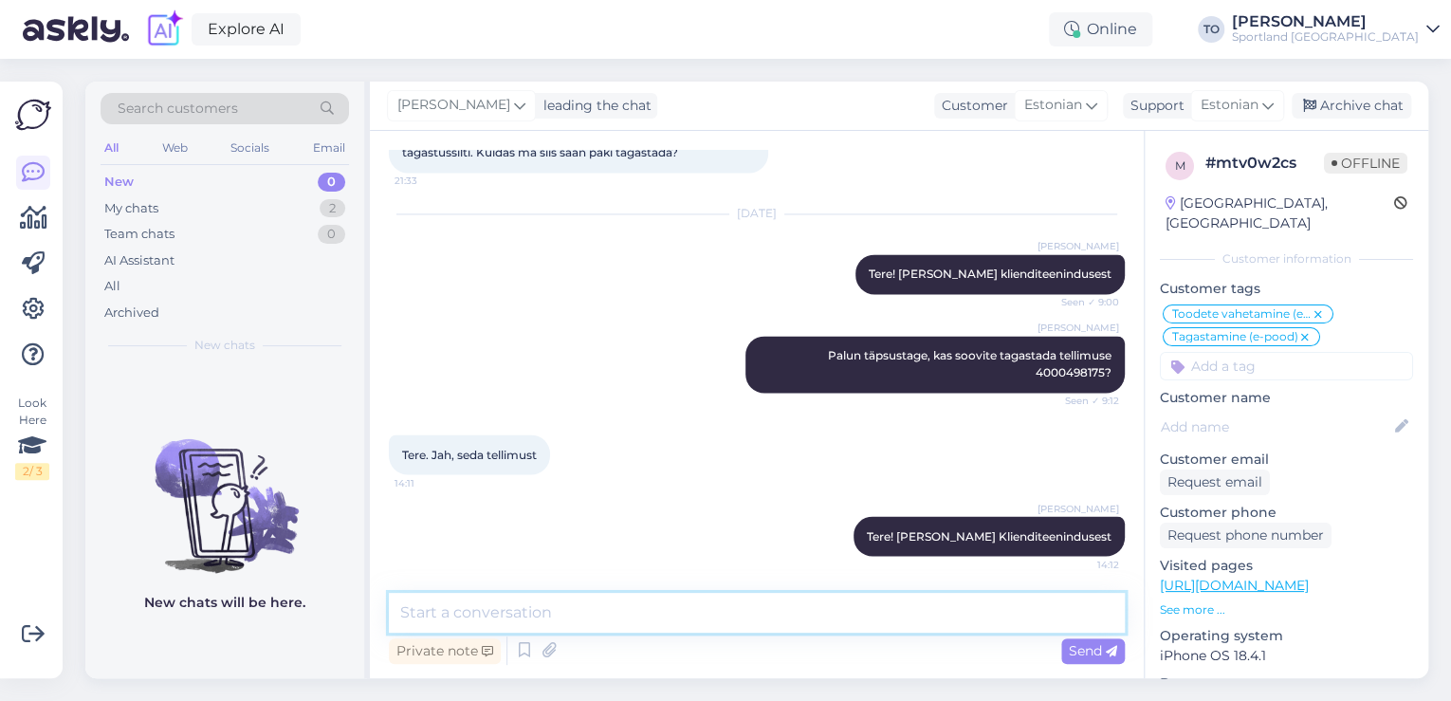
click at [489, 600] on textarea at bounding box center [757, 613] width 736 height 40
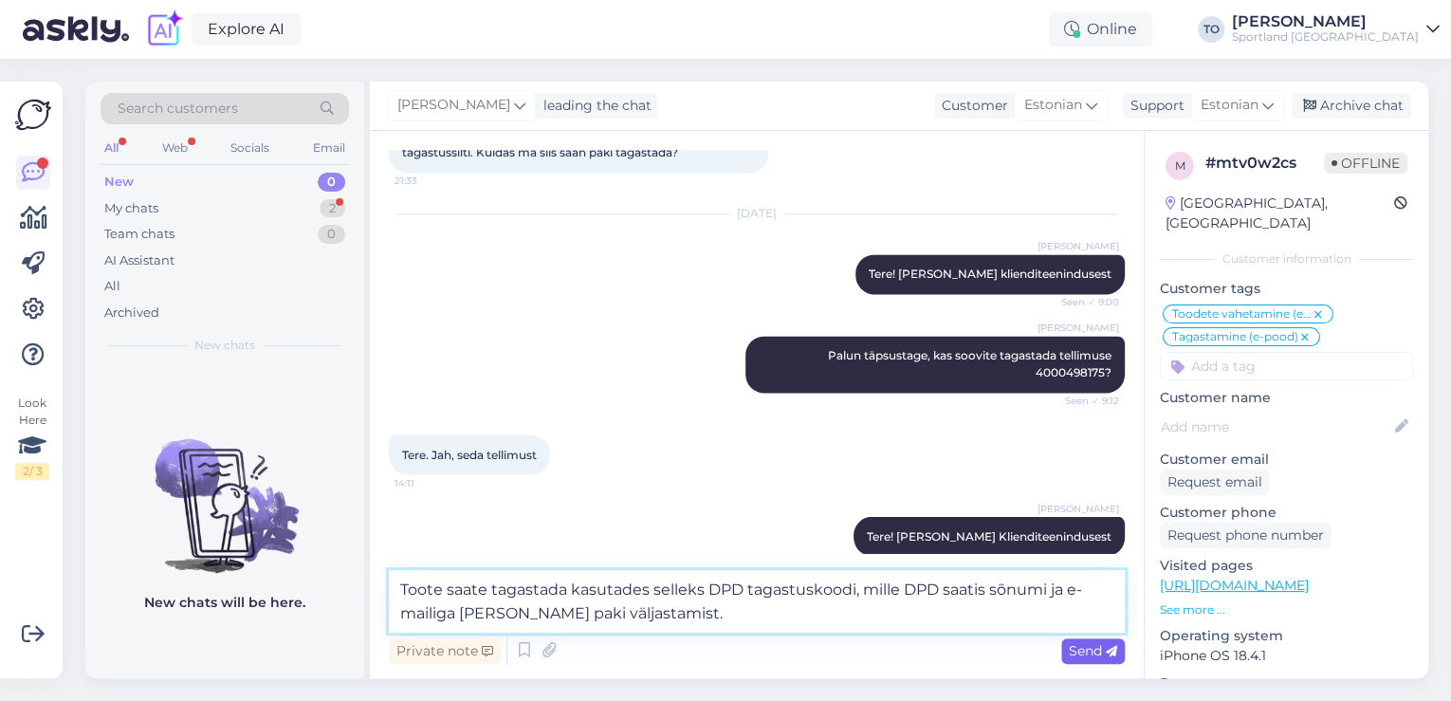
type textarea "Toote saate tagastada kasutades selleks DPD tagastuskoodi, mille DPD saatis sõn…"
click at [1072, 652] on span "Send" at bounding box center [1093, 650] width 48 height 17
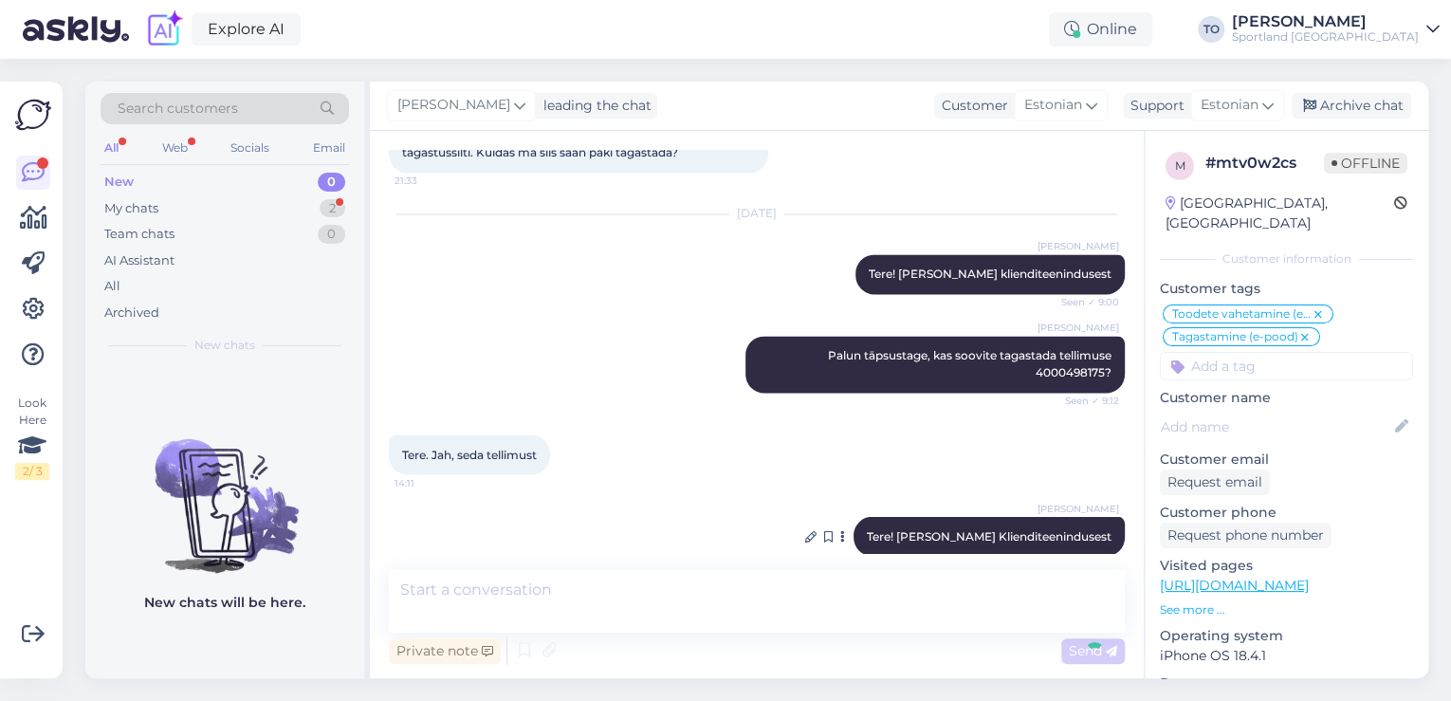
scroll to position [1614, 0]
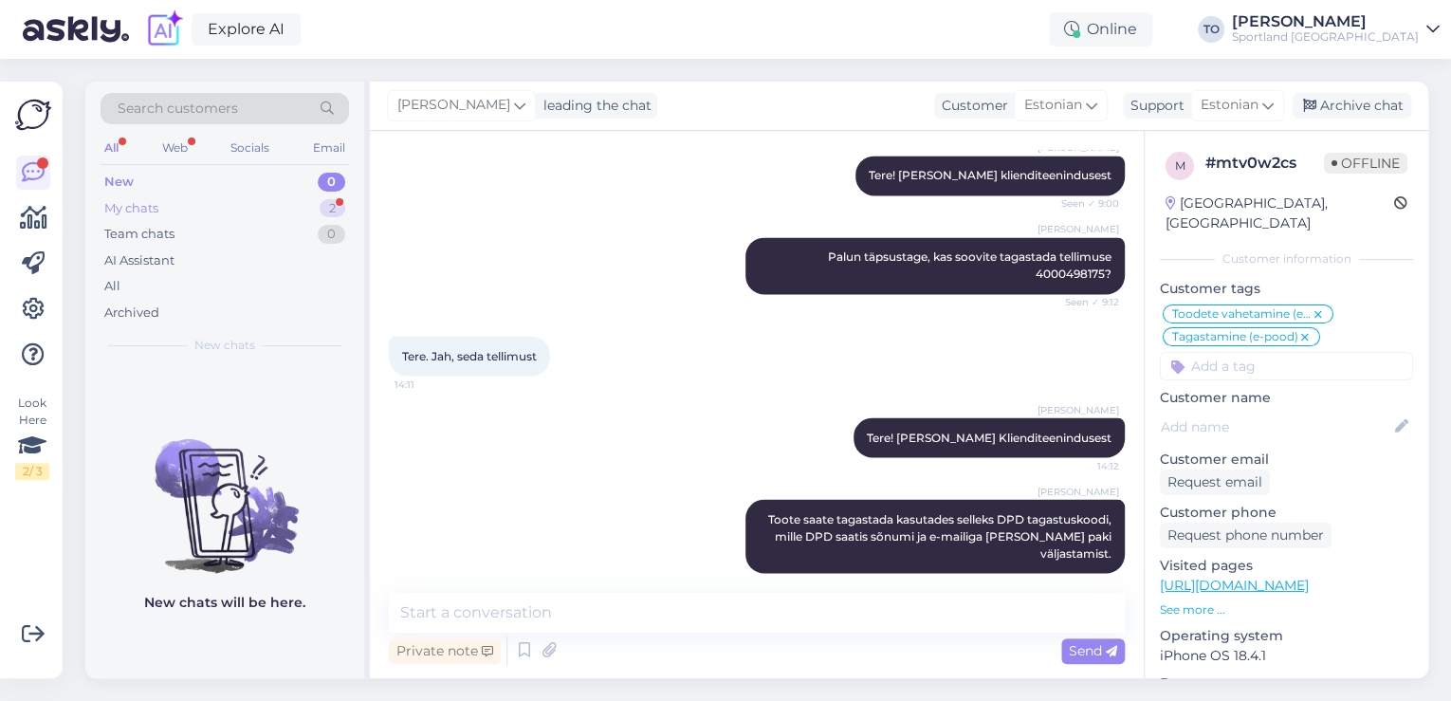
click at [331, 195] on div "My chats 2" at bounding box center [225, 208] width 248 height 27
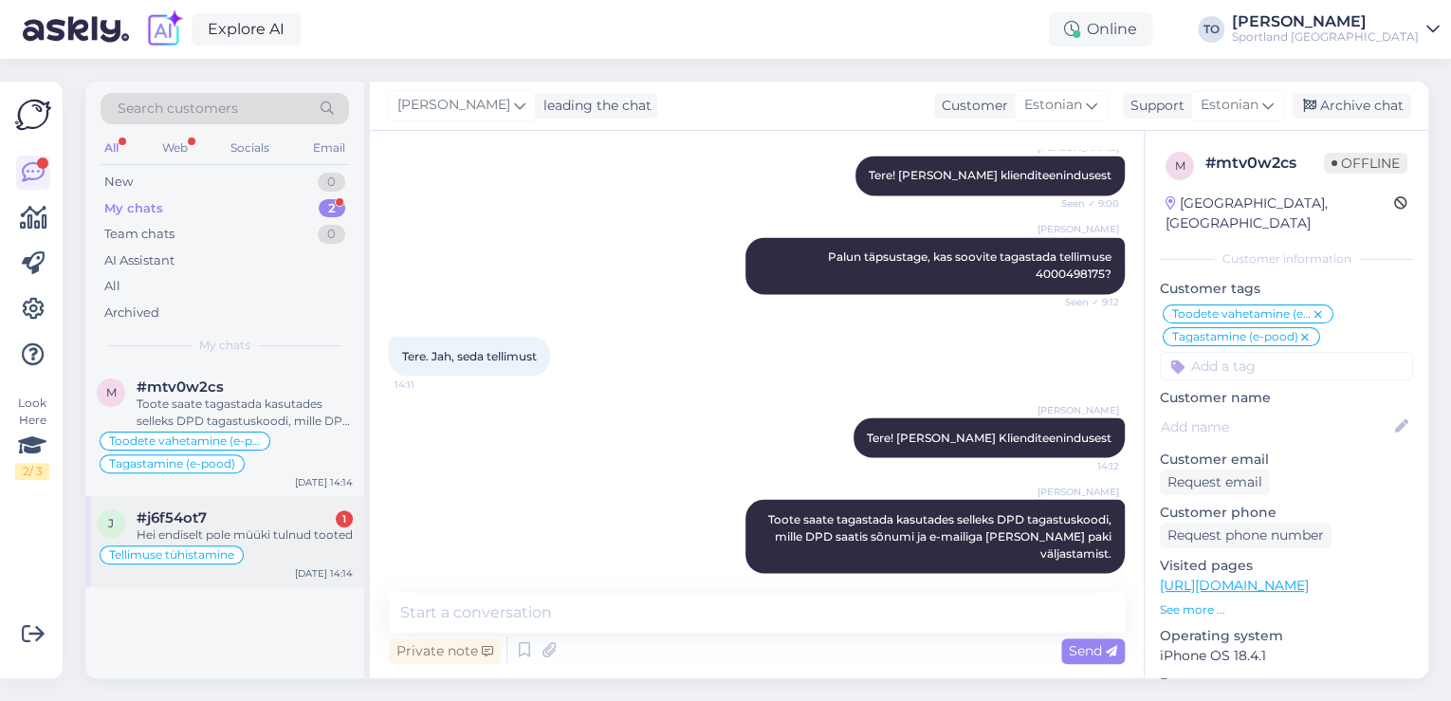
drag, startPoint x: 270, startPoint y: 523, endPoint x: 361, endPoint y: 511, distance: 91.9
click at [272, 523] on div "#j6f54ot7 1" at bounding box center [245, 517] width 216 height 17
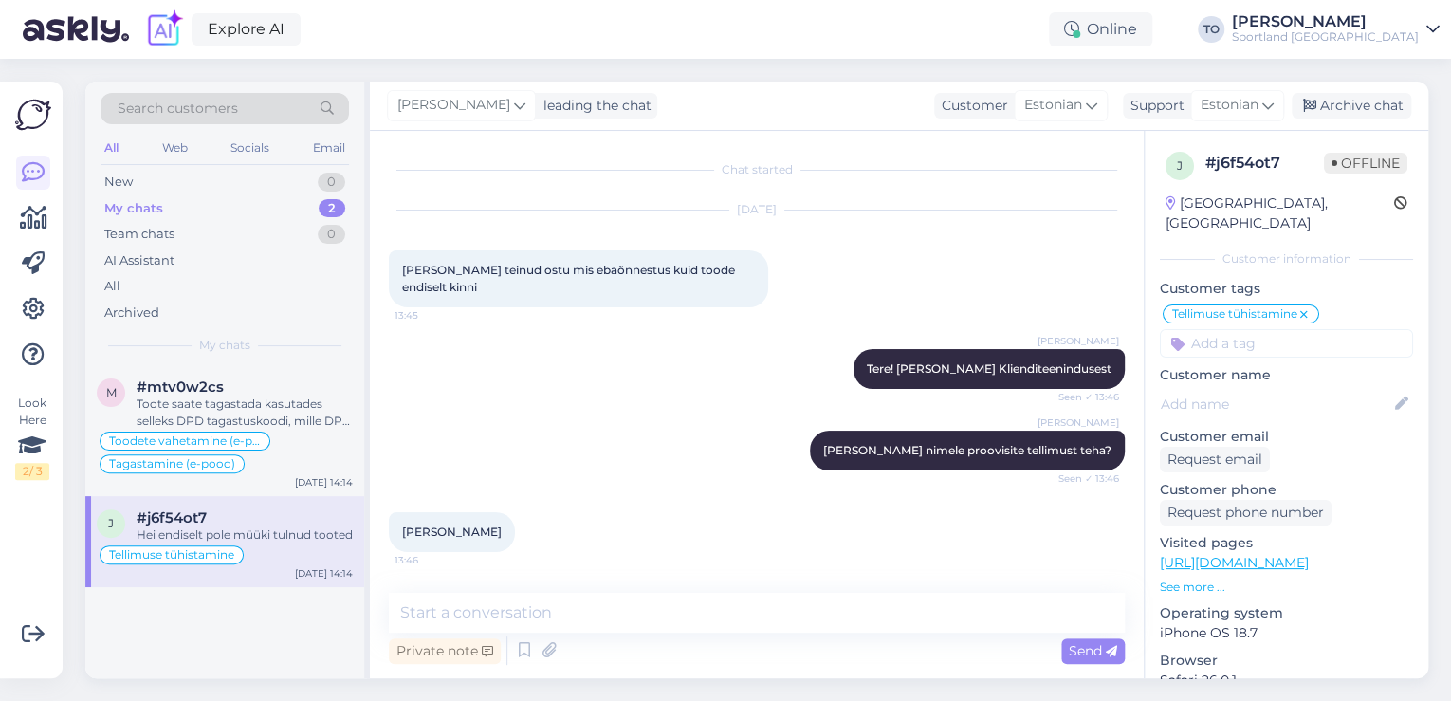
scroll to position [764, 0]
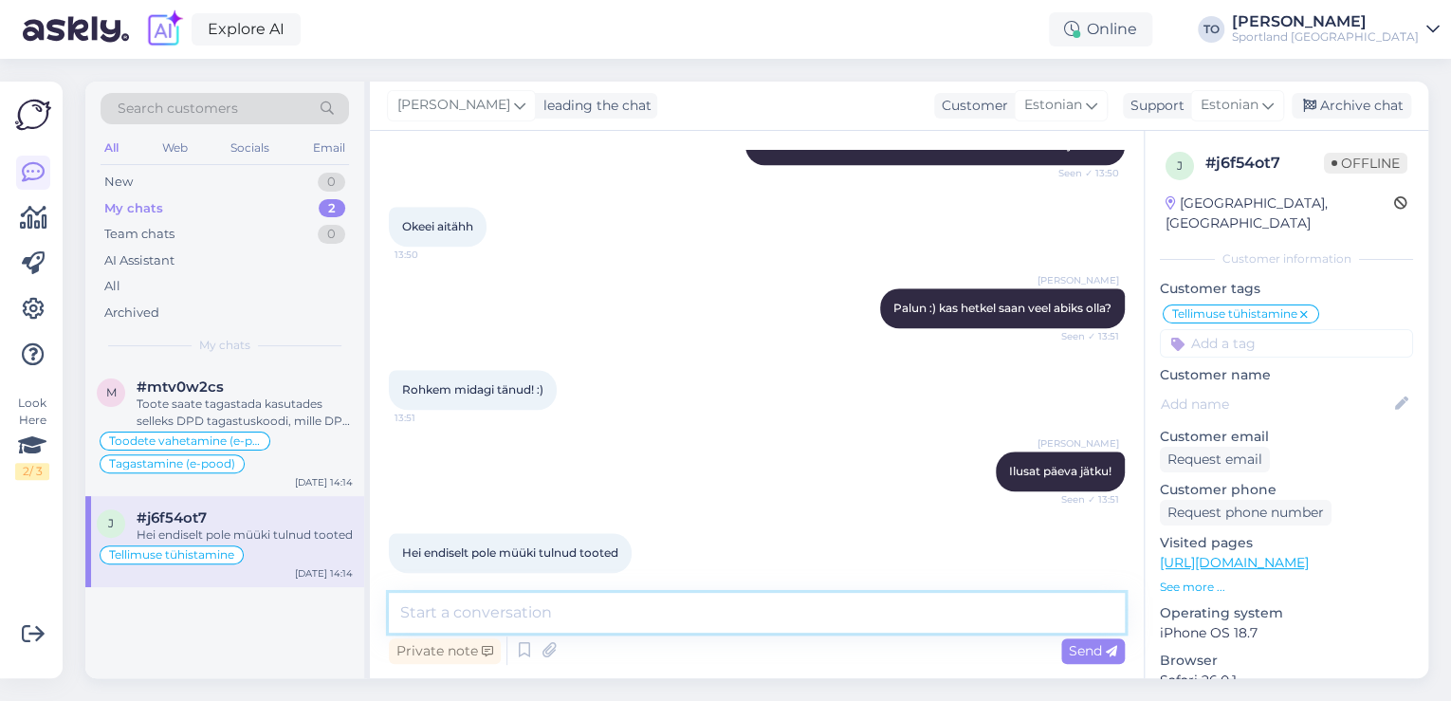
click at [560, 627] on textarea at bounding box center [757, 613] width 736 height 40
type textarea "Üks hetk, kohe kontrollin"
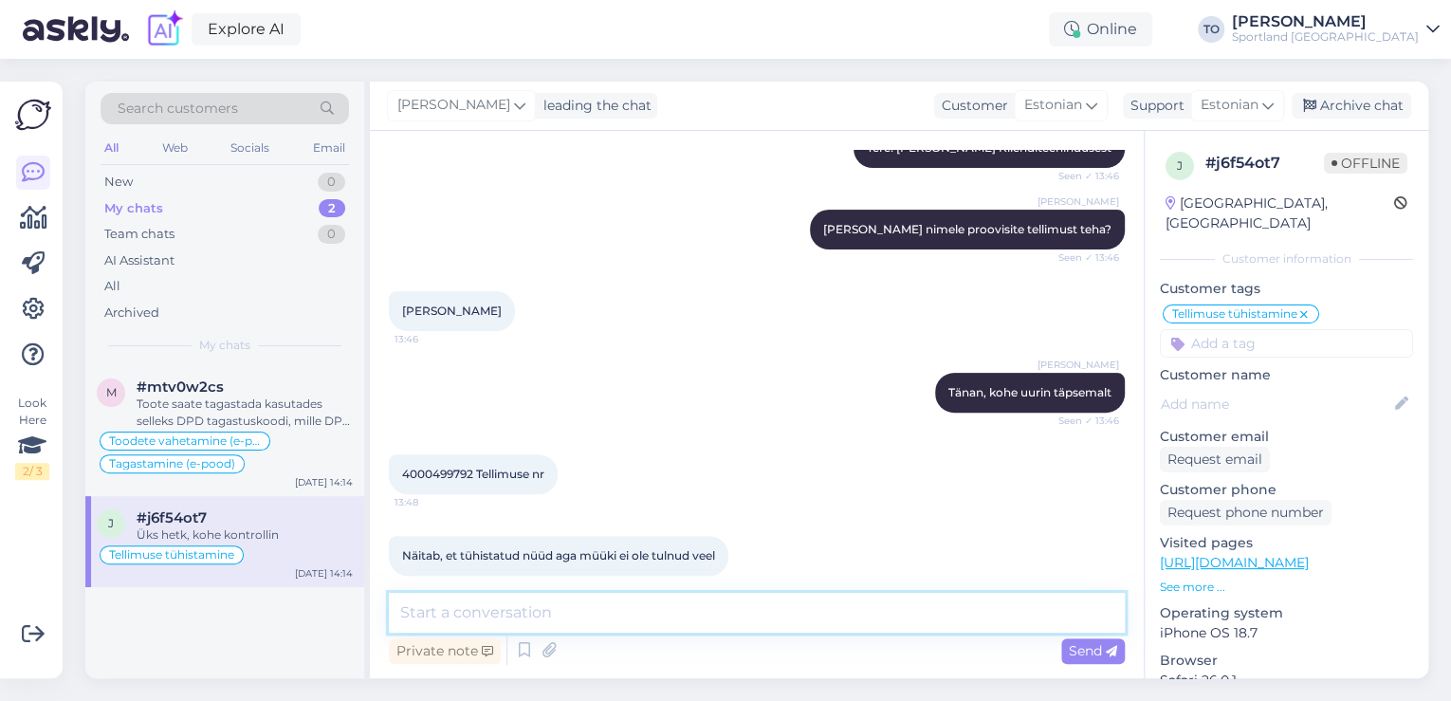
scroll to position [228, 0]
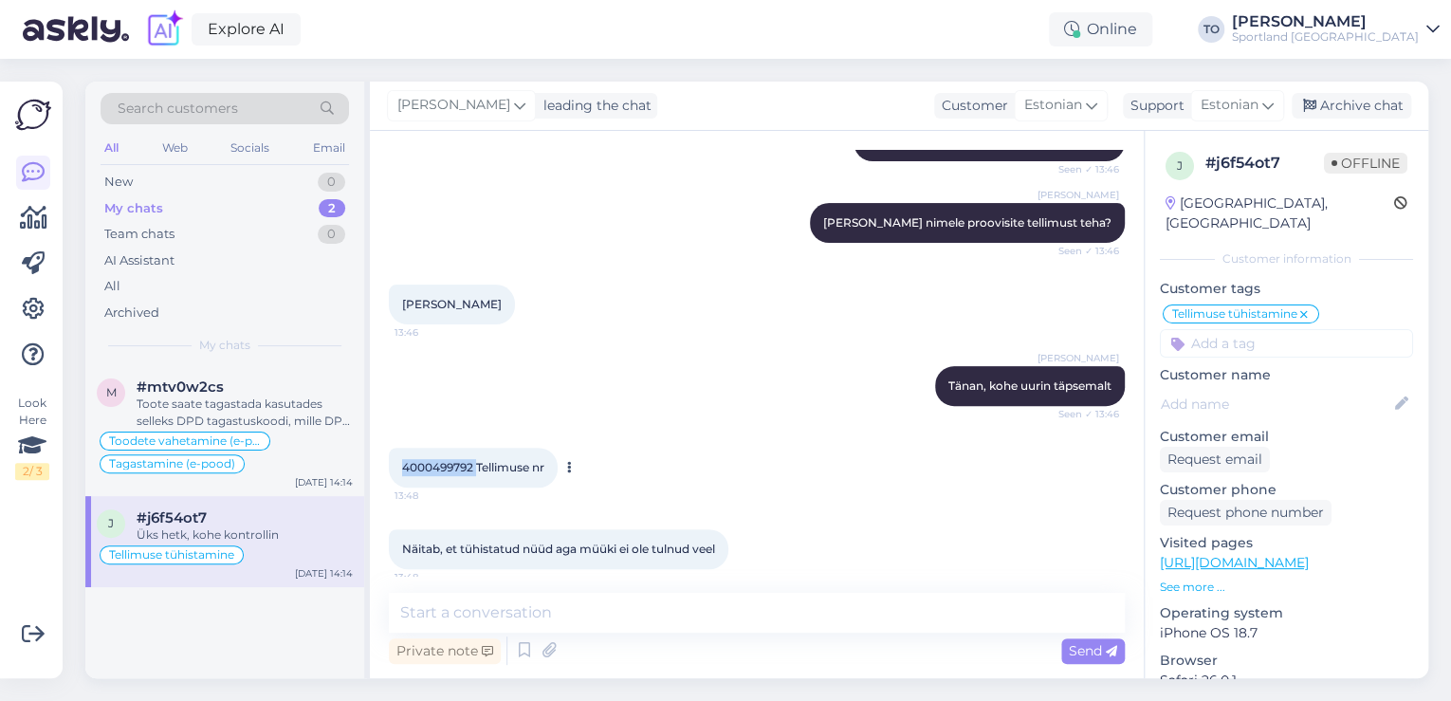
drag, startPoint x: 403, startPoint y: 447, endPoint x: 476, endPoint y: 449, distance: 73.1
click at [476, 460] on span "4000499792 Tellimuse nr" at bounding box center [473, 467] width 142 height 14
copy span "4000499792"
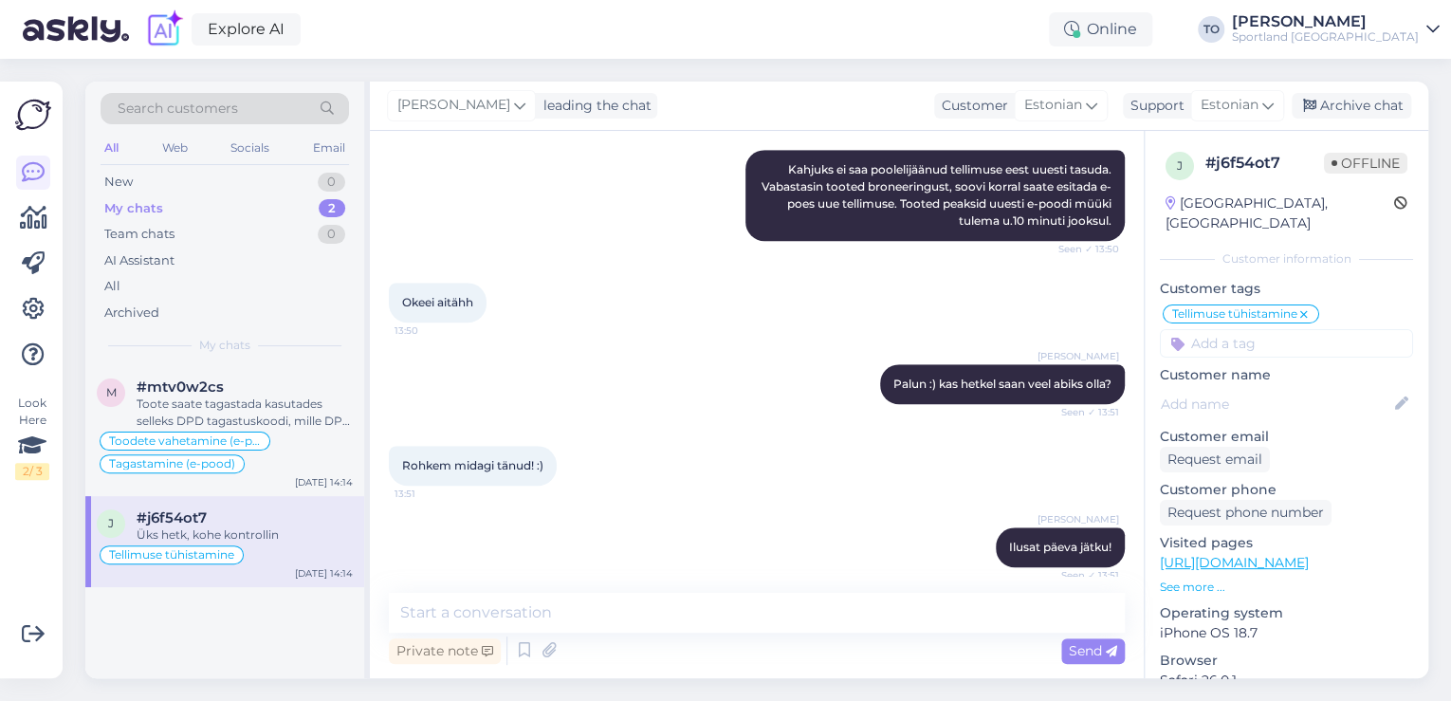
scroll to position [846, 0]
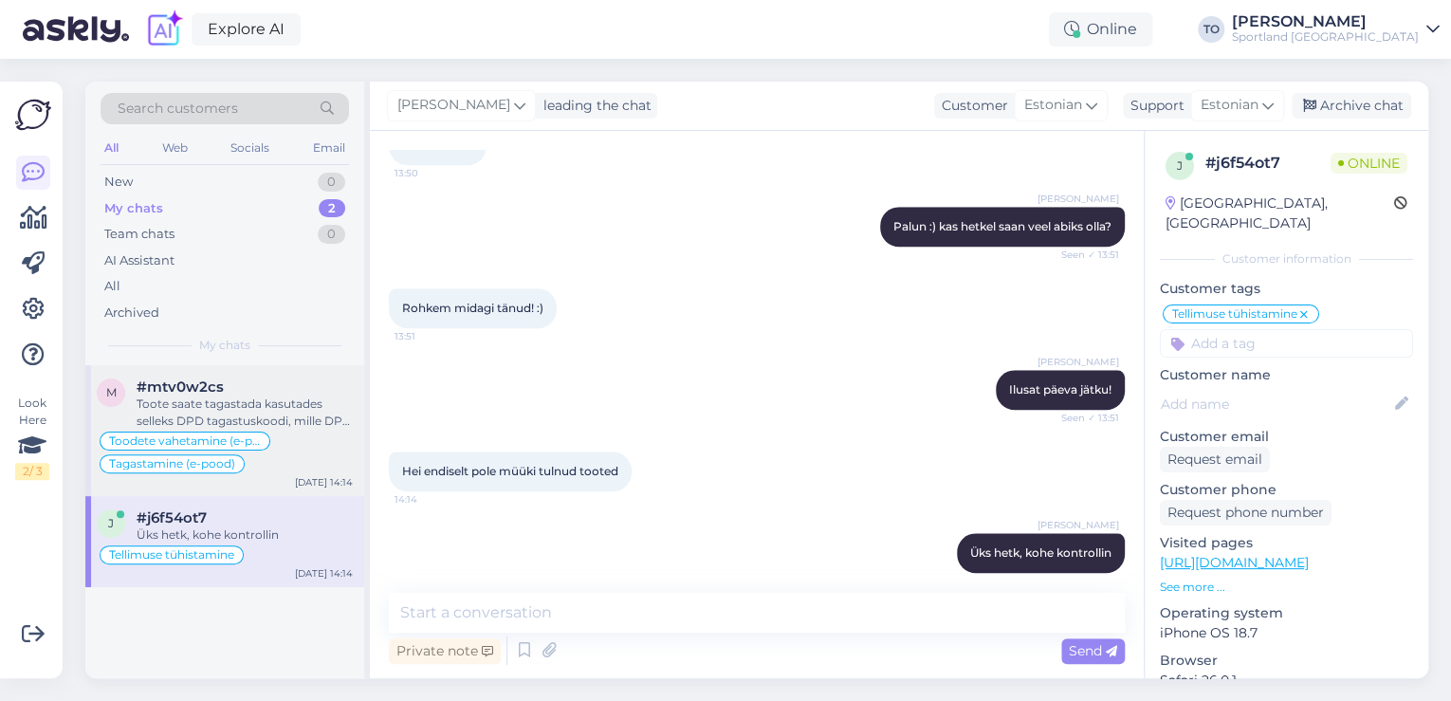
click at [310, 404] on div "Toote saate tagastada kasutades selleks DPD tagastuskoodi, mille DPD saatis sõn…" at bounding box center [245, 412] width 216 height 34
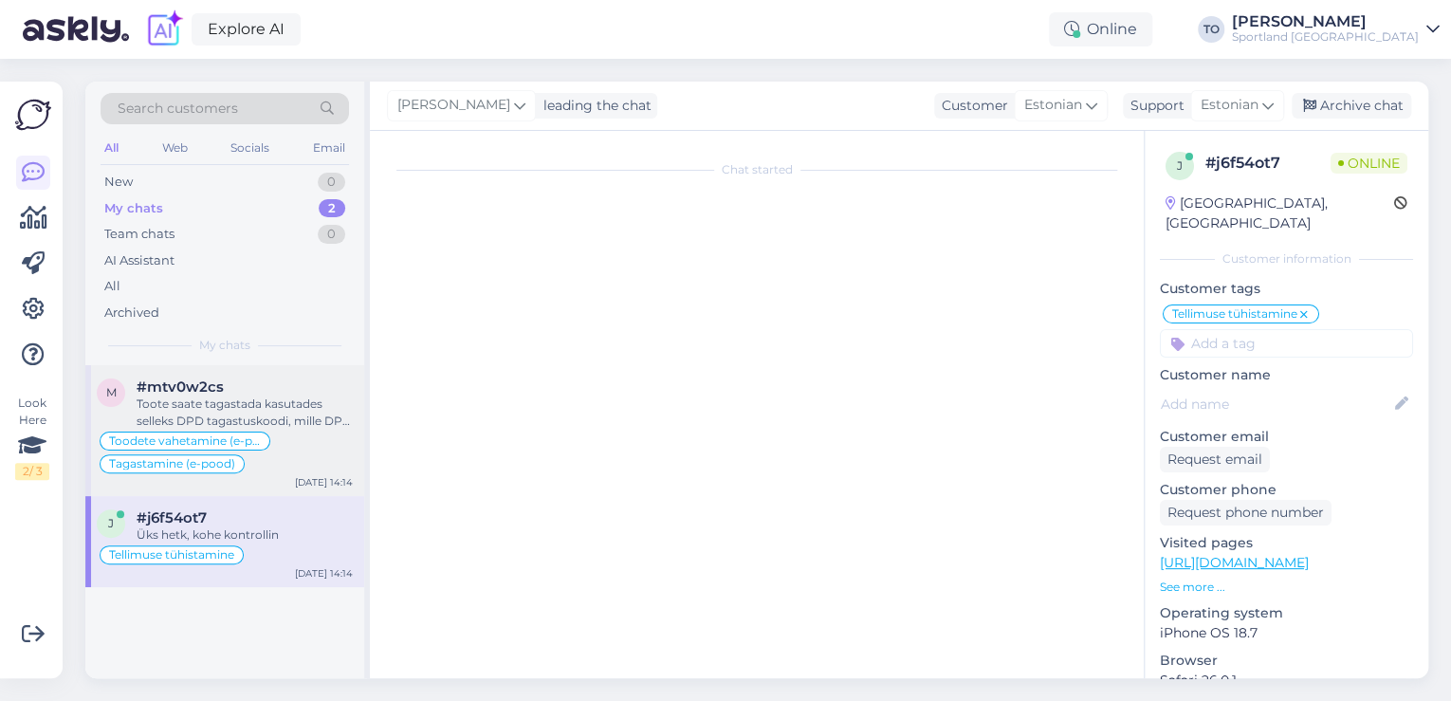
scroll to position [1614, 0]
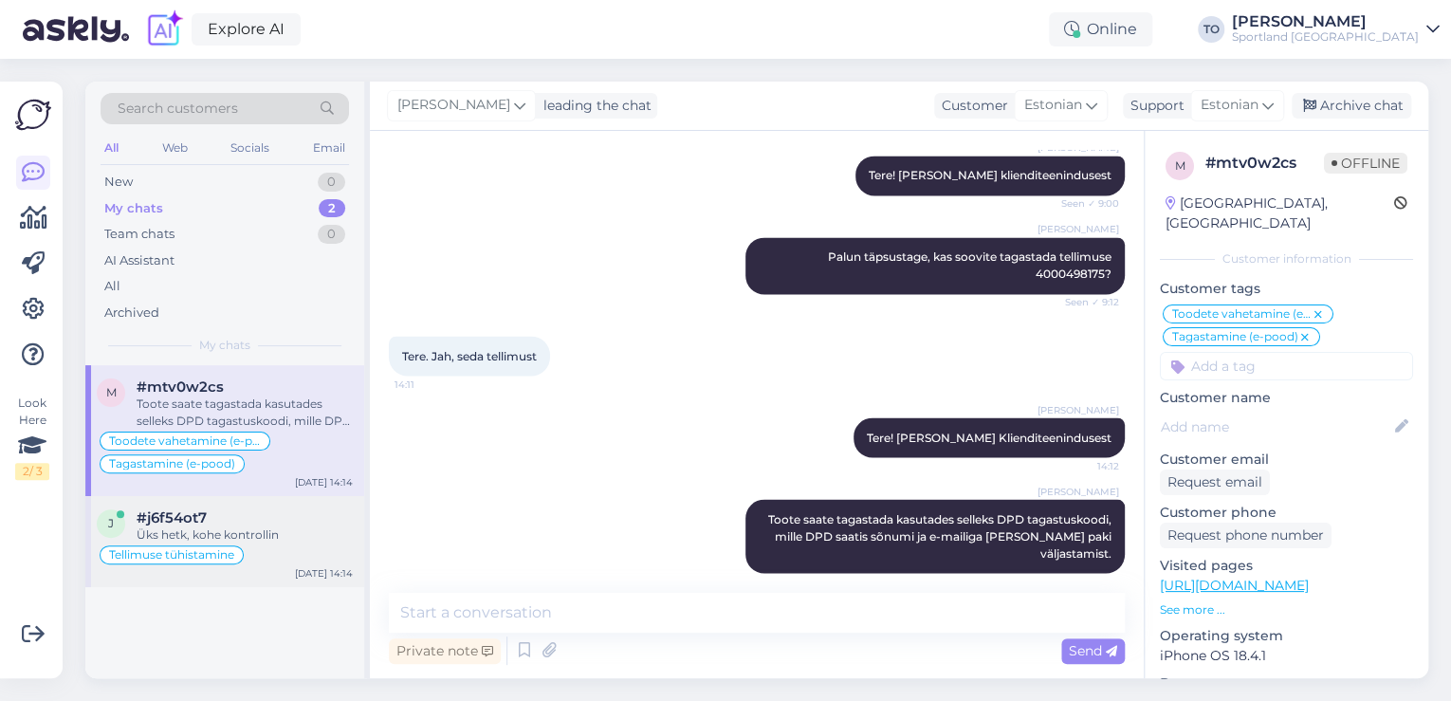
click at [325, 520] on div "#j6f54ot7" at bounding box center [245, 517] width 216 height 17
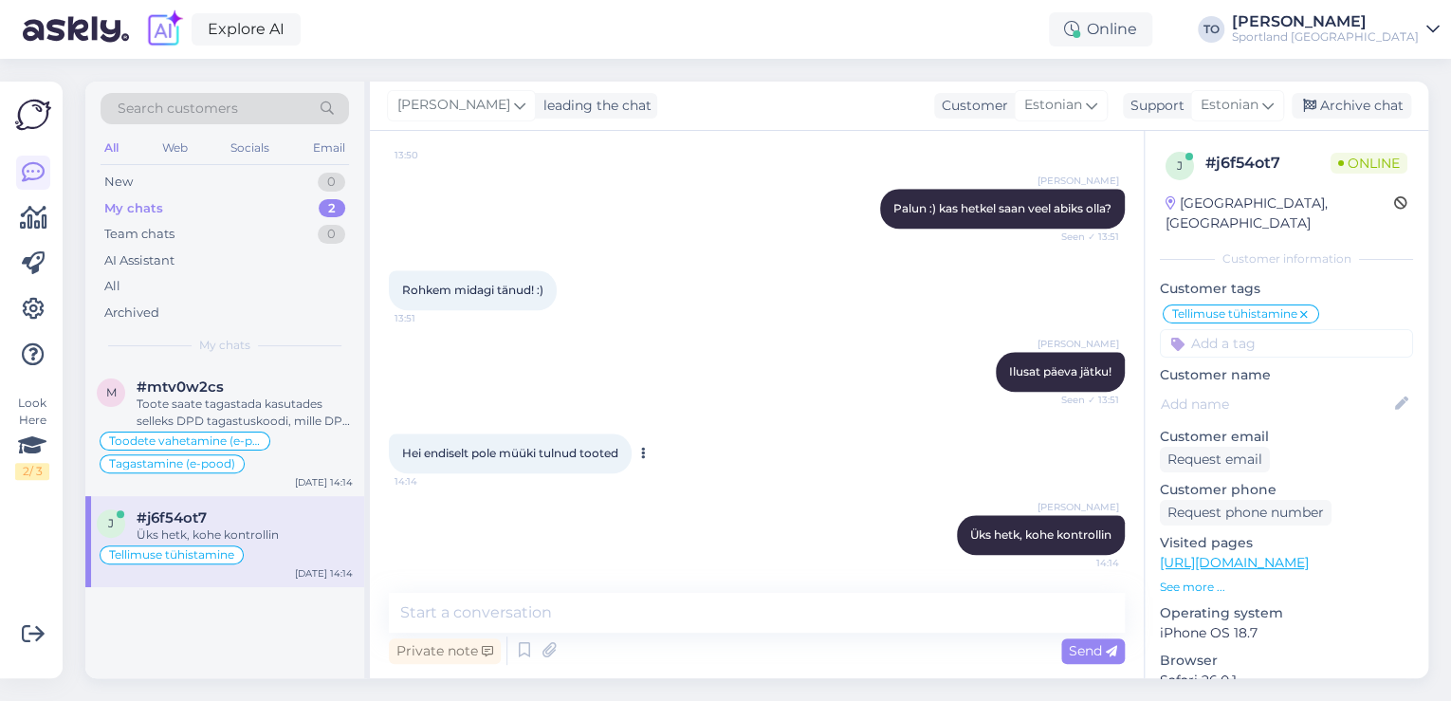
scroll to position [846, 0]
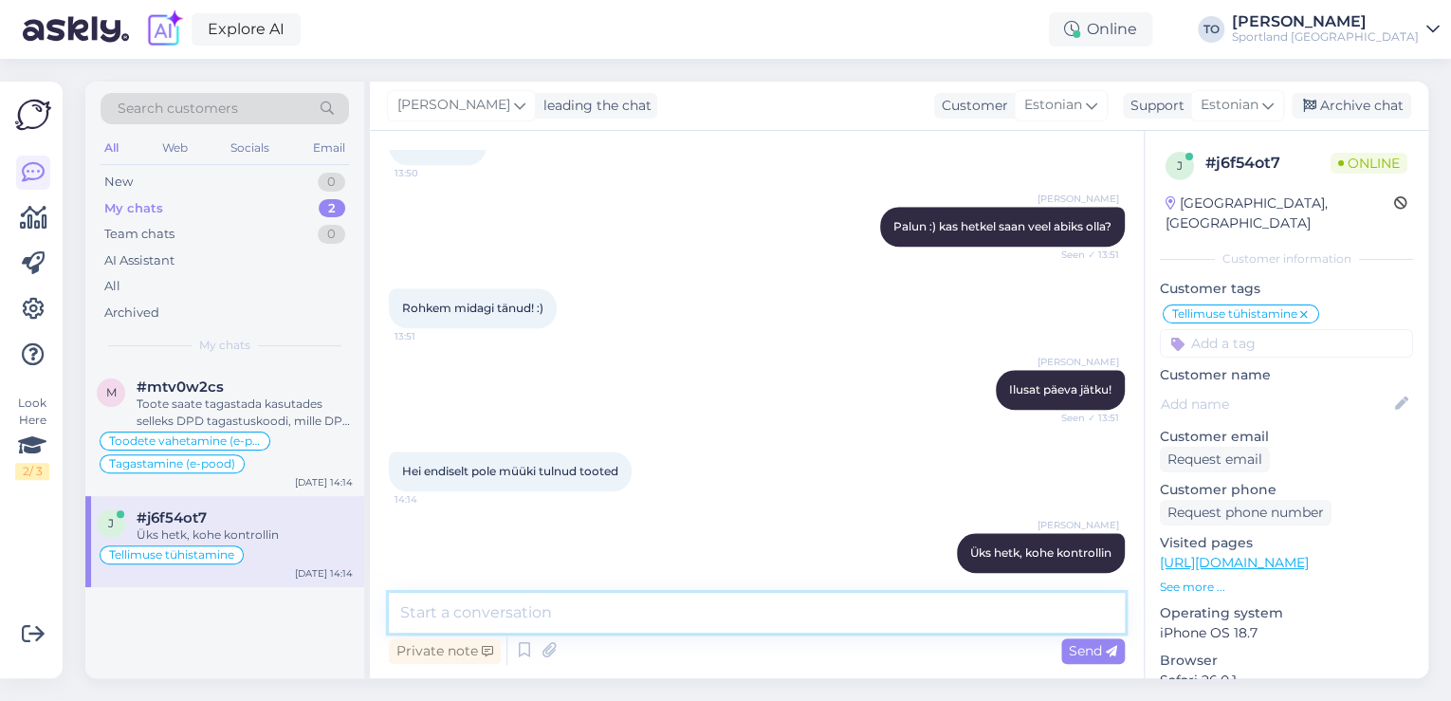
click at [659, 611] on textarea at bounding box center [757, 613] width 736 height 40
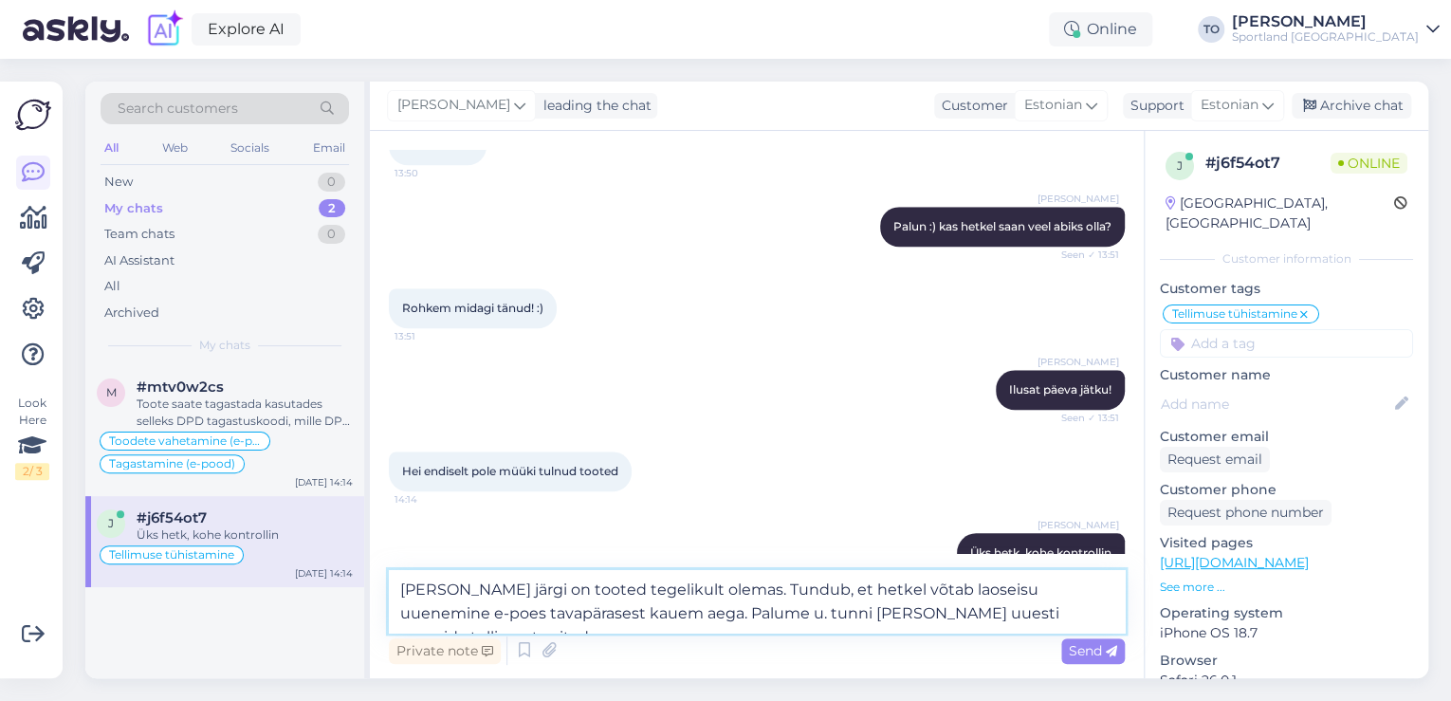
type textarea "[PERSON_NAME] järgi on tooted tegelikult olemas. Tundub, et hetkel võtab laosei…"
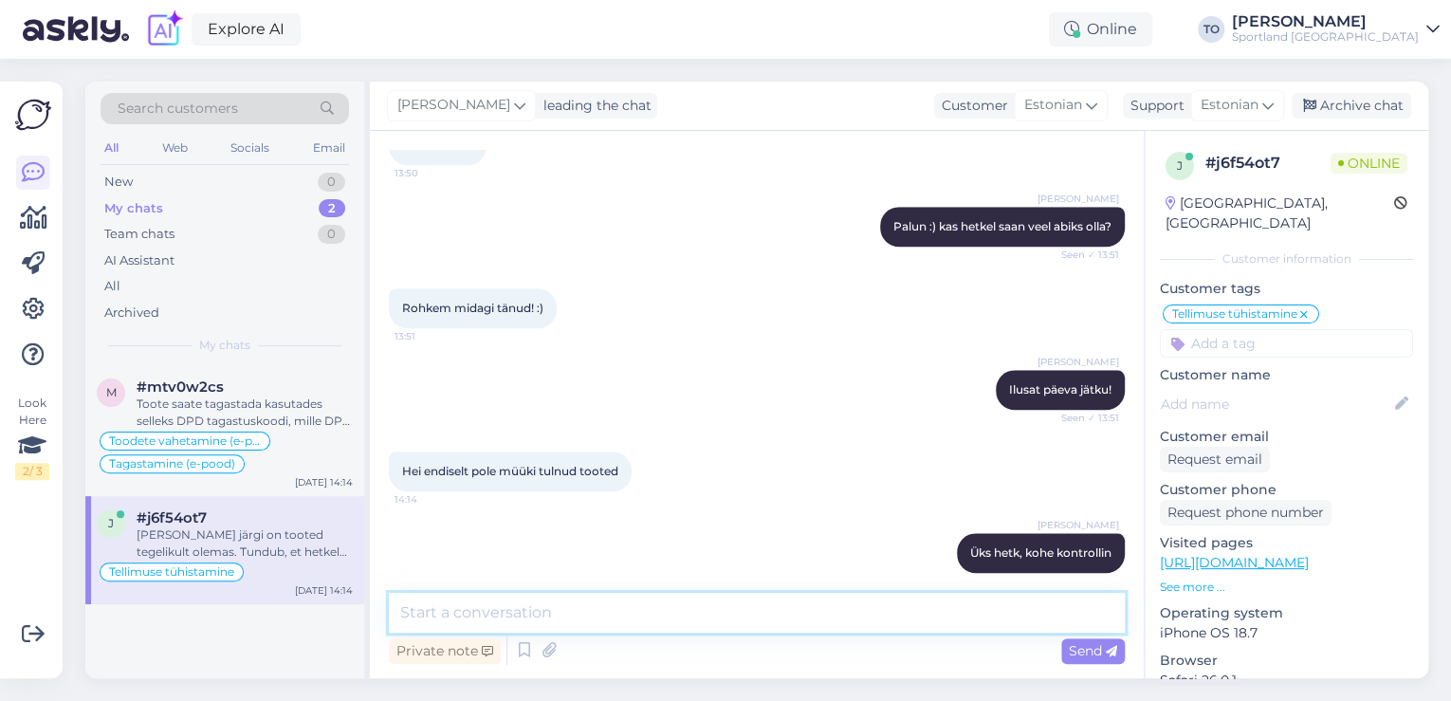
scroll to position [962, 0]
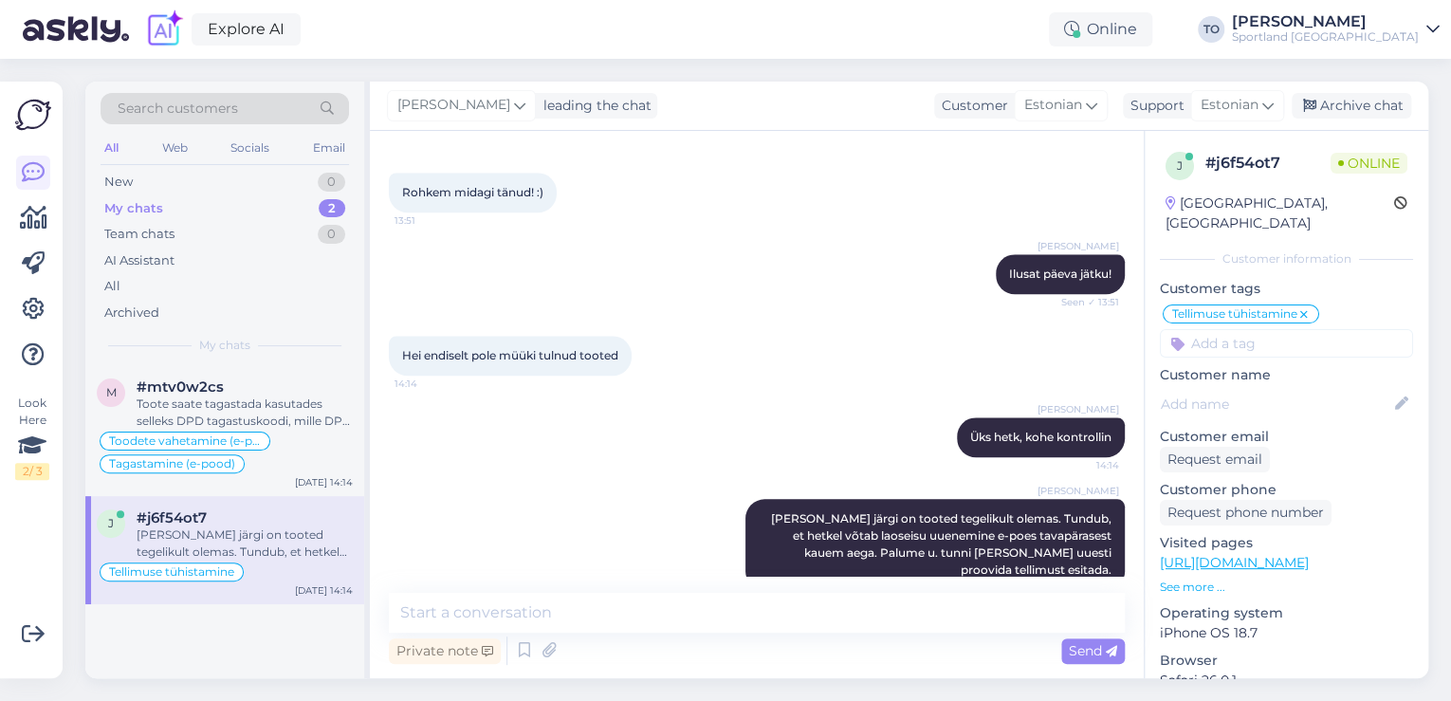
click at [187, 560] on div "Tellimuse tühistamine" at bounding box center [225, 571] width 256 height 23
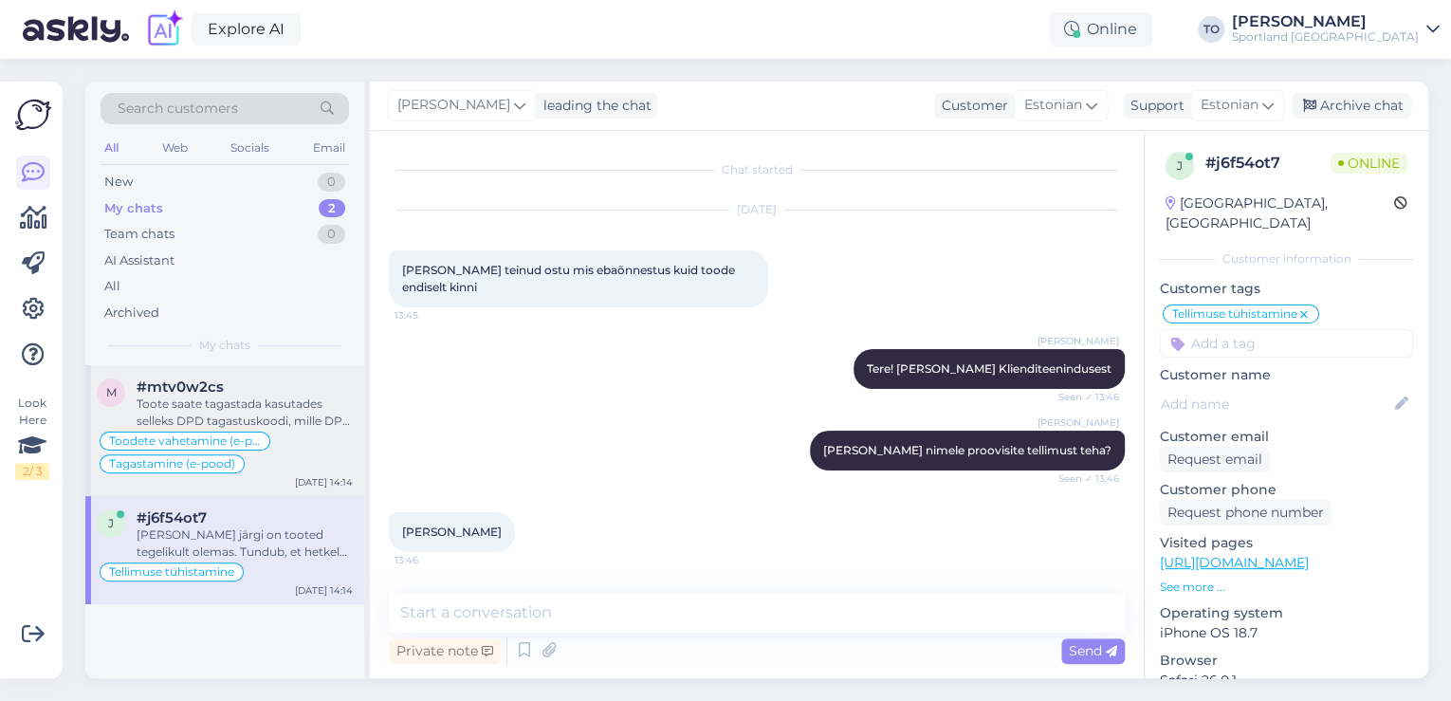
click at [254, 415] on div "Toote saate tagastada kasutades selleks DPD tagastuskoodi, mille DPD saatis sõn…" at bounding box center [245, 412] width 216 height 34
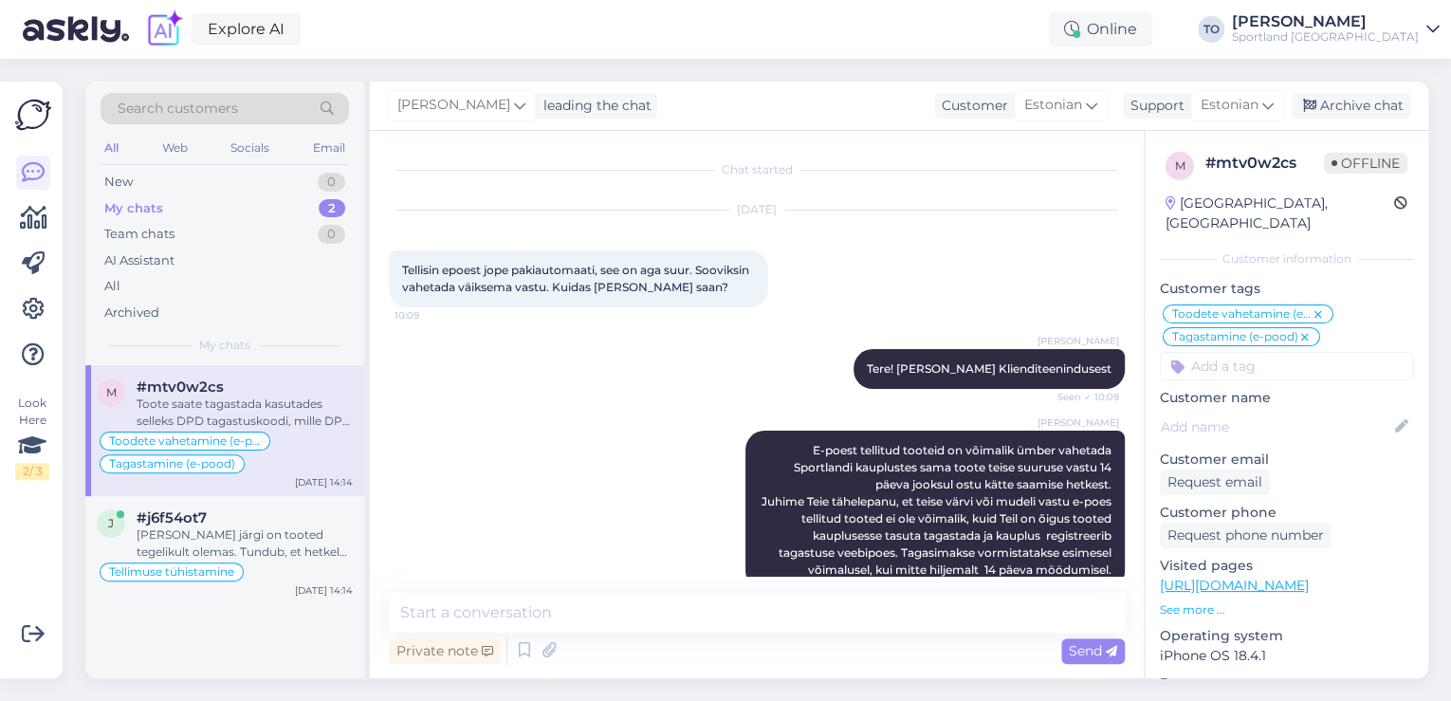
scroll to position [1614, 0]
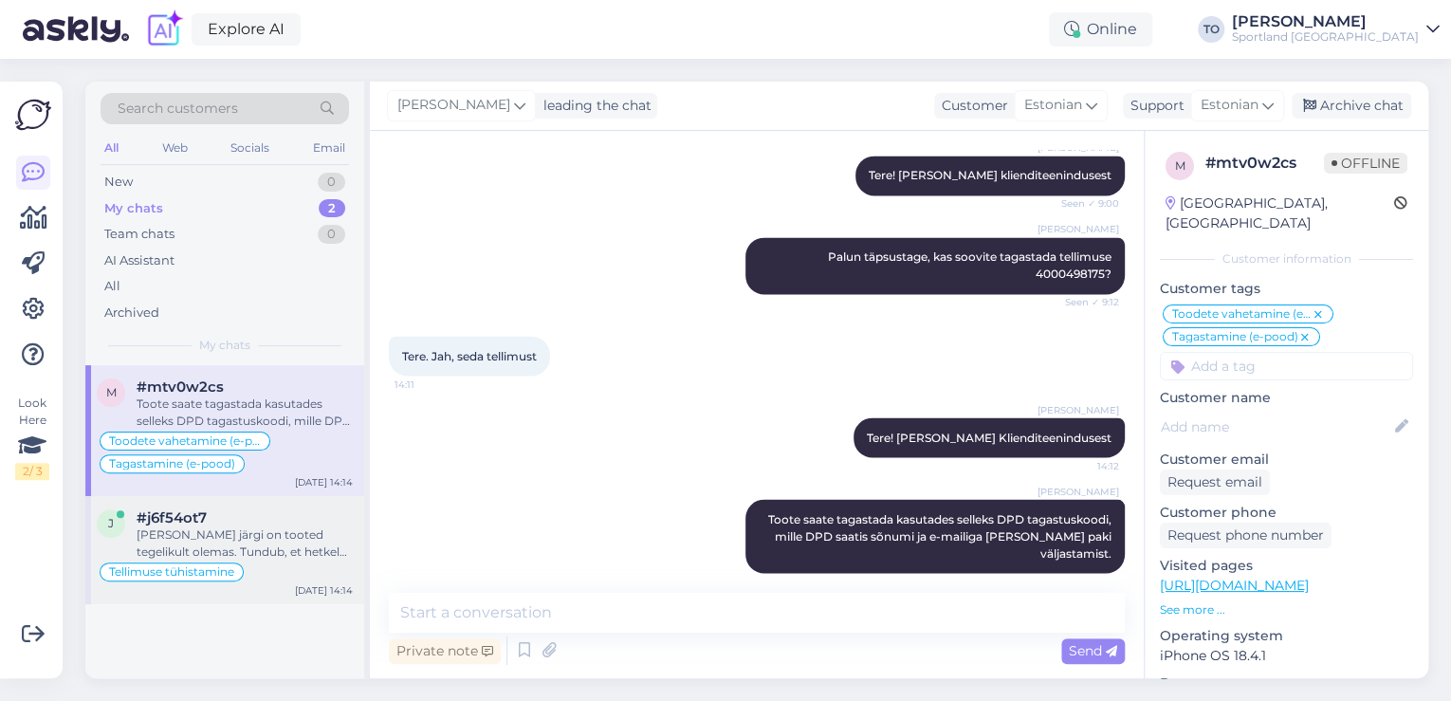
click at [218, 566] on span "Tellimuse tühistamine" at bounding box center [171, 571] width 125 height 11
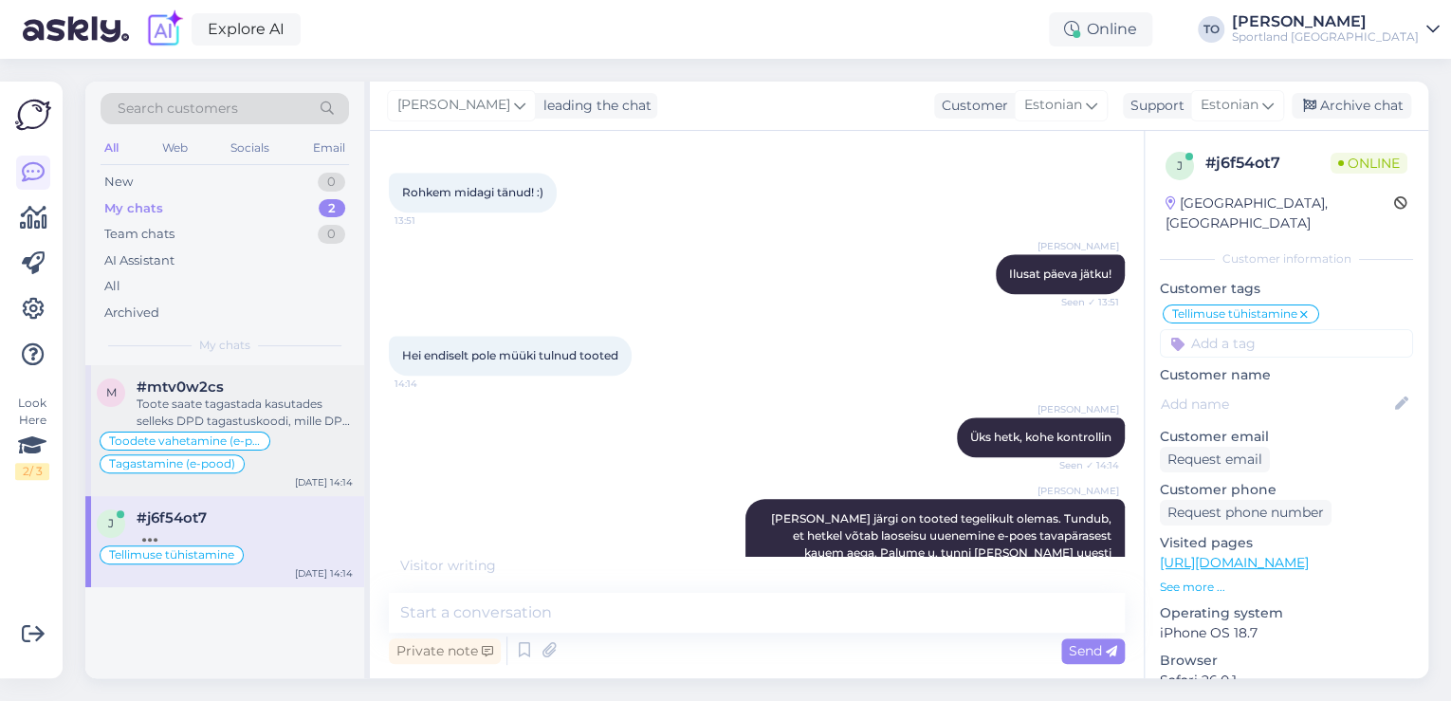
click at [276, 432] on div "Toodete vahetamine (e-pood) Tagastamine (e-pood)" at bounding box center [225, 453] width 256 height 46
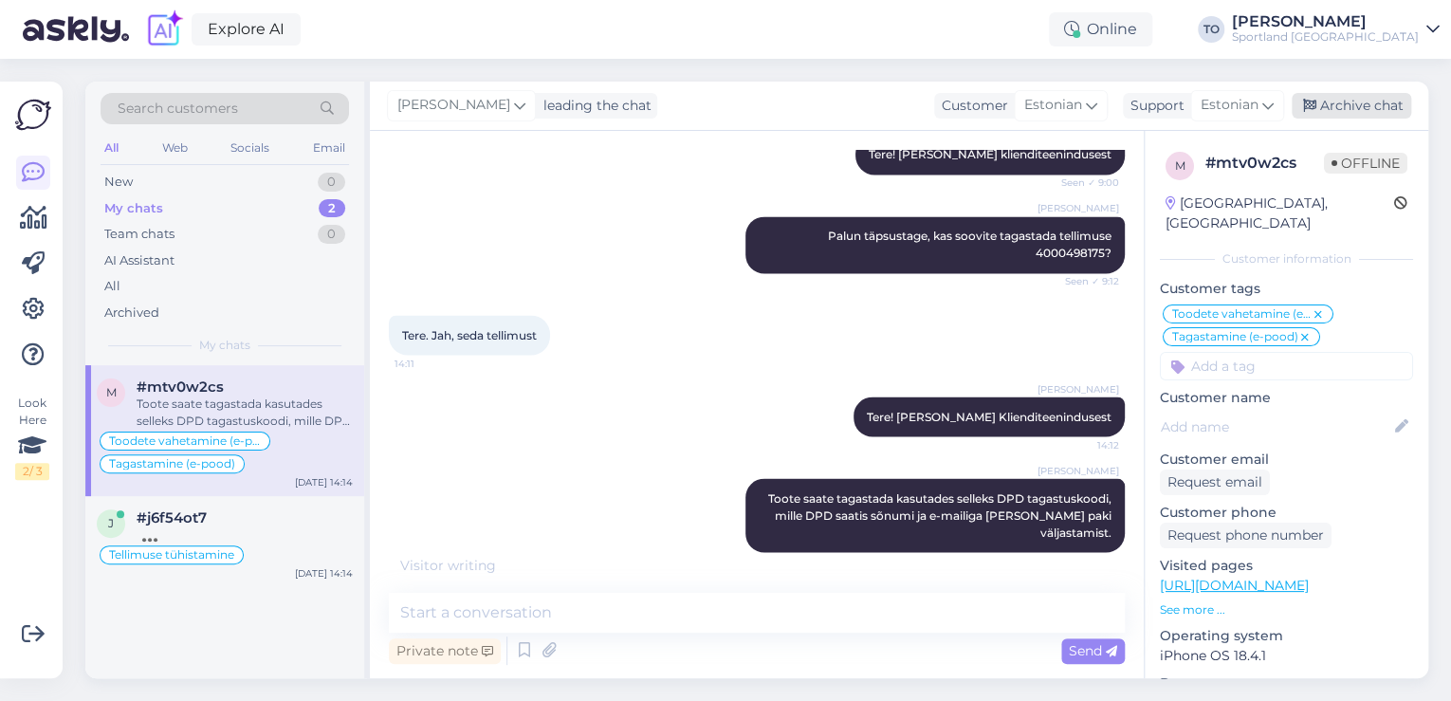
click at [1366, 112] on div "Archive chat" at bounding box center [1351, 106] width 119 height 26
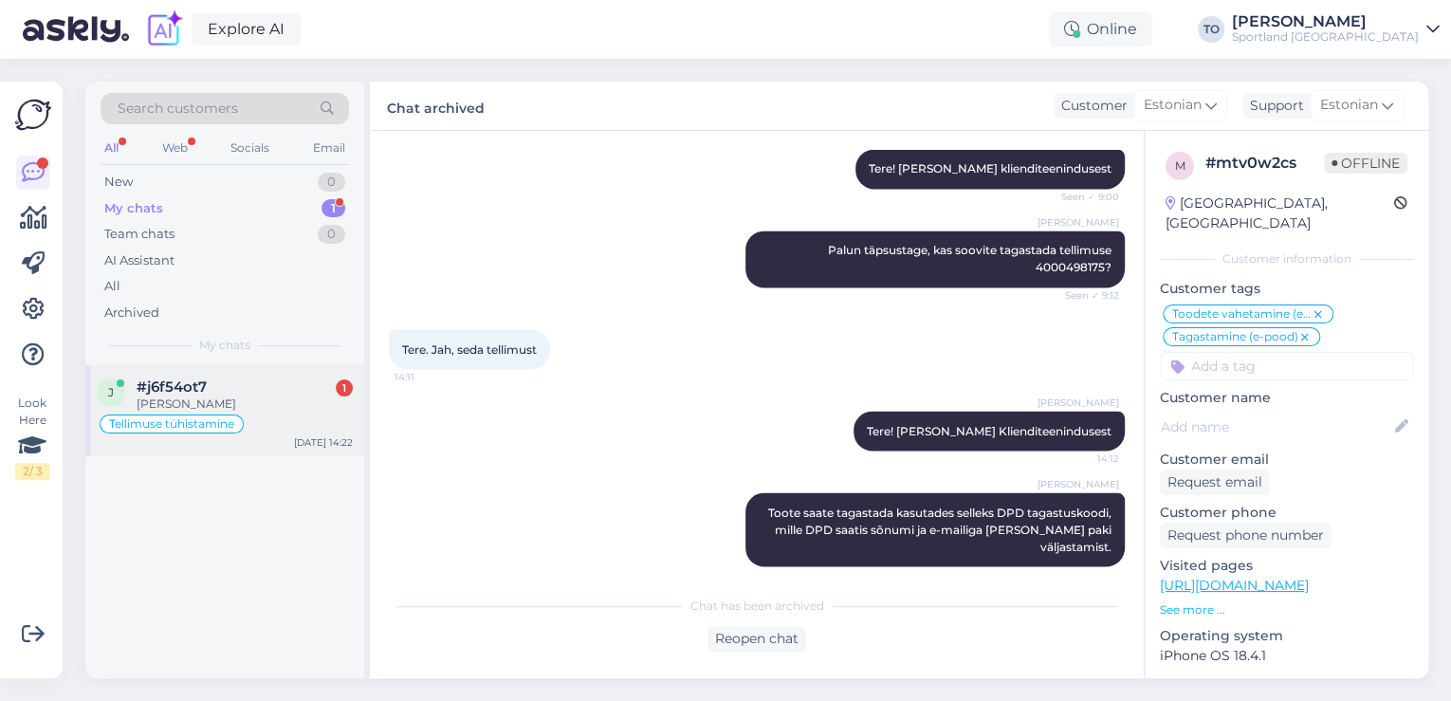
click at [316, 420] on div "Tellimuse tühistamine" at bounding box center [225, 423] width 256 height 23
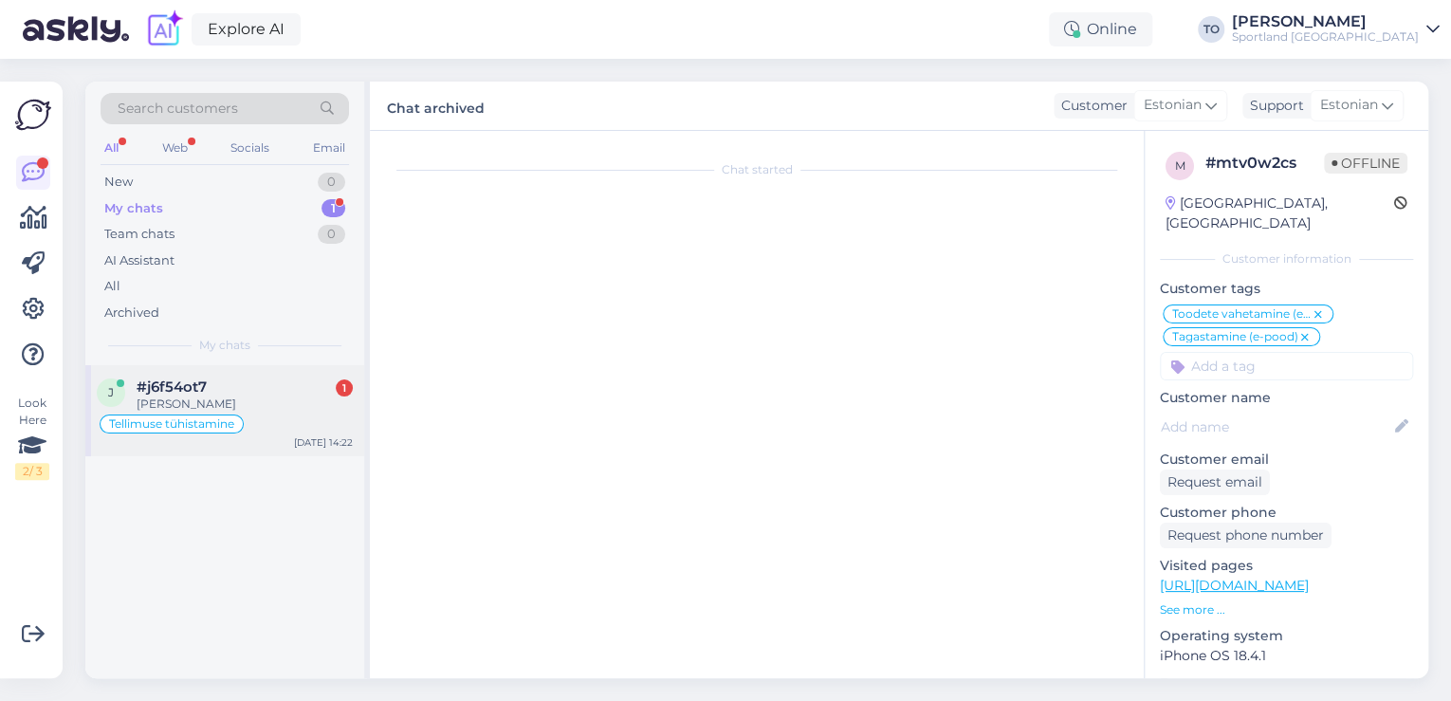
scroll to position [1043, 0]
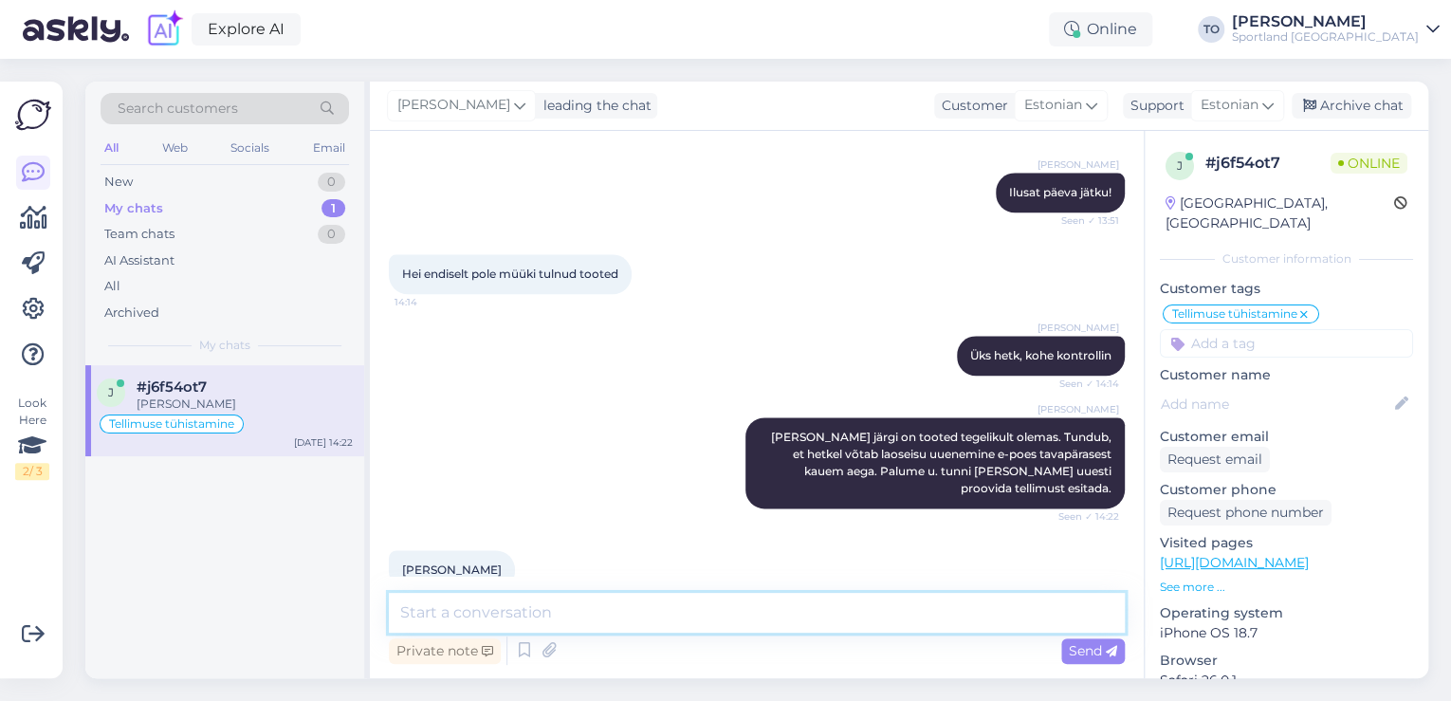
click at [693, 598] on textarea at bounding box center [757, 613] width 736 height 40
type textarea "Palun."
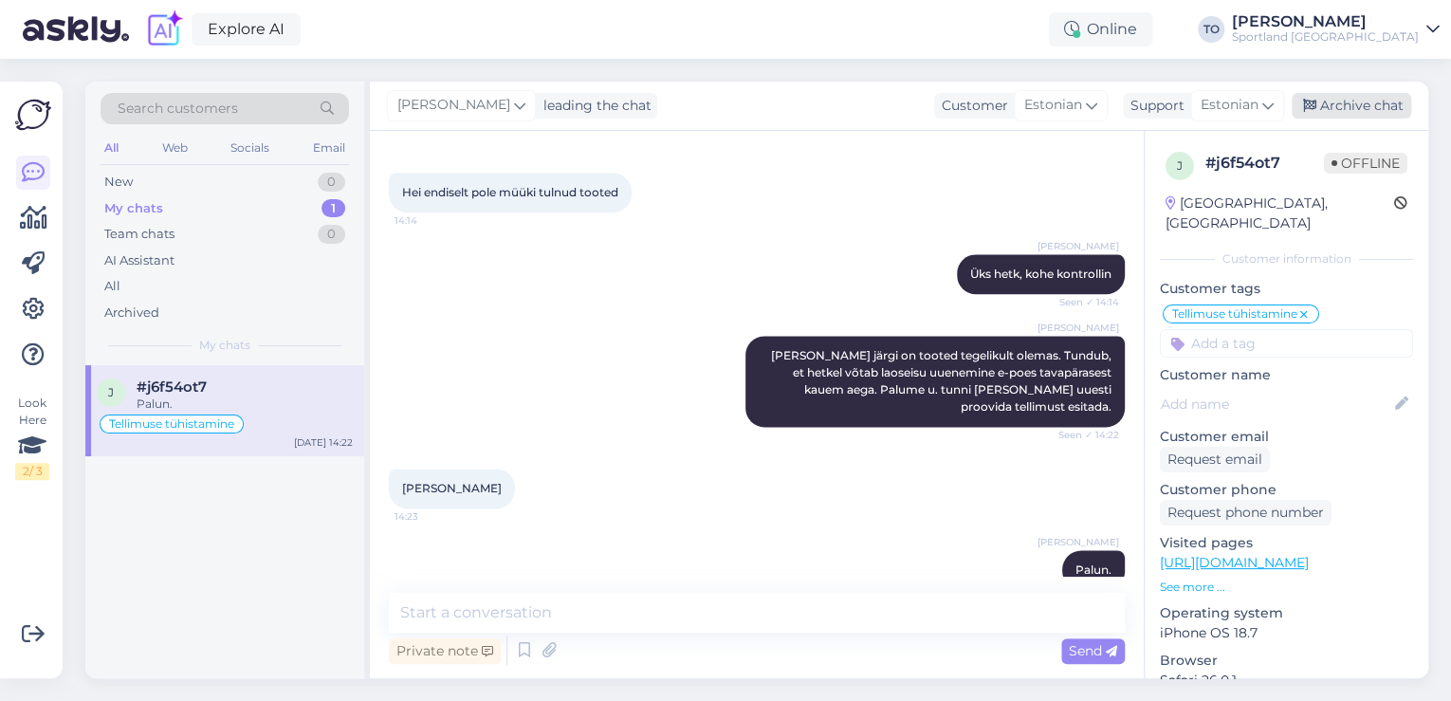
click at [1335, 107] on div "Archive chat" at bounding box center [1351, 106] width 119 height 26
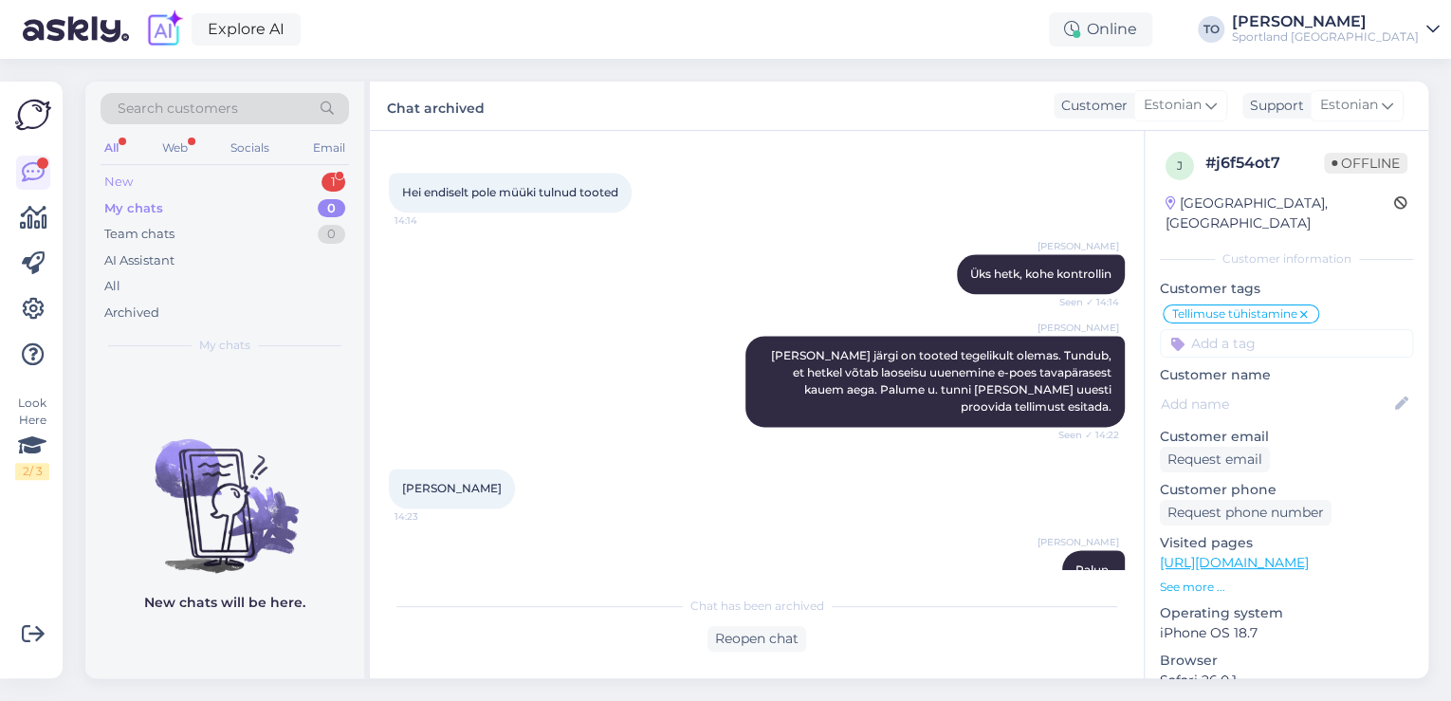
click at [189, 176] on div "New 1" at bounding box center [225, 182] width 248 height 27
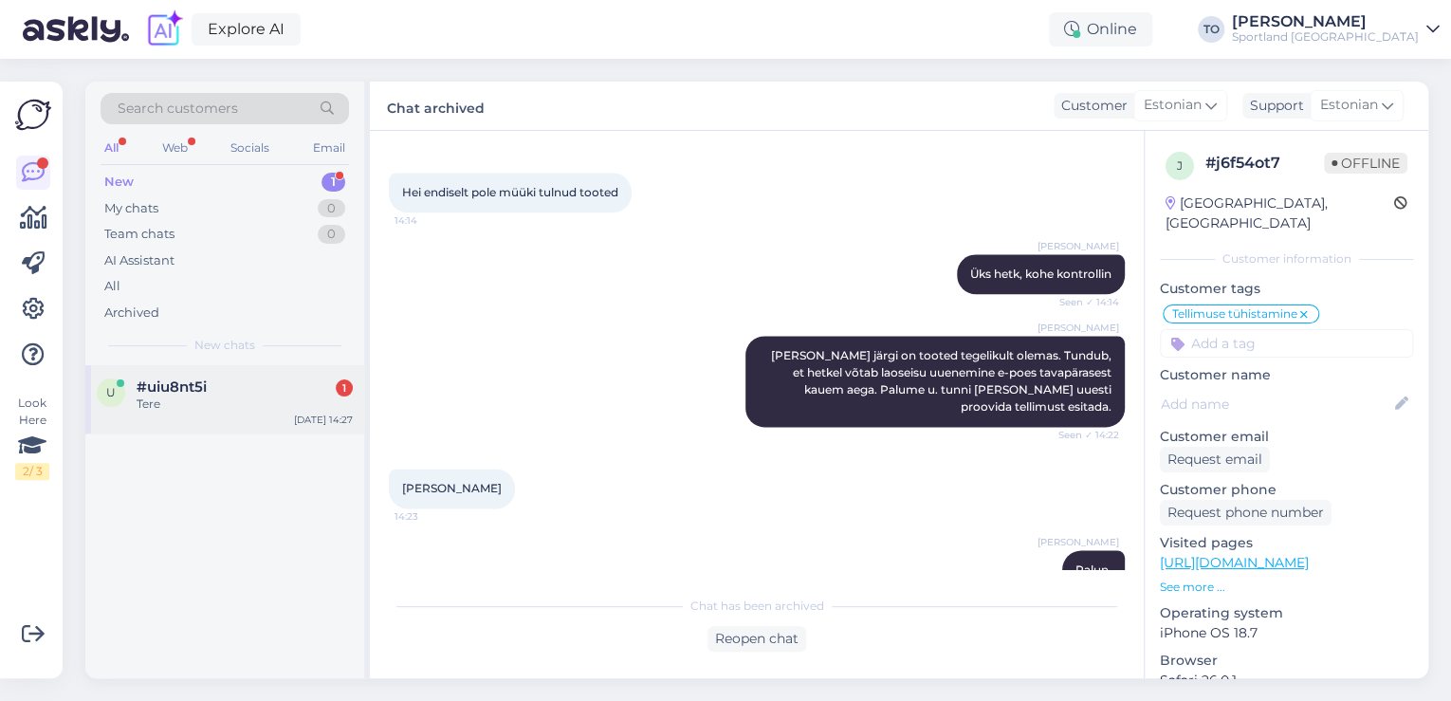
click at [212, 381] on div "#uiu8nt5i 1" at bounding box center [245, 386] width 216 height 17
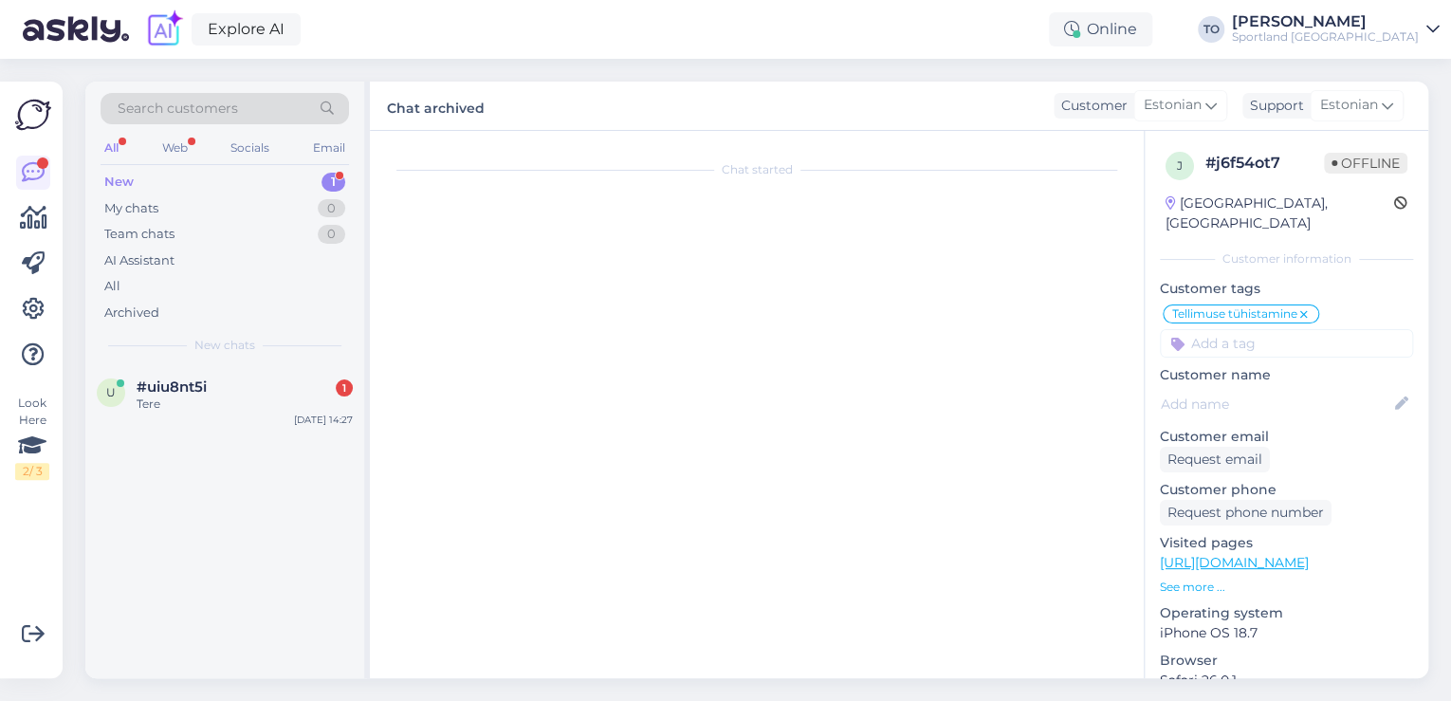
scroll to position [0, 0]
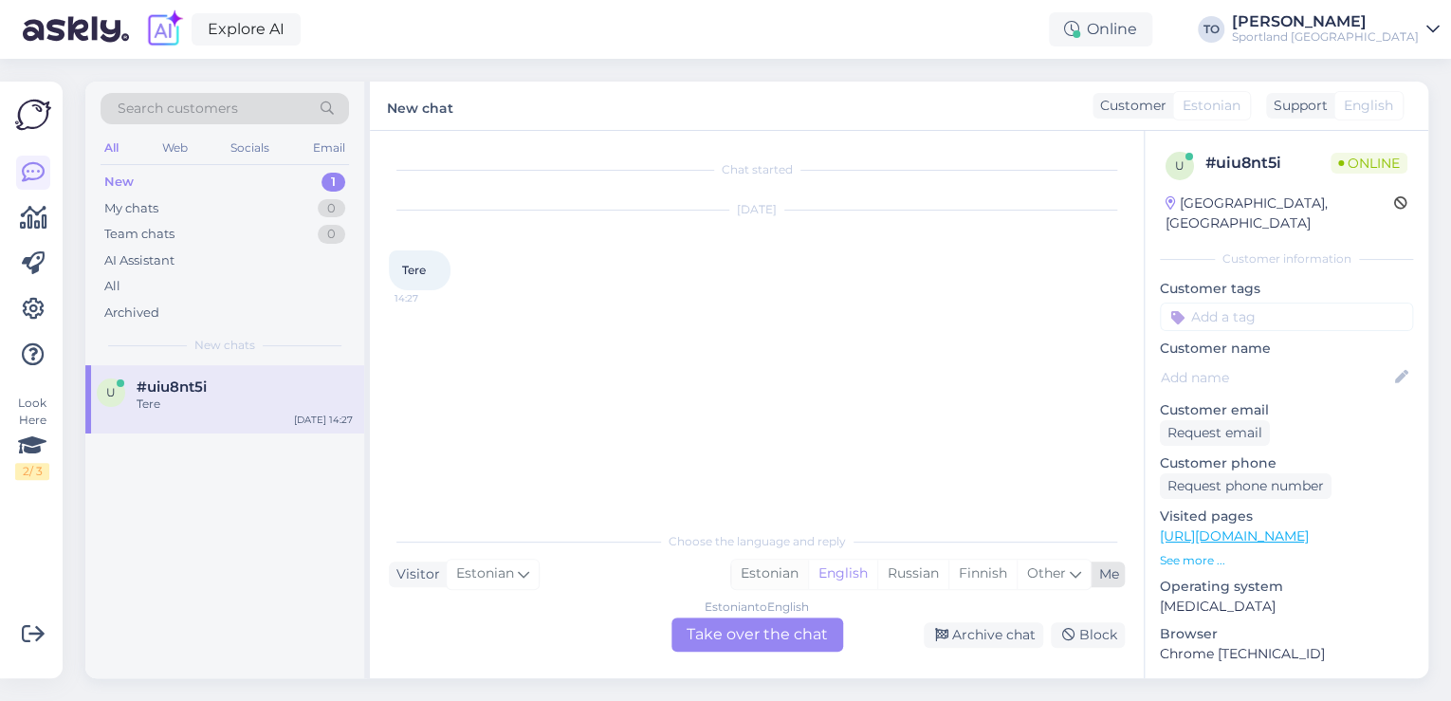
click at [778, 573] on div "Estonian" at bounding box center [769, 573] width 77 height 28
click at [766, 634] on div "Estonian to Estonian Take over the chat" at bounding box center [757, 634] width 172 height 34
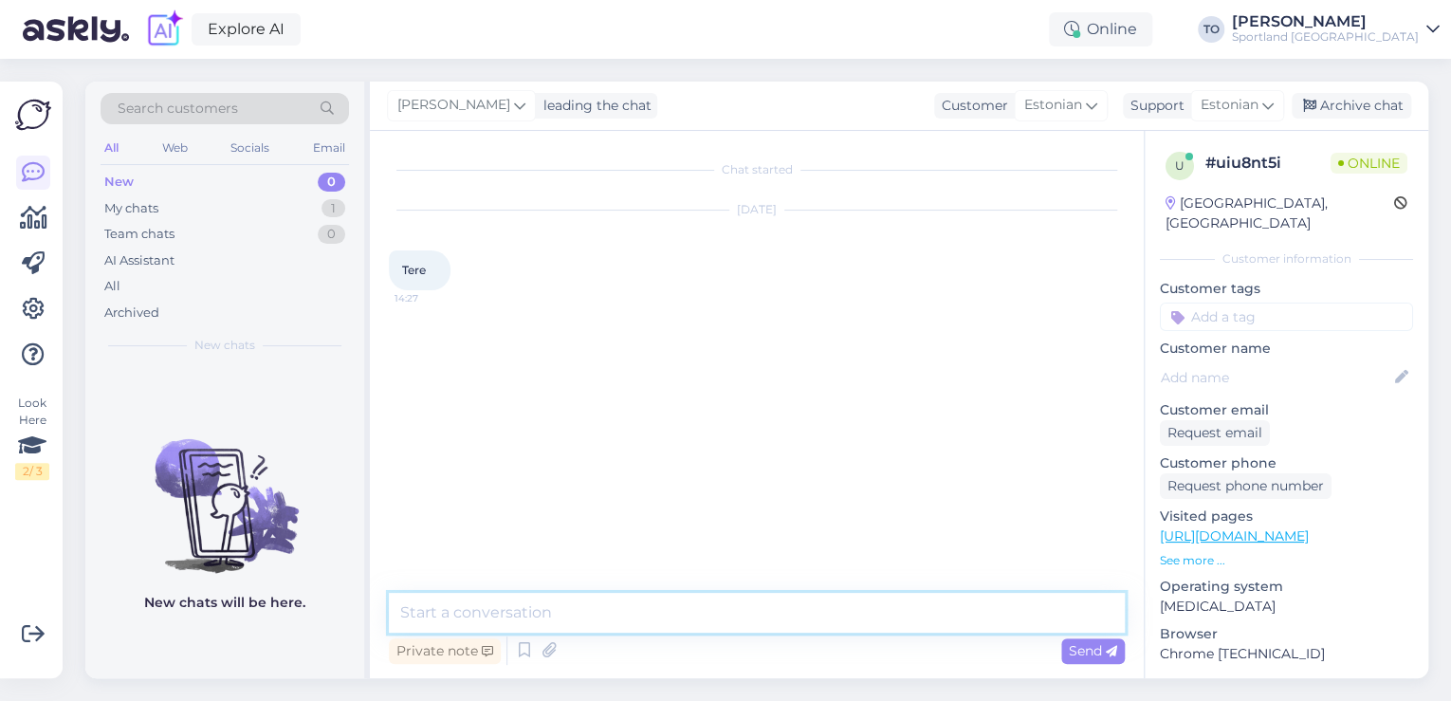
click at [679, 618] on textarea at bounding box center [757, 613] width 736 height 40
type textarea "Tere! [PERSON_NAME] Klienditeenindusest"
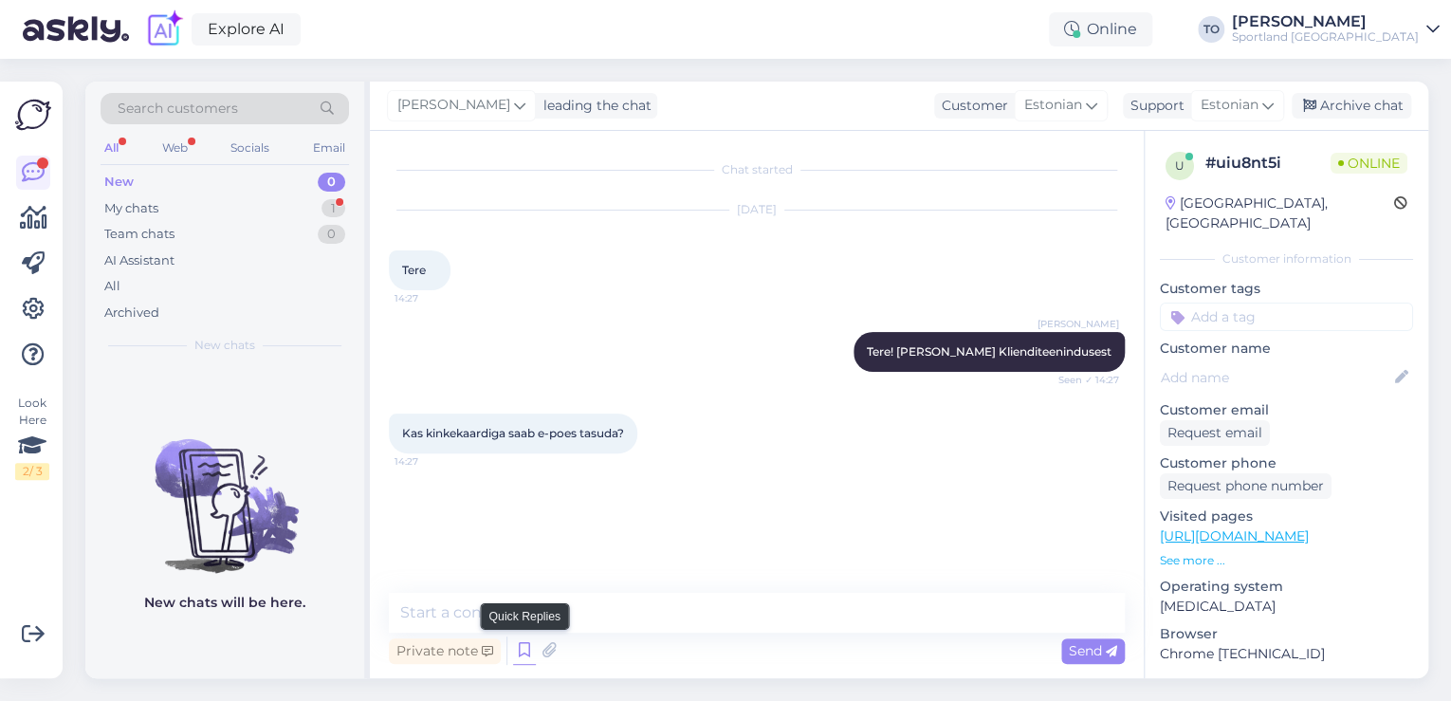
click at [515, 647] on icon at bounding box center [524, 650] width 23 height 28
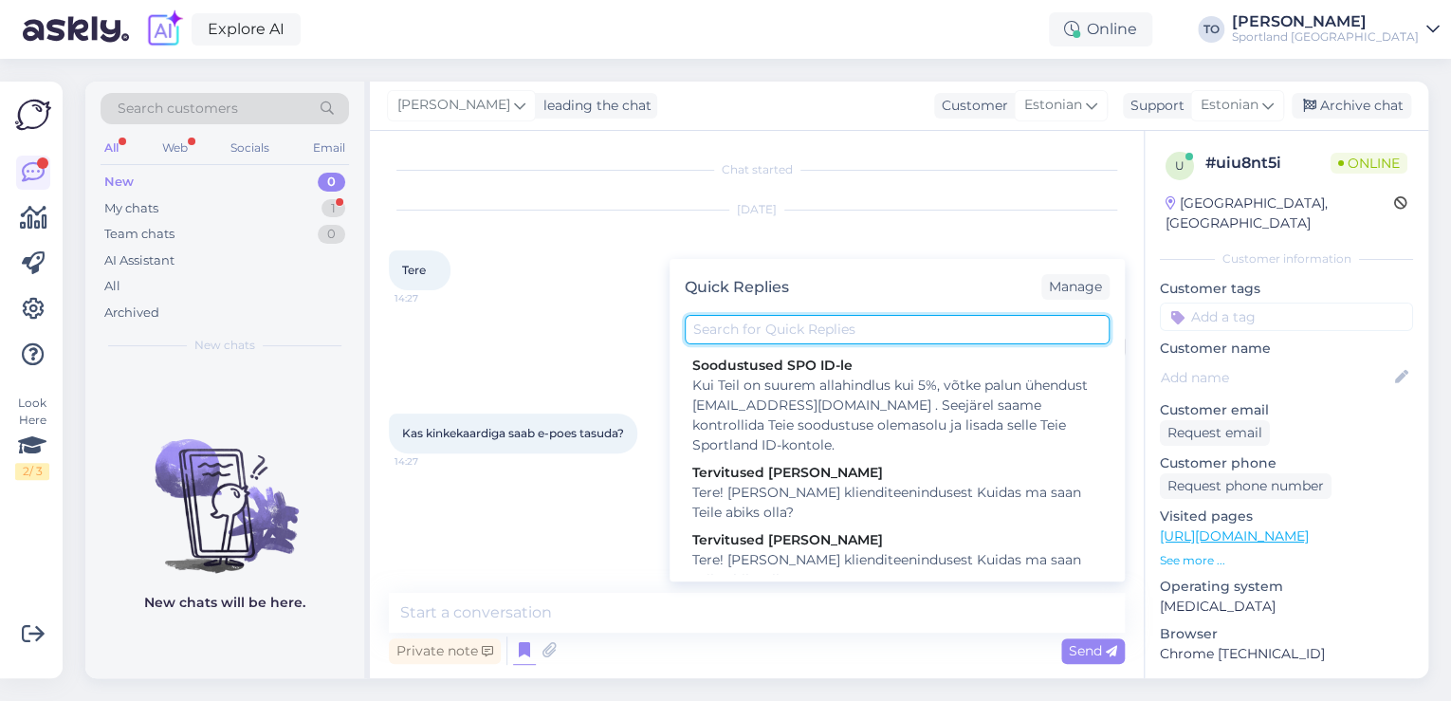
click at [805, 334] on input "text" at bounding box center [897, 329] width 425 height 29
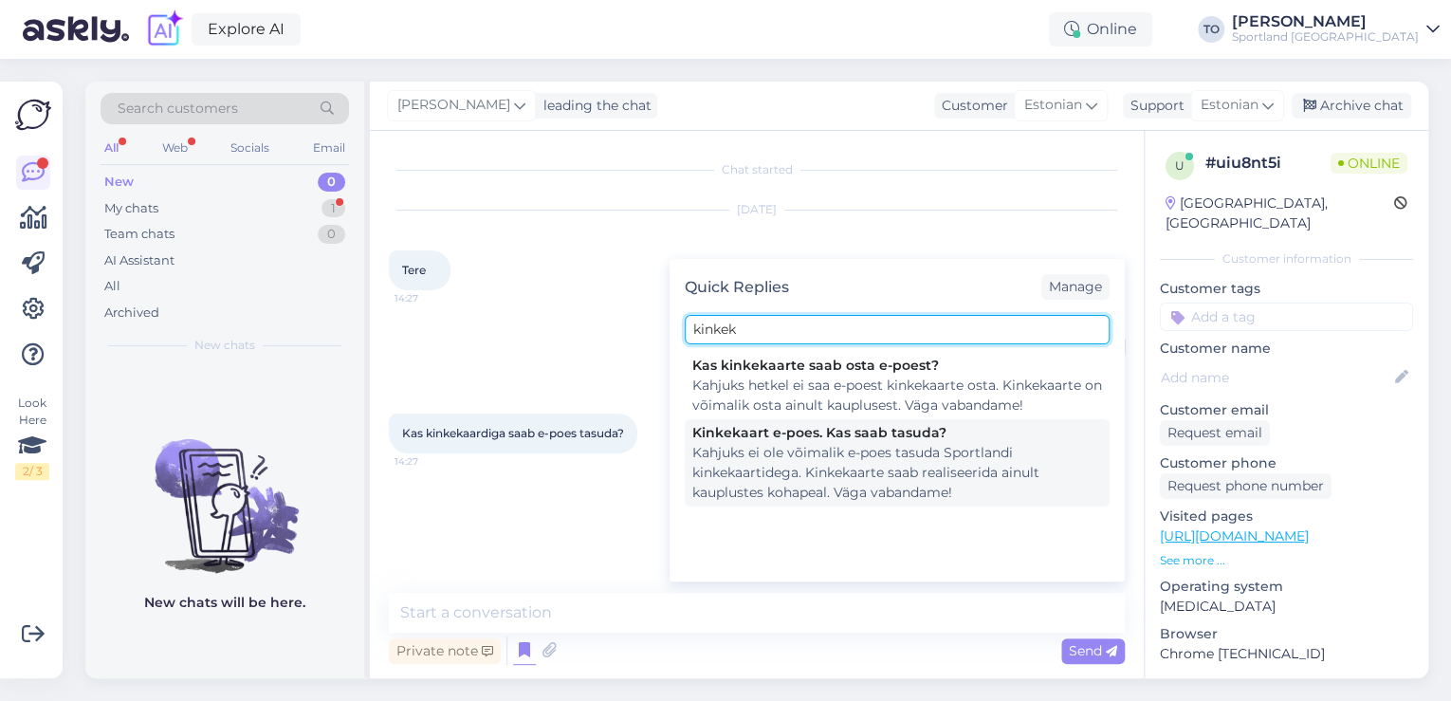
type input "kinkek"
click at [812, 467] on div "Kahjuks ei ole võimalik e-poes tasuda Sportlandi kinkekaartidega. Kinkekaarte s…" at bounding box center [897, 473] width 410 height 60
type textarea "Kahjuks ei ole võimalik e-poes tasuda Sportlandi kinkekaartidega. Kinkekaarte s…"
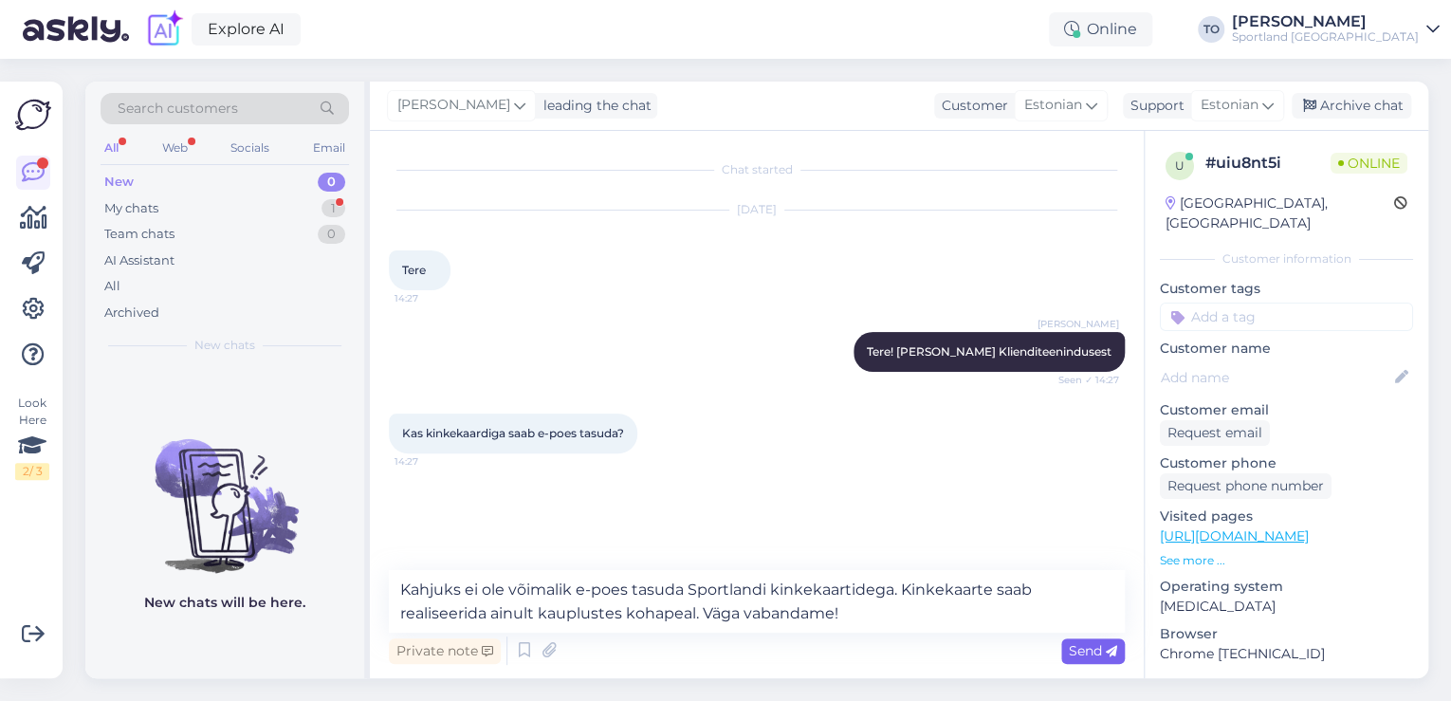
click at [1111, 660] on div "Send" at bounding box center [1093, 651] width 64 height 26
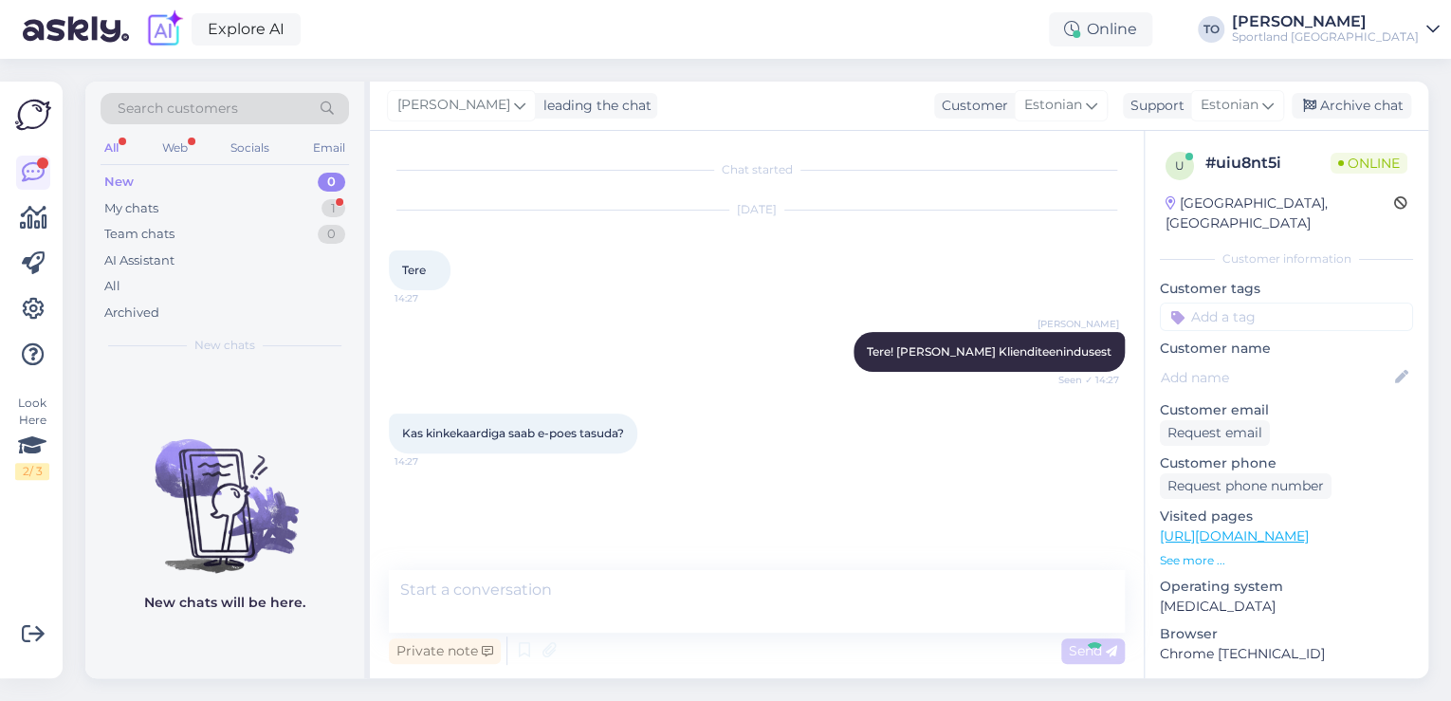
scroll to position [13, 0]
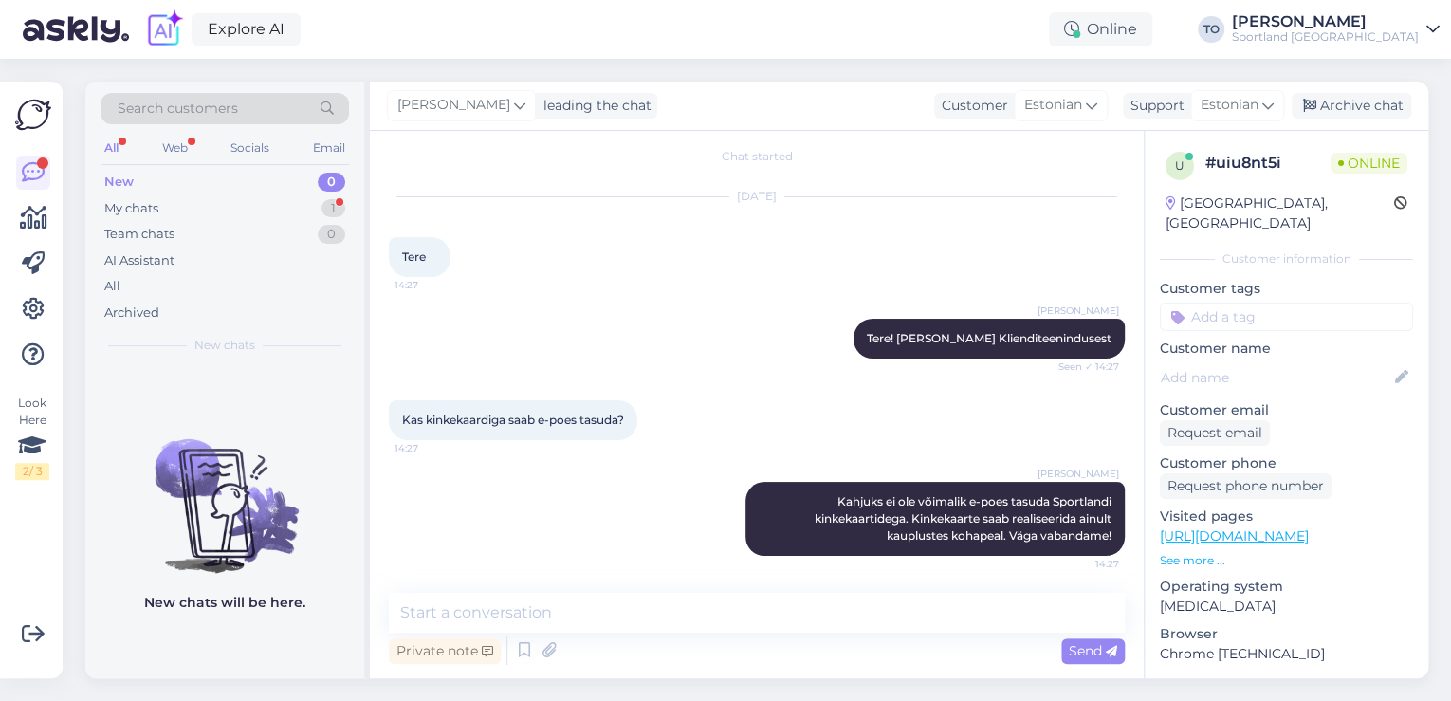
click at [1312, 302] on input at bounding box center [1286, 316] width 253 height 28
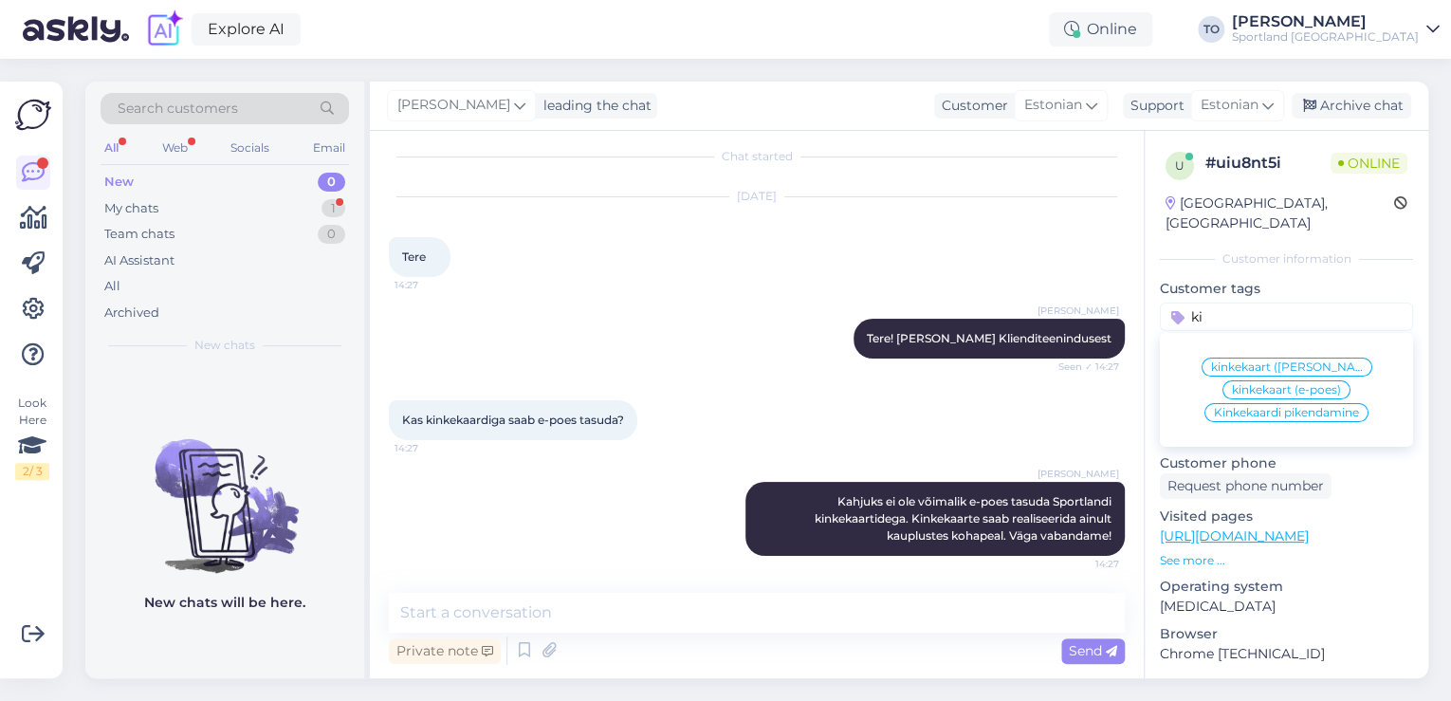
type input "ki"
click at [1305, 384] on span "kinkekaart (e-poes)" at bounding box center [1286, 389] width 109 height 11
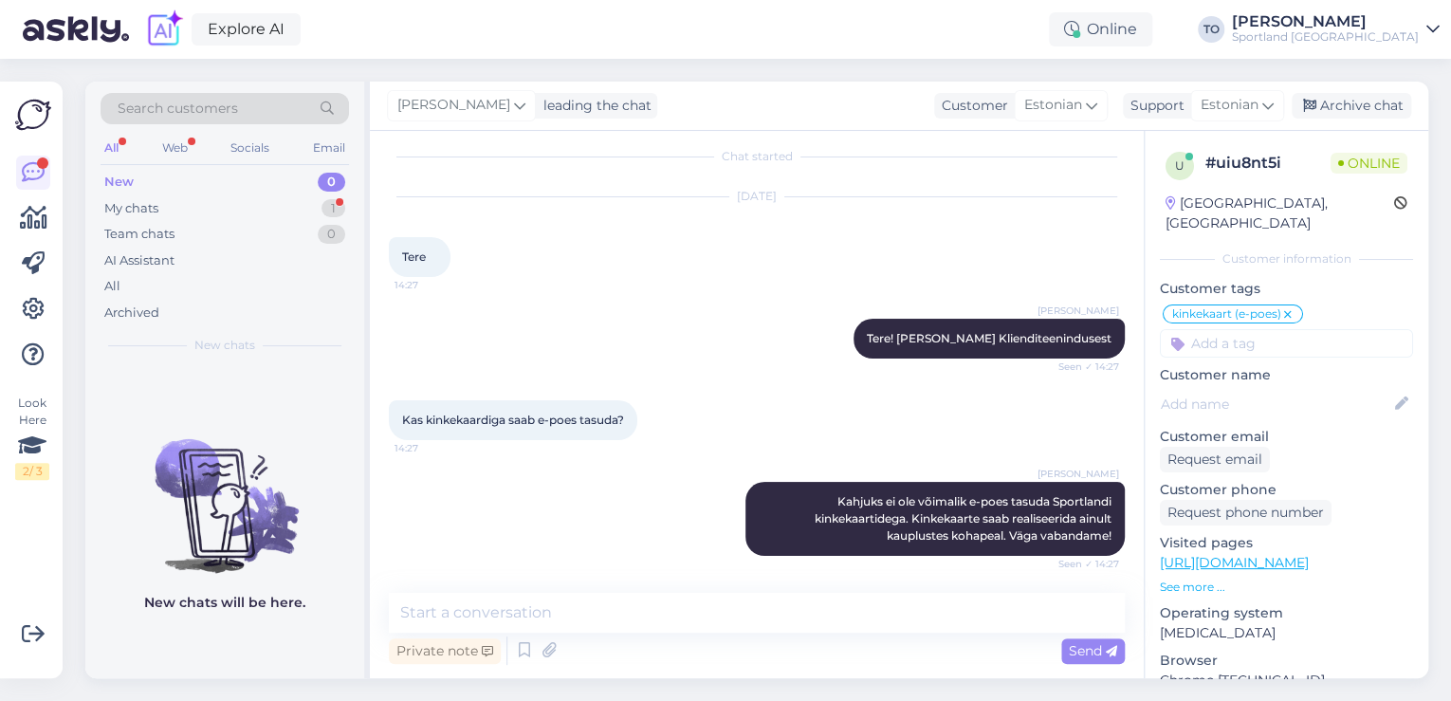
scroll to position [95, 0]
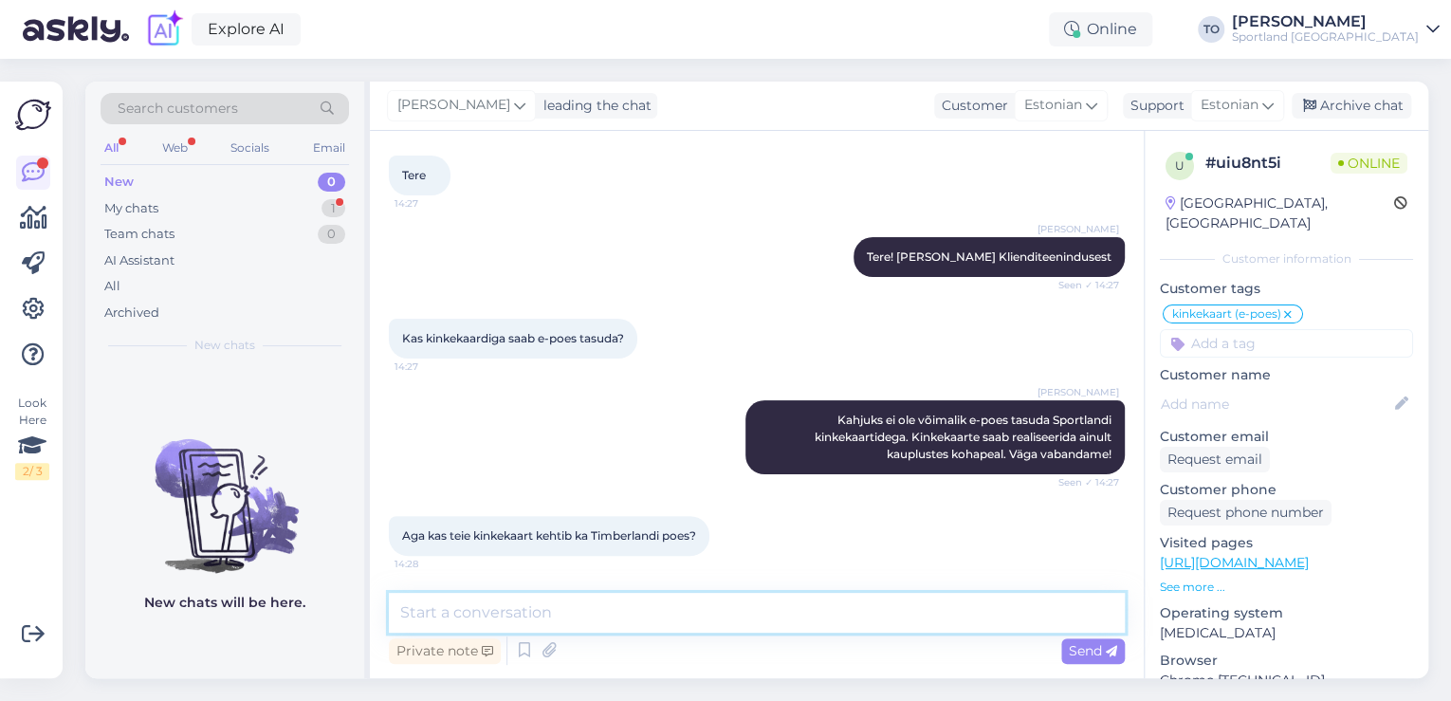
click at [664, 614] on textarea at bounding box center [757, 613] width 736 height 40
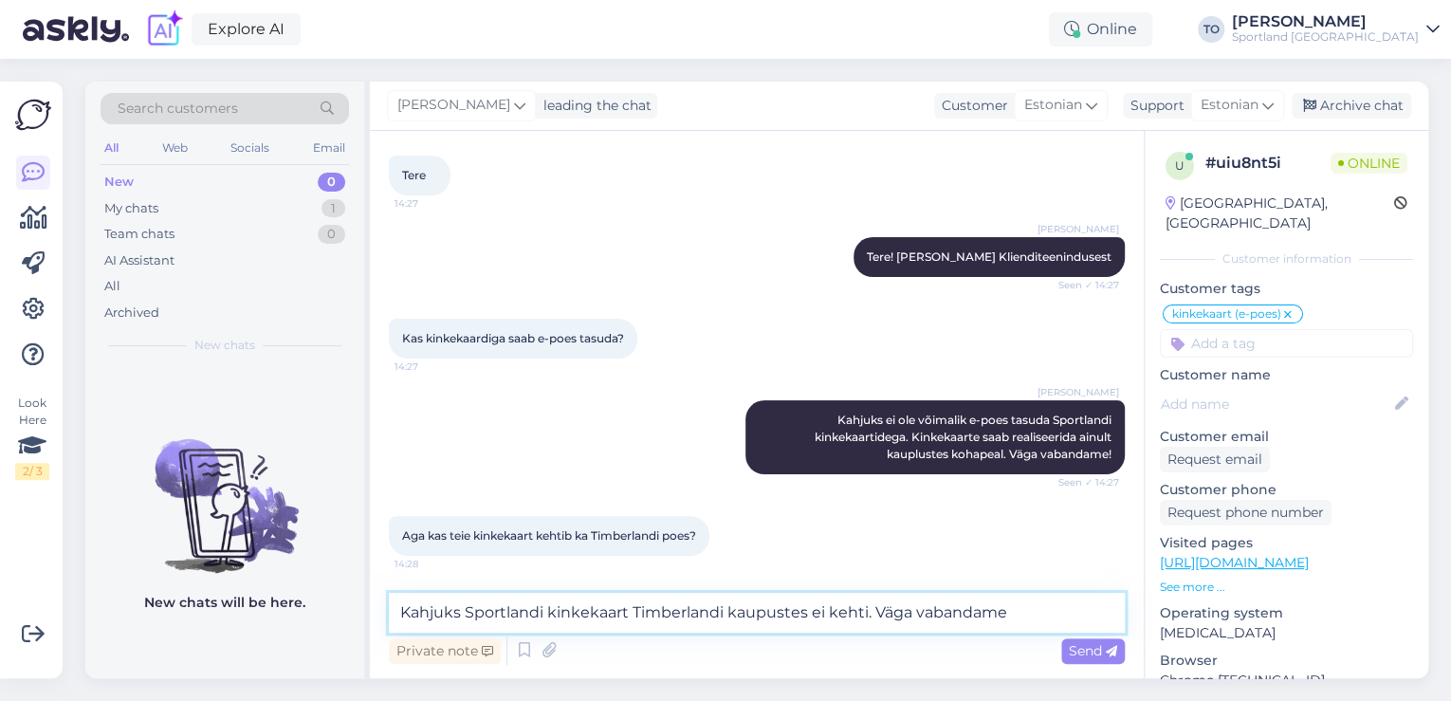
type textarea "Kahjuks Sportlandi kinkekaart Timberlandi kaupustes ei kehti. Väga vabandame!"
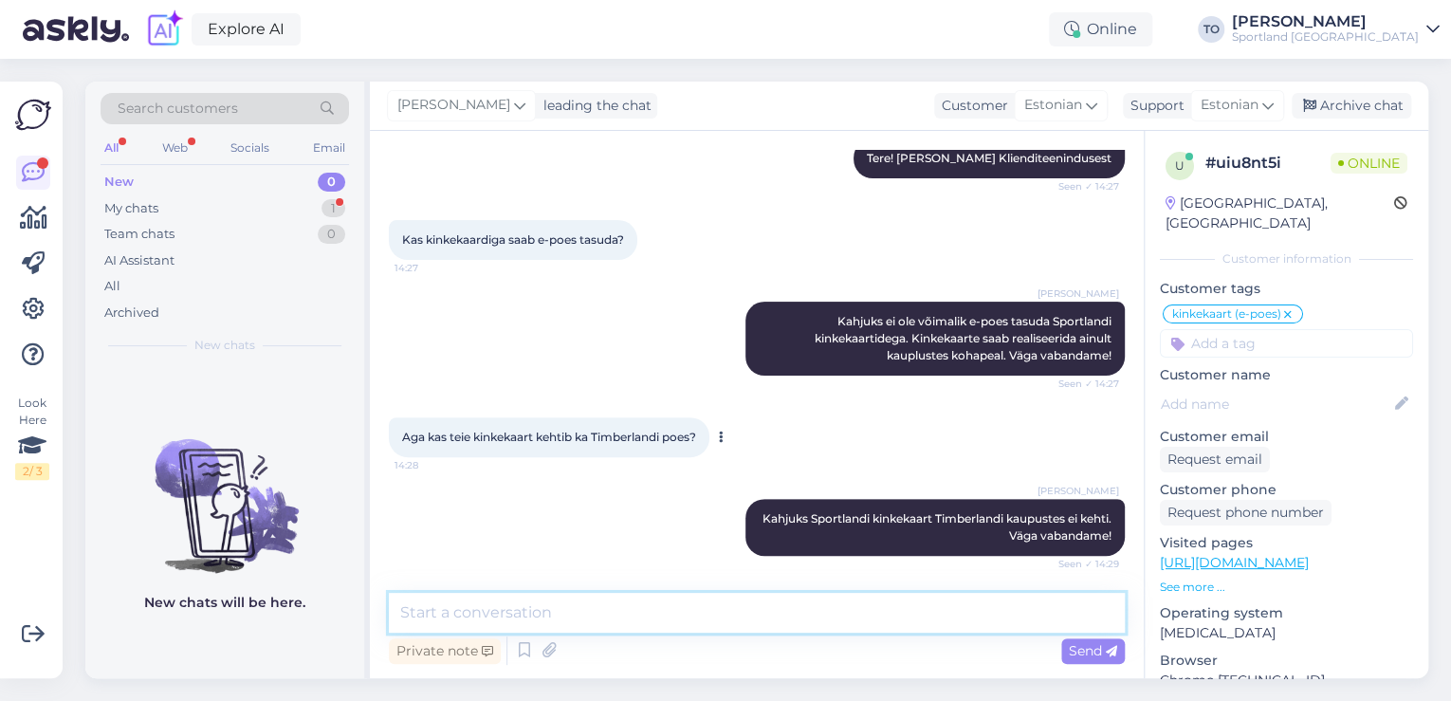
scroll to position [275, 0]
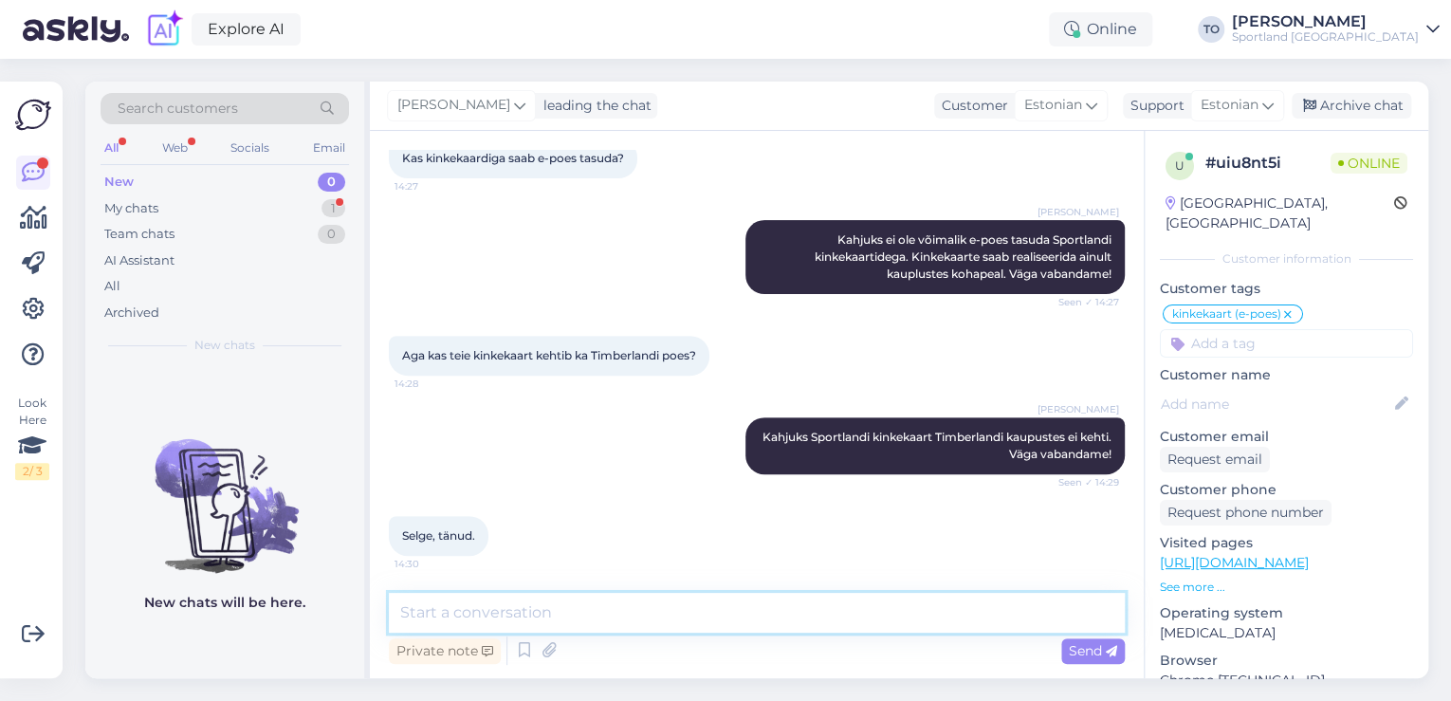
click at [693, 599] on textarea at bounding box center [757, 613] width 736 height 40
type textarea "Palun. Kas hetkel saan veel abiks olla?"
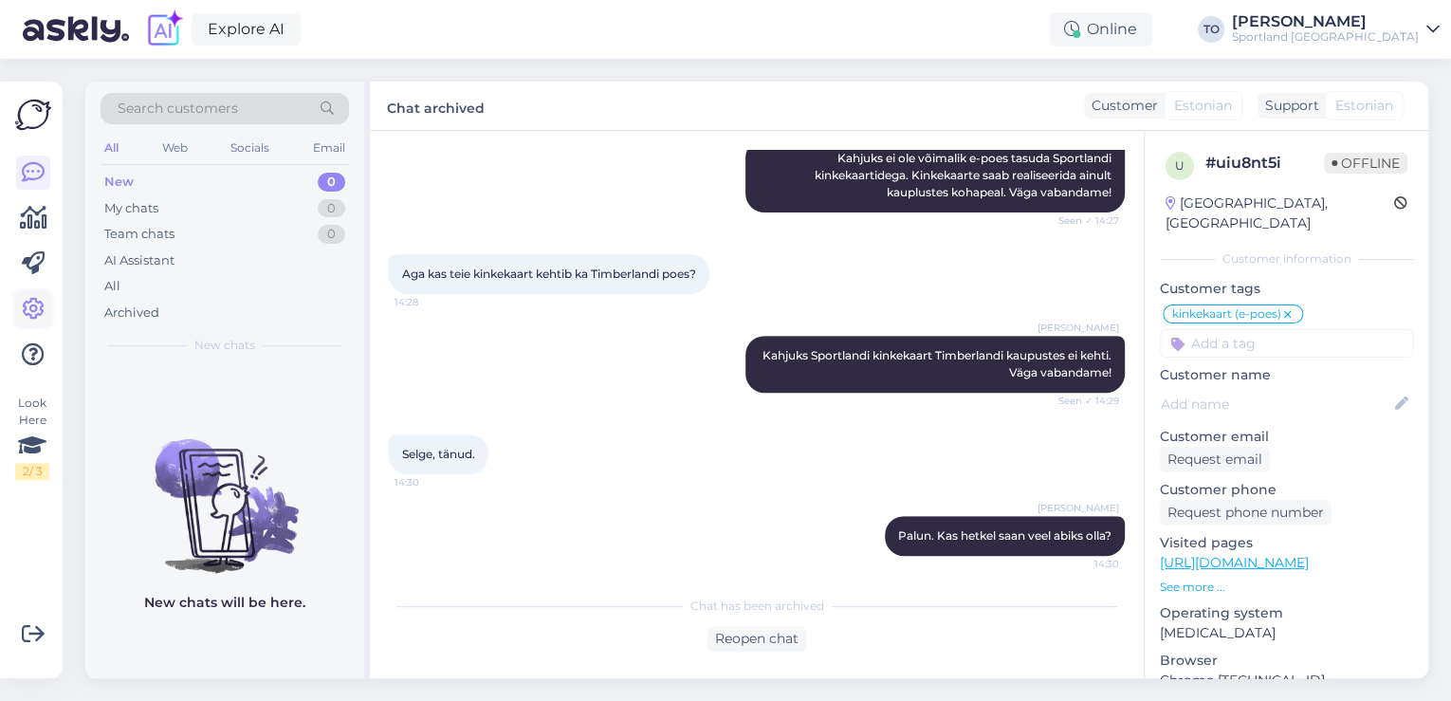
click at [31, 302] on icon at bounding box center [33, 309] width 23 height 23
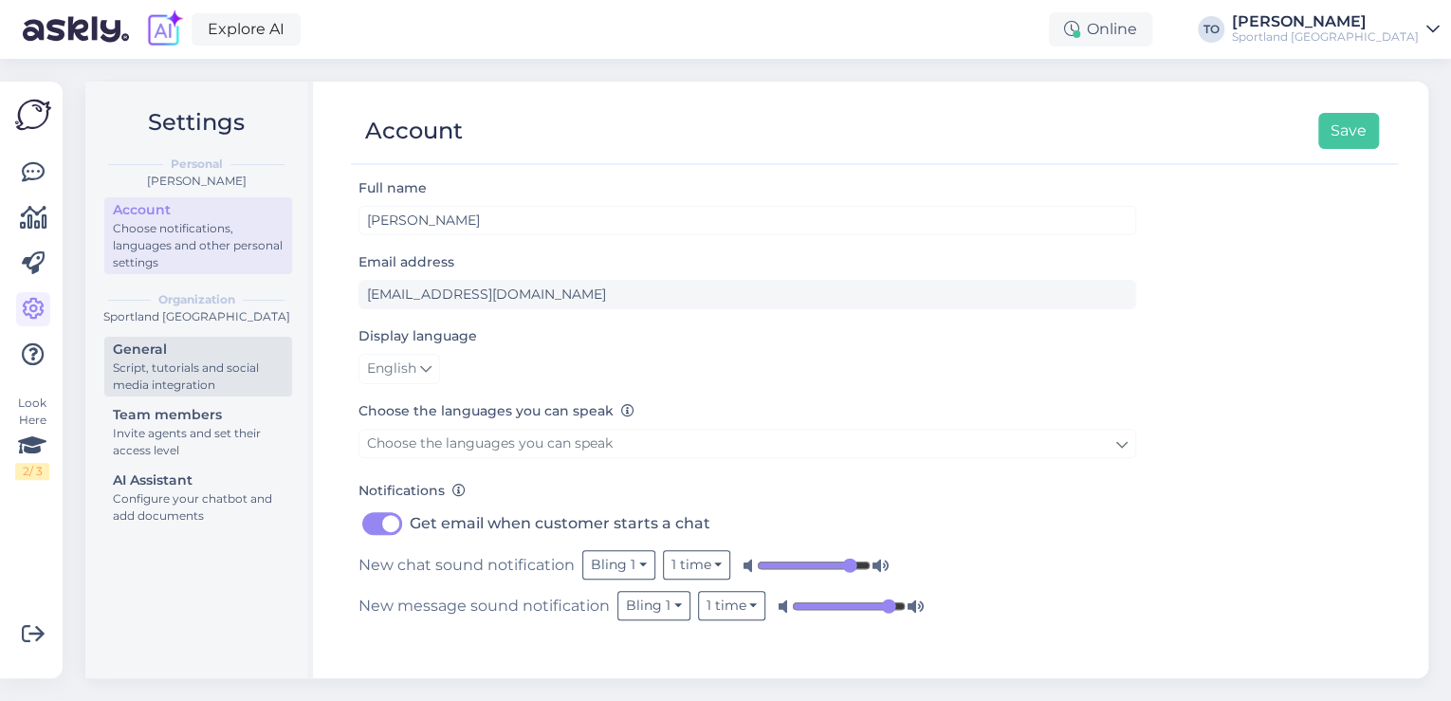
click at [193, 359] on div "Script, tutorials and social media integration" at bounding box center [198, 376] width 171 height 34
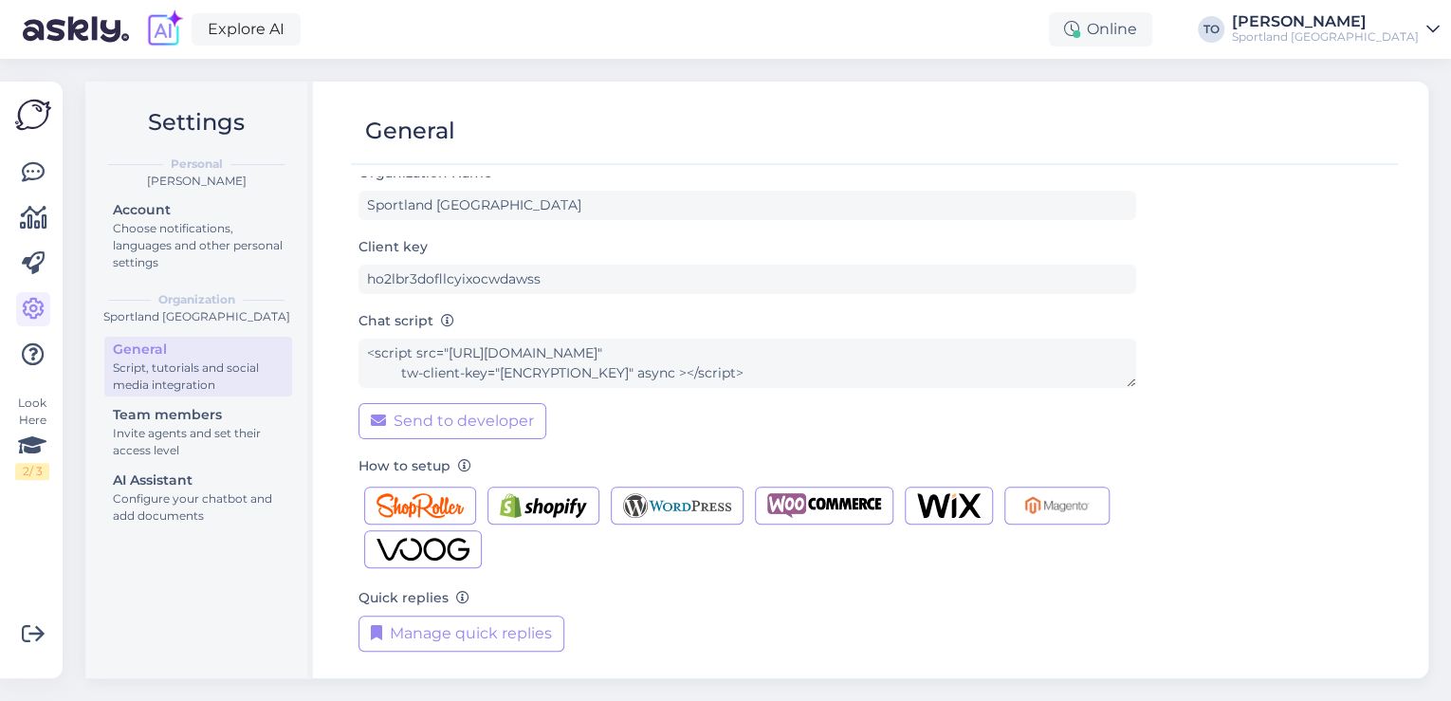
scroll to position [19, 0]
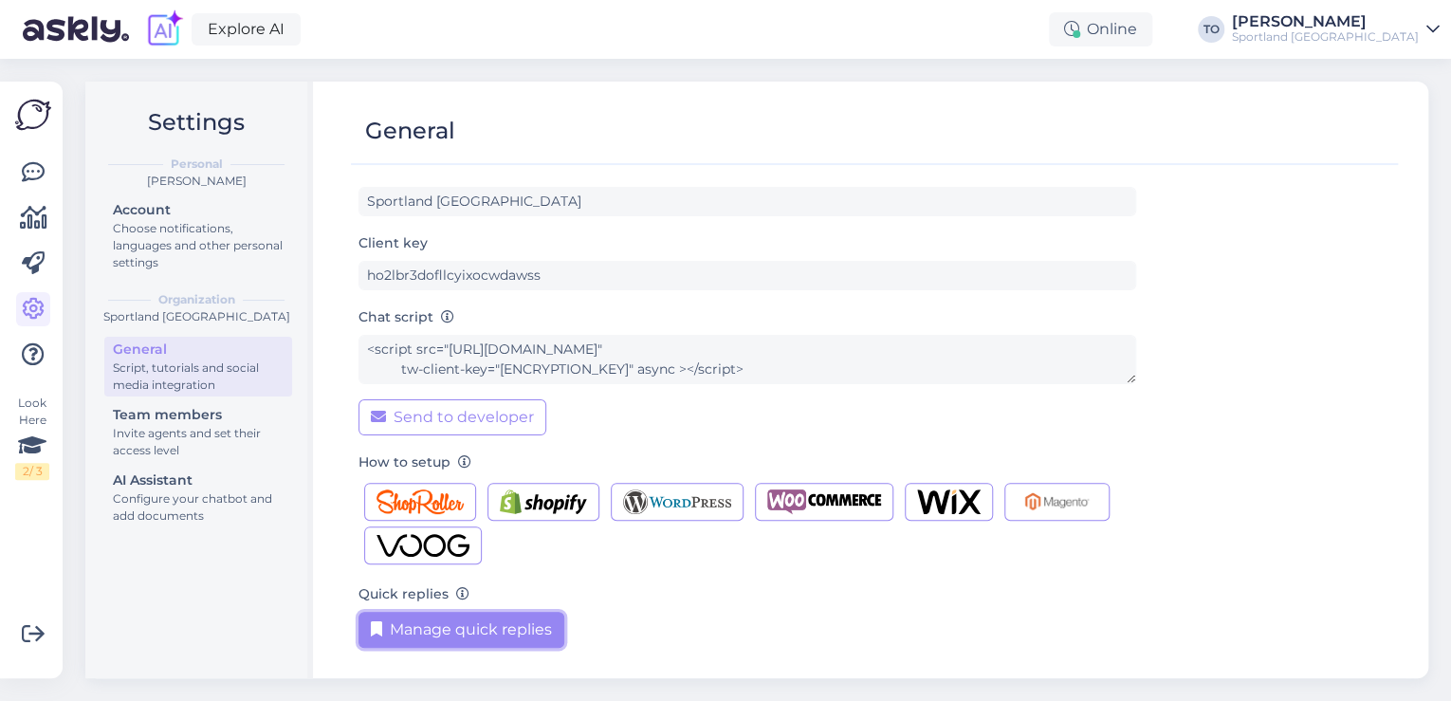
click at [517, 629] on button "Manage quick replies" at bounding box center [461, 630] width 206 height 36
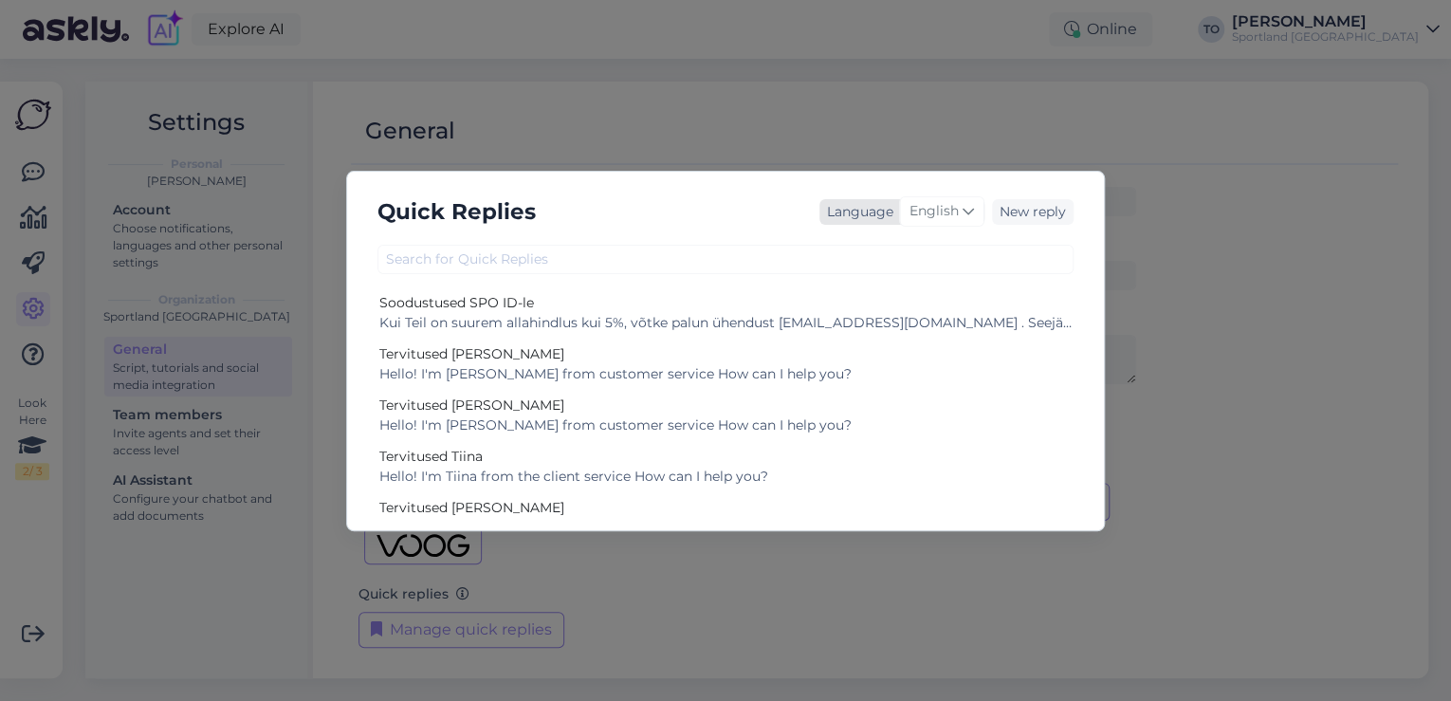
click at [956, 222] on div "English" at bounding box center [941, 211] width 85 height 30
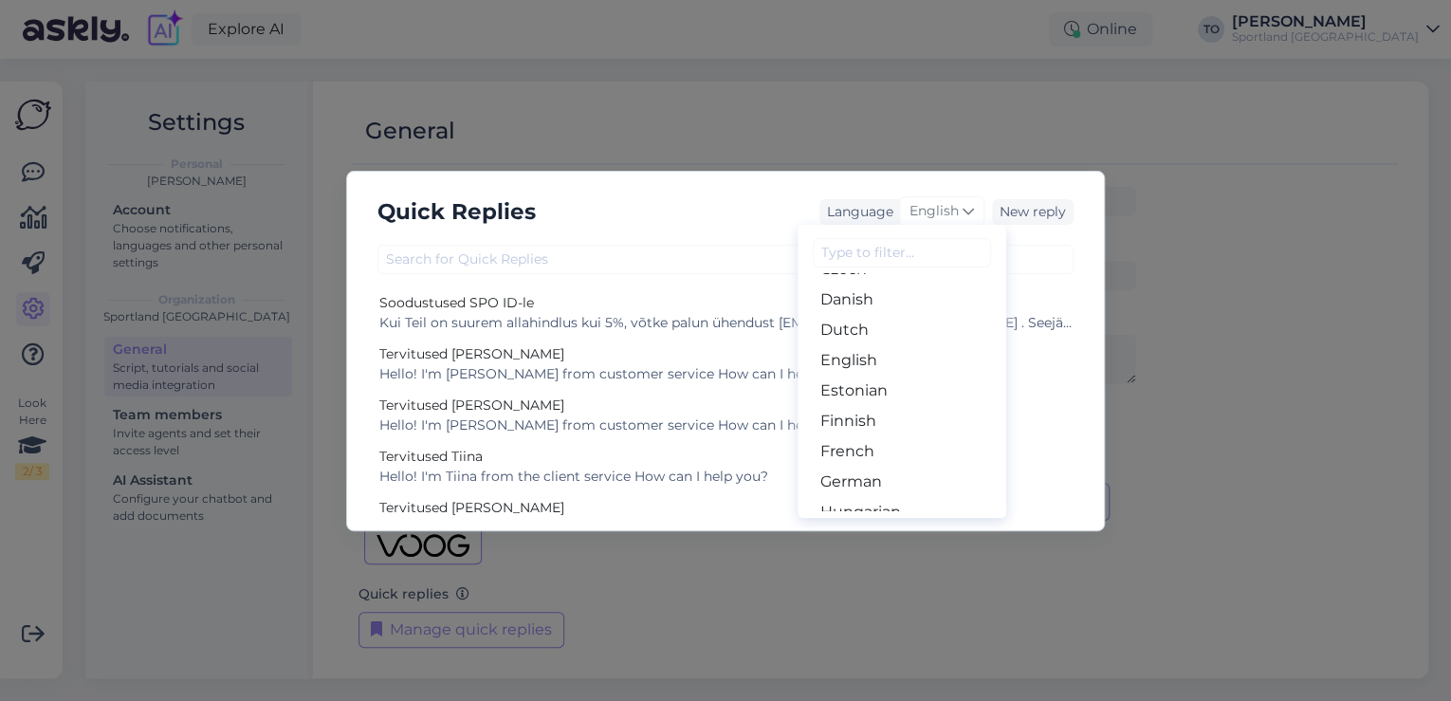
scroll to position [152, 0]
click at [910, 390] on link "Estonian" at bounding box center [901, 387] width 209 height 30
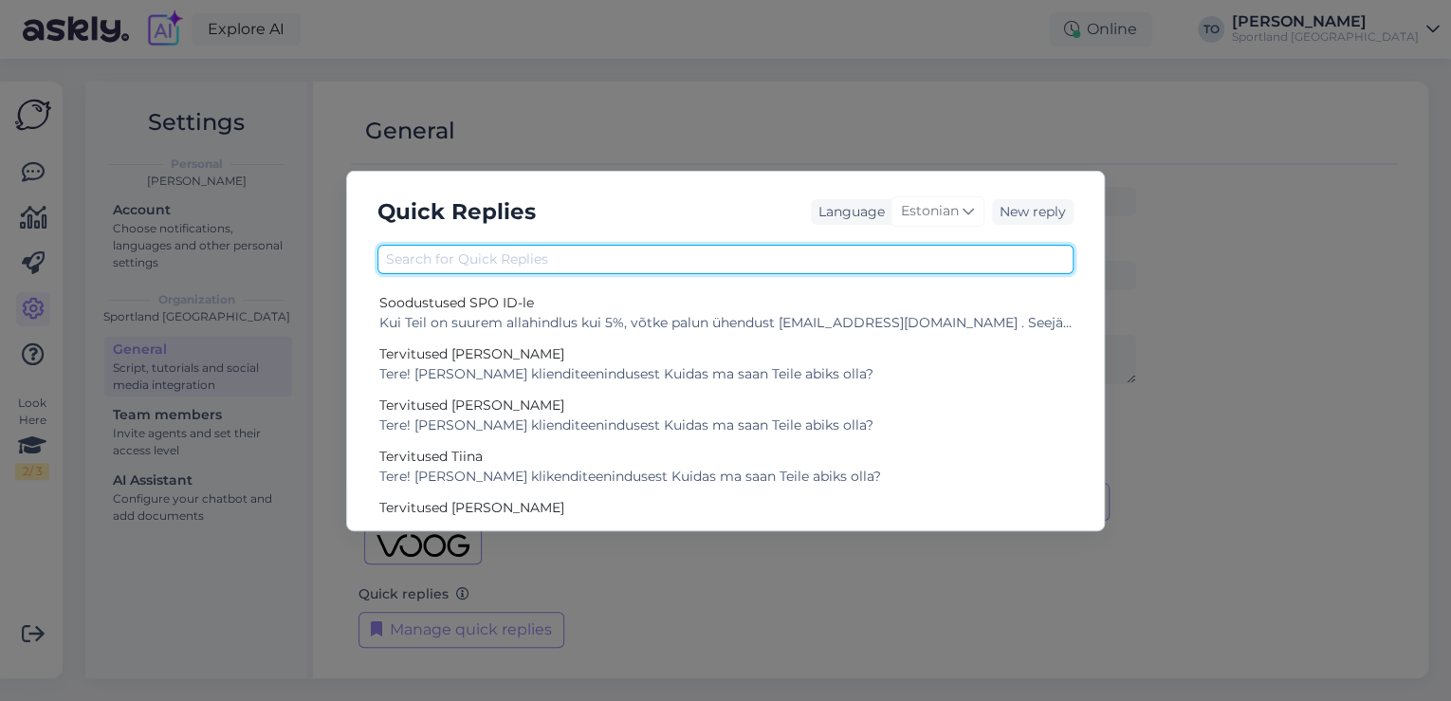
click at [514, 272] on input "text" at bounding box center [725, 259] width 696 height 29
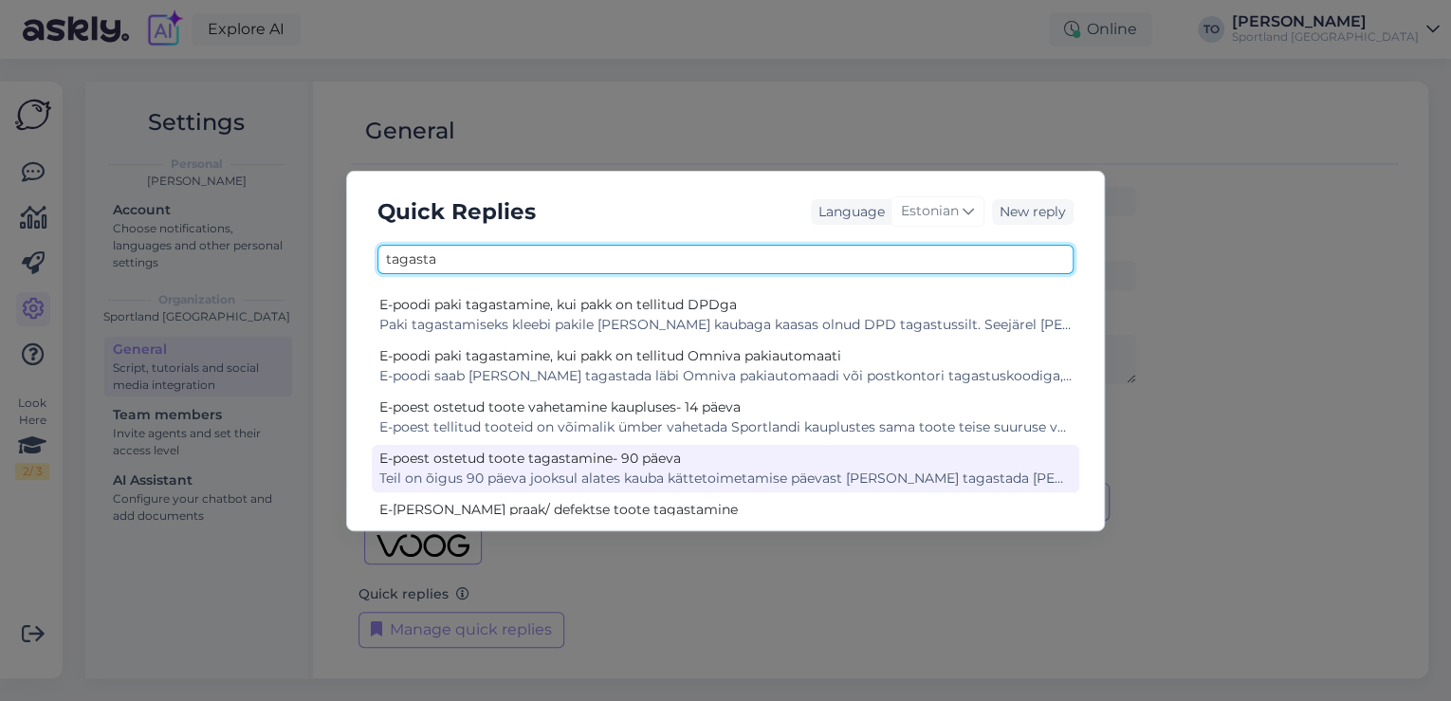
type input "tagasta"
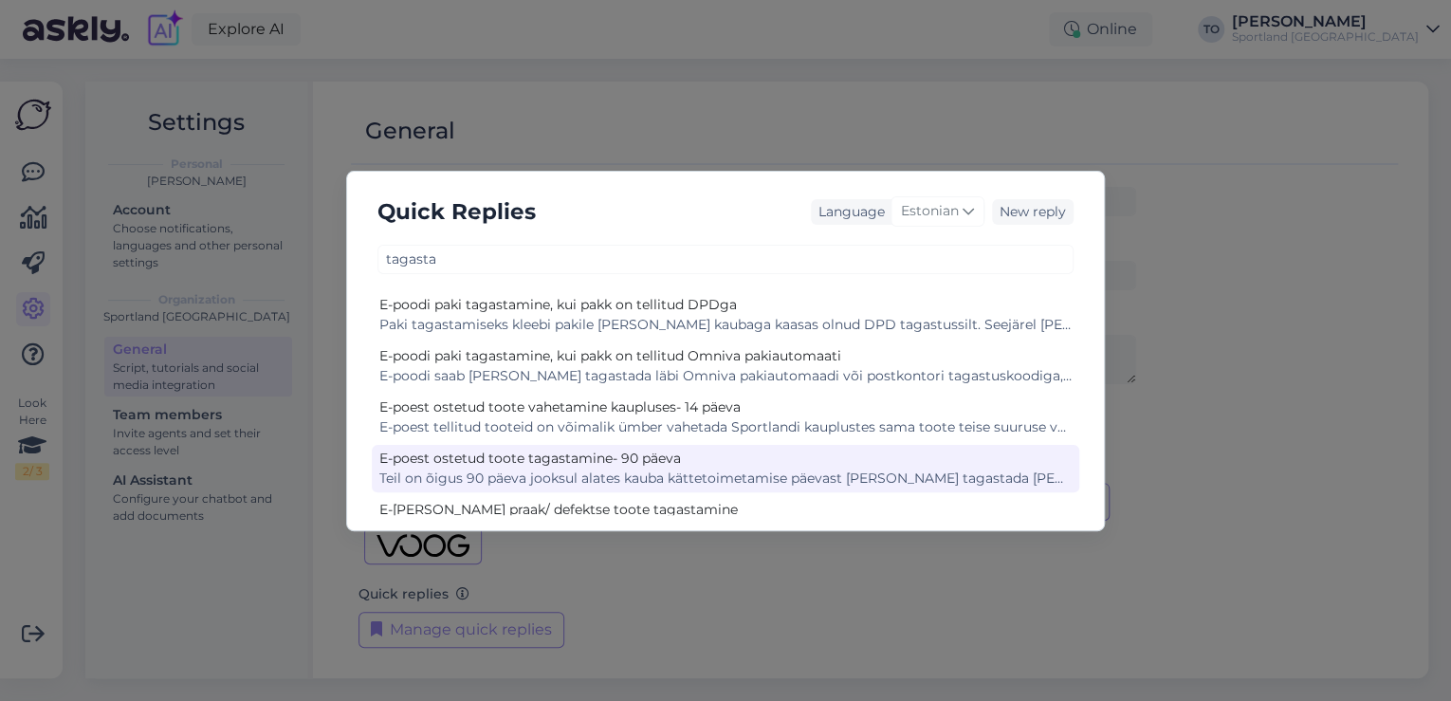
click at [651, 455] on div "E-poest ostetud toote tagastamine- 90 päeva" at bounding box center [725, 459] width 692 height 20
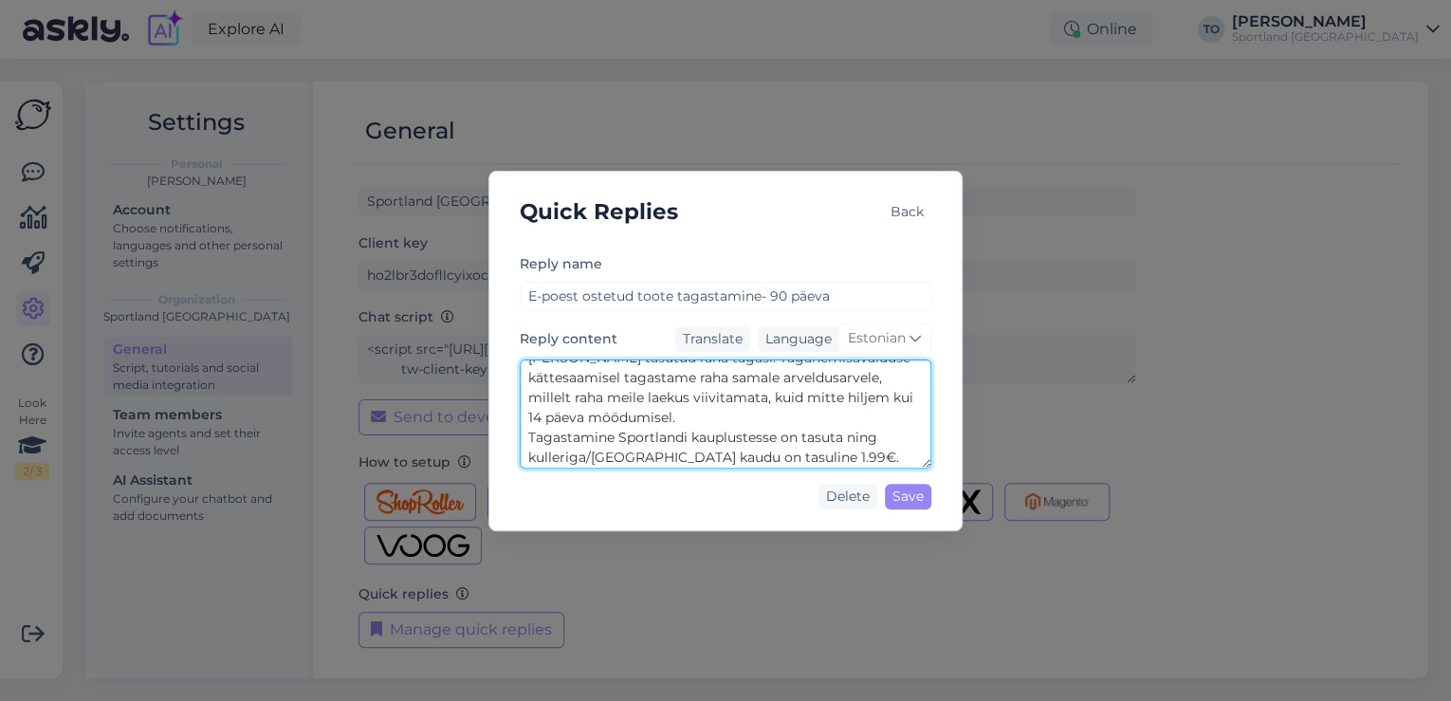
scroll to position [179, 0]
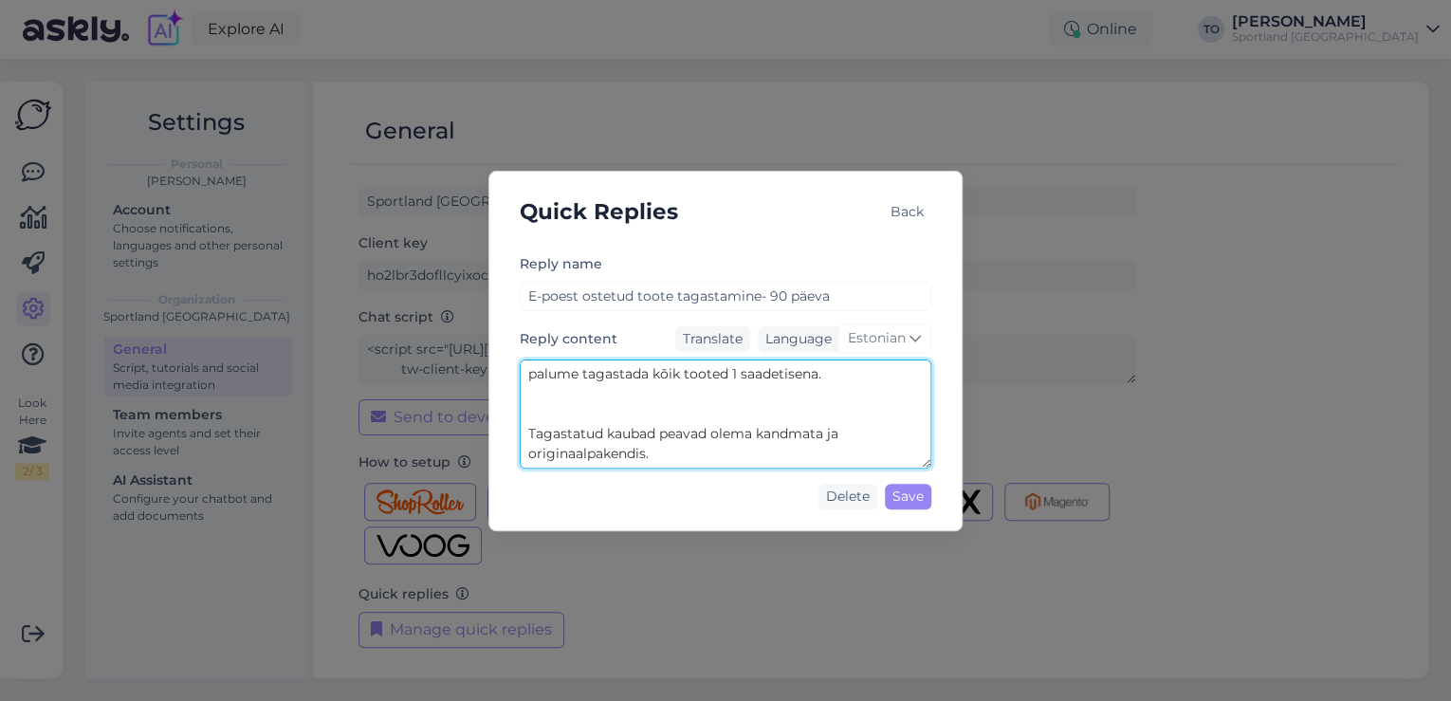
drag, startPoint x: 527, startPoint y: 370, endPoint x: 846, endPoint y: 451, distance: 328.9
click at [846, 451] on textarea "Teil on õigus 90 päeva jooksul alates kauba kättetoimetamise päevast [PERSON_NA…" at bounding box center [726, 413] width 412 height 109
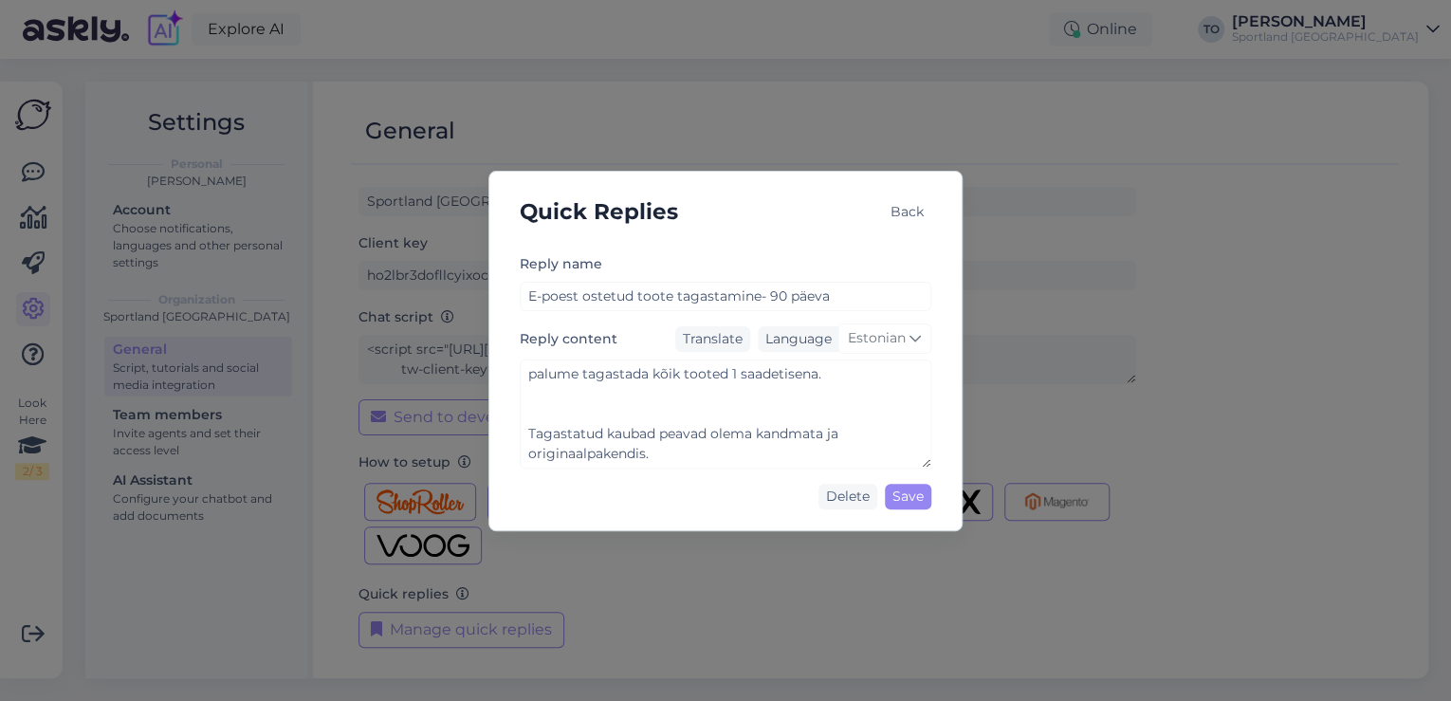
click at [913, 210] on div "Back" at bounding box center [907, 212] width 48 height 26
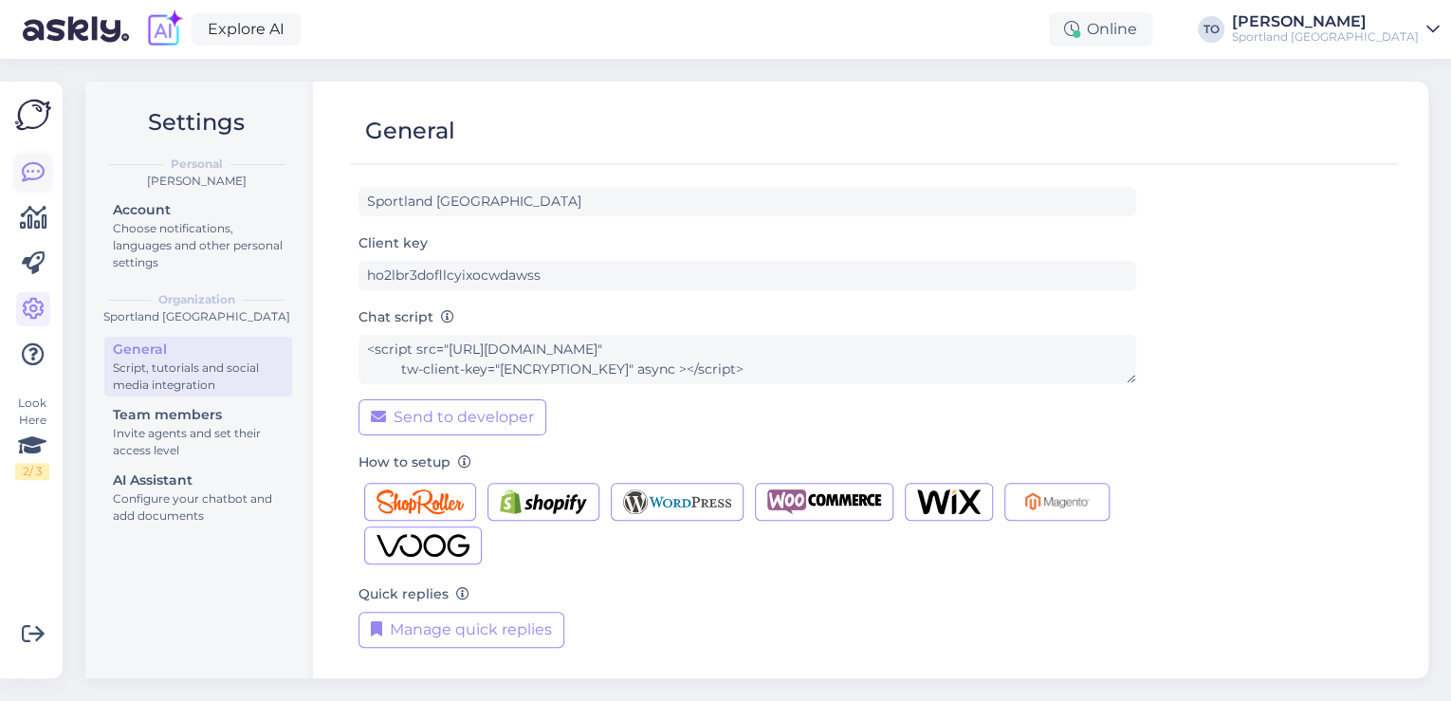
click at [28, 175] on icon at bounding box center [33, 172] width 23 height 23
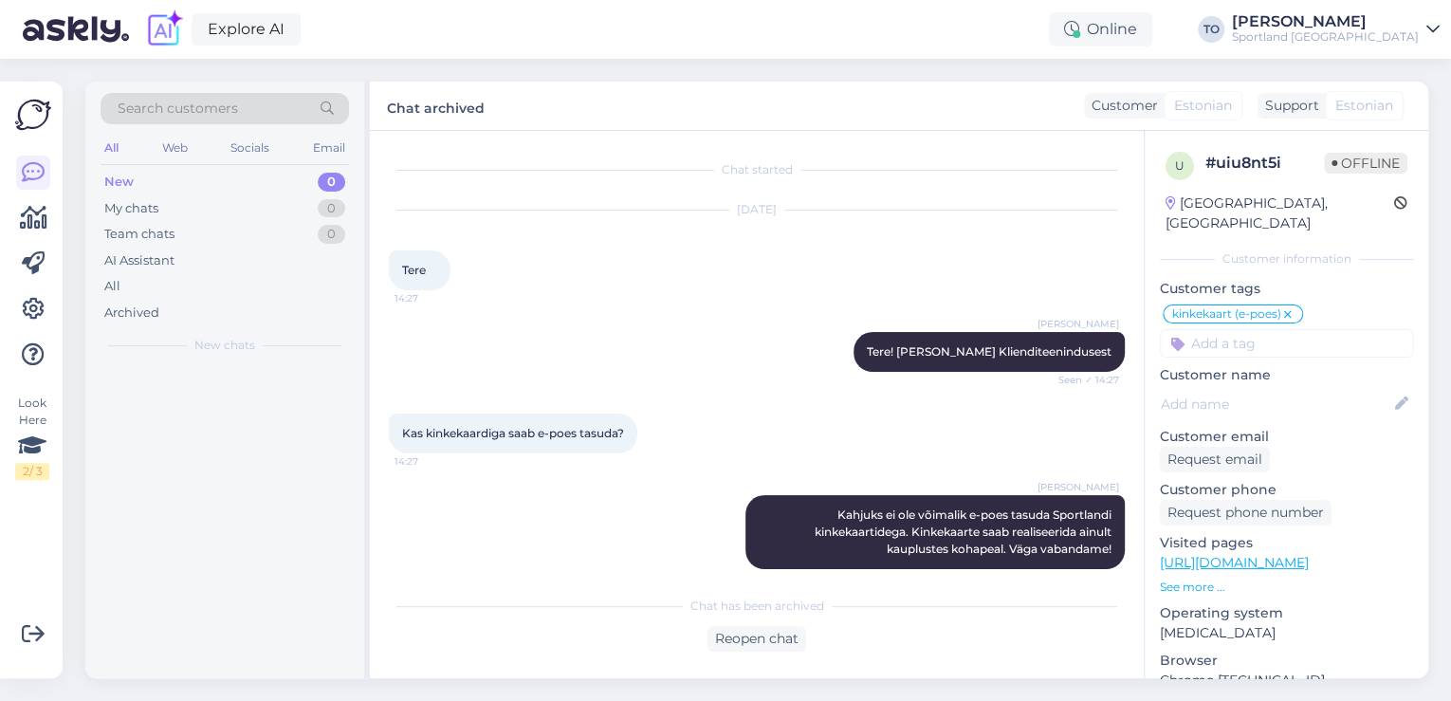
scroll to position [364, 0]
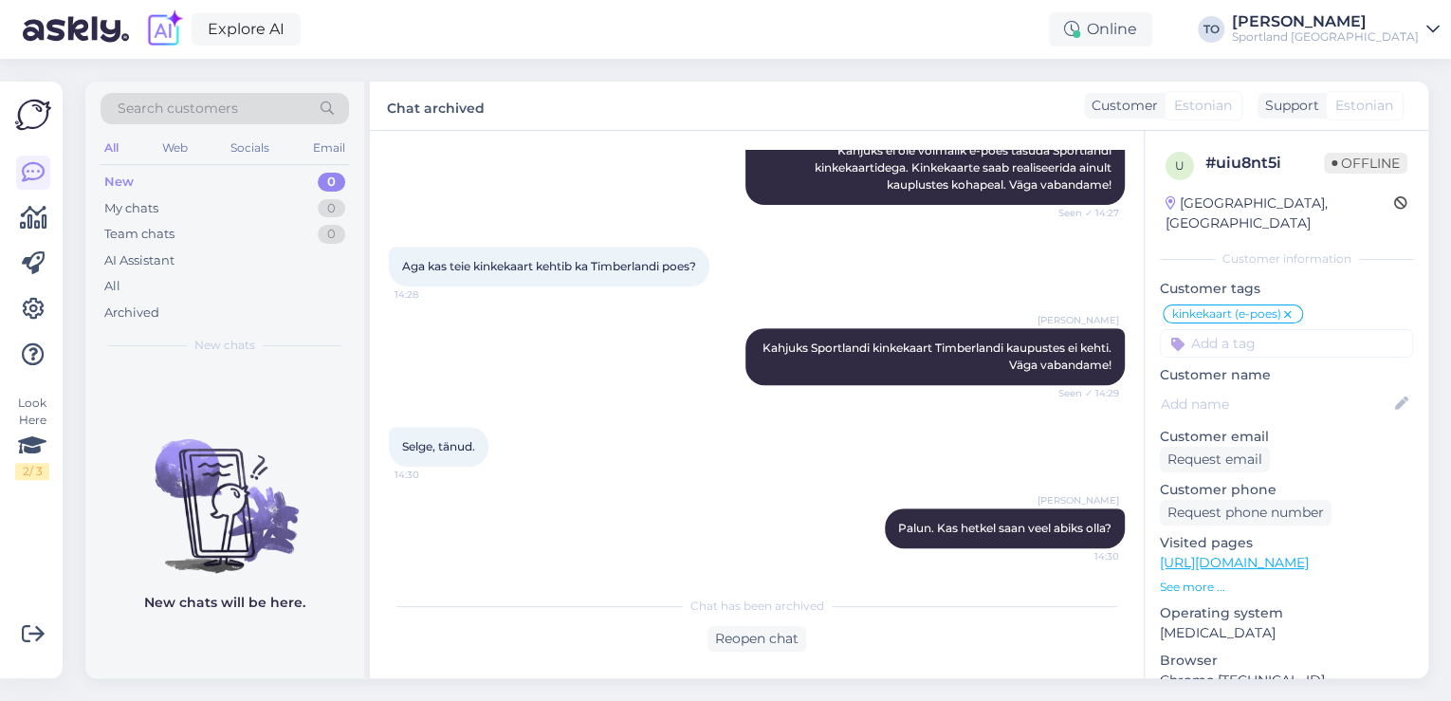
click at [1378, 29] on div "Sportland [GEOGRAPHIC_DATA]" at bounding box center [1325, 36] width 187 height 15
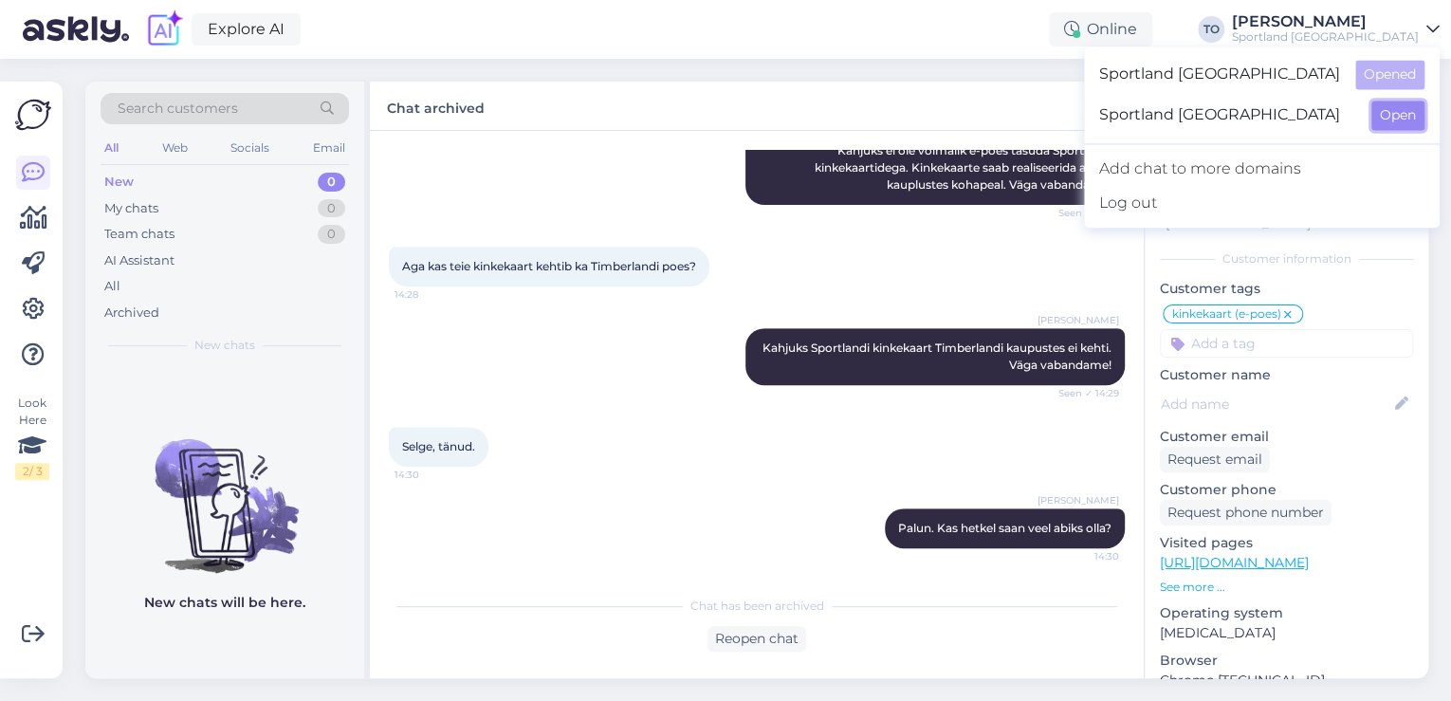
click at [1378, 114] on button "Open" at bounding box center [1397, 115] width 53 height 29
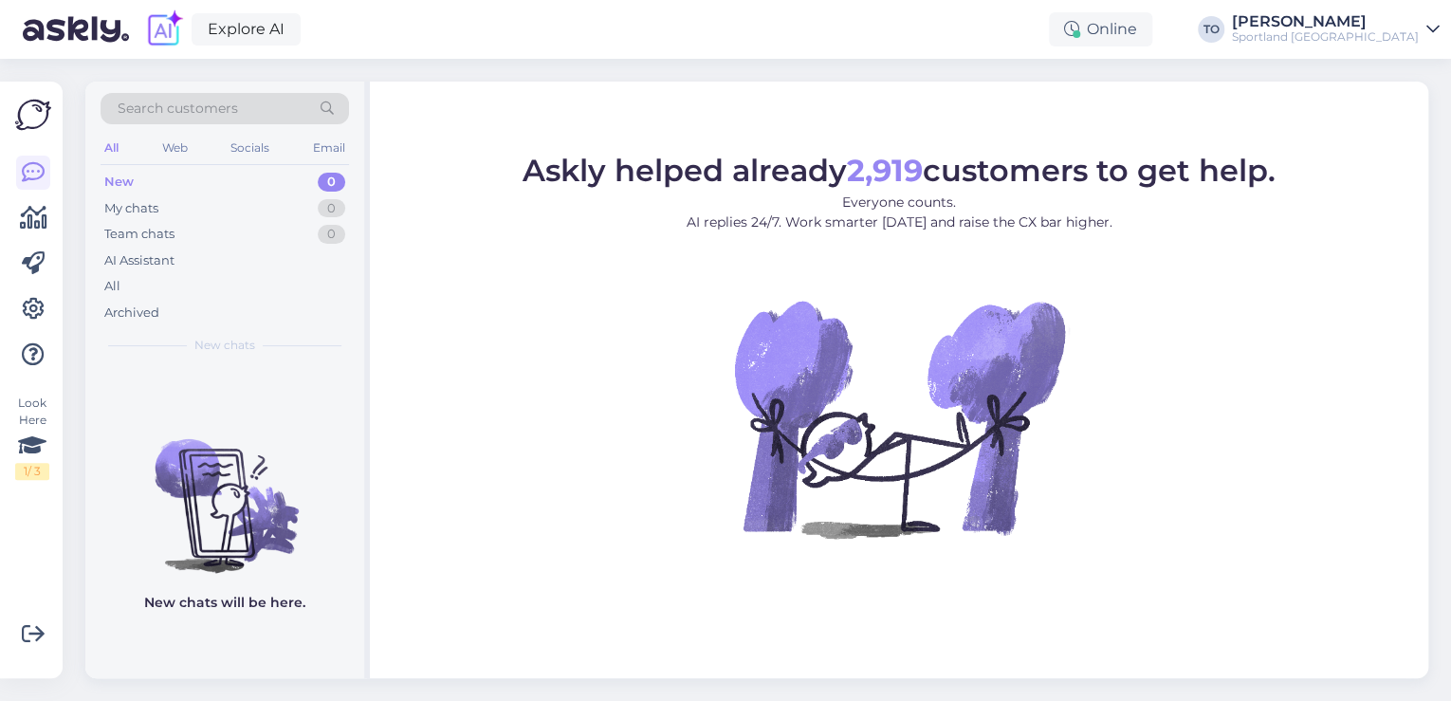
click at [1368, 38] on div "Sportland [GEOGRAPHIC_DATA]" at bounding box center [1325, 36] width 187 height 15
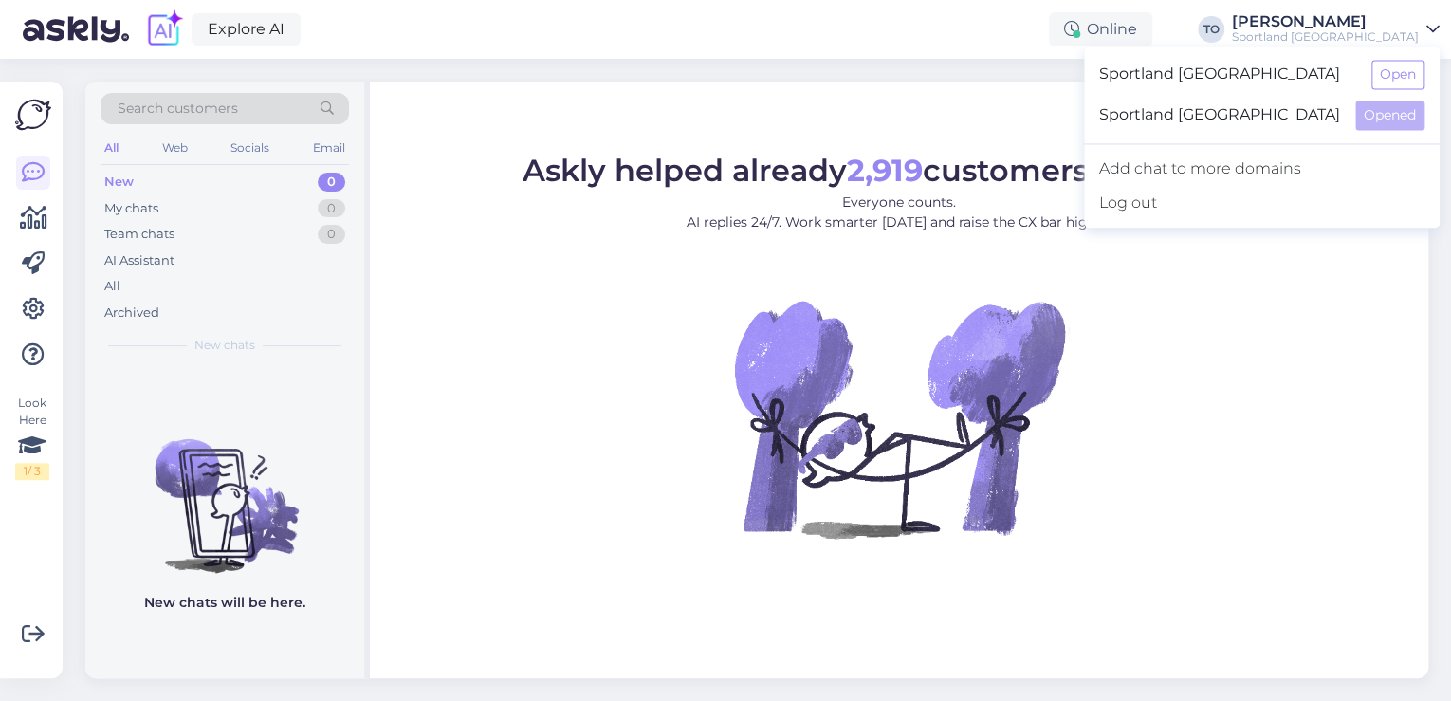
click at [1369, 74] on div "Sportland Estonia Open" at bounding box center [1262, 74] width 356 height 41
click at [1385, 68] on button "Open" at bounding box center [1397, 74] width 53 height 29
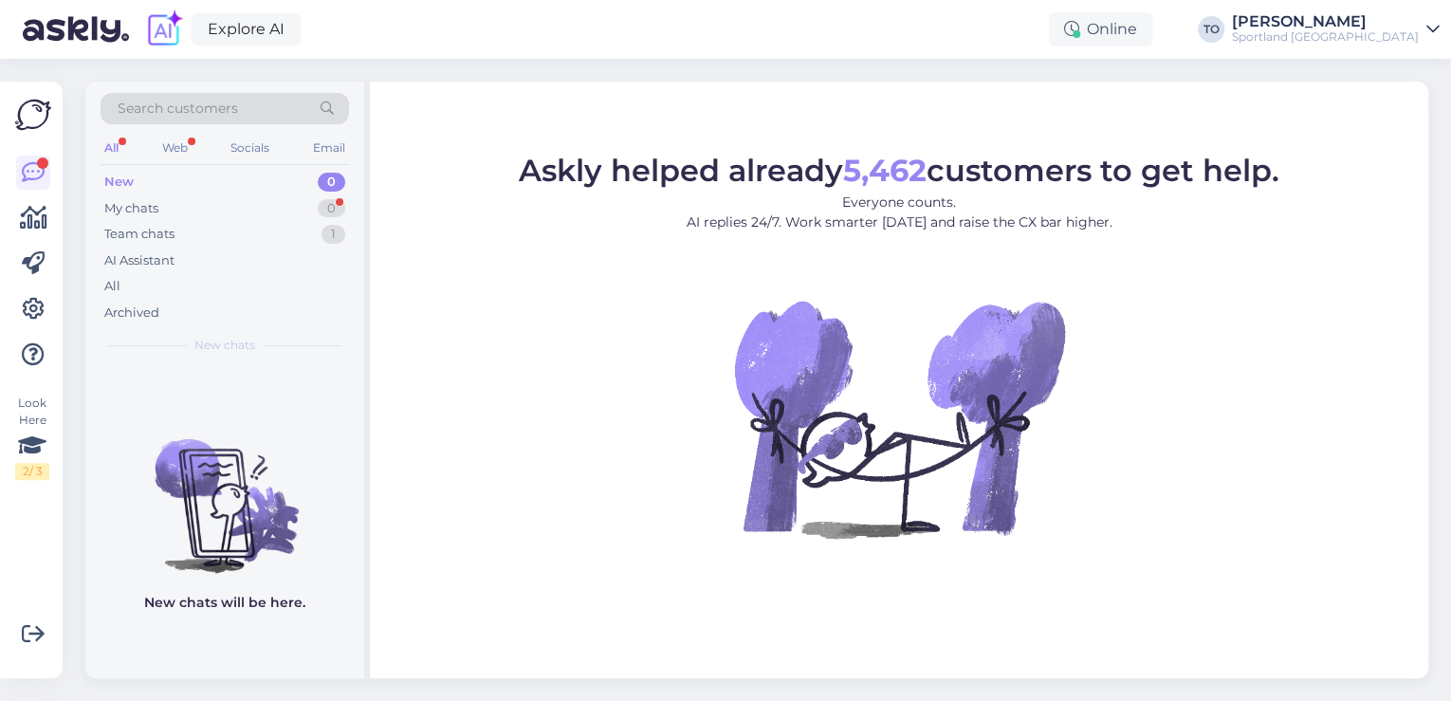
click at [1363, 27] on div "[PERSON_NAME]" at bounding box center [1325, 21] width 187 height 15
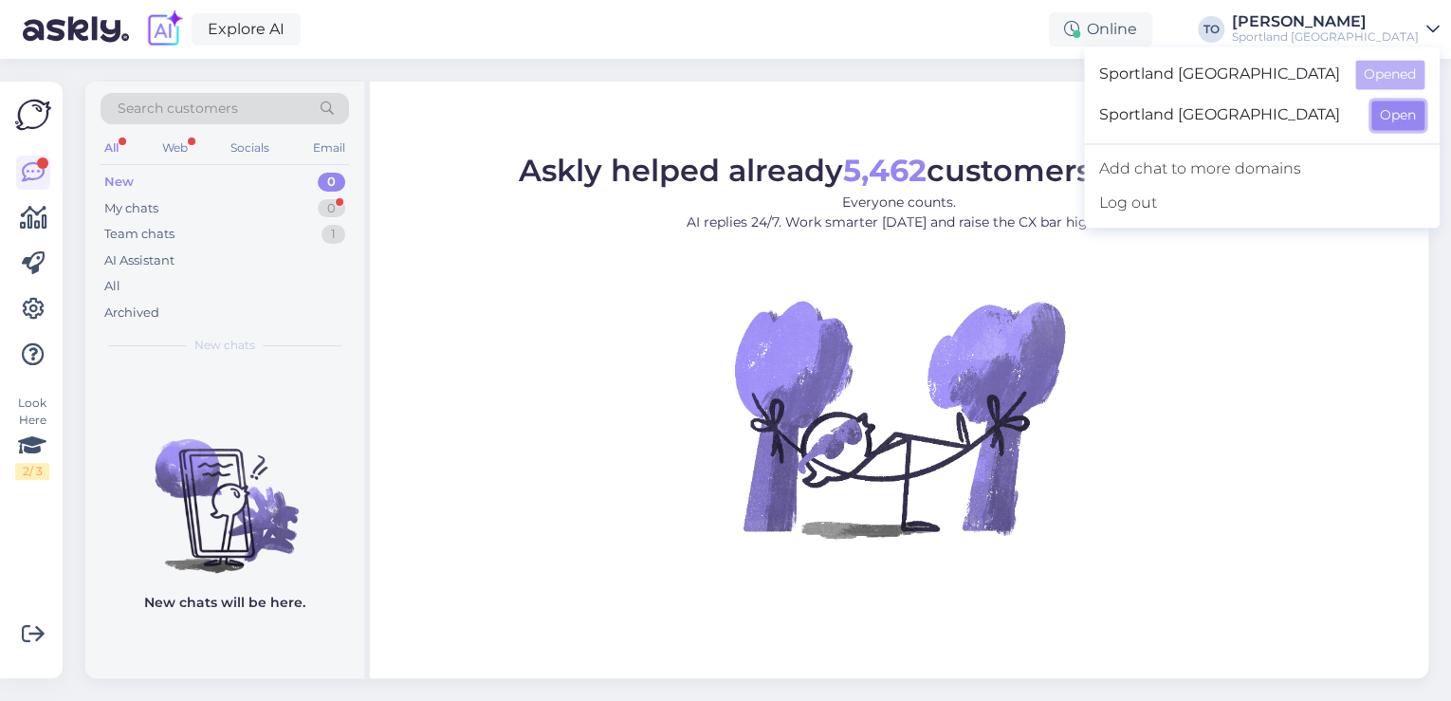
click at [1400, 109] on button "Open" at bounding box center [1397, 115] width 53 height 29
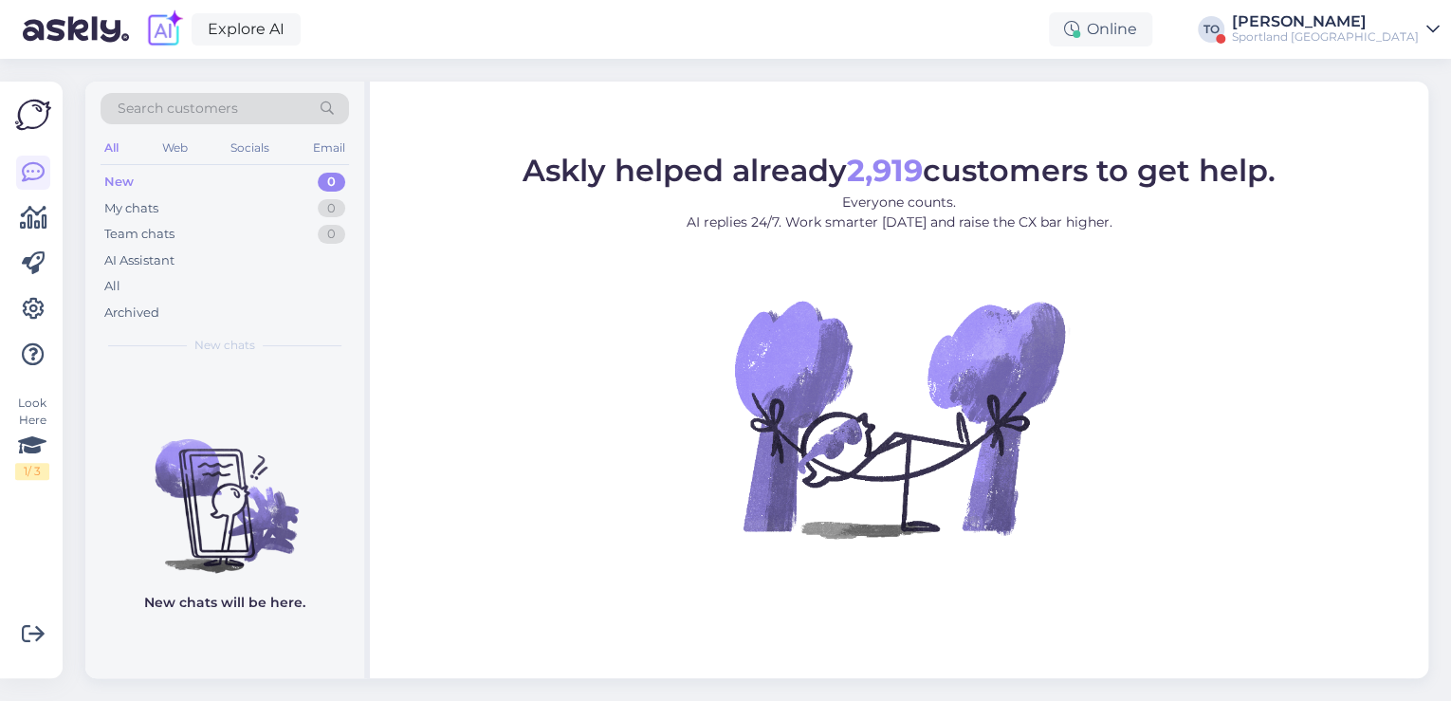
click at [1414, 27] on div "[PERSON_NAME]" at bounding box center [1325, 21] width 187 height 15
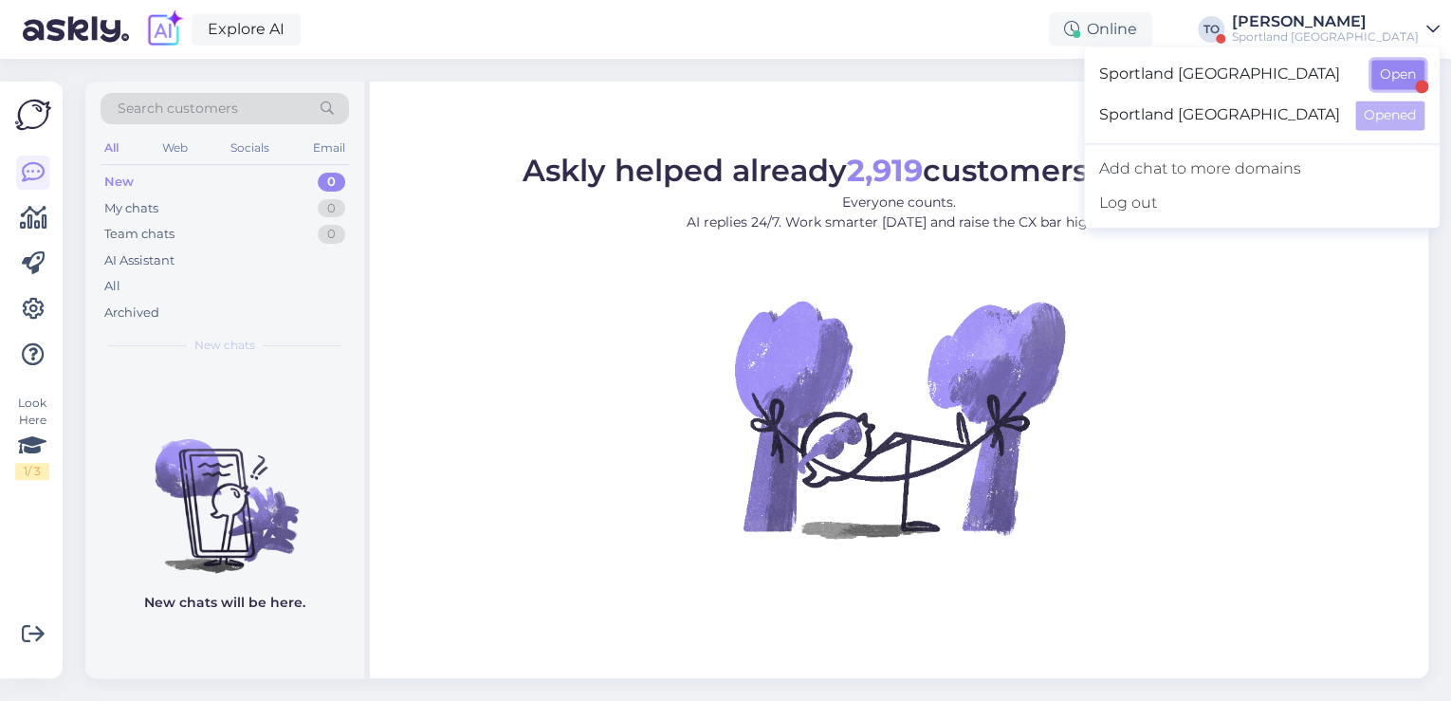
click at [1392, 63] on button "Open" at bounding box center [1397, 74] width 53 height 29
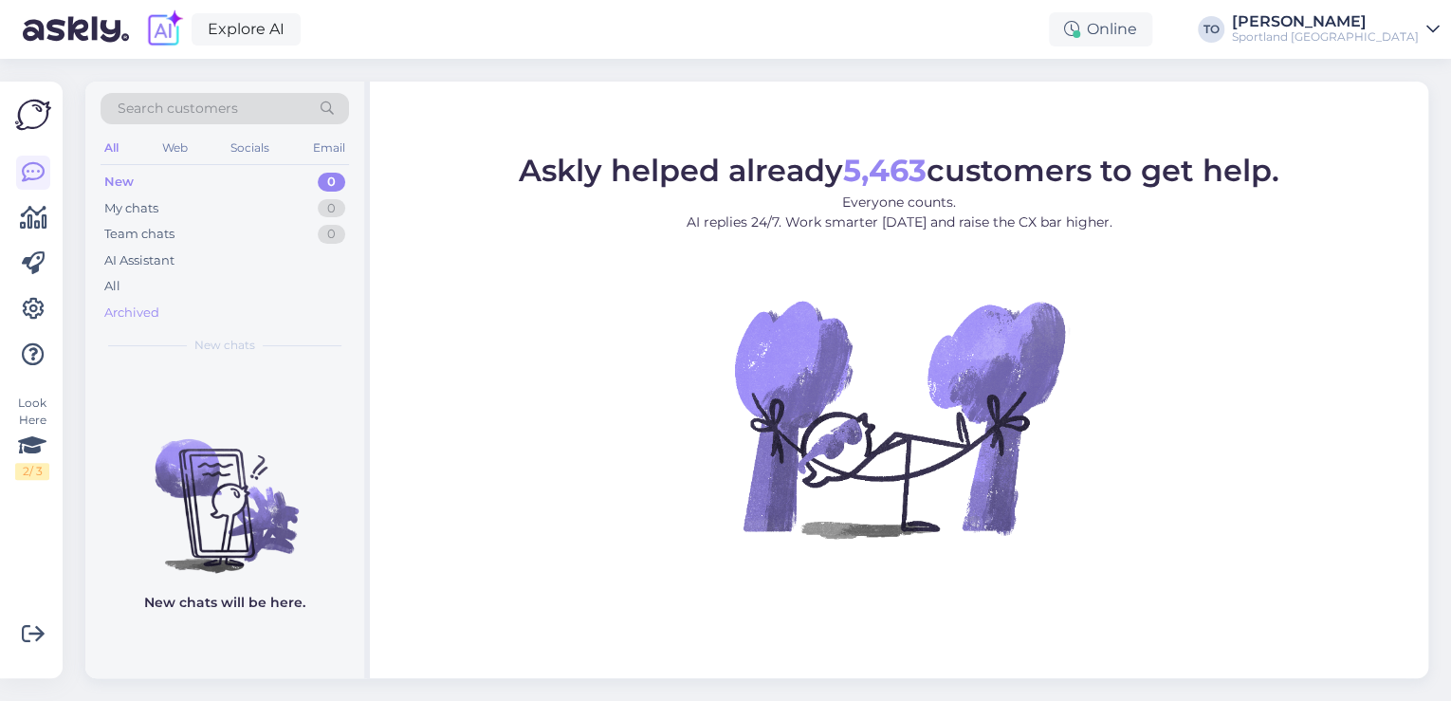
click at [181, 315] on div "Archived" at bounding box center [225, 313] width 248 height 27
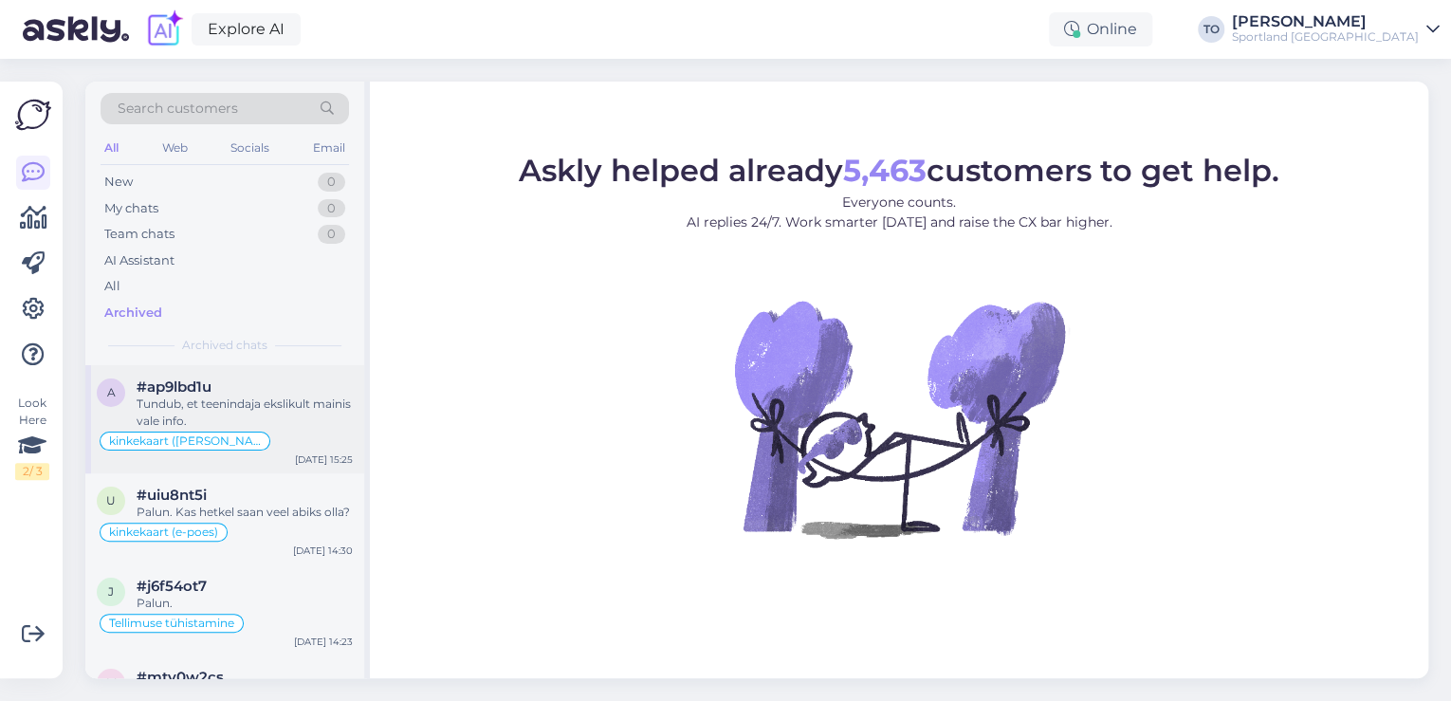
click at [211, 398] on div "Tundub, et teenindaja ekslikult mainis vale info." at bounding box center [245, 412] width 216 height 34
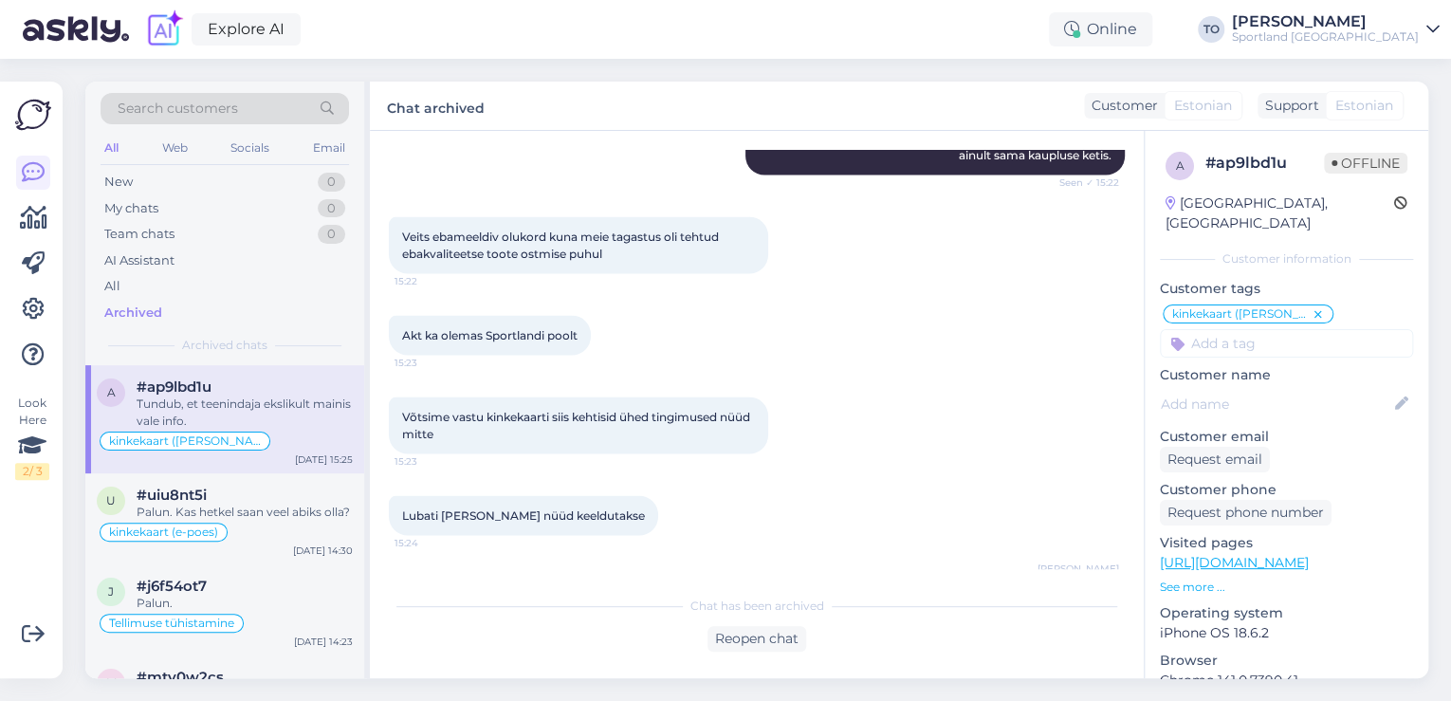
scroll to position [1981, 0]
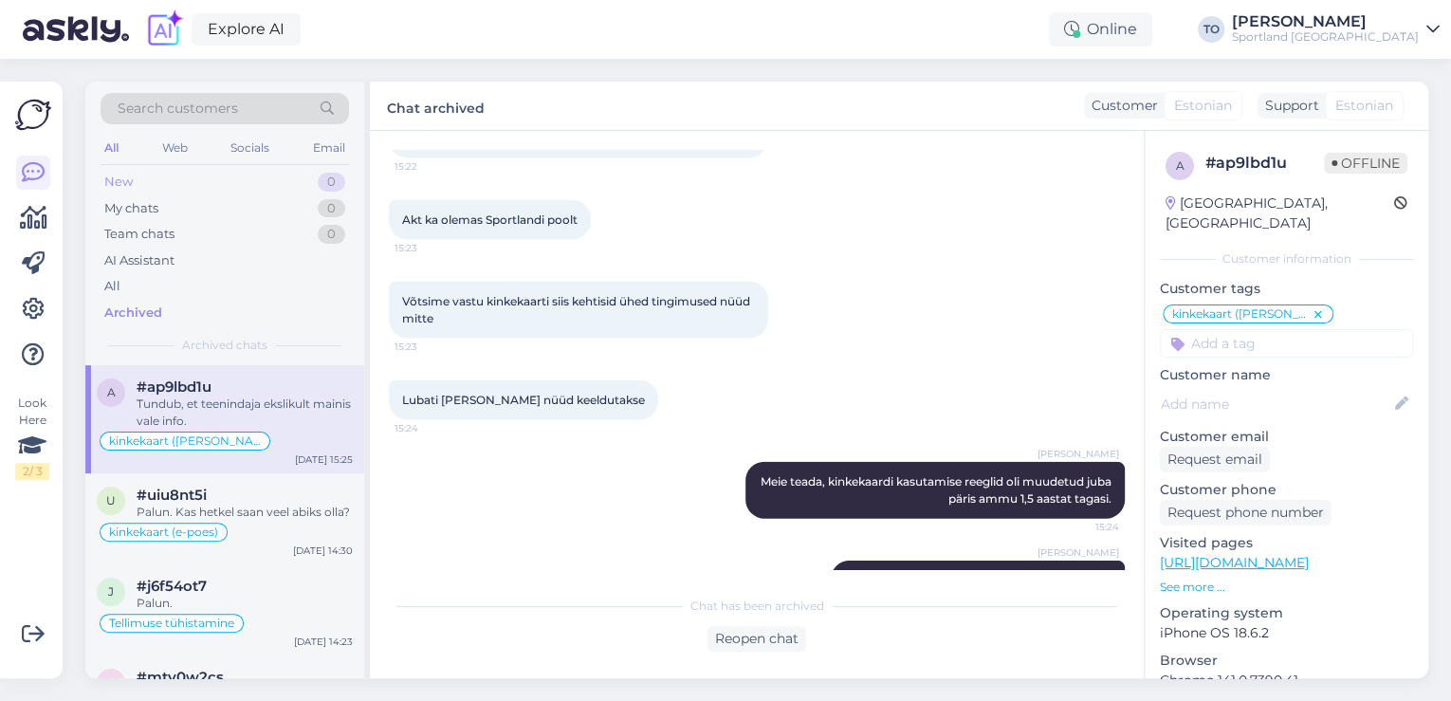
click at [209, 182] on div "New 0" at bounding box center [225, 182] width 248 height 27
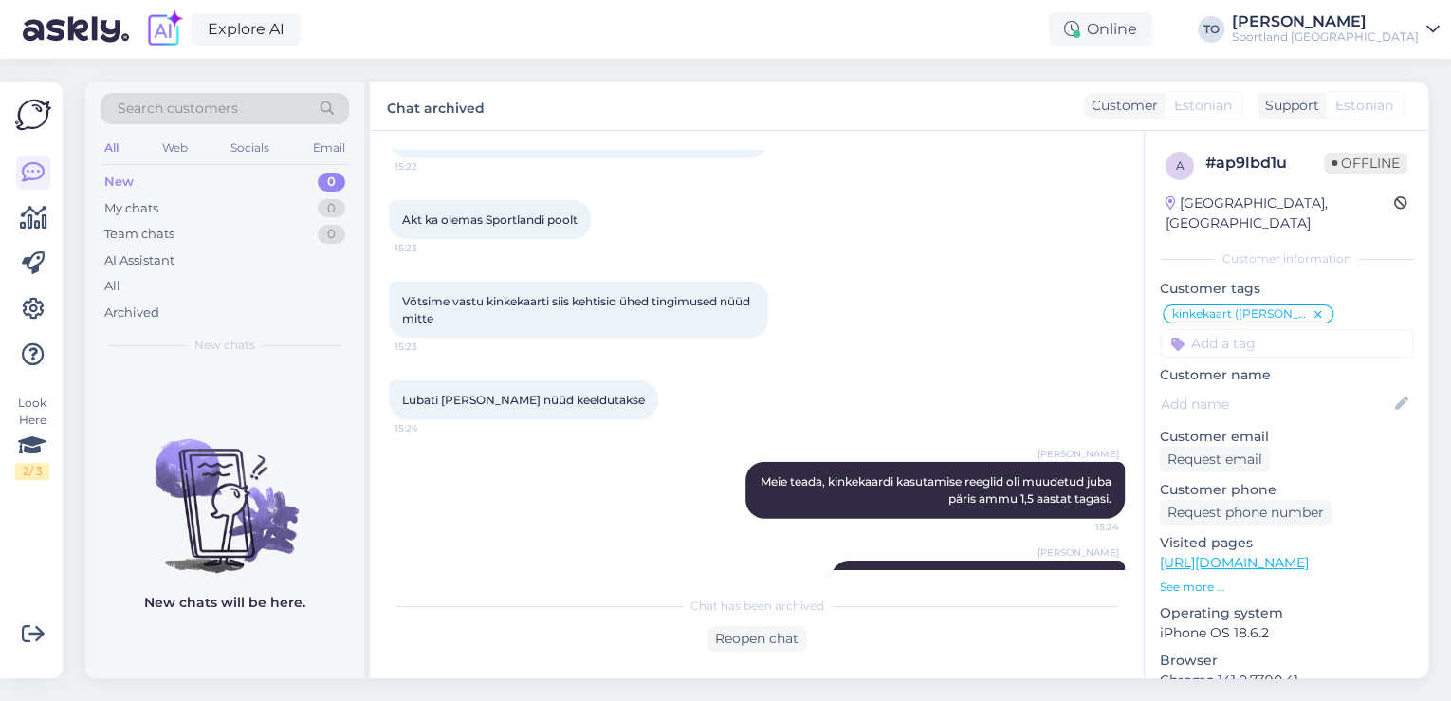
click at [1368, 34] on div "Sportland [GEOGRAPHIC_DATA]" at bounding box center [1325, 36] width 187 height 15
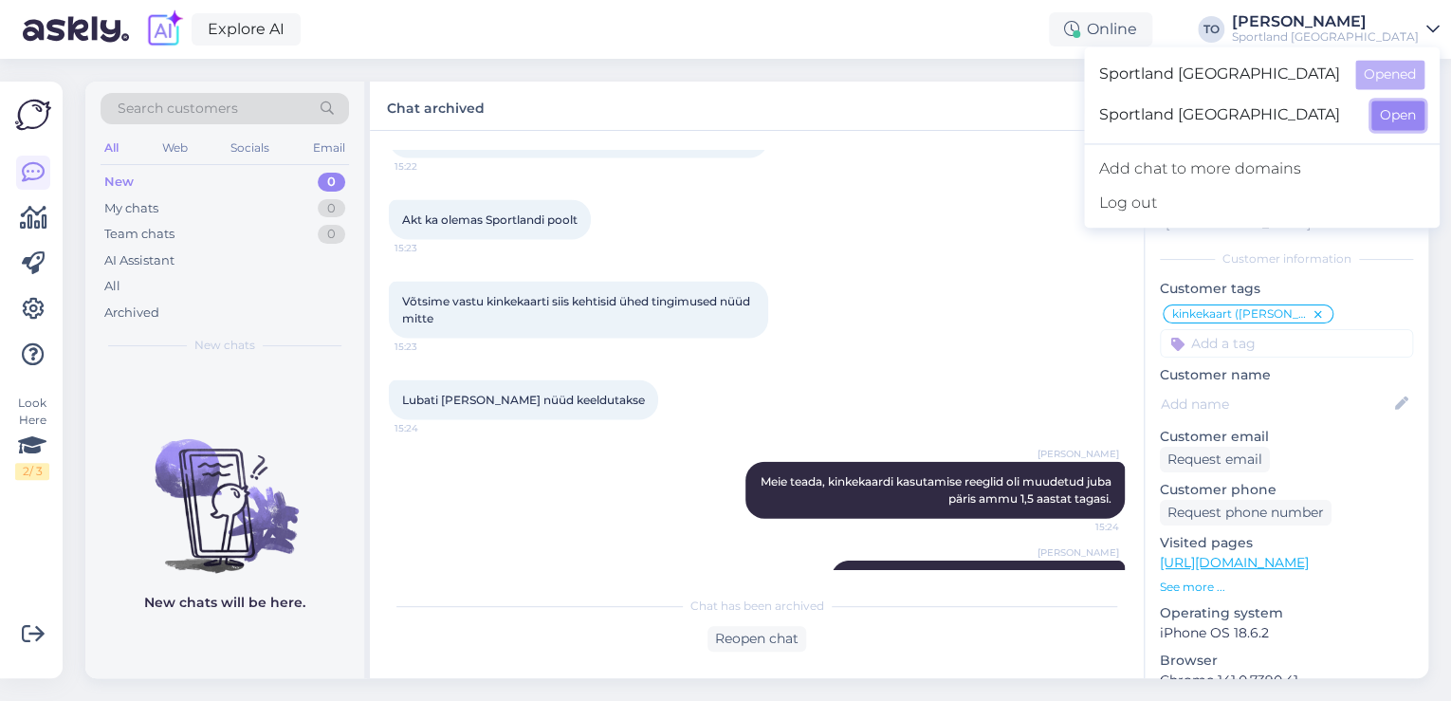
click at [1381, 119] on button "Open" at bounding box center [1397, 115] width 53 height 29
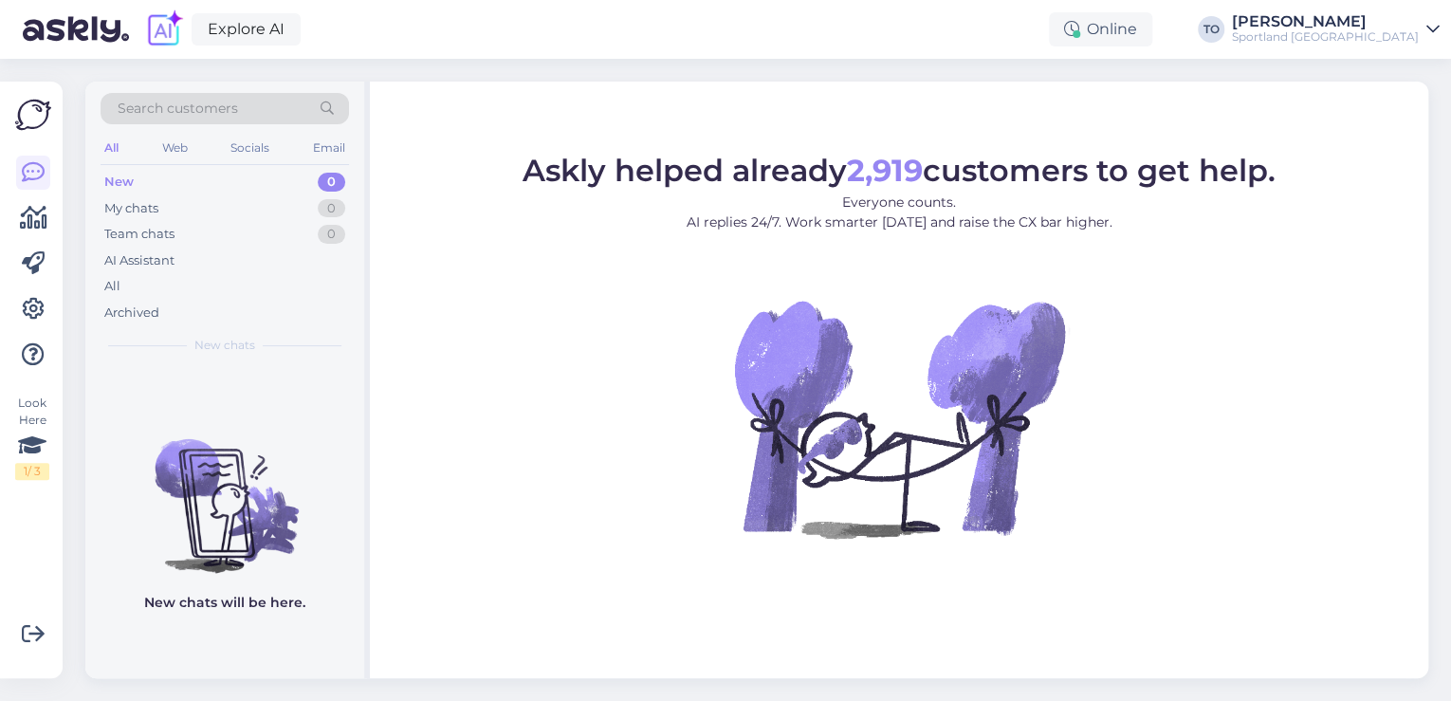
click at [1377, 37] on div "Sportland [GEOGRAPHIC_DATA]" at bounding box center [1325, 36] width 187 height 15
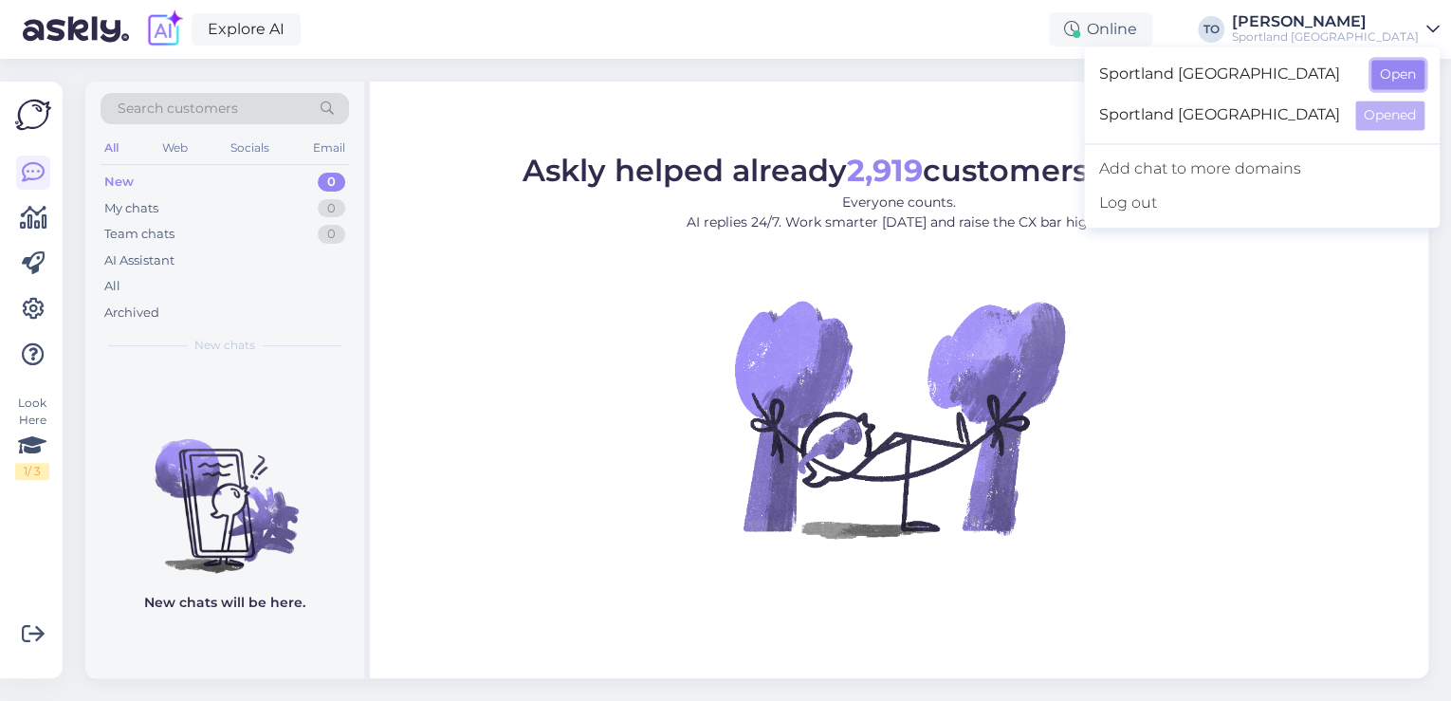
click at [1380, 69] on button "Open" at bounding box center [1397, 74] width 53 height 29
